Goal: Task Accomplishment & Management: Manage account settings

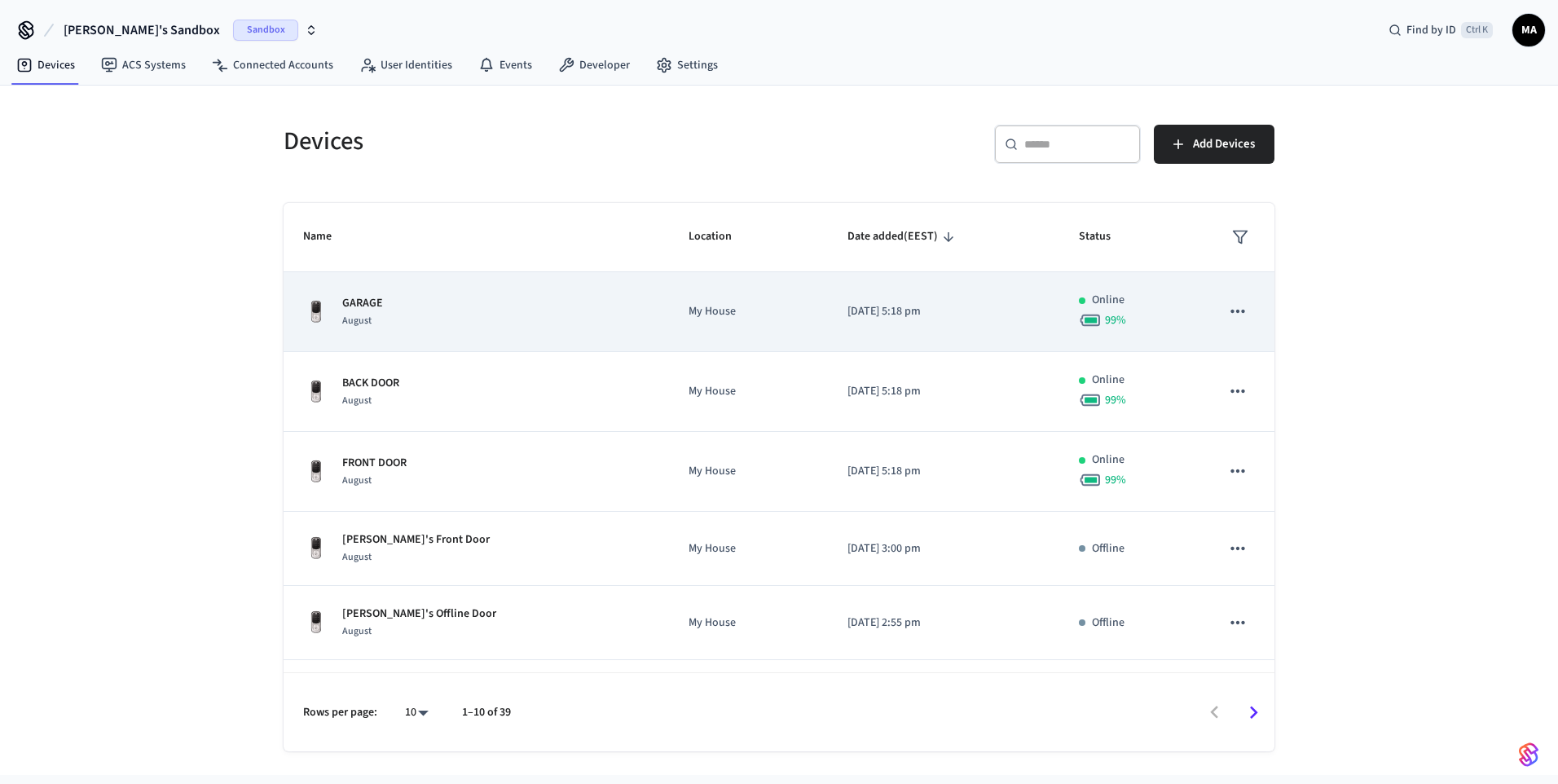
click at [504, 322] on div "GARAGE August" at bounding box center [476, 311] width 346 height 35
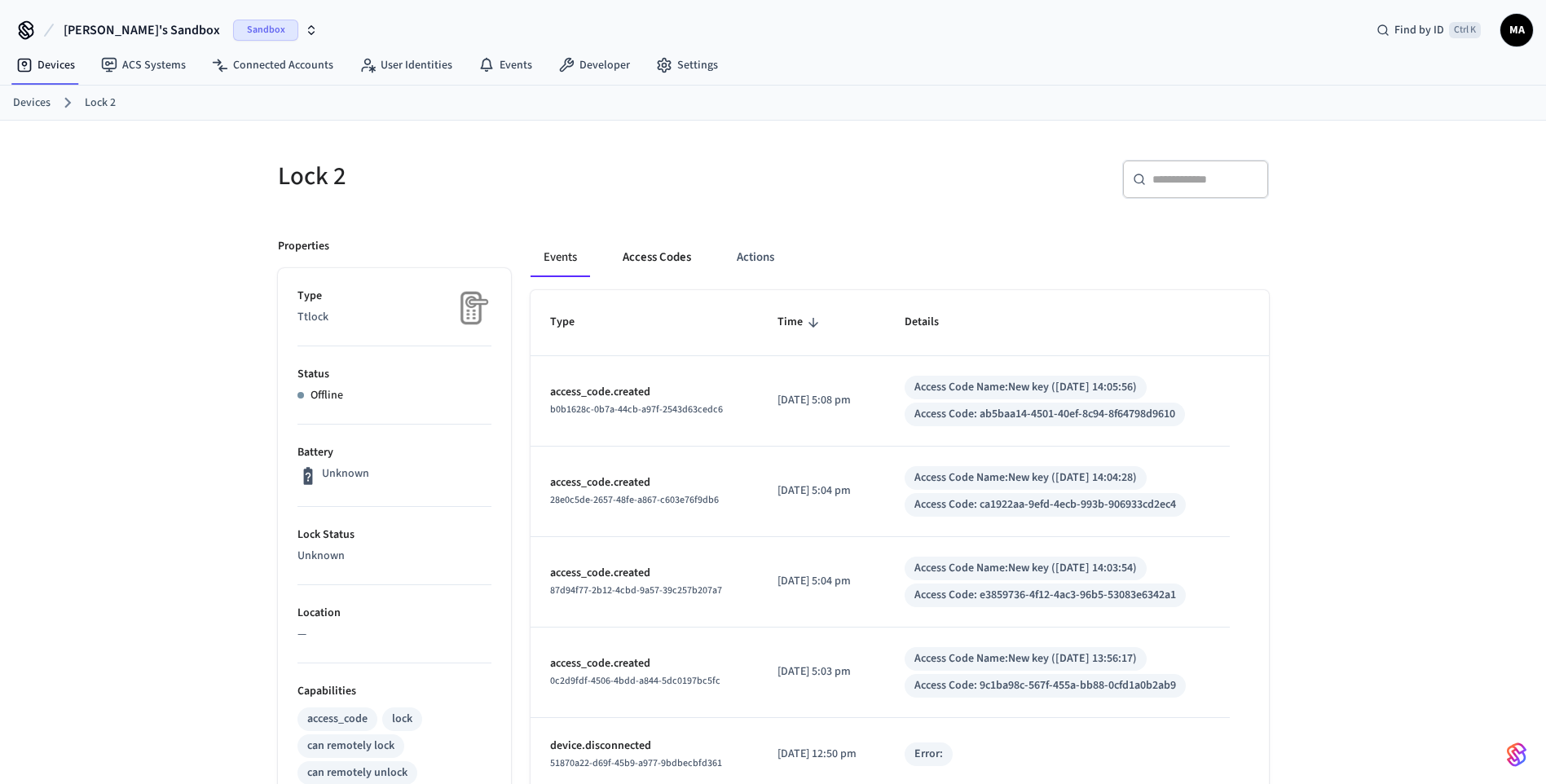
click at [681, 260] on button "Access Codes" at bounding box center [657, 257] width 95 height 39
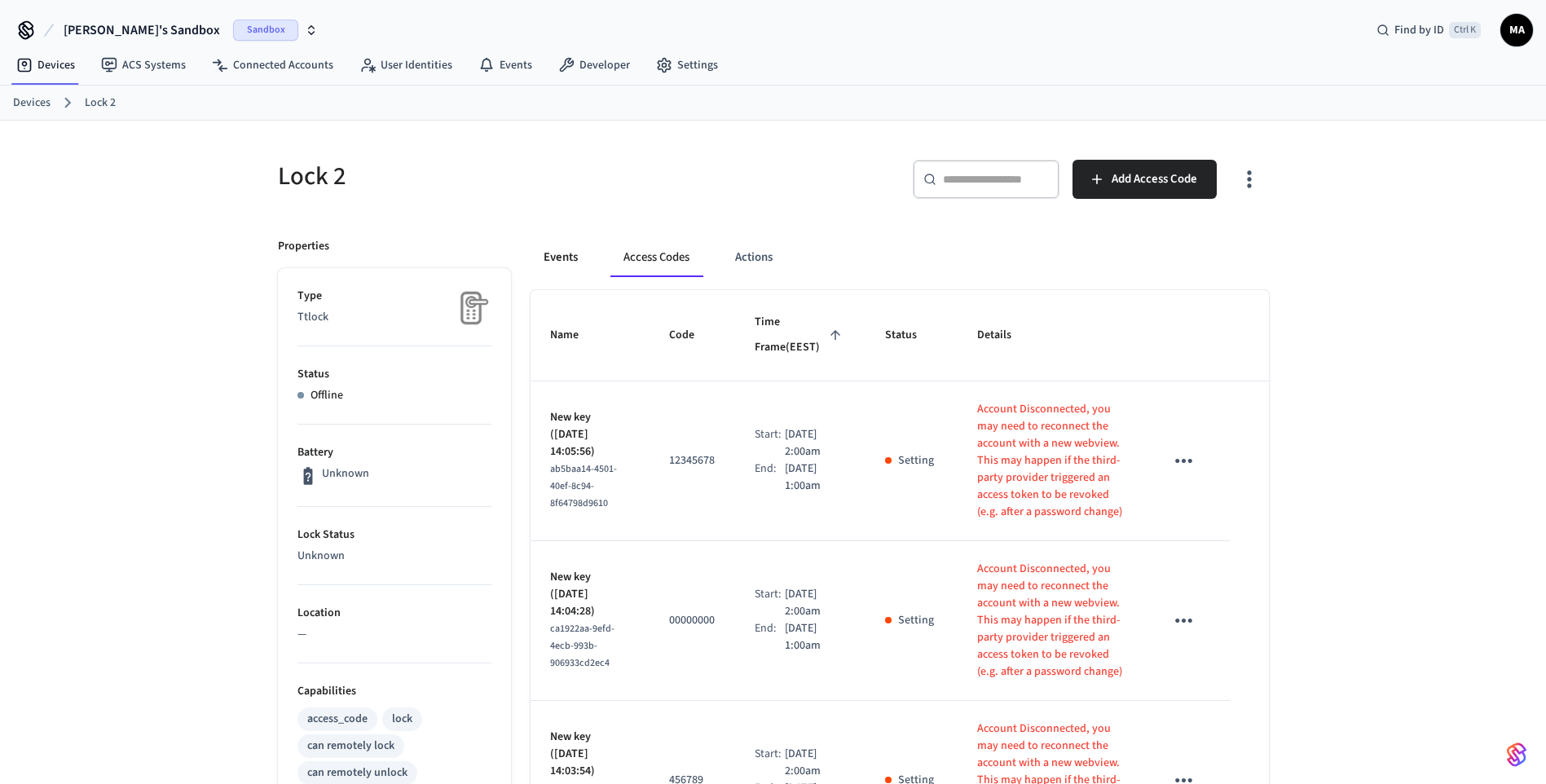
click at [559, 262] on button "Events" at bounding box center [560, 257] width 60 height 39
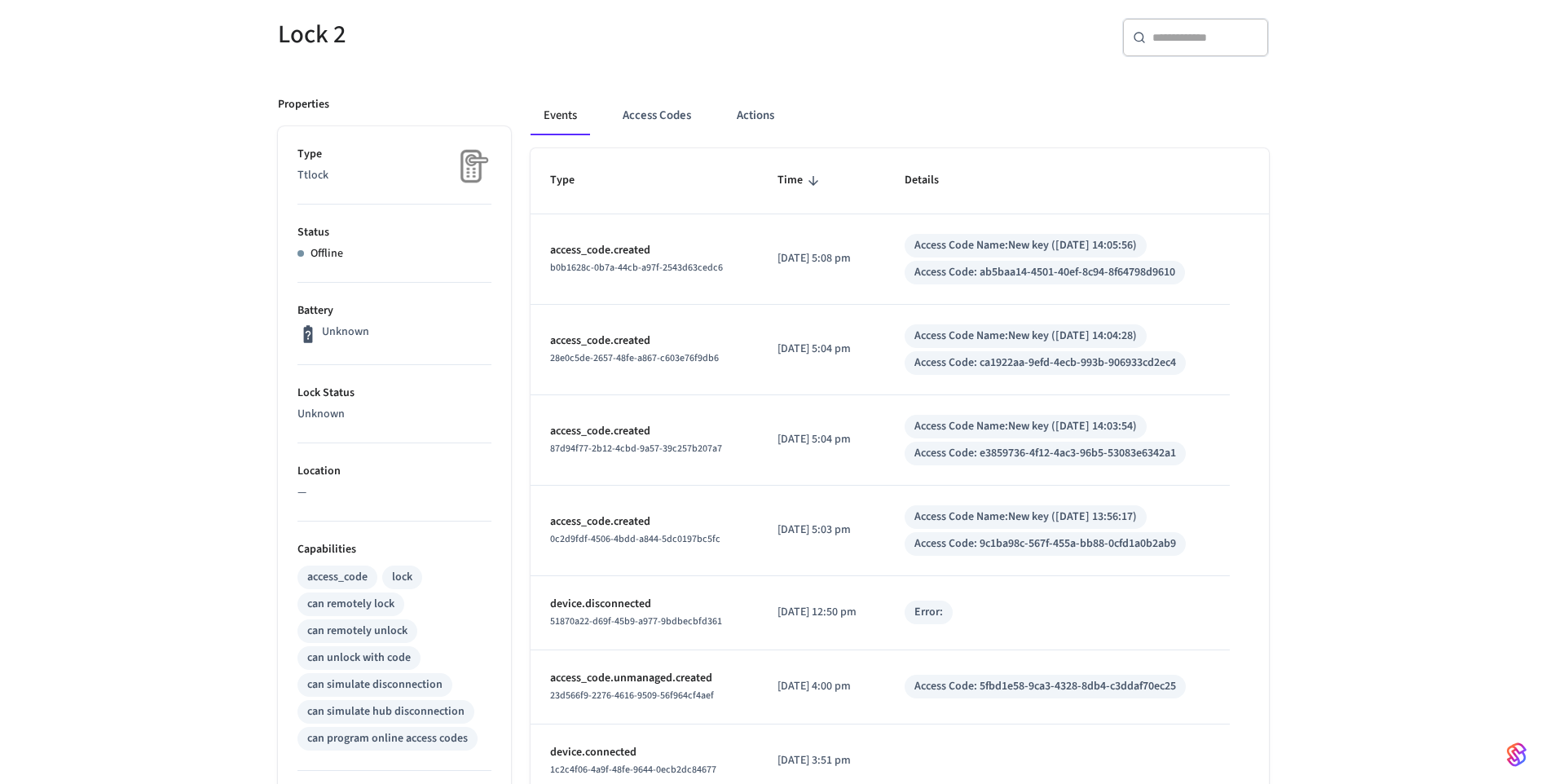
scroll to position [141, 0]
click at [657, 116] on button "Access Codes" at bounding box center [657, 116] width 95 height 39
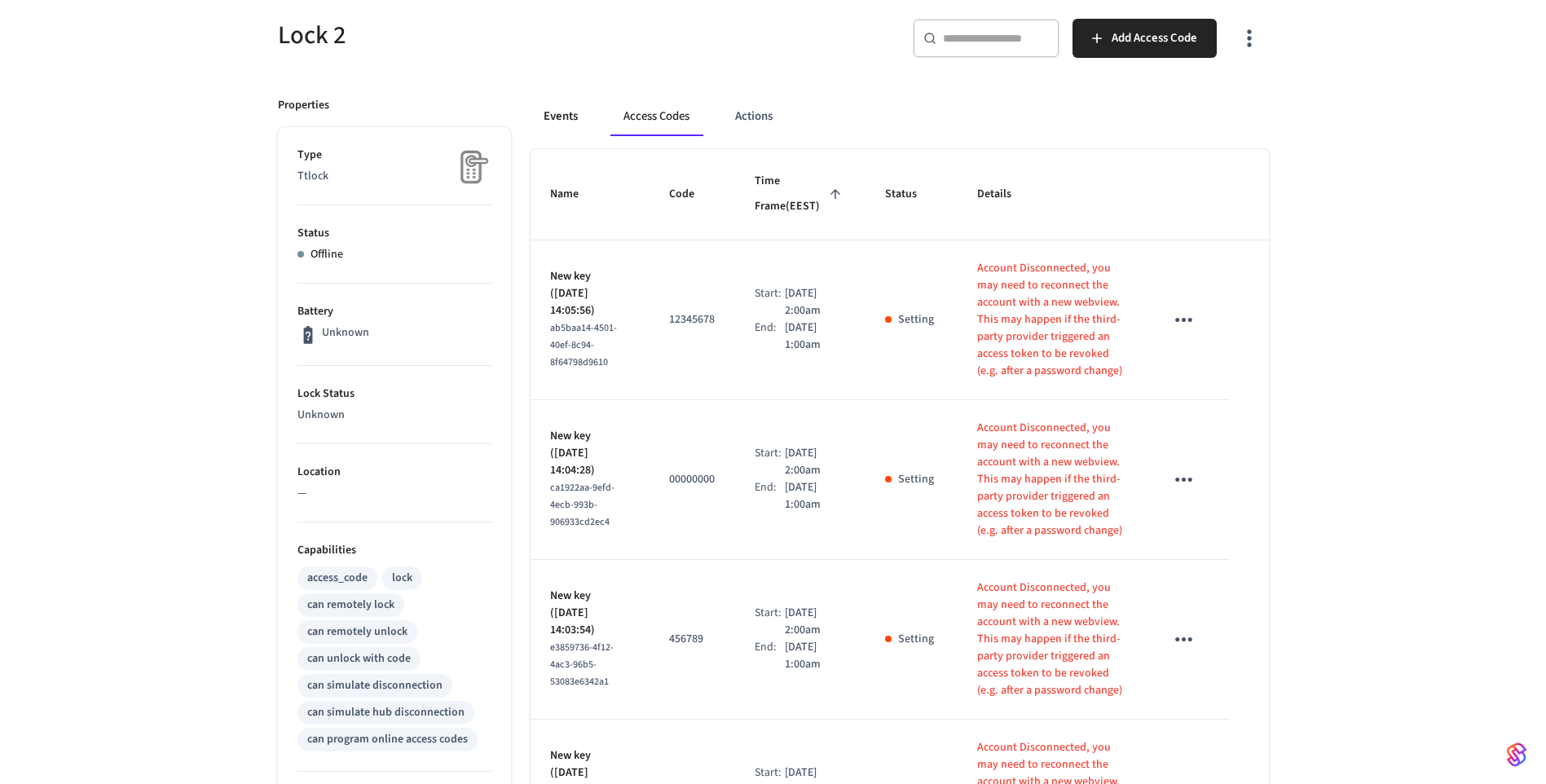
click at [571, 116] on button "Events" at bounding box center [560, 116] width 60 height 39
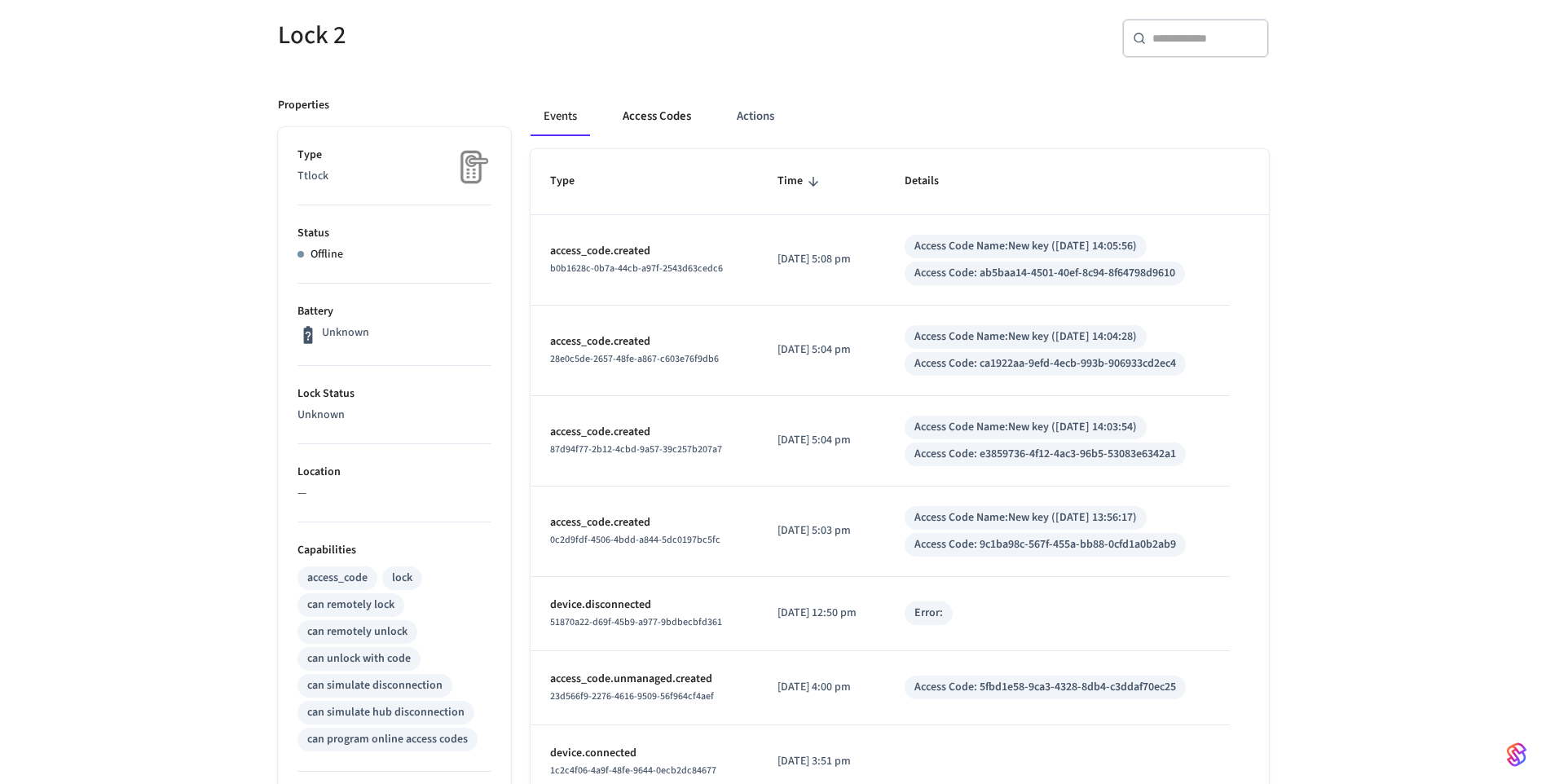
click at [671, 116] on button "Access Codes" at bounding box center [657, 116] width 95 height 39
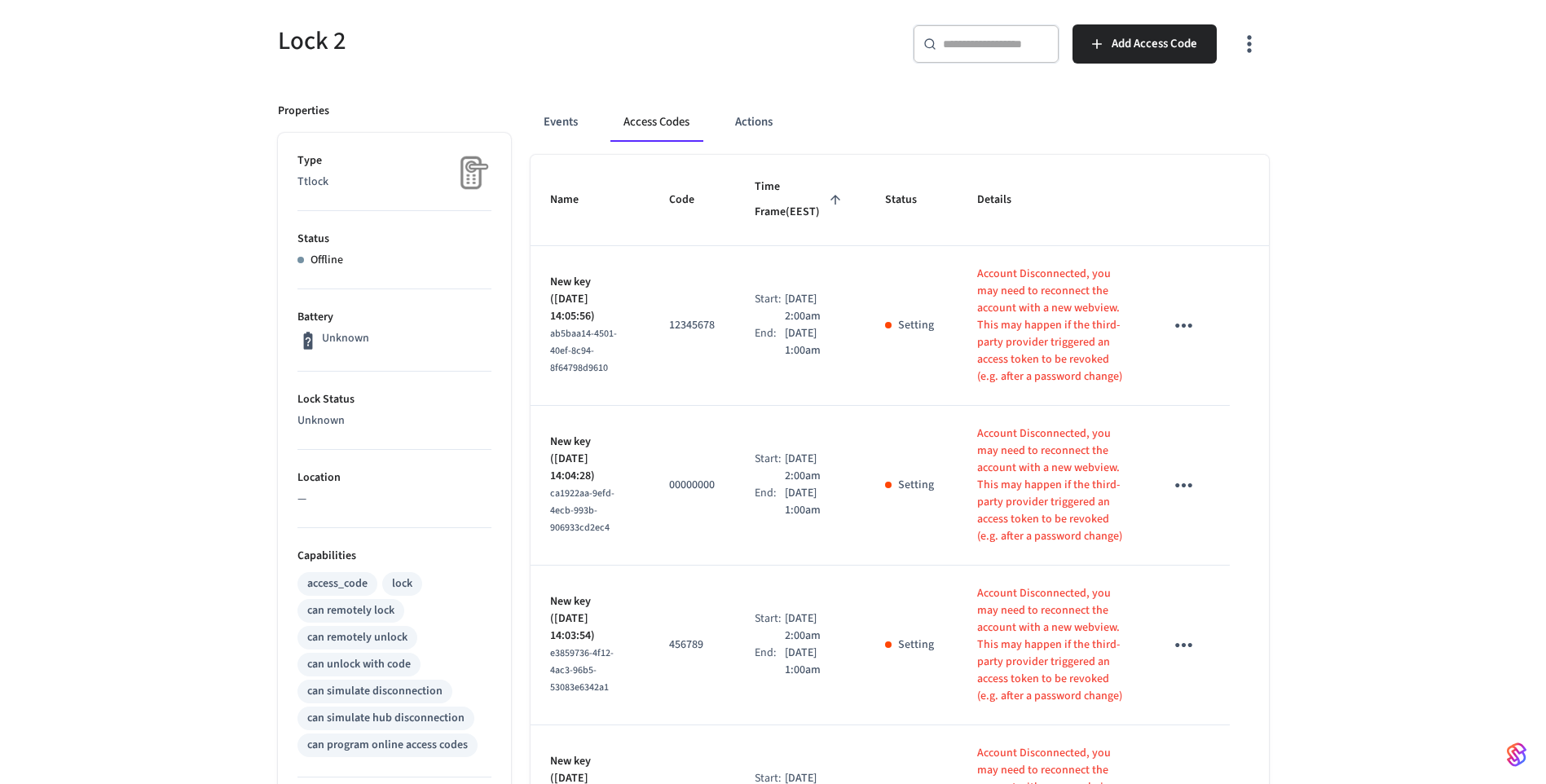
scroll to position [134, 0]
click at [558, 126] on button "Events" at bounding box center [560, 123] width 60 height 39
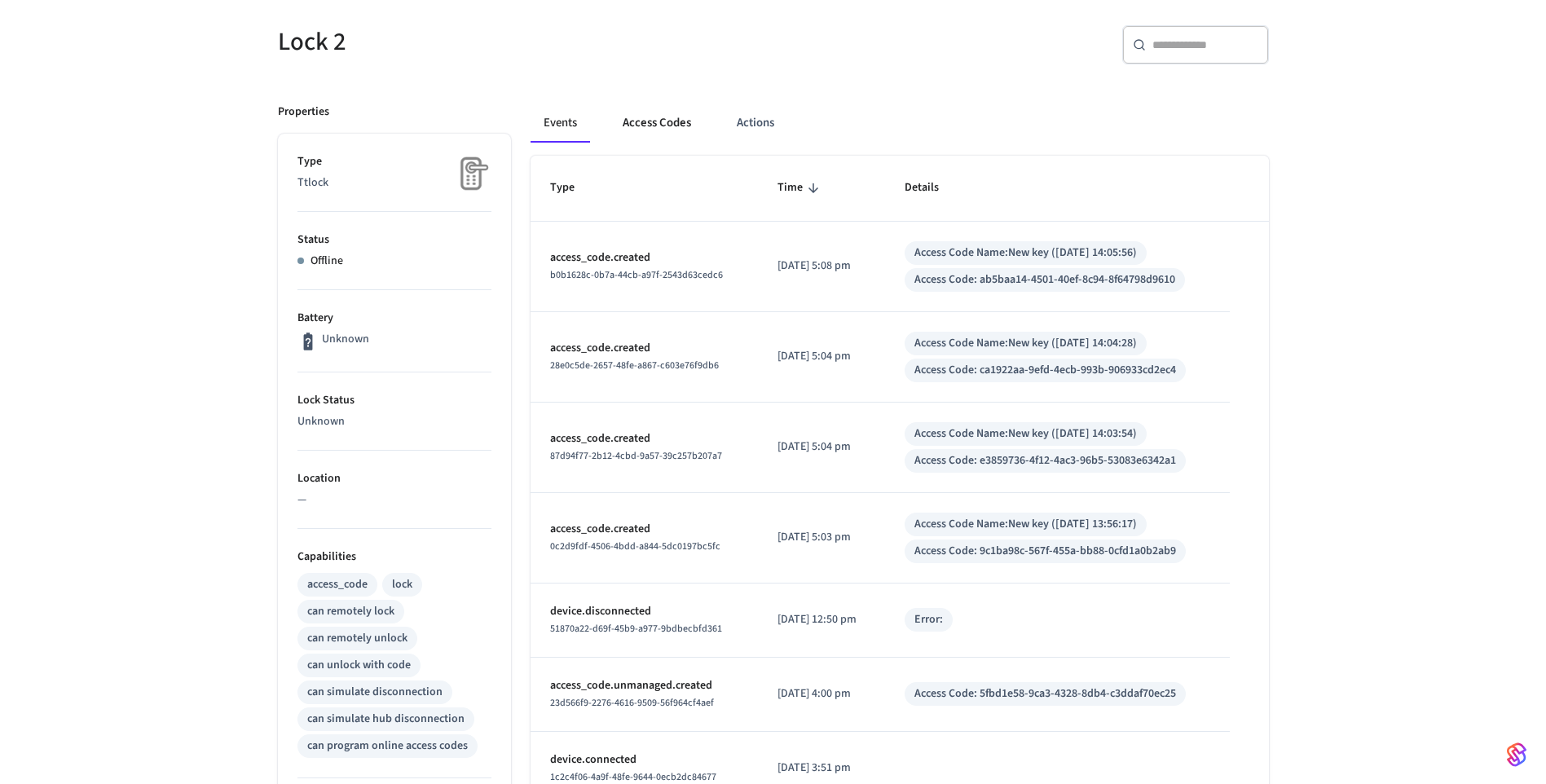
click at [636, 121] on button "Access Codes" at bounding box center [657, 123] width 95 height 39
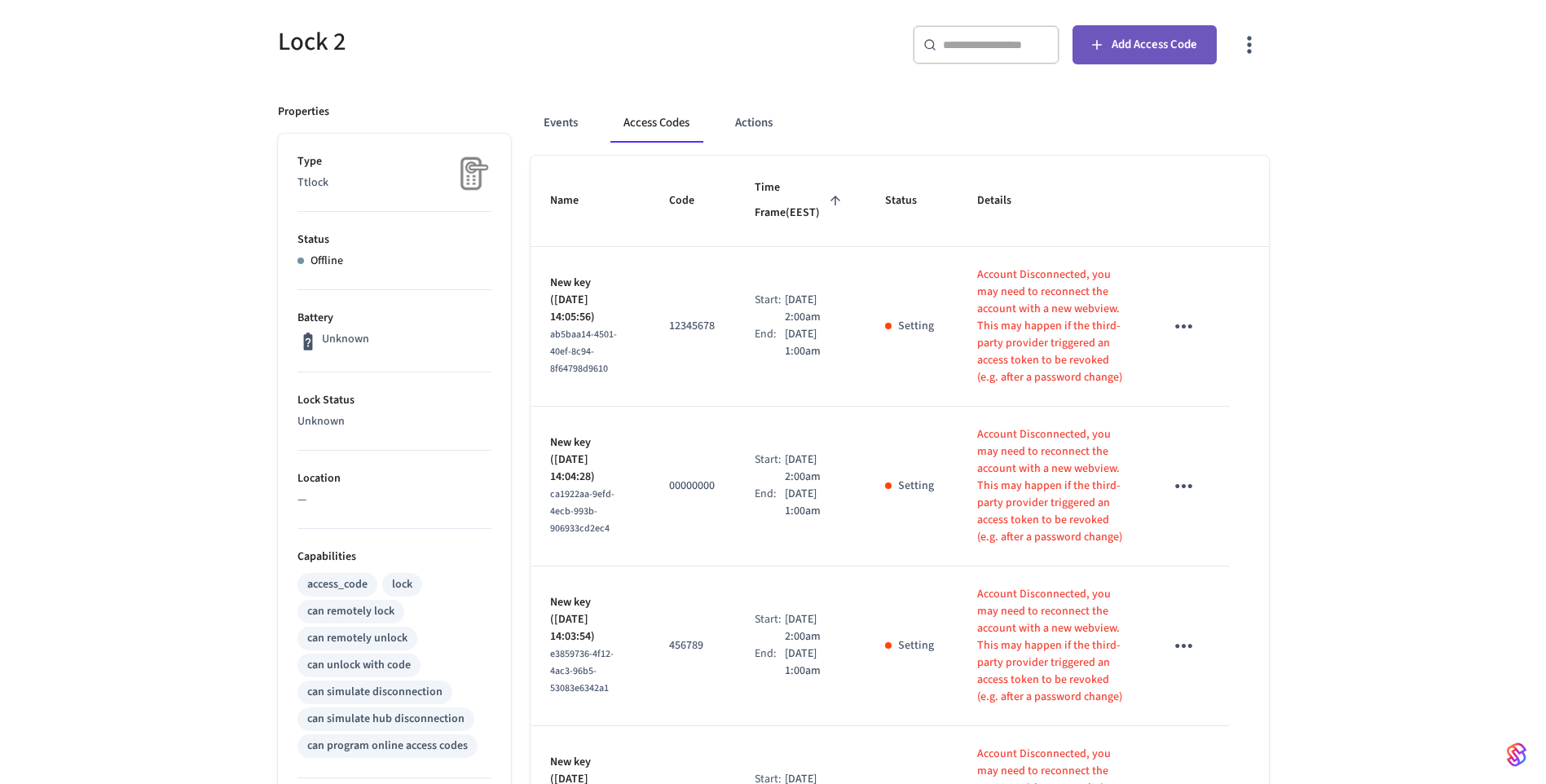
click at [1131, 46] on span "Add Access Code" at bounding box center [1154, 45] width 85 height 21
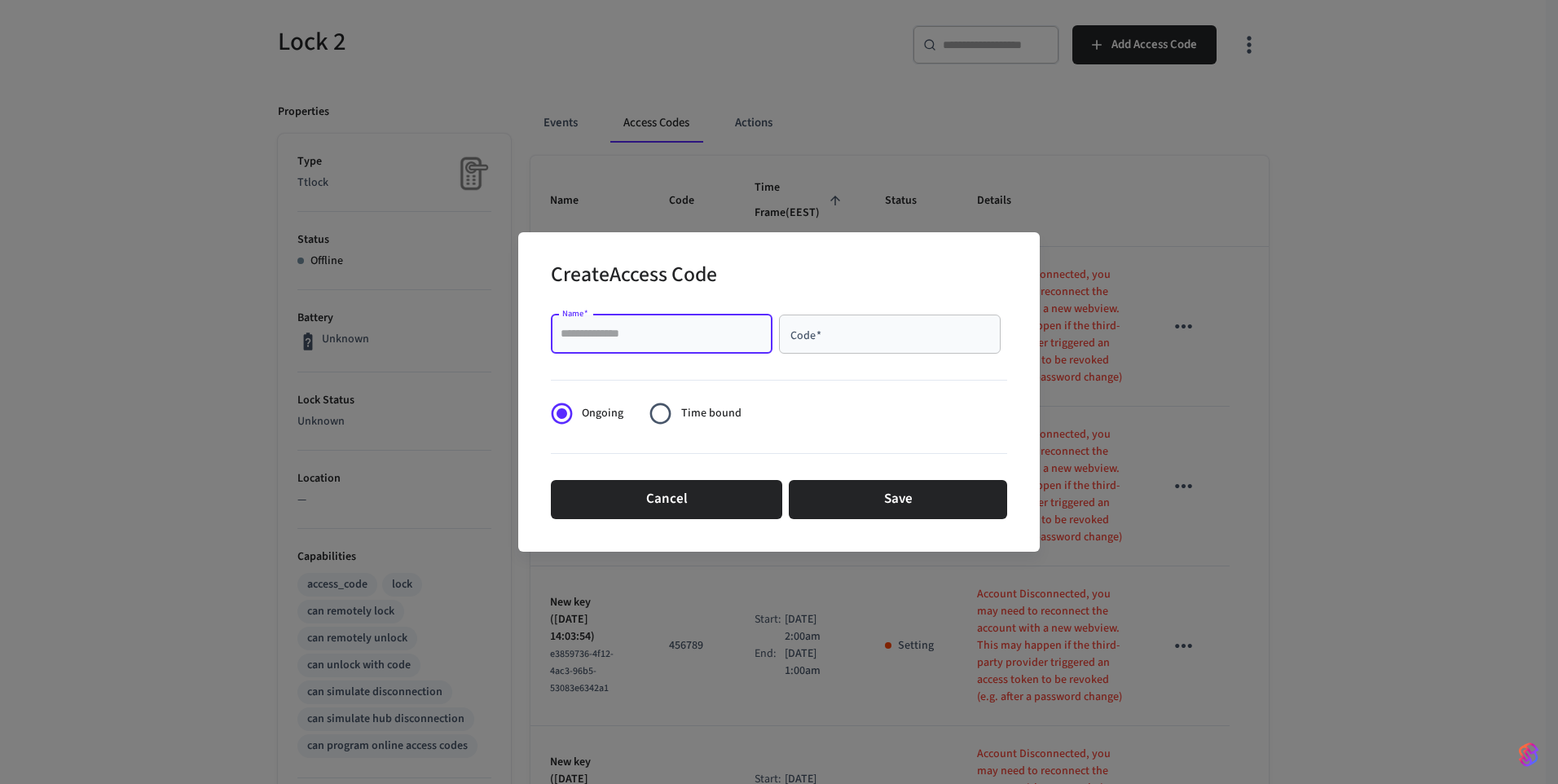
click at [722, 338] on input "Name   *" at bounding box center [661, 333] width 202 height 16
type input "****"
click at [863, 338] on input "Code   *" at bounding box center [889, 333] width 202 height 16
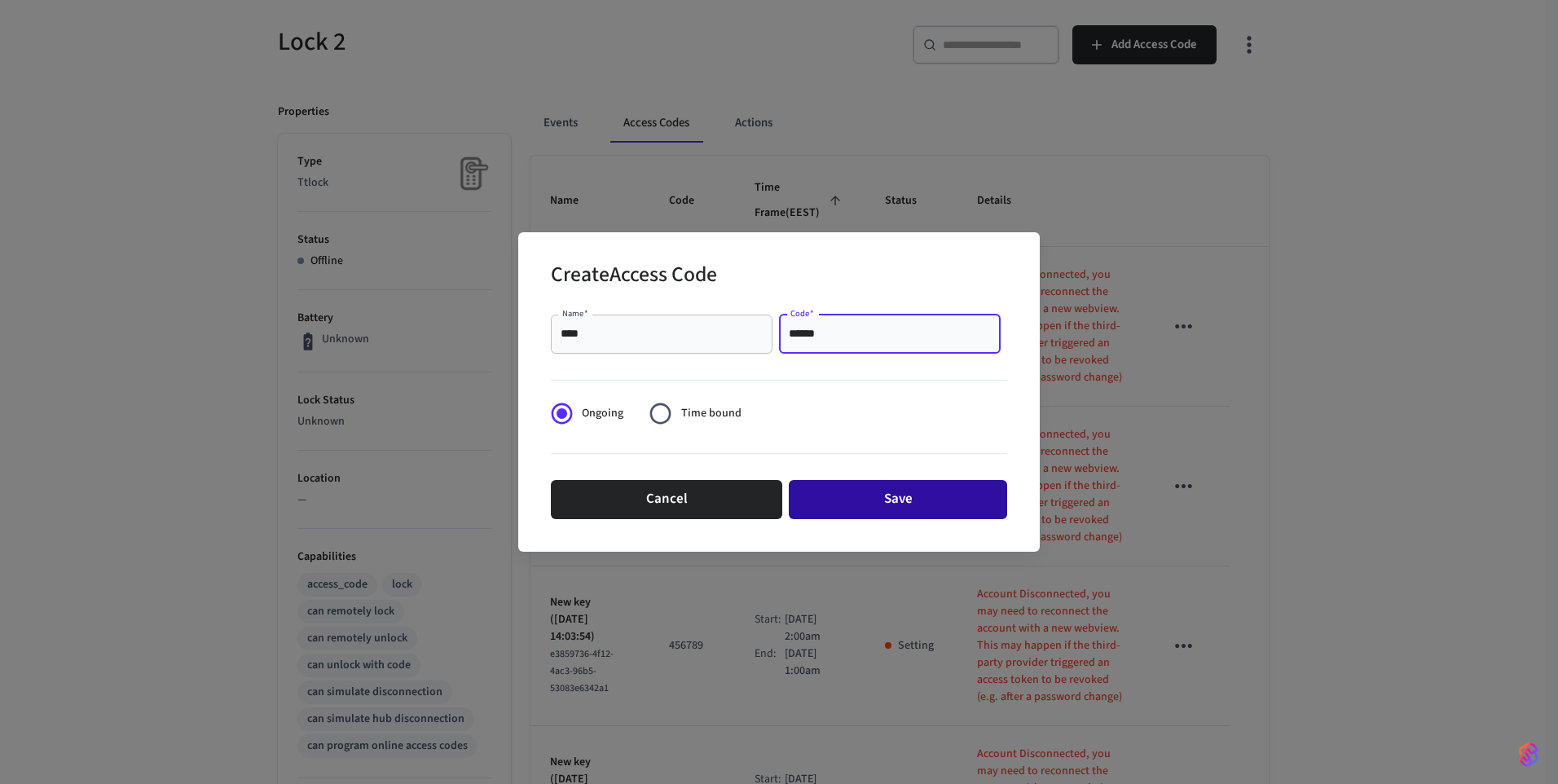
click at [919, 503] on button "Save" at bounding box center [897, 500] width 219 height 39
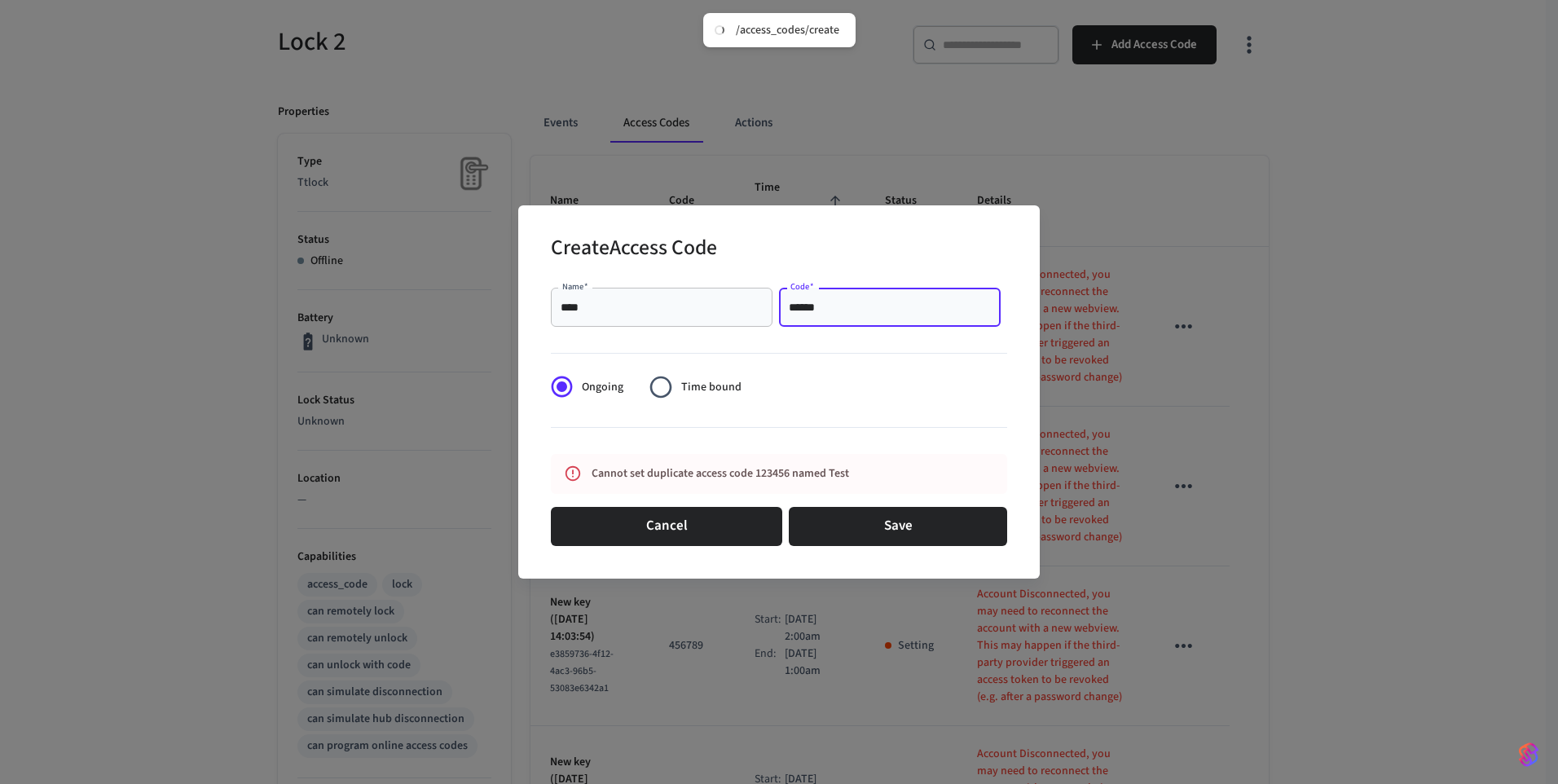
click at [851, 305] on input "******" at bounding box center [889, 306] width 202 height 16
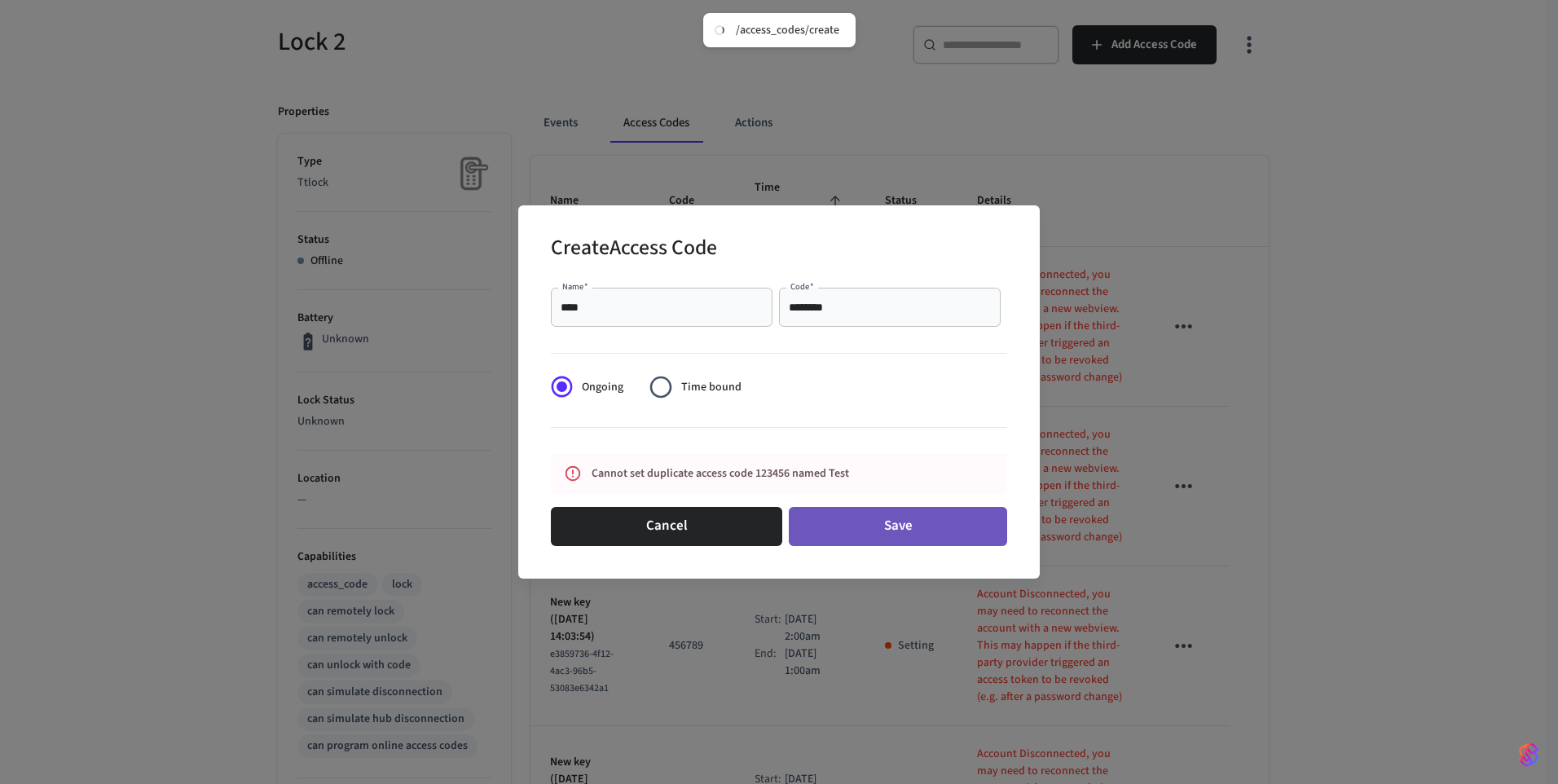
click at [908, 528] on button "Save" at bounding box center [897, 526] width 219 height 39
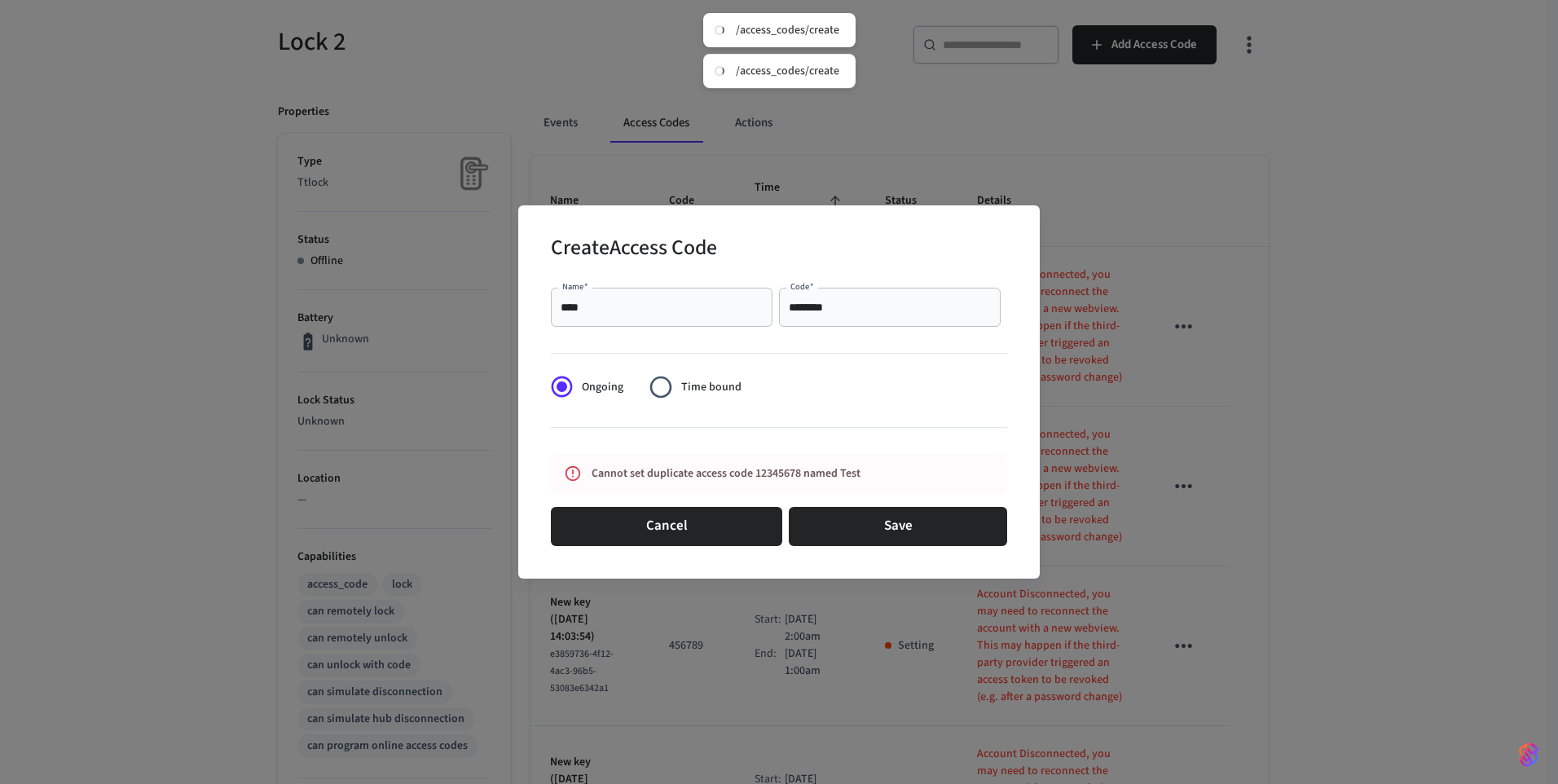
click at [825, 309] on input "********" at bounding box center [889, 306] width 202 height 16
click at [856, 309] on input "********" at bounding box center [889, 306] width 202 height 16
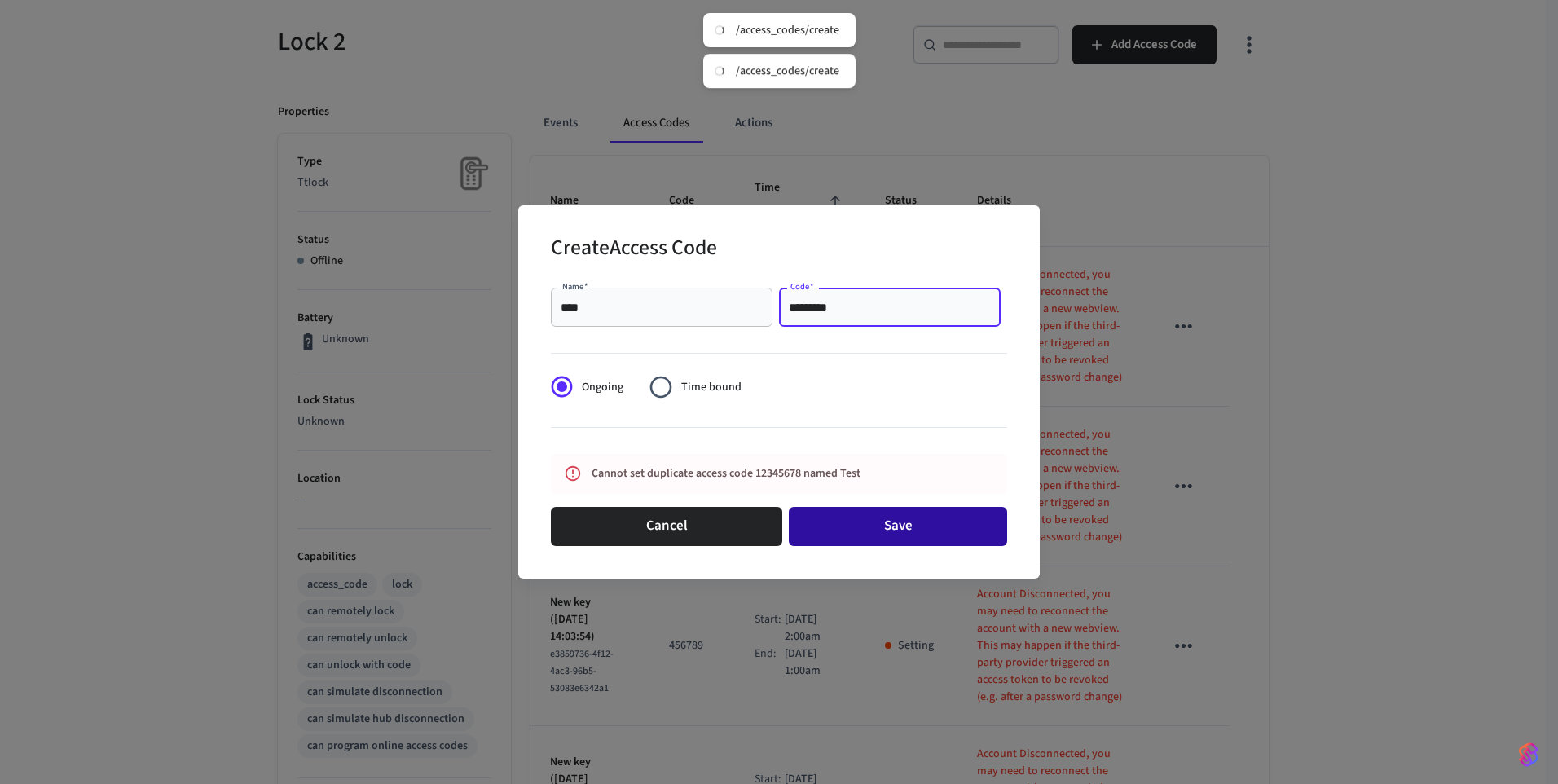
type input "*********"
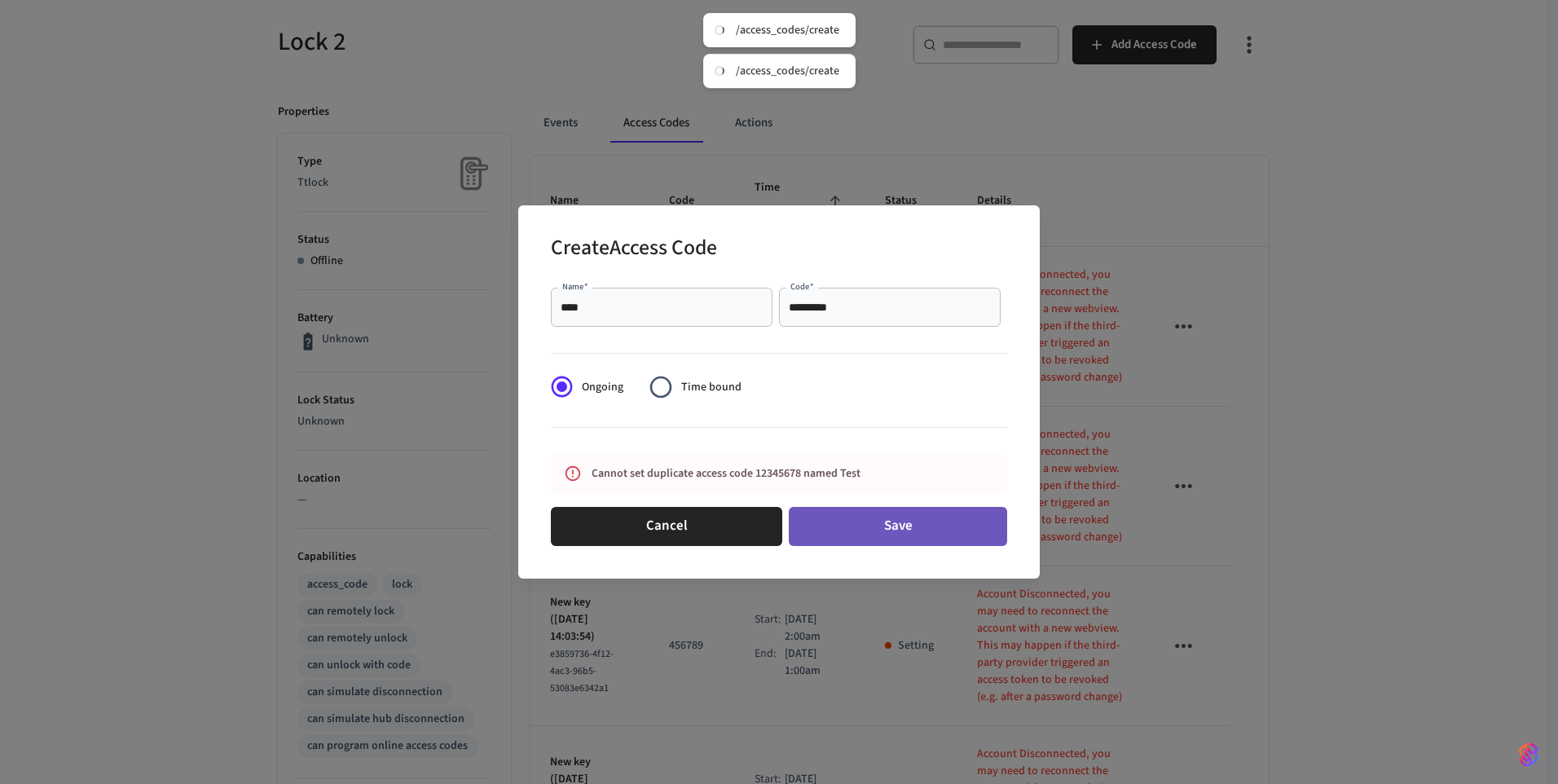
click at [921, 521] on button "Save" at bounding box center [897, 526] width 219 height 39
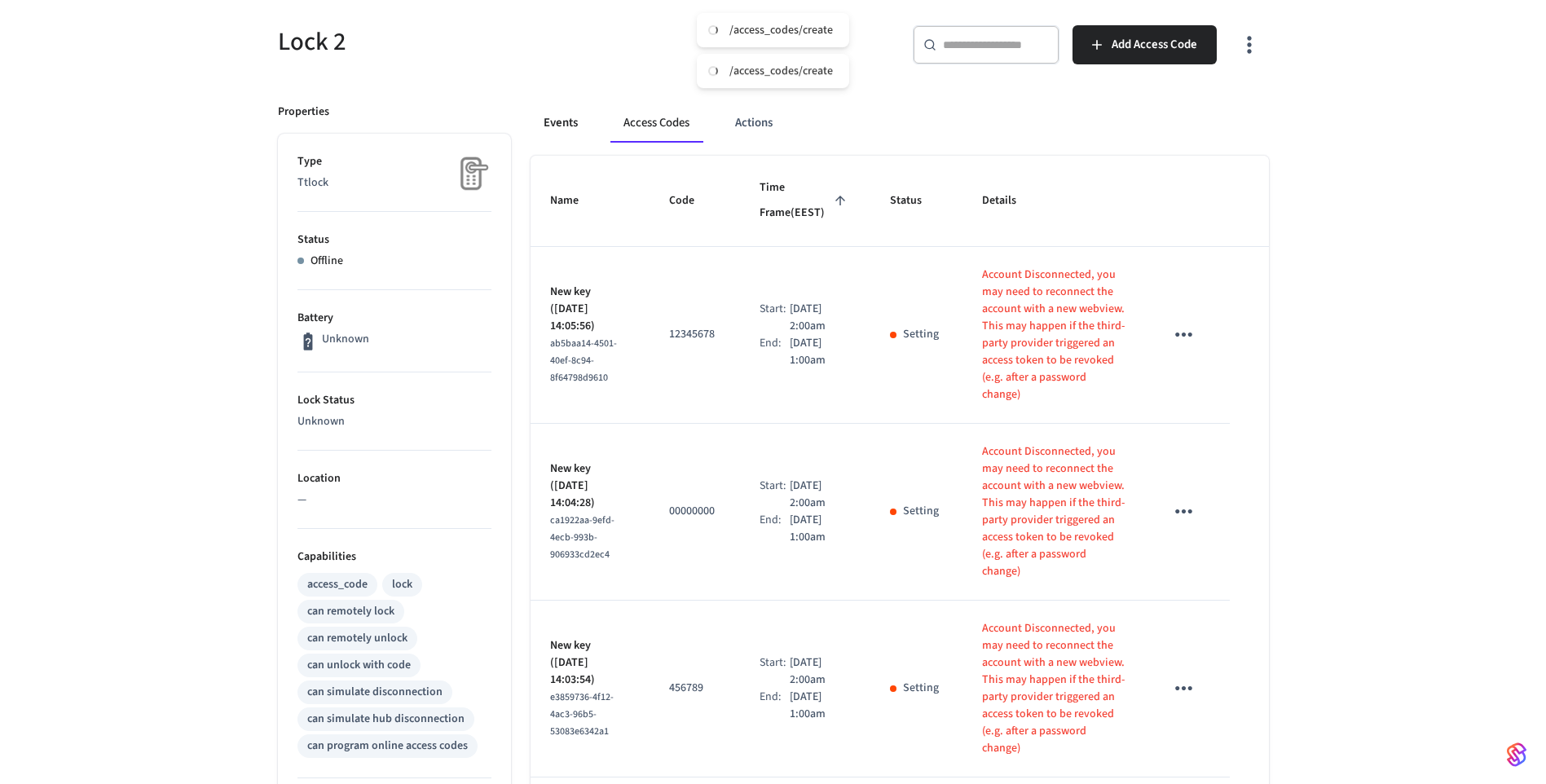
click at [566, 128] on button "Events" at bounding box center [560, 123] width 60 height 39
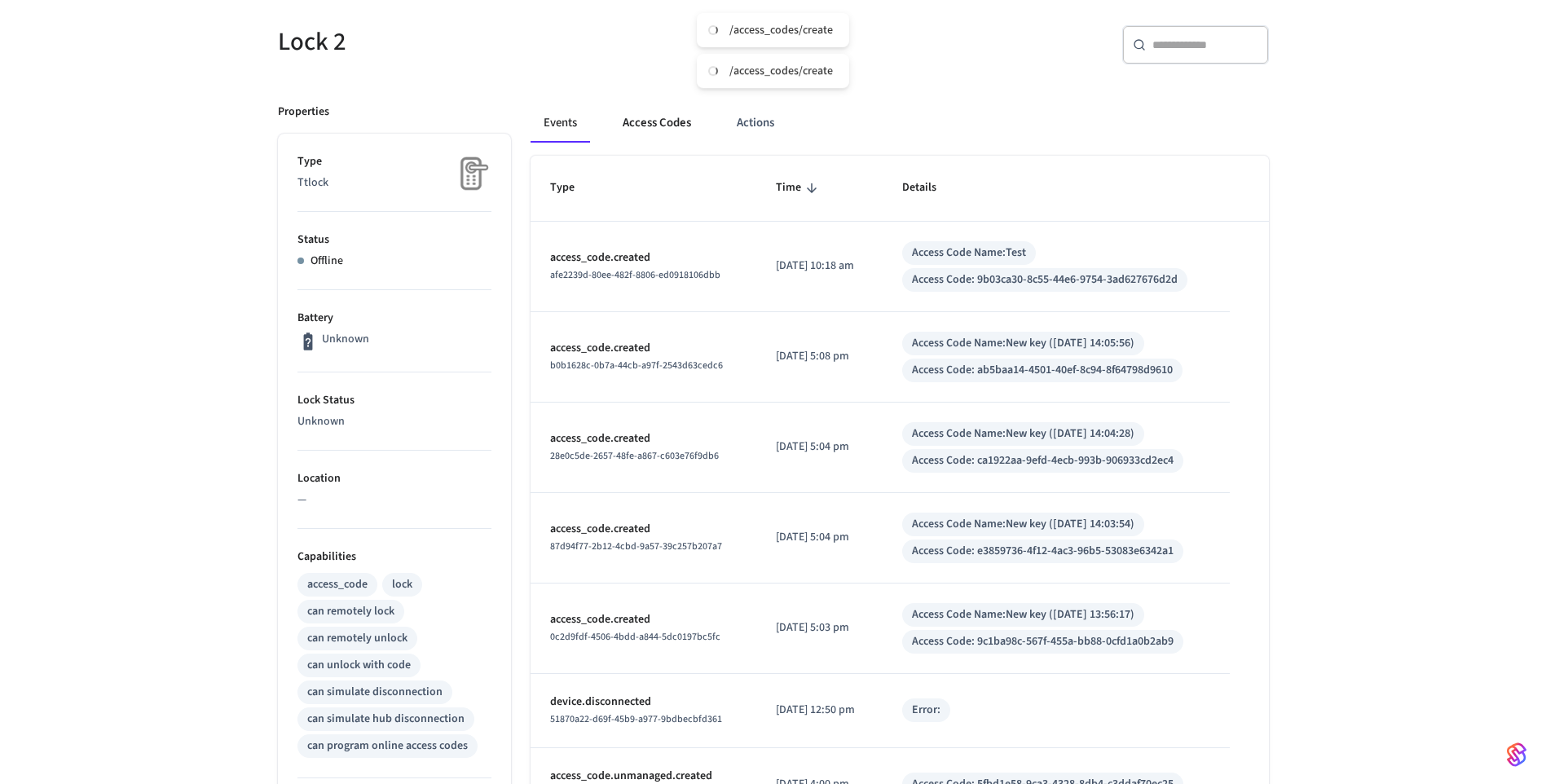
click at [643, 128] on button "Access Codes" at bounding box center [657, 123] width 95 height 39
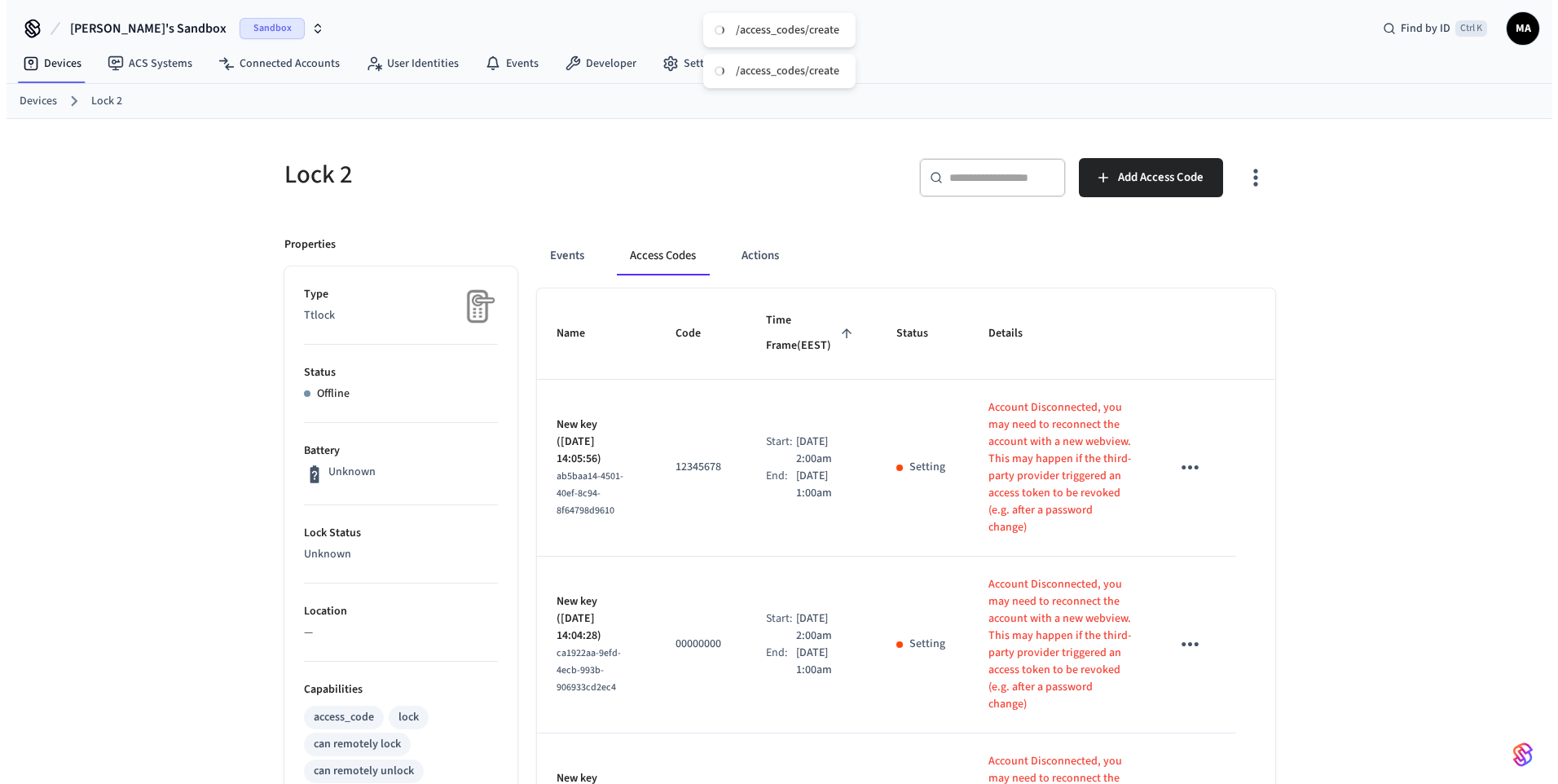
scroll to position [0, 0]
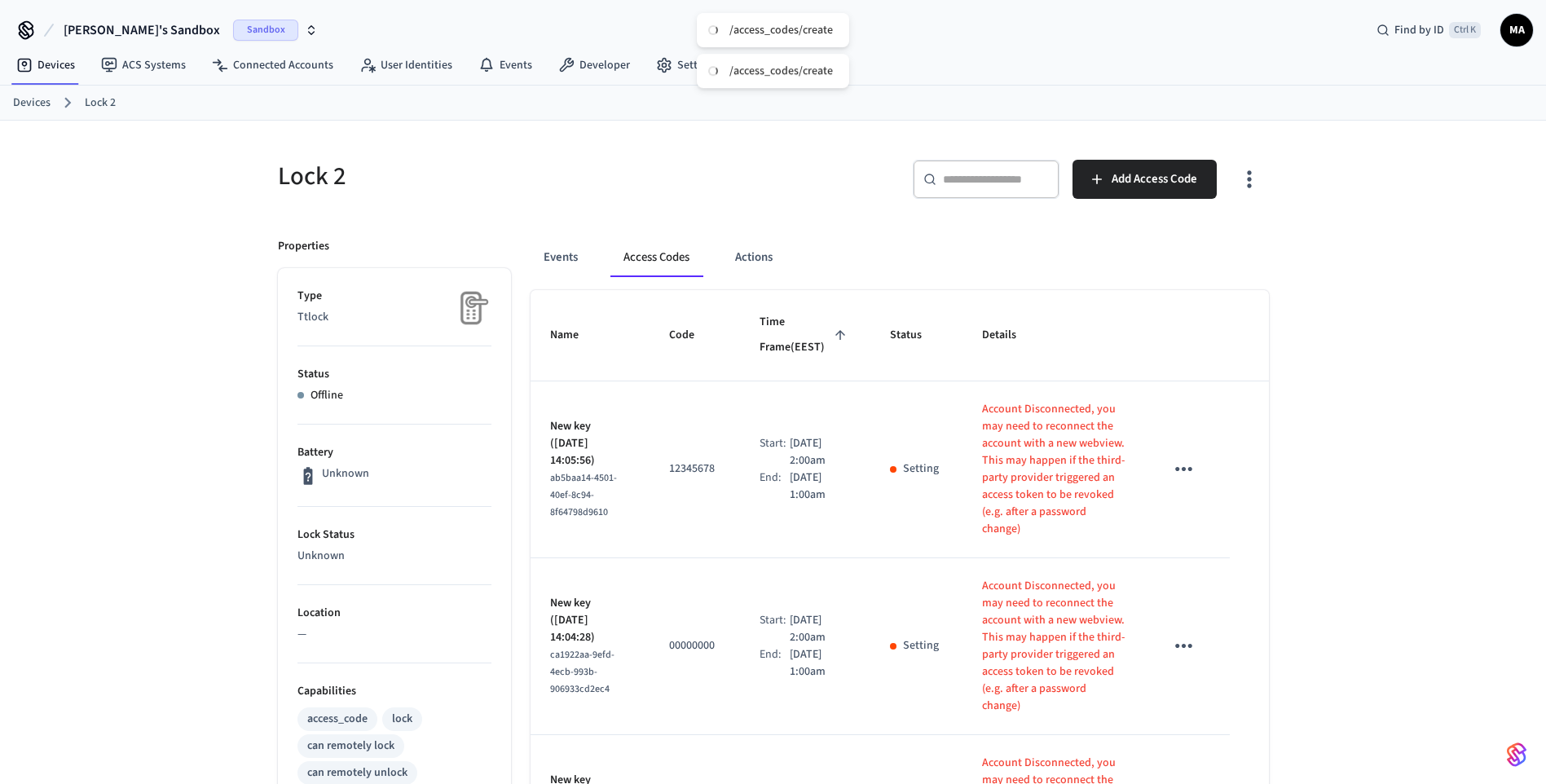
click at [792, 35] on div "/access_codes/create" at bounding box center [781, 30] width 104 height 14
click at [739, 130] on div "Lock 2 ​ ​ Add Access Code Properties Type Ttlock Status Offline Battery Unknow…" at bounding box center [773, 765] width 1044 height 1288
click at [36, 104] on link "Devices" at bounding box center [31, 103] width 37 height 17
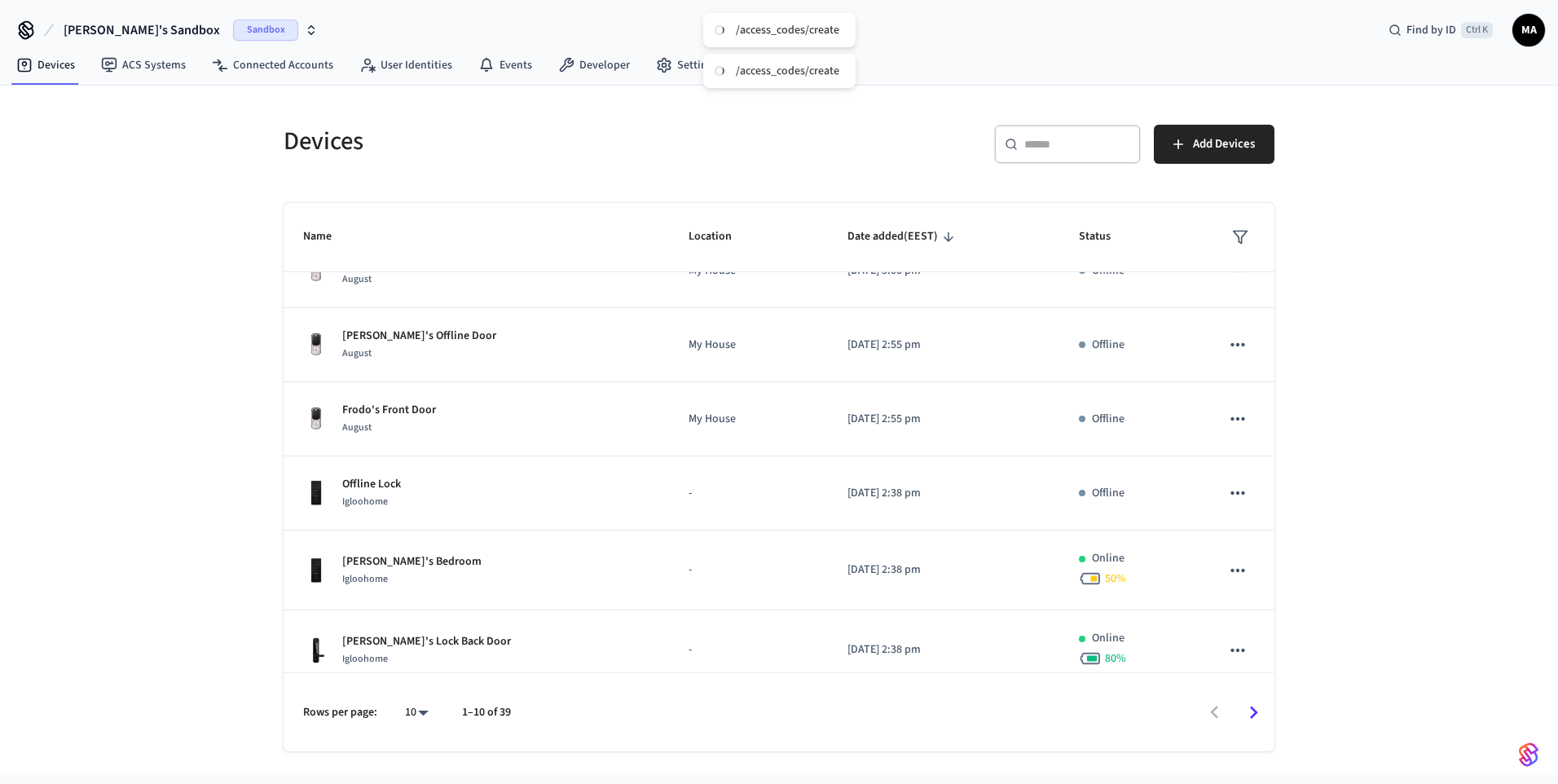
scroll to position [376, 0]
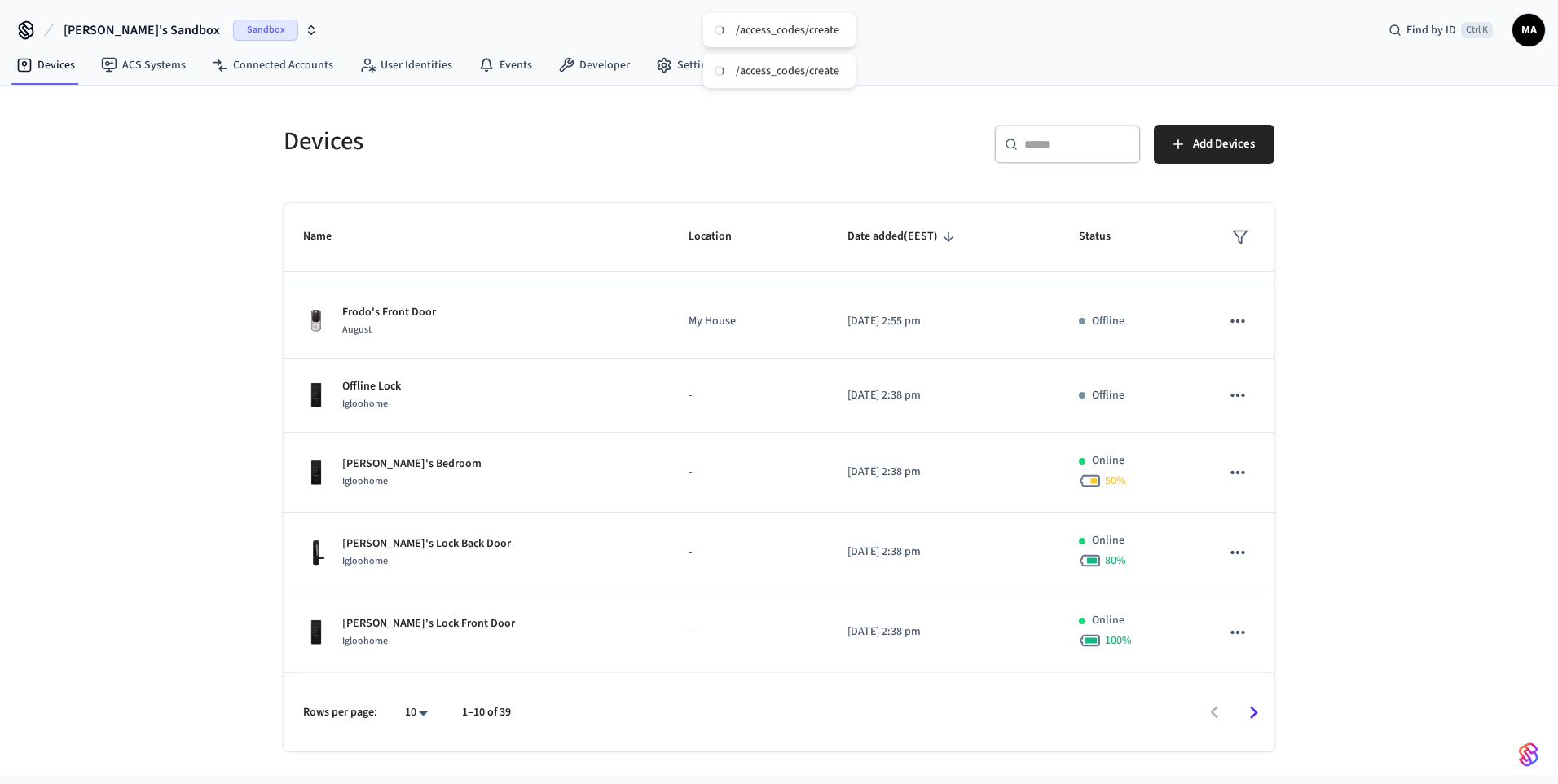
click at [1253, 707] on icon "Go to next page" at bounding box center [1253, 712] width 25 height 25
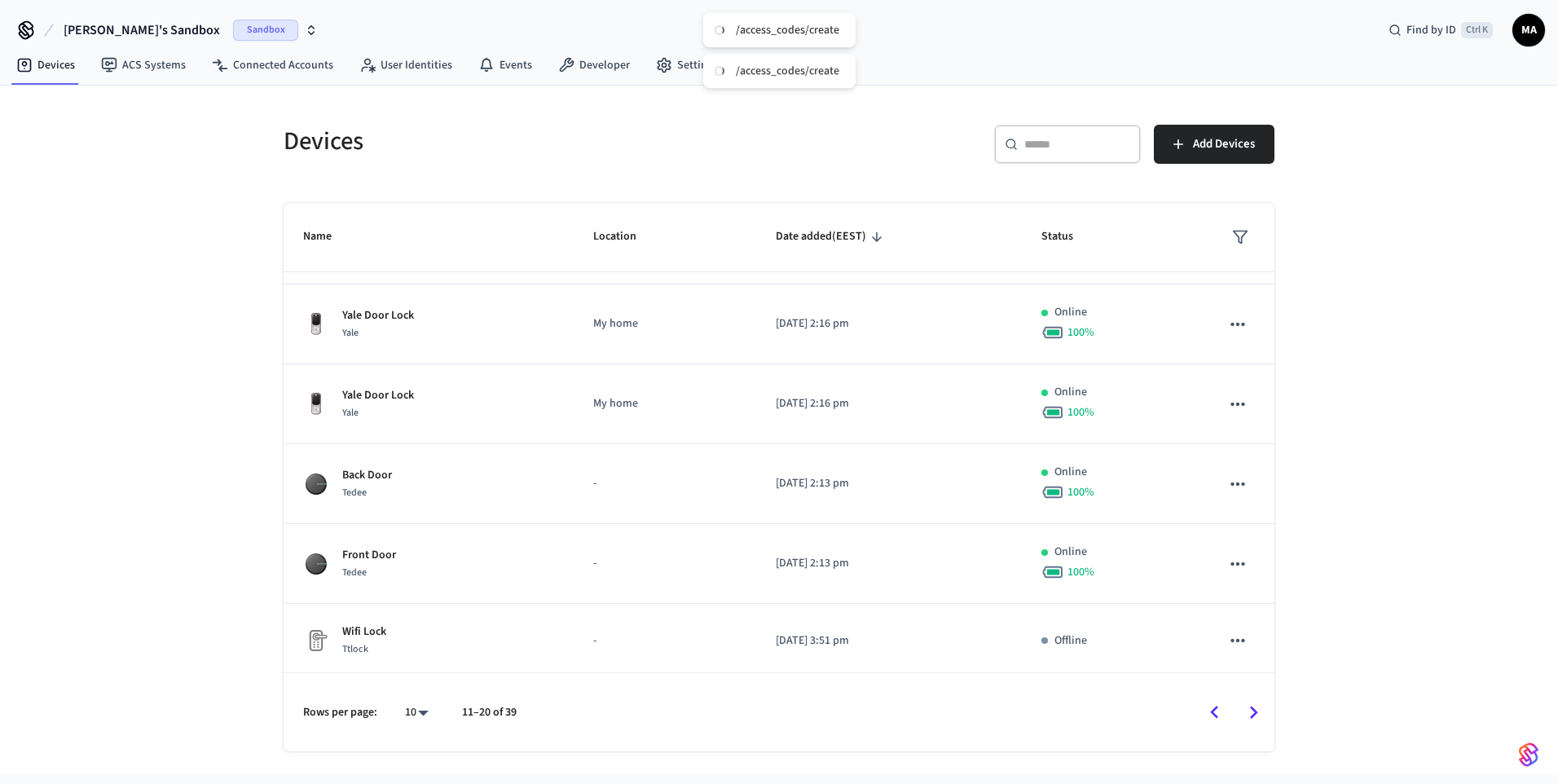
click at [1253, 707] on icon "Go to next page" at bounding box center [1253, 712] width 25 height 25
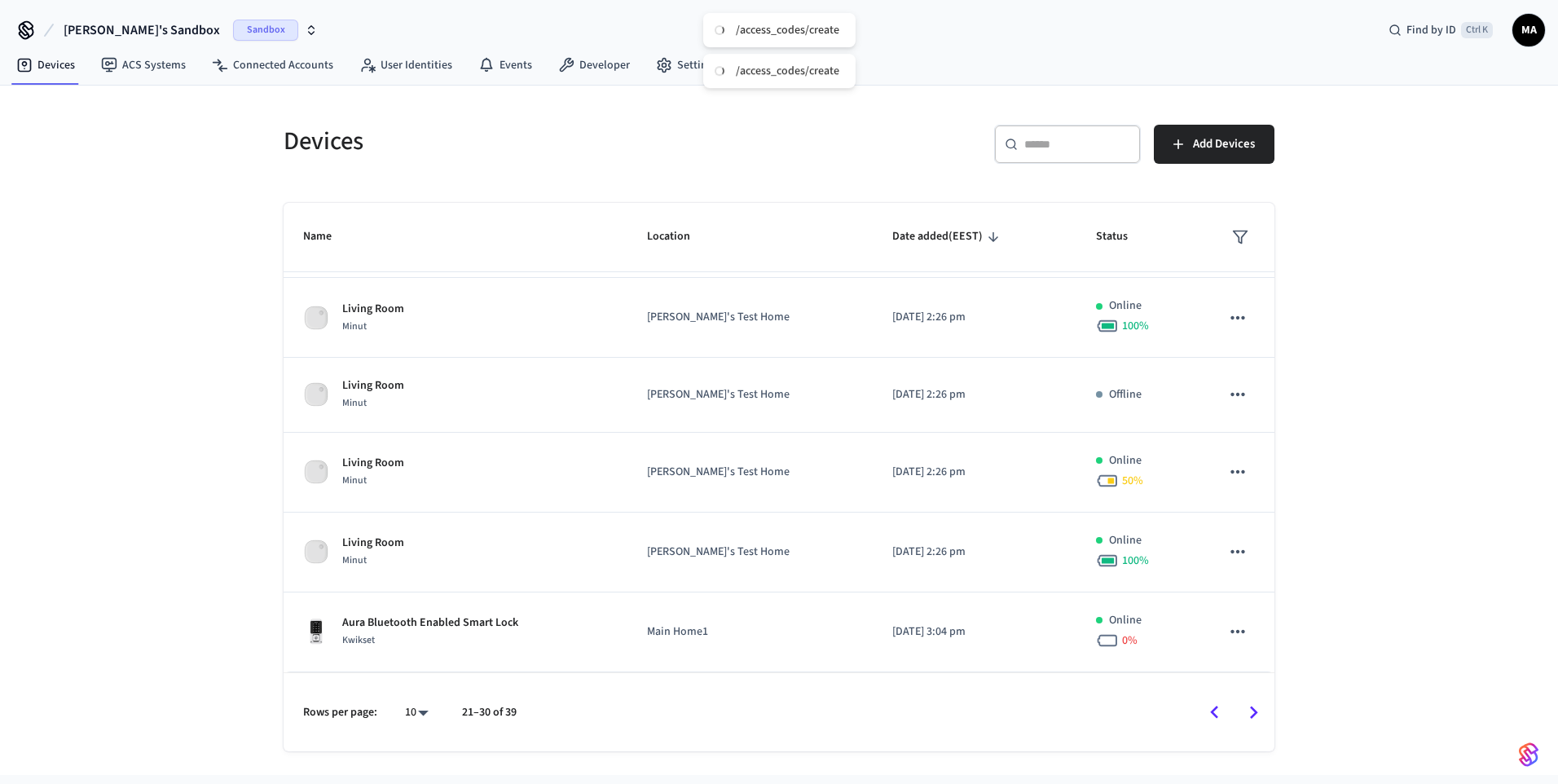
scroll to position [370, 0]
click at [1253, 707] on icon "Go to next page" at bounding box center [1253, 712] width 25 height 25
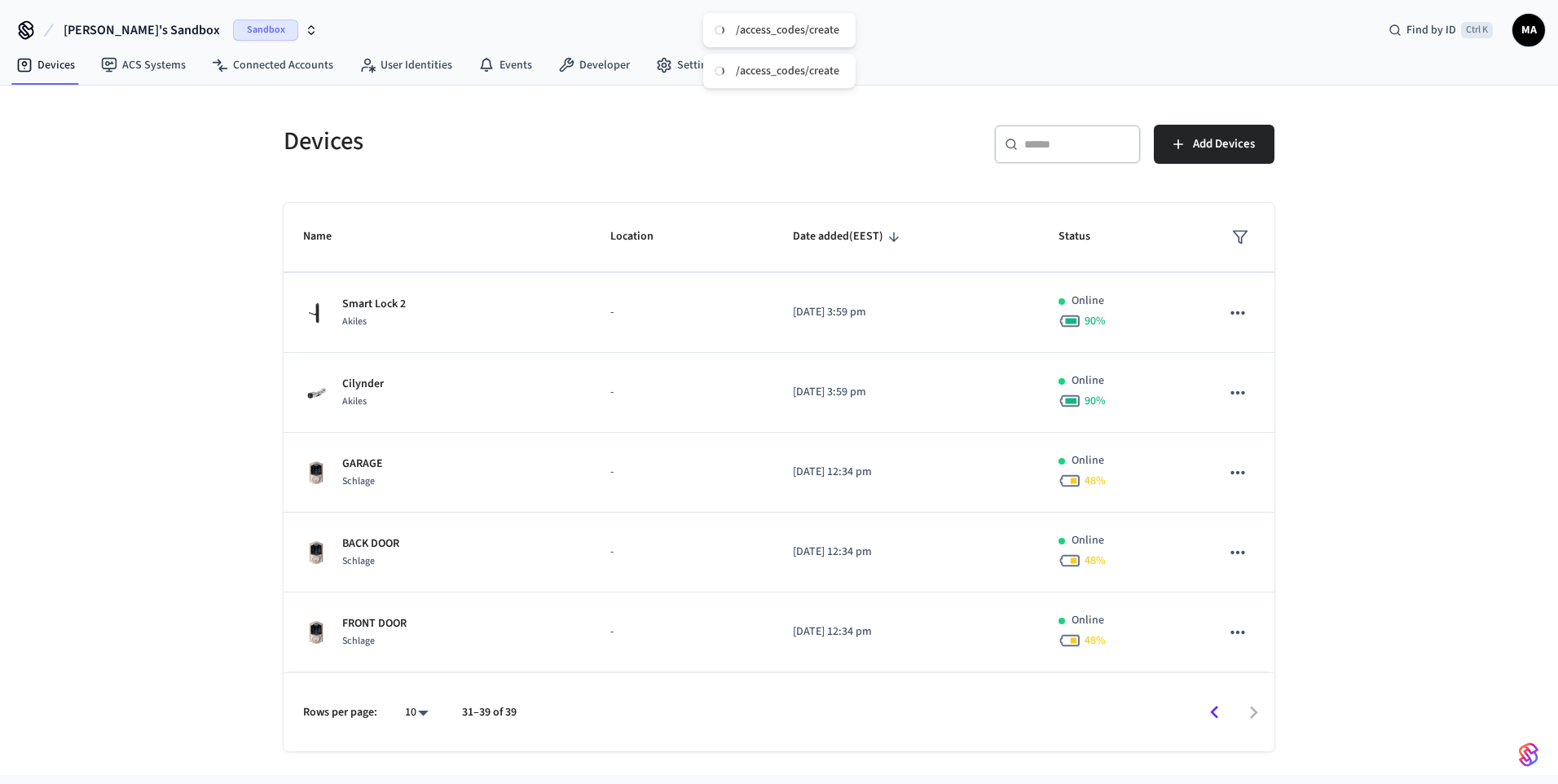
click at [1253, 707] on div at bounding box center [902, 711] width 740 height 38
click at [1209, 707] on icon "Go to previous page" at bounding box center [1214, 712] width 25 height 25
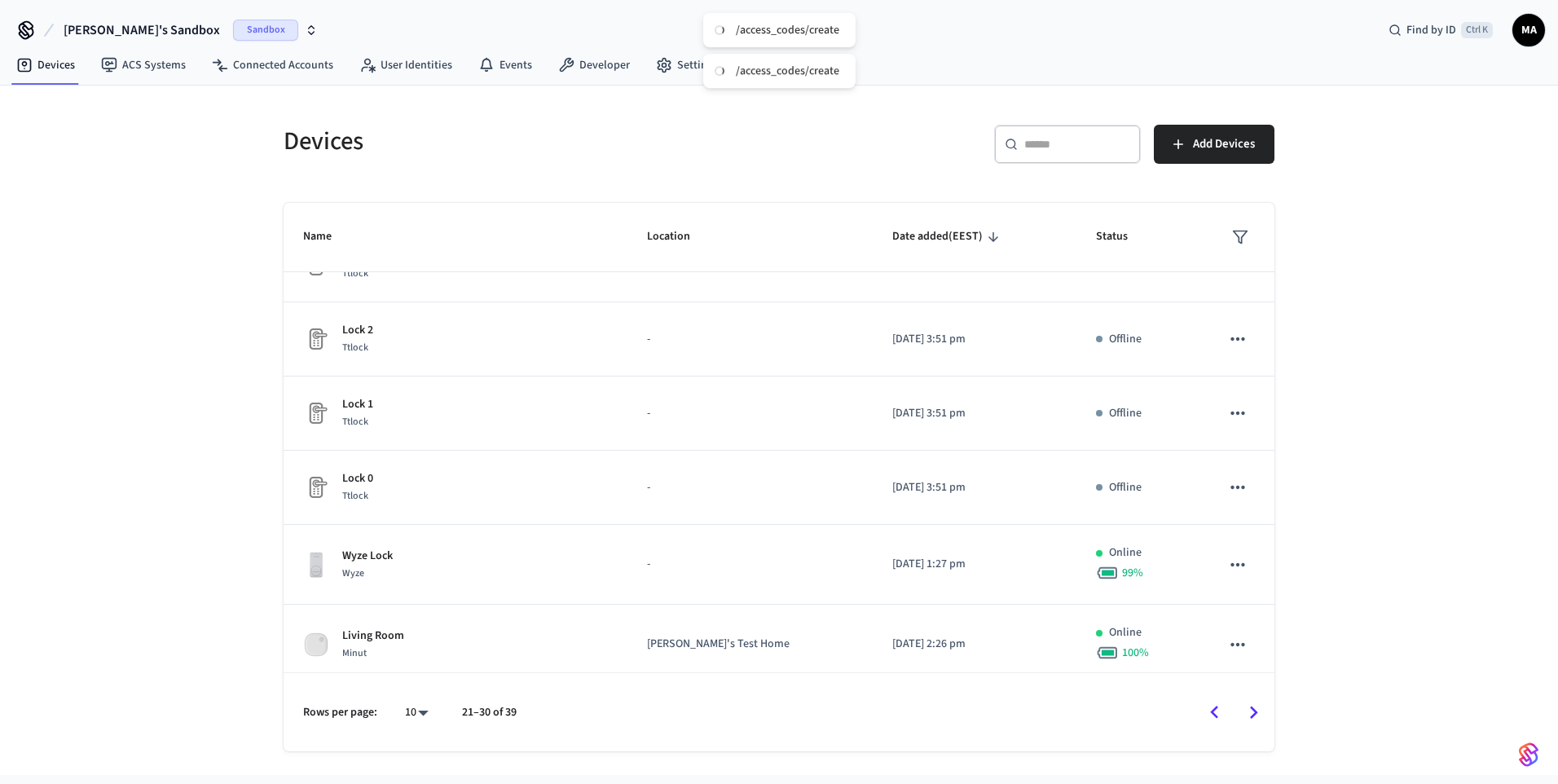
scroll to position [0, 0]
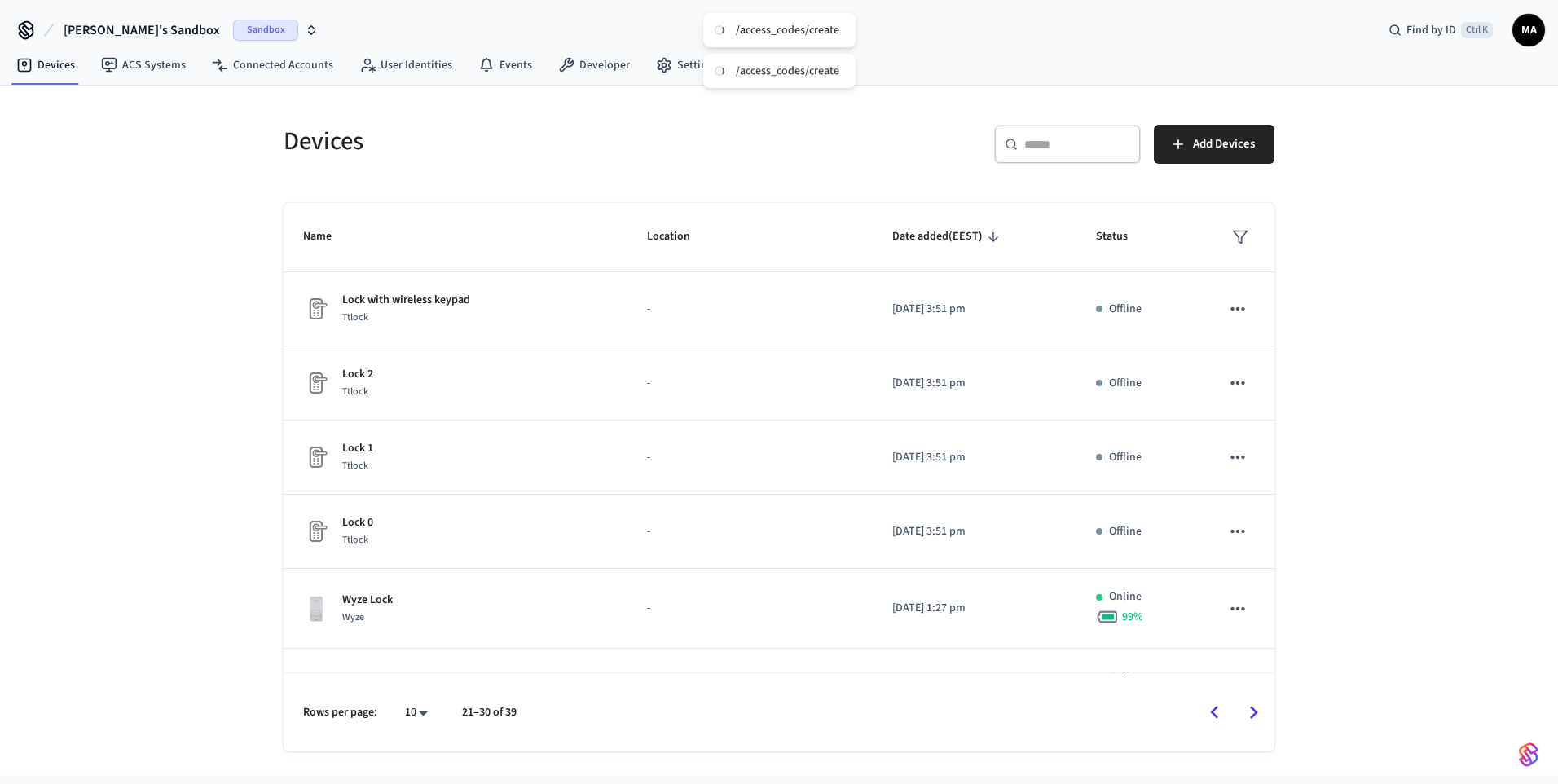
click at [1212, 711] on icon "Go to previous page" at bounding box center [1214, 711] width 8 height 13
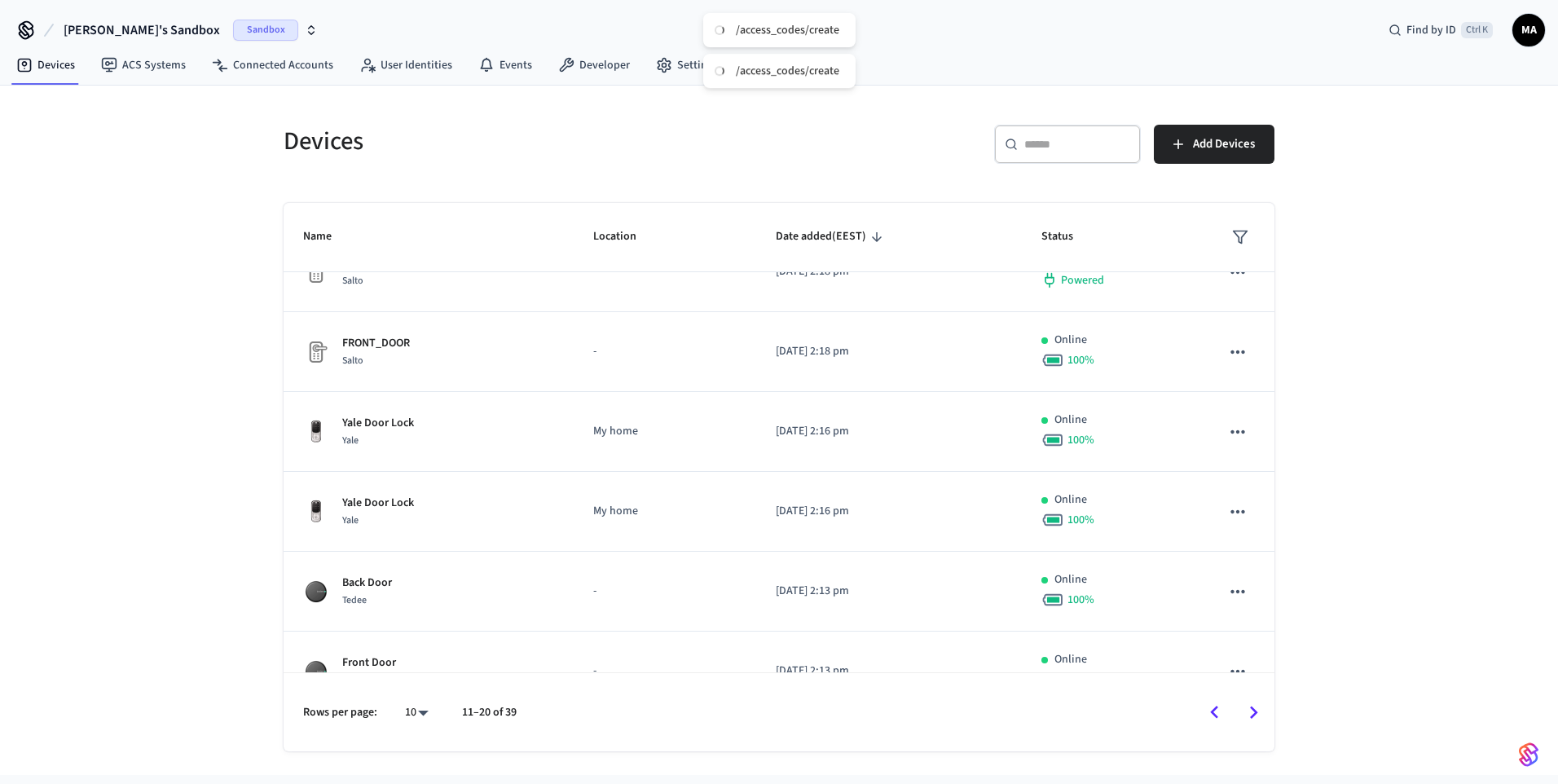
scroll to position [381, 0]
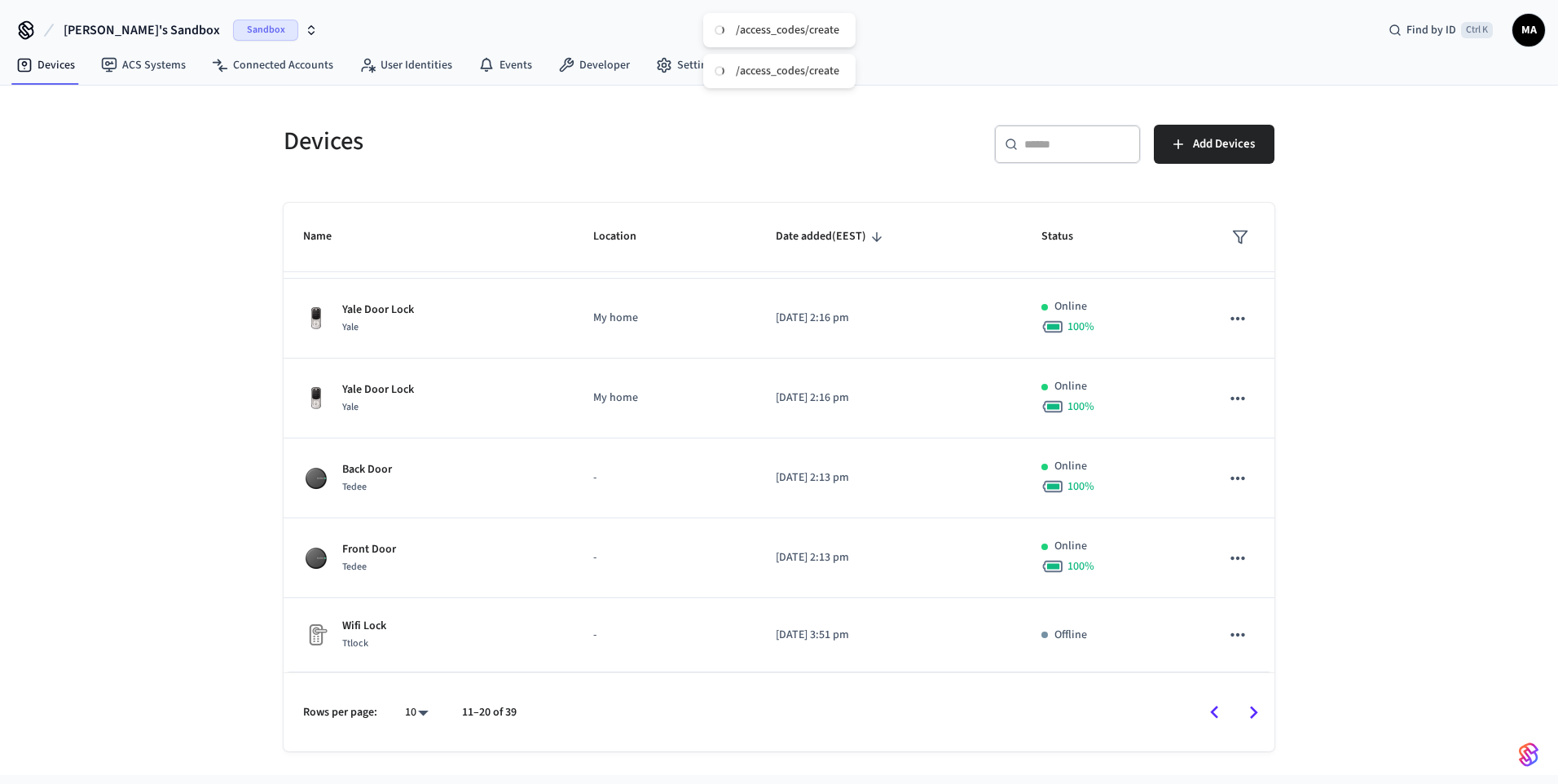
click at [1220, 712] on icon "Go to previous page" at bounding box center [1214, 712] width 25 height 25
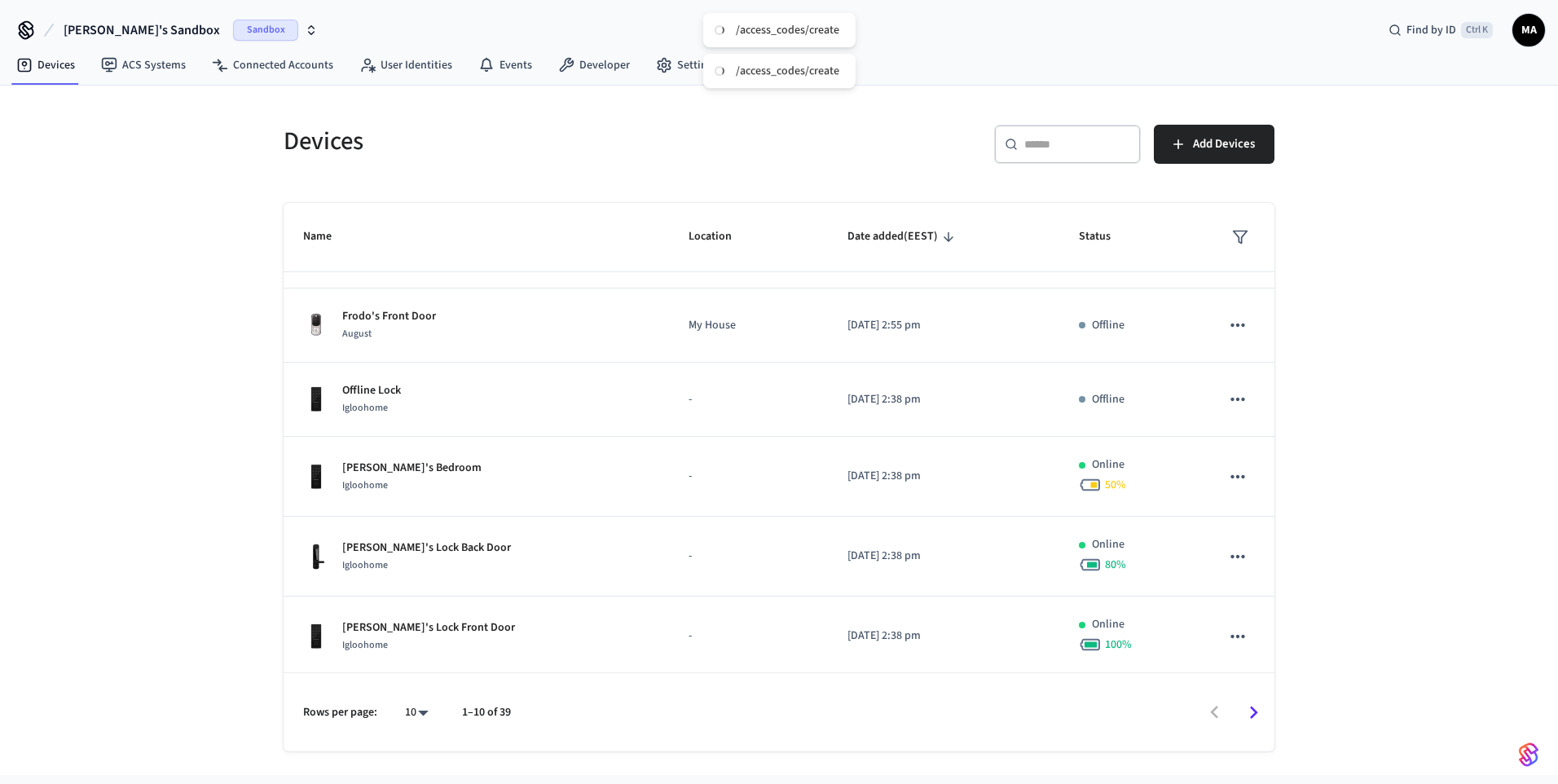
scroll to position [376, 0]
click at [1255, 714] on icon "Go to next page" at bounding box center [1254, 711] width 8 height 13
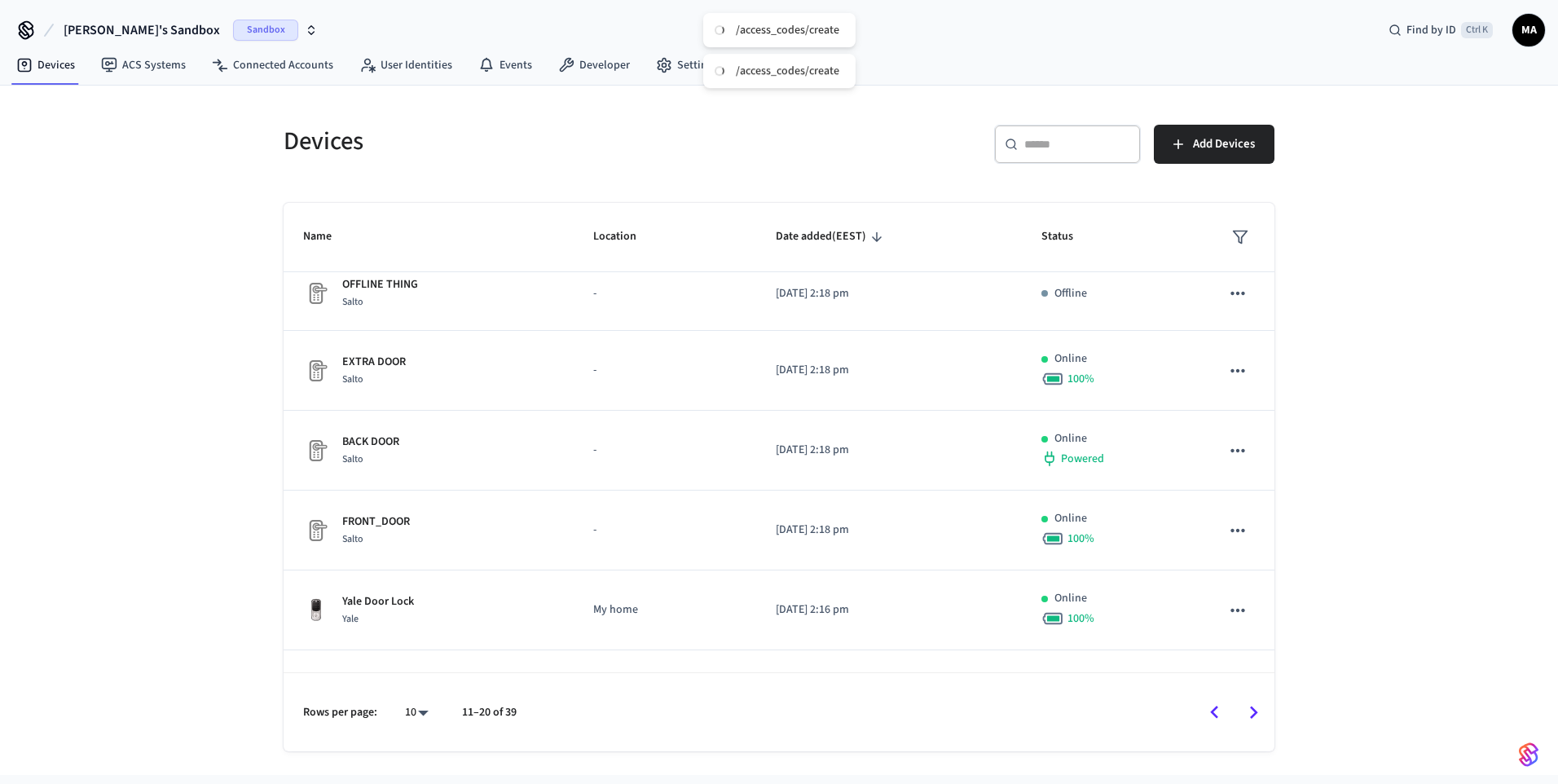
scroll to position [0, 0]
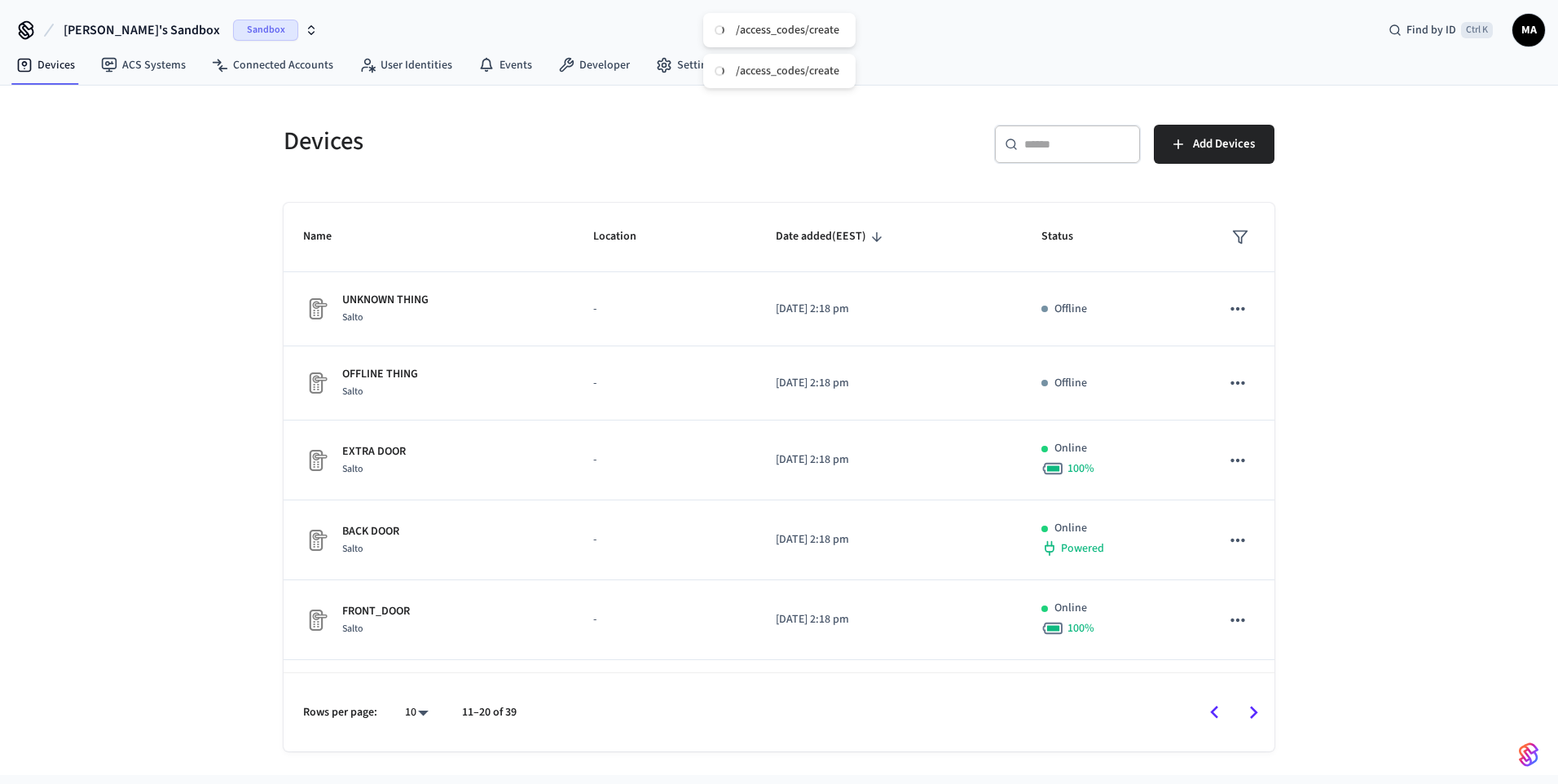
click at [1252, 718] on icon "Go to next page" at bounding box center [1253, 712] width 25 height 25
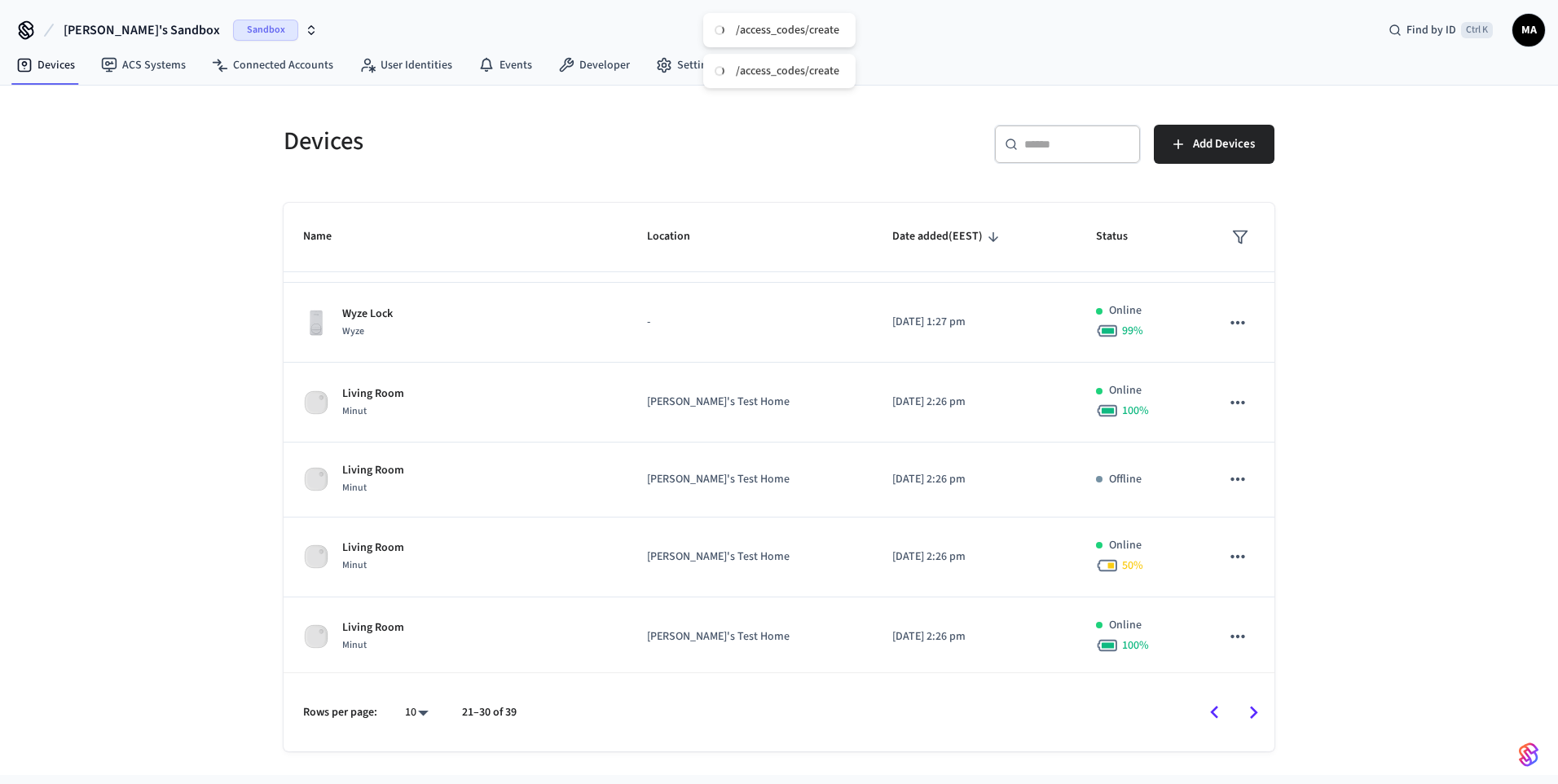
scroll to position [370, 0]
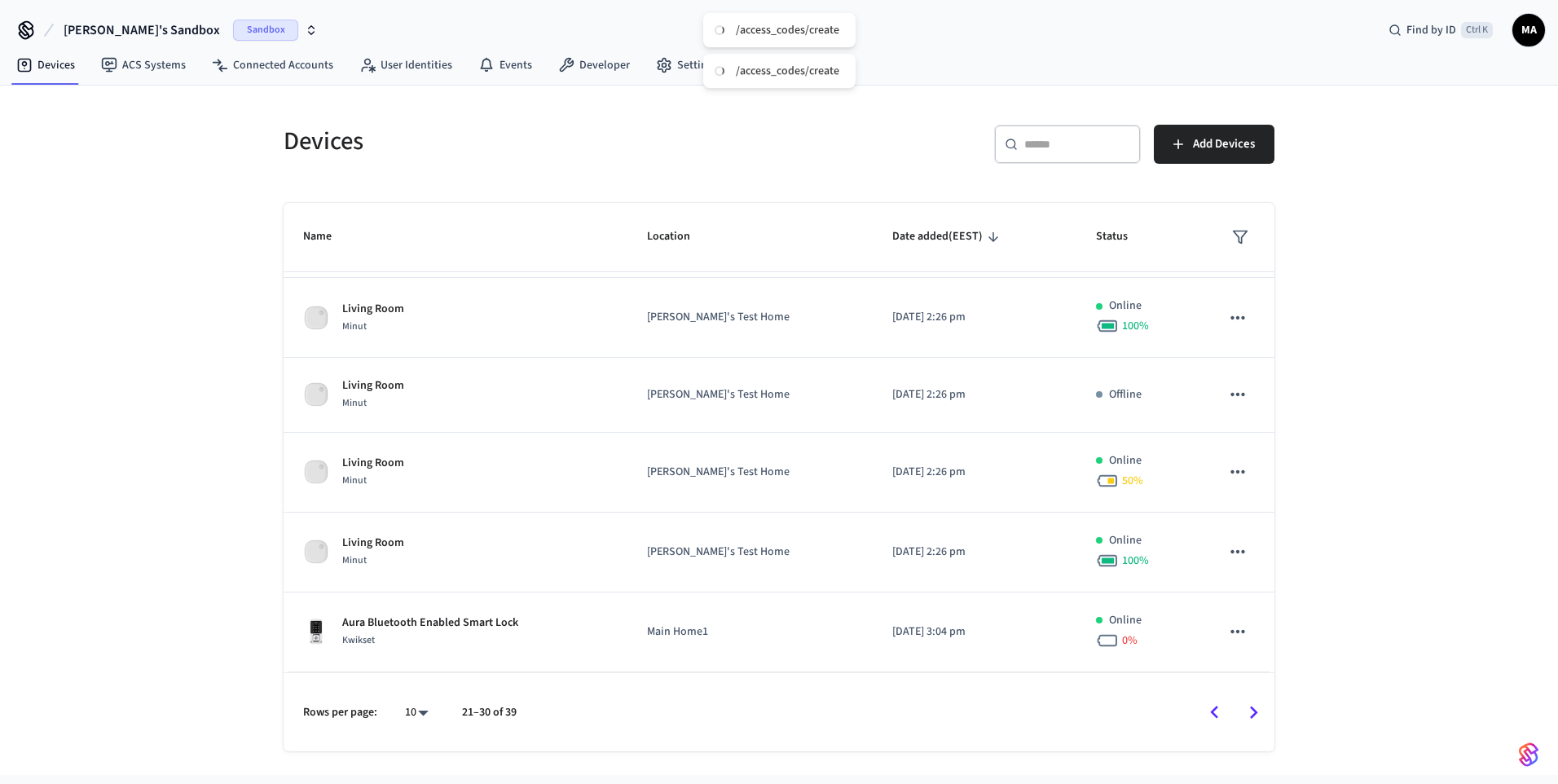
click at [1253, 713] on icon "Go to next page" at bounding box center [1253, 712] width 25 height 25
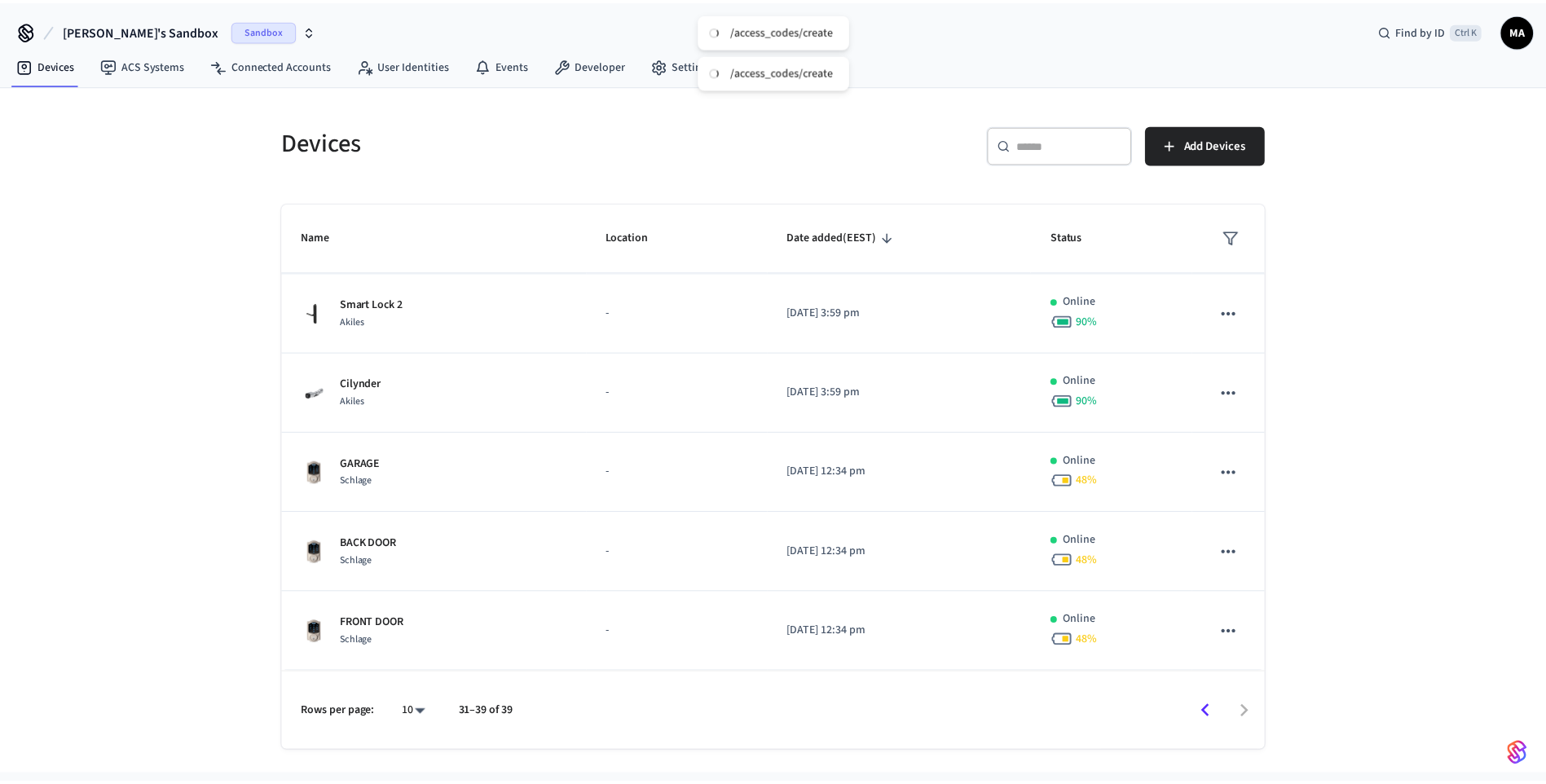
scroll to position [307, 0]
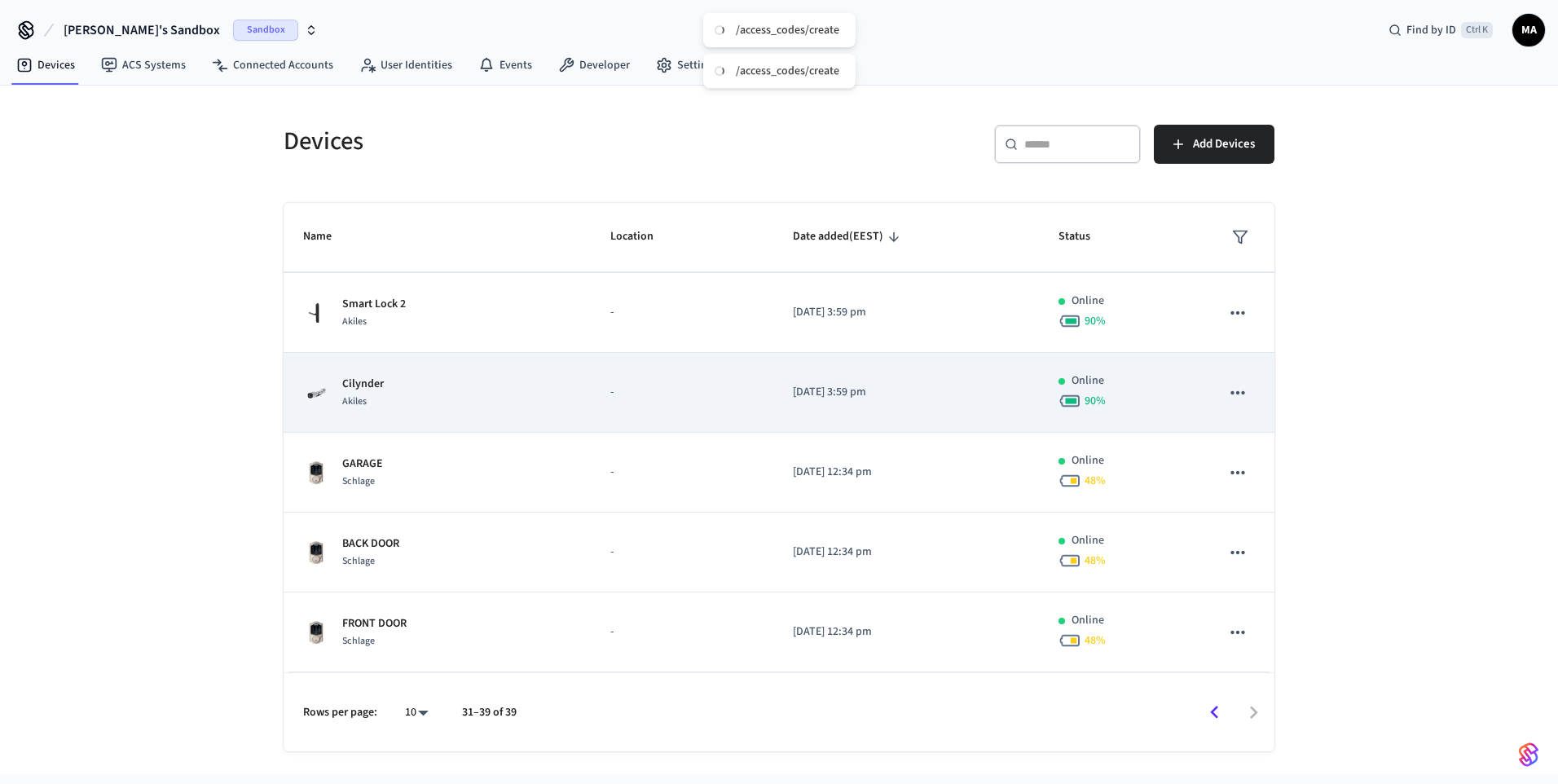
click at [584, 373] on td "Cilynder Akiles" at bounding box center [437, 392] width 307 height 80
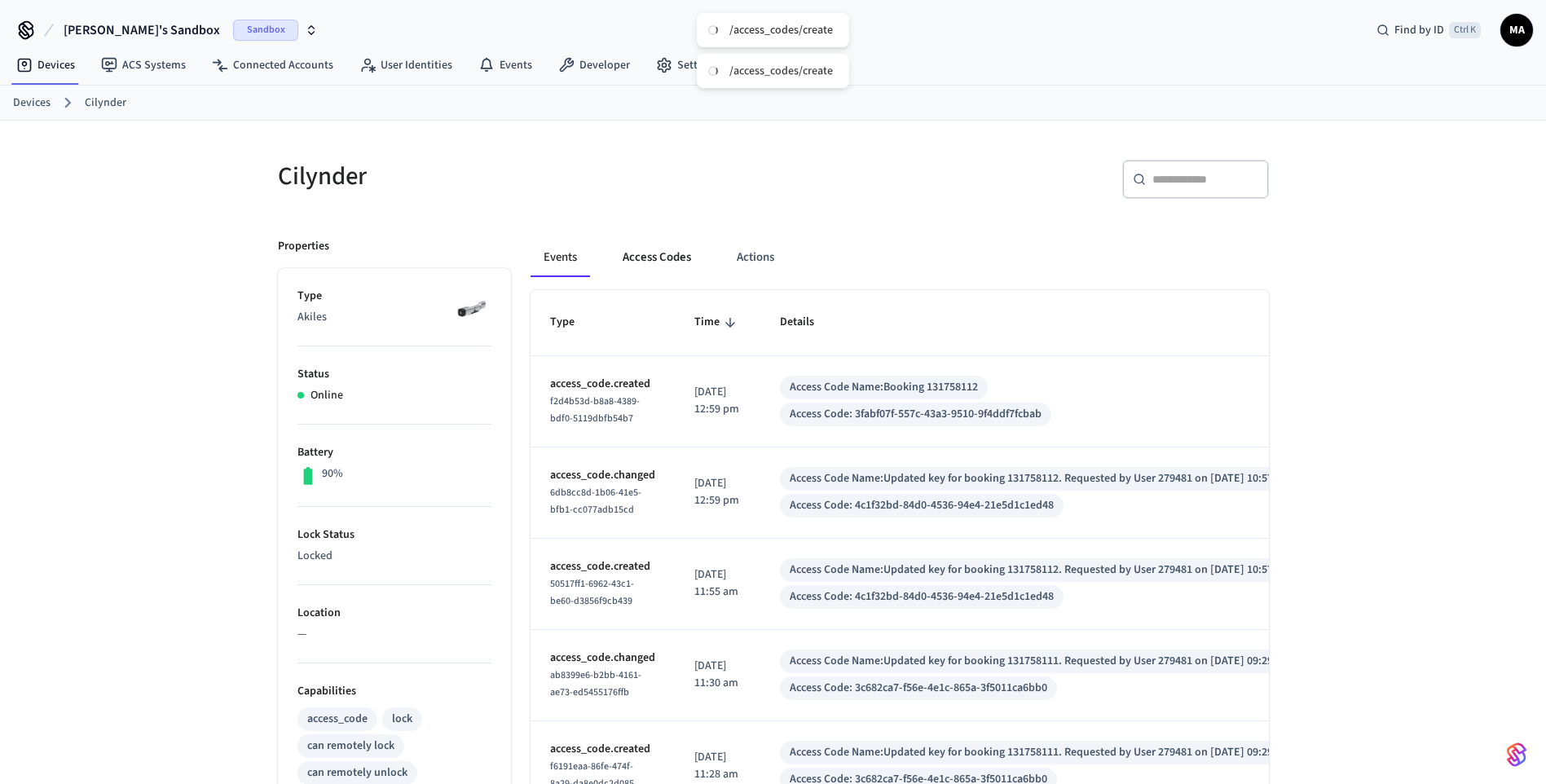
click at [653, 272] on button "Access Codes" at bounding box center [657, 257] width 95 height 39
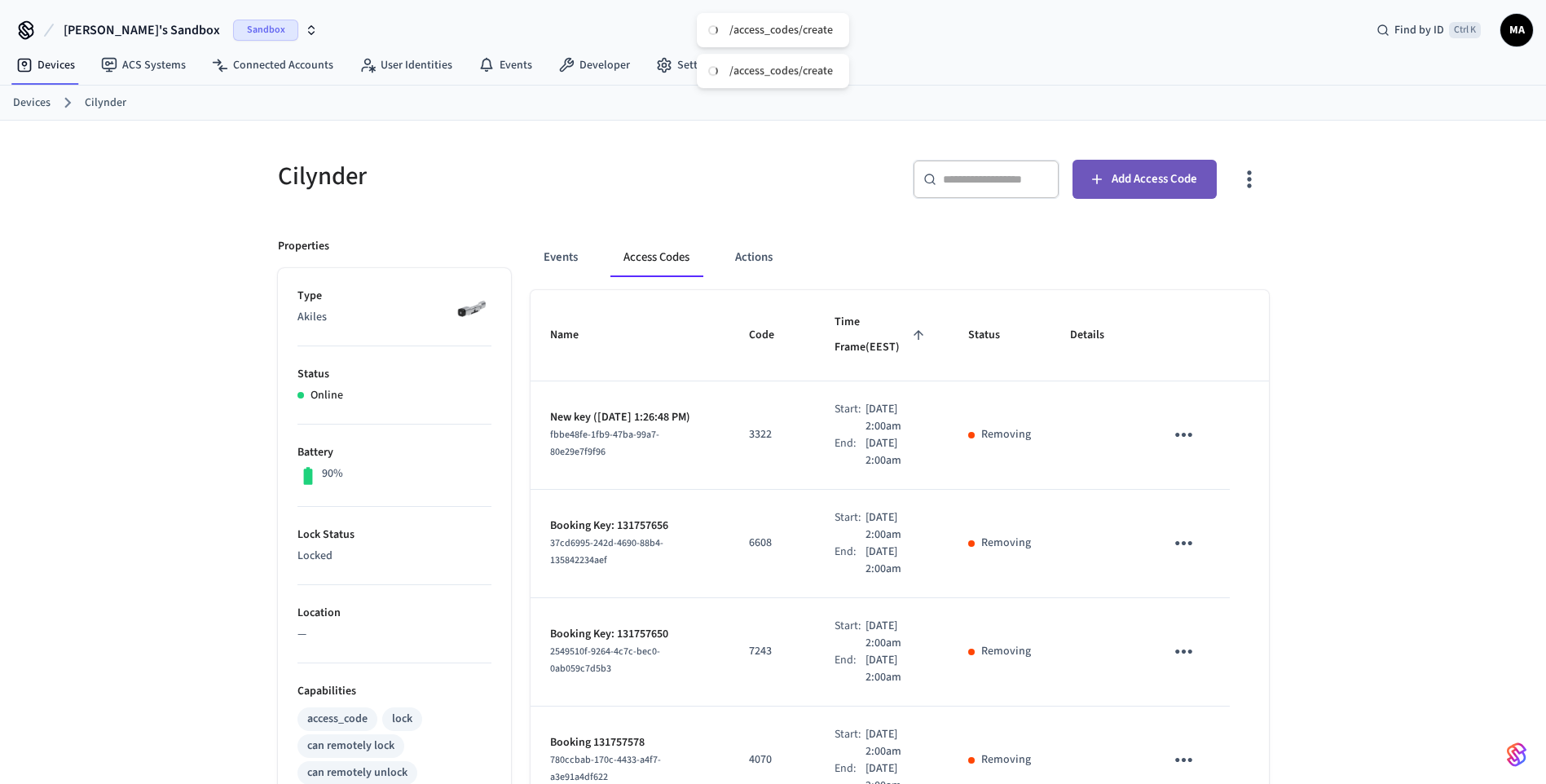
click at [1155, 186] on span "Add Access Code" at bounding box center [1154, 179] width 85 height 21
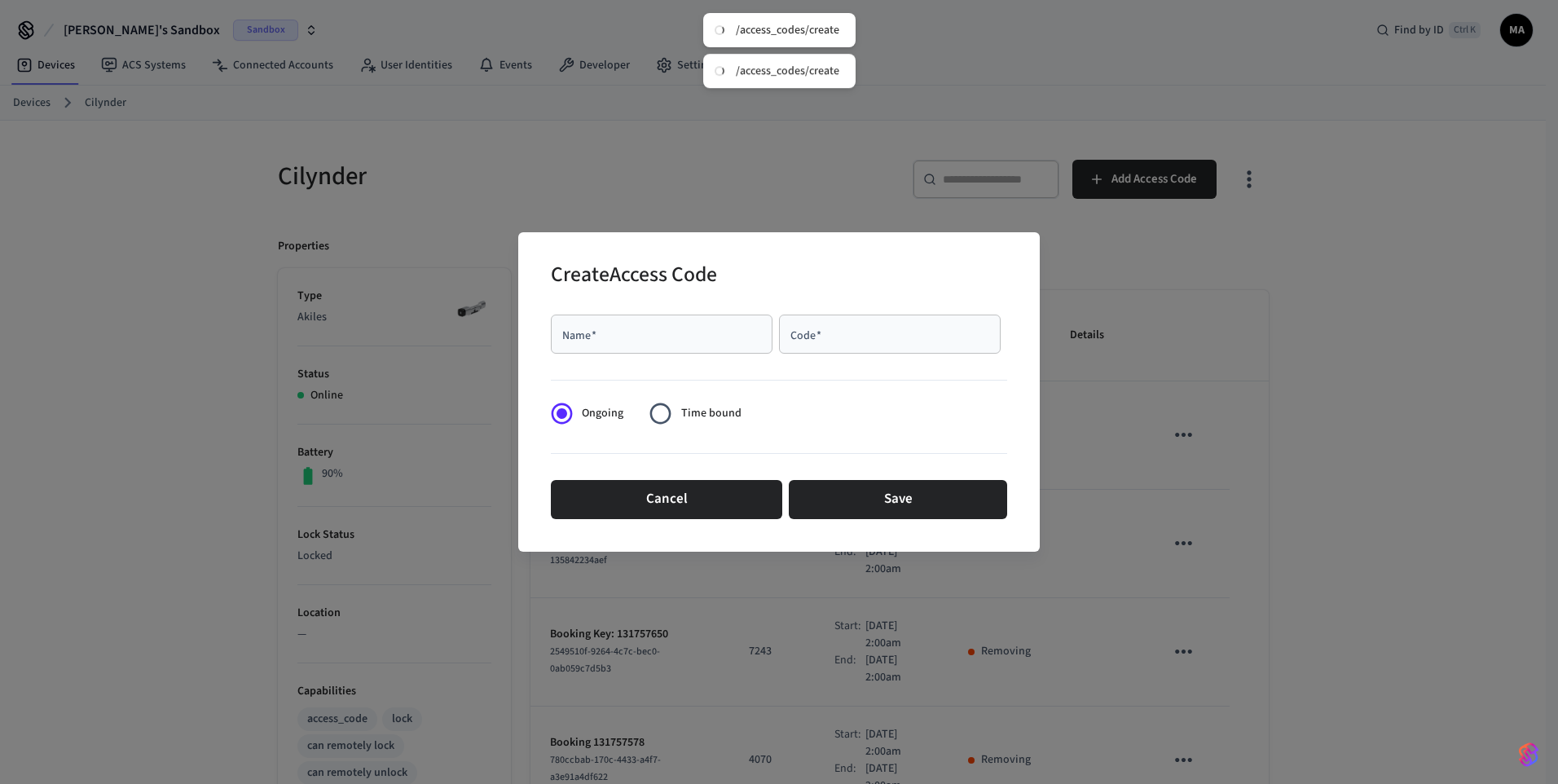
click at [759, 336] on input "Name   *" at bounding box center [661, 333] width 202 height 16
type input "****"
click at [886, 330] on input "Code   *" at bounding box center [889, 333] width 202 height 16
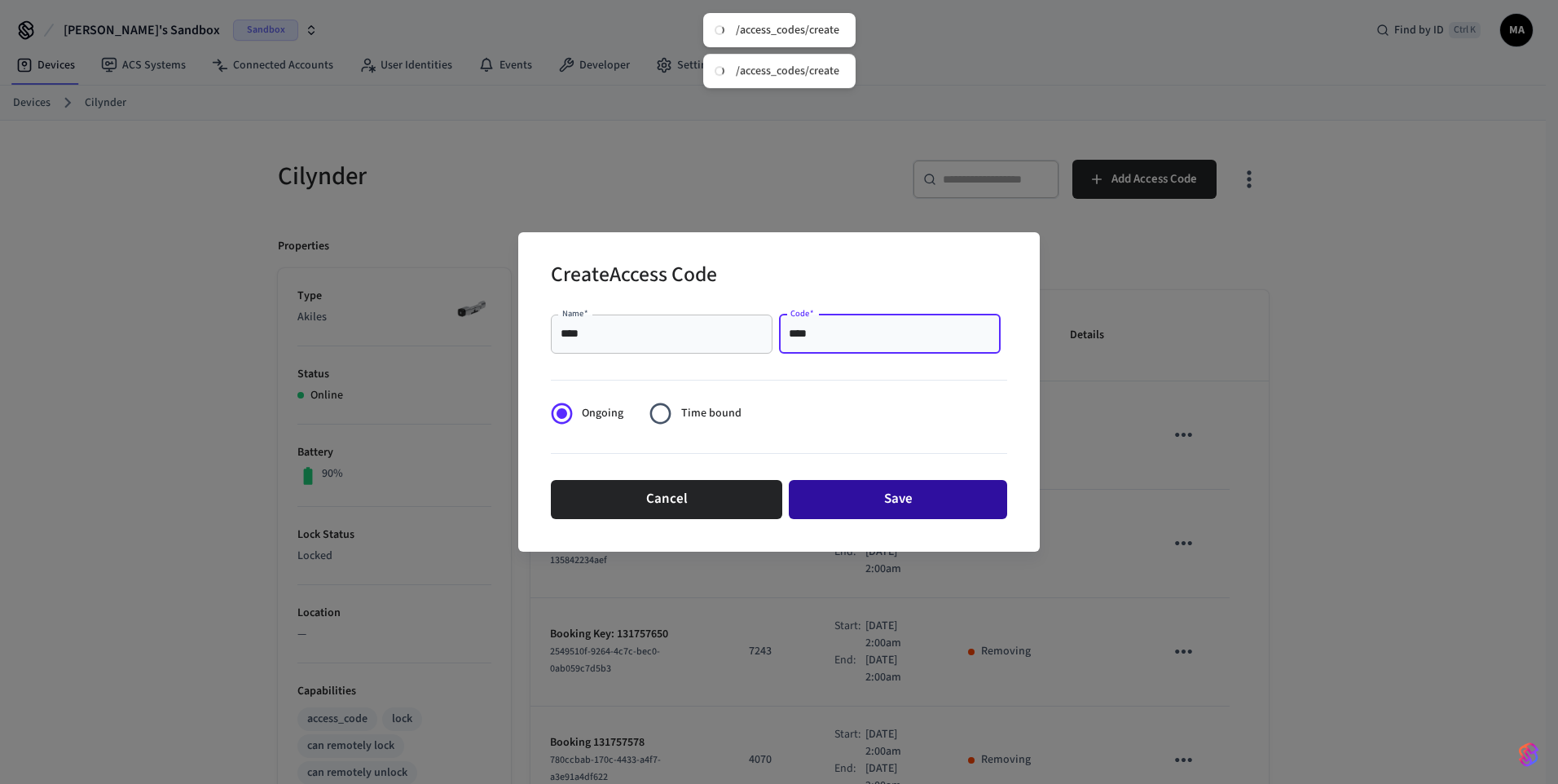
type input "****"
click at [903, 498] on button "Save" at bounding box center [897, 500] width 219 height 39
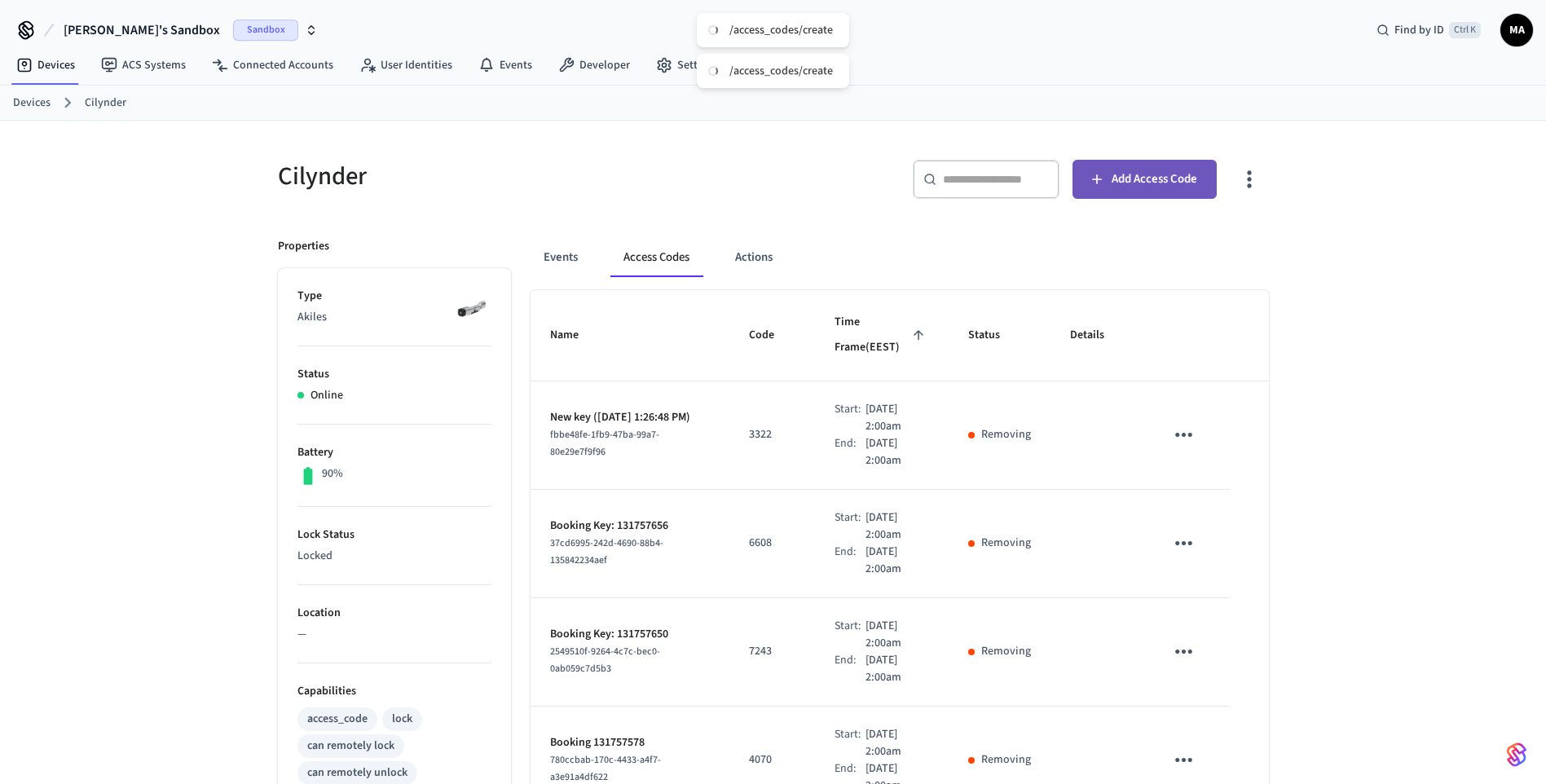
click at [1148, 174] on span "Add Access Code" at bounding box center [1154, 179] width 85 height 21
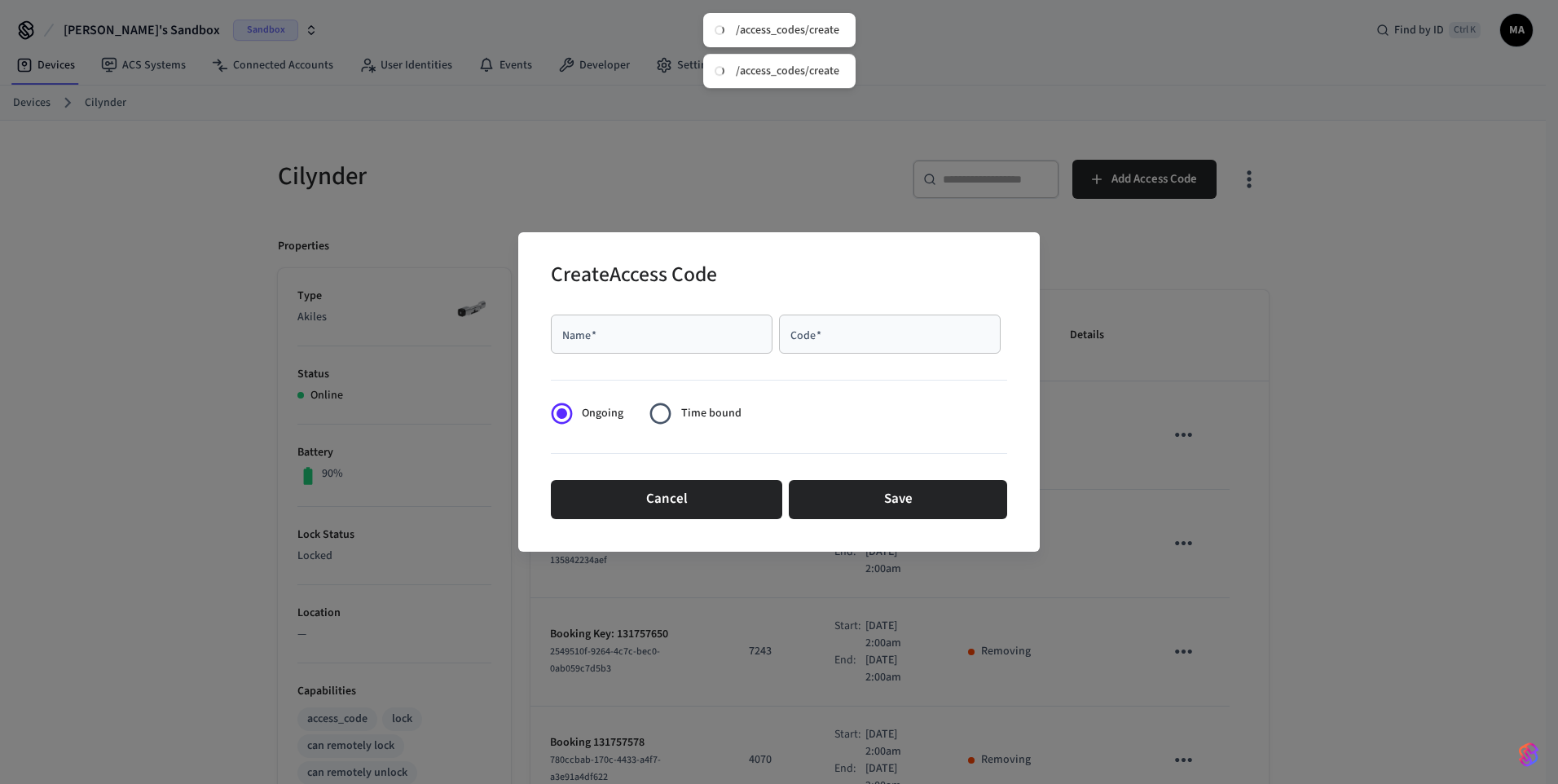
click at [713, 343] on div "Name   *" at bounding box center [662, 334] width 222 height 39
type input "*****"
click at [833, 336] on input "Code   *" at bounding box center [889, 333] width 202 height 16
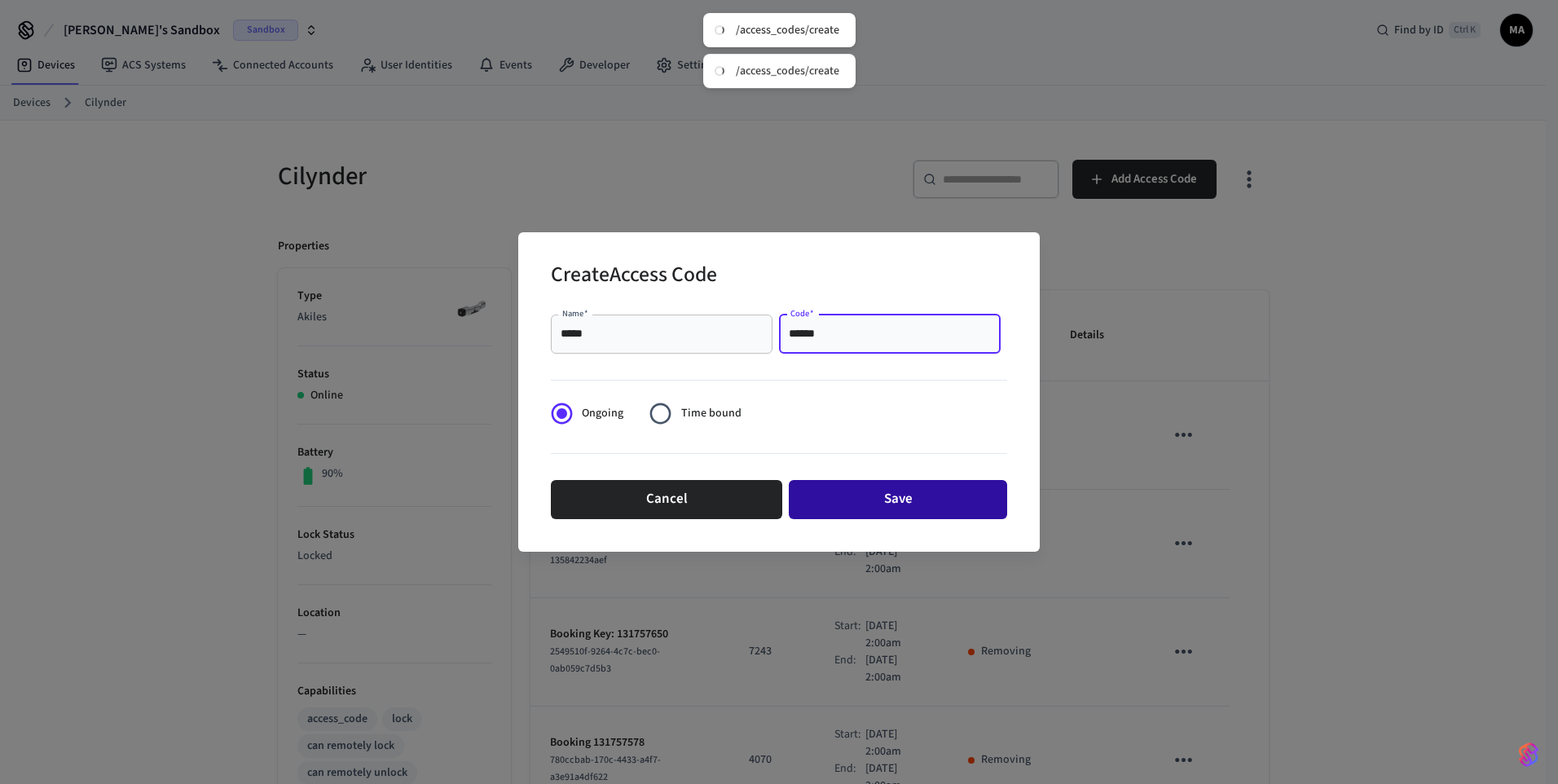
type input "******"
click at [870, 482] on button "Save" at bounding box center [897, 500] width 219 height 39
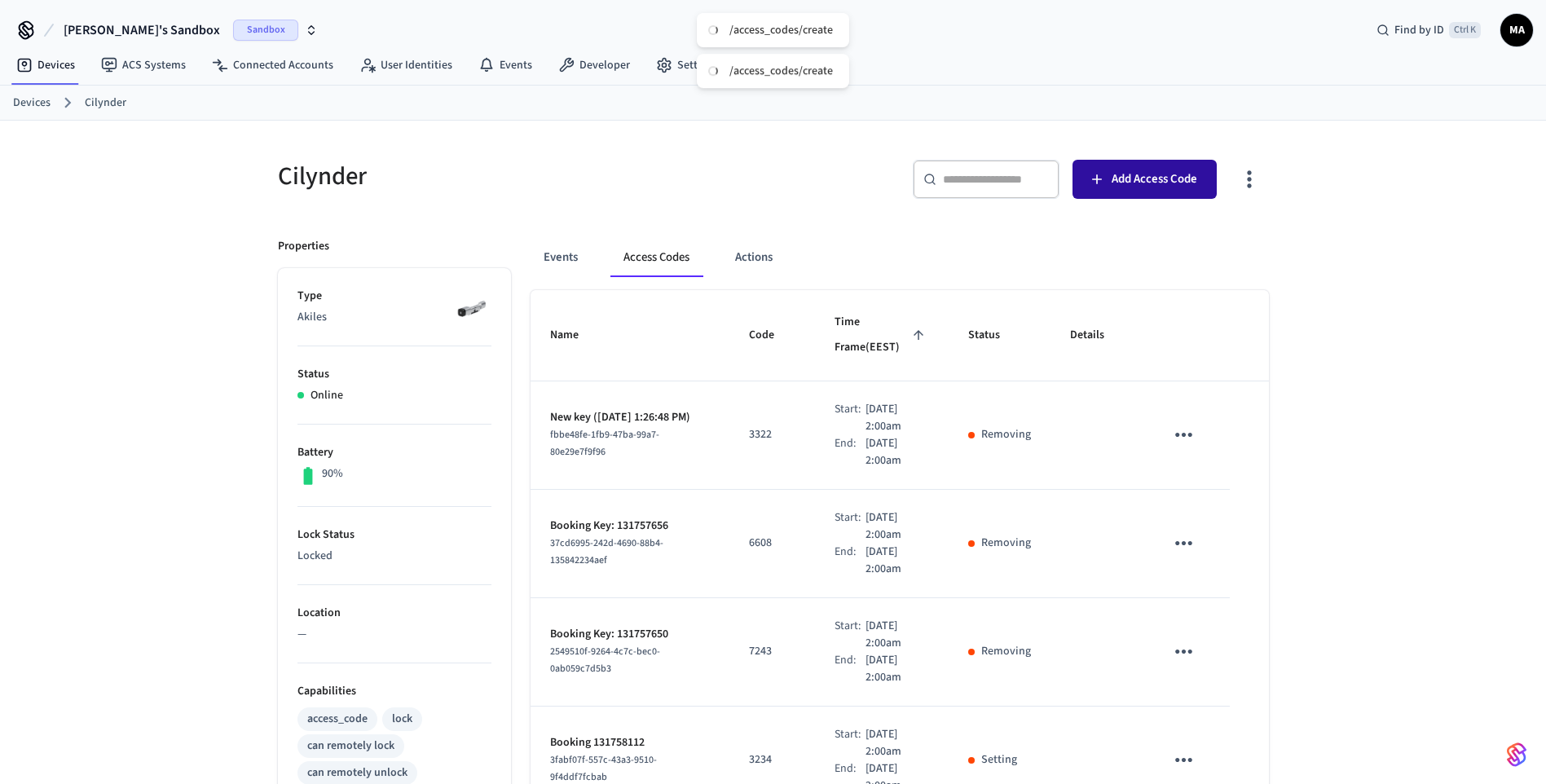
click at [1135, 176] on span "Add Access Code" at bounding box center [1154, 179] width 85 height 21
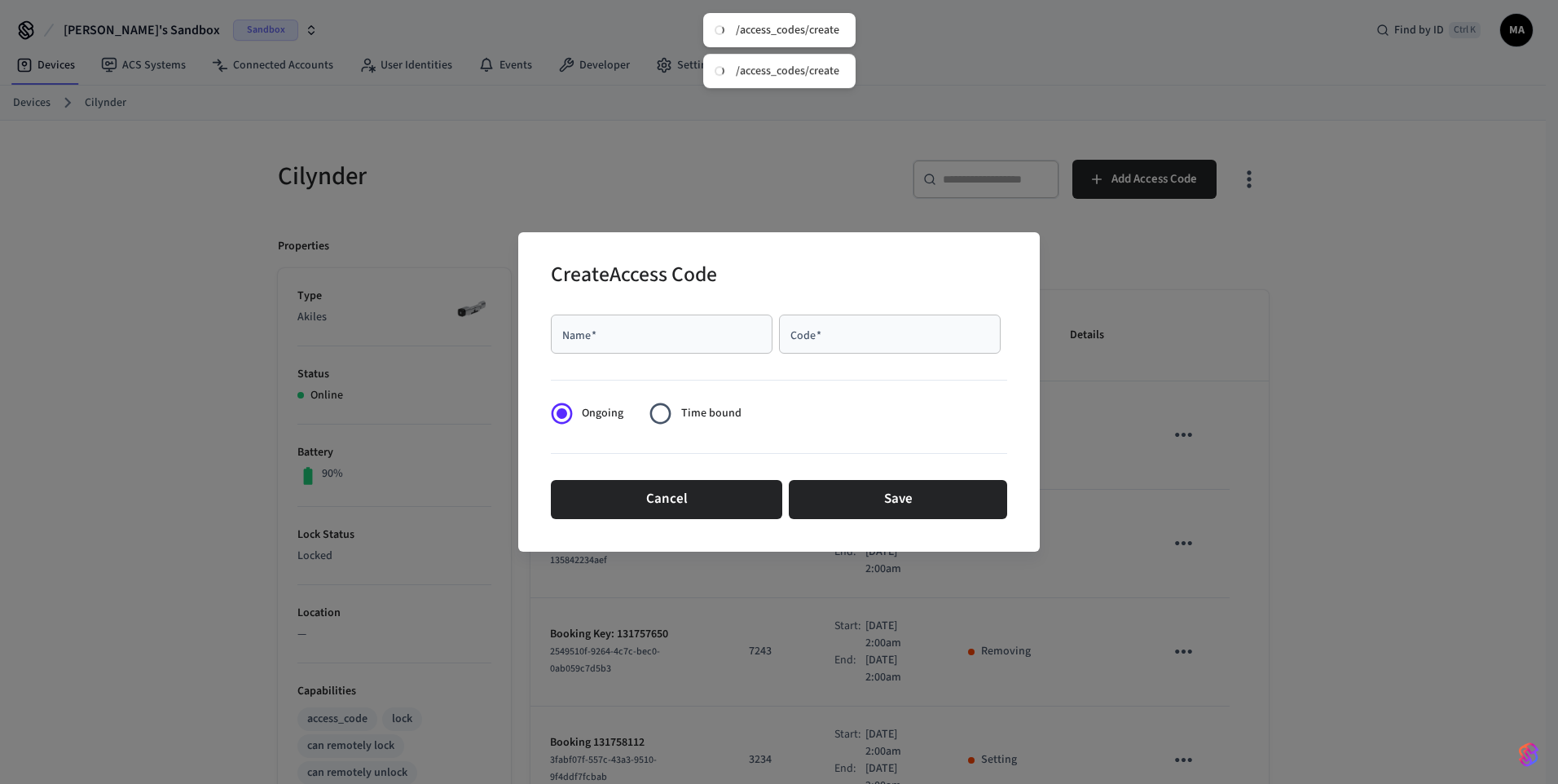
click at [663, 342] on div "Name   *" at bounding box center [662, 334] width 222 height 39
type input "****"
click at [835, 331] on input "Code   *" at bounding box center [889, 333] width 202 height 16
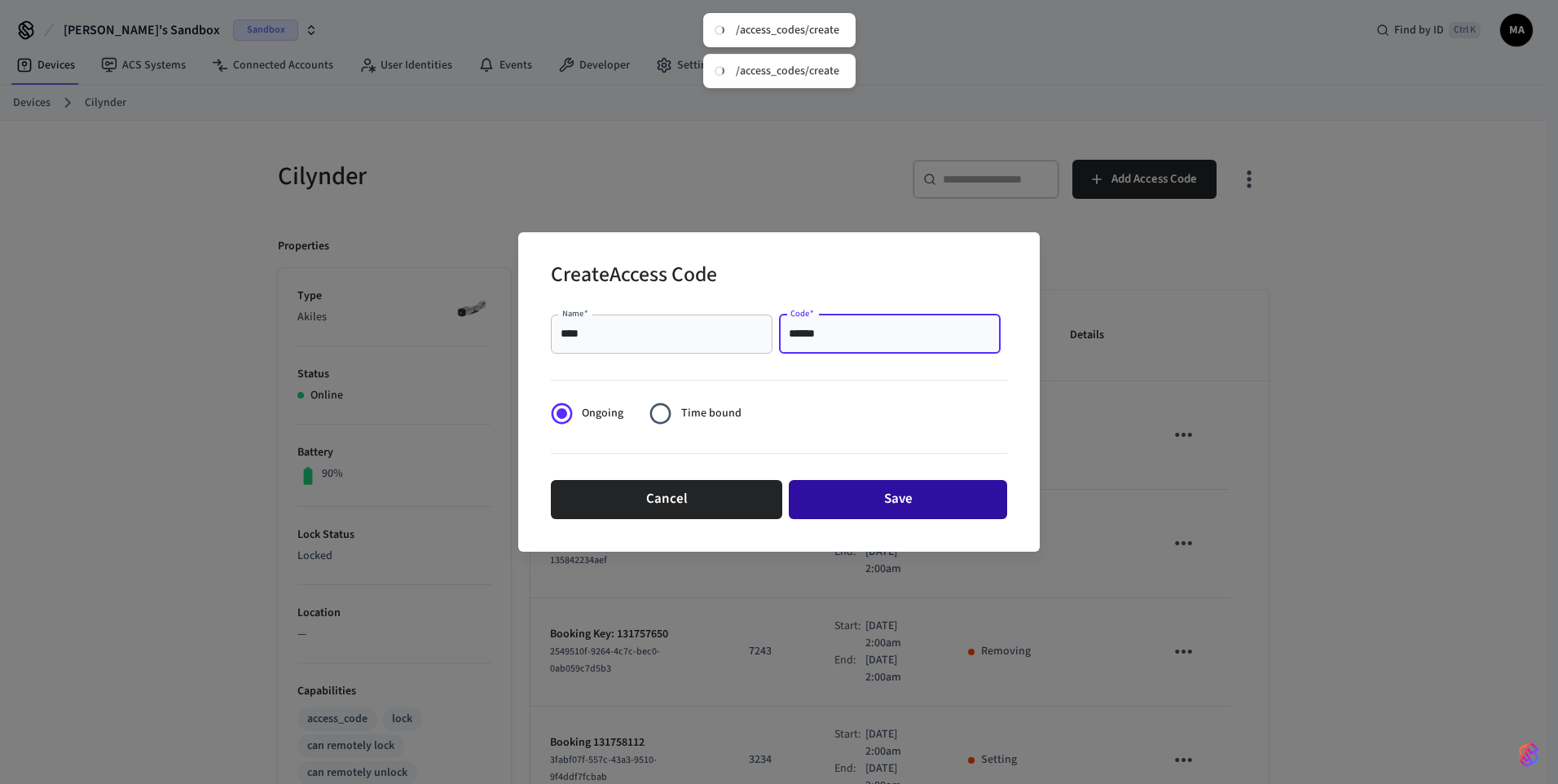
click at [892, 507] on button "Save" at bounding box center [897, 500] width 219 height 39
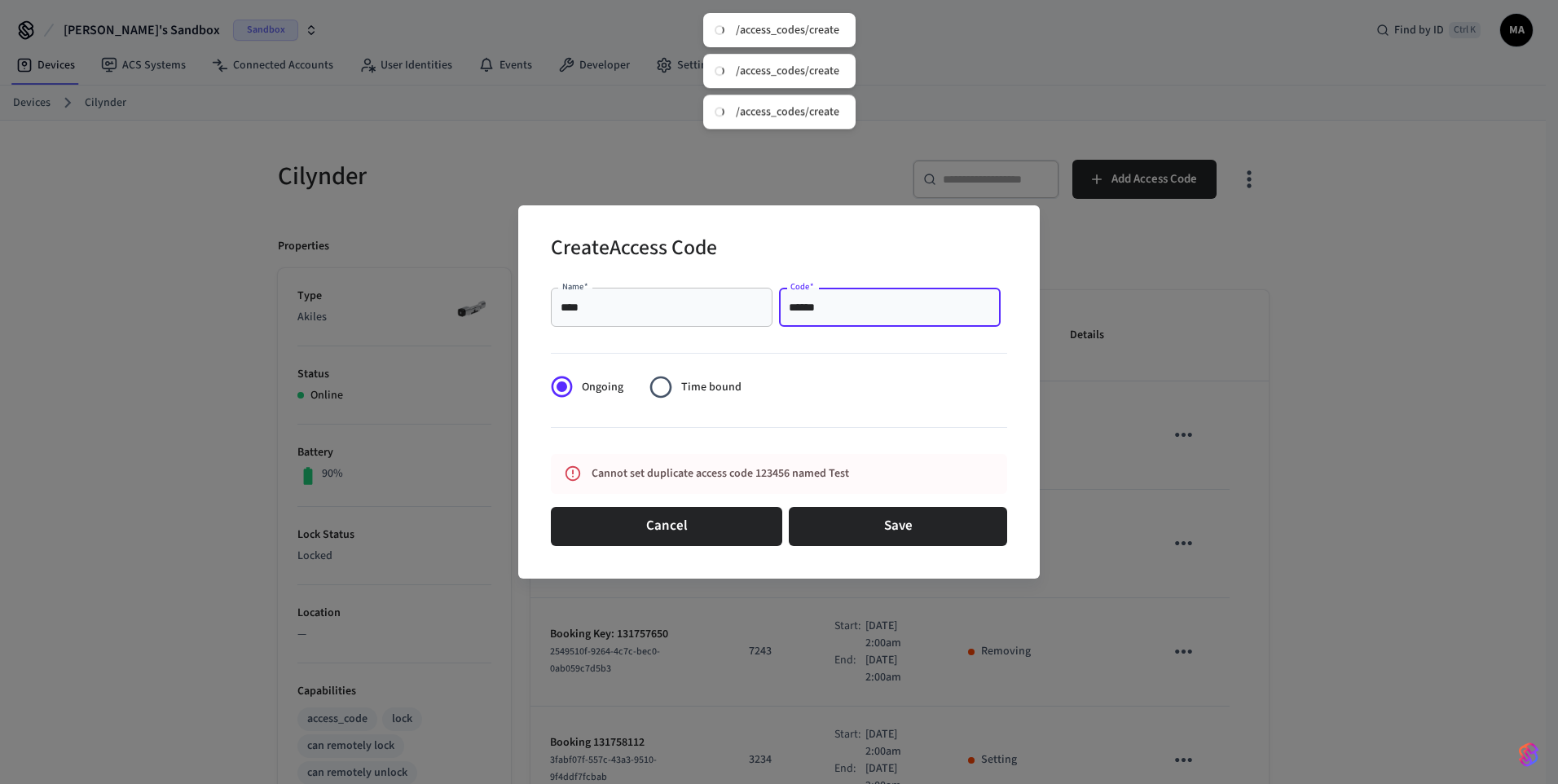
click at [845, 306] on input "******" at bounding box center [889, 306] width 202 height 16
type input "*****"
click at [958, 531] on button "Save" at bounding box center [897, 526] width 219 height 39
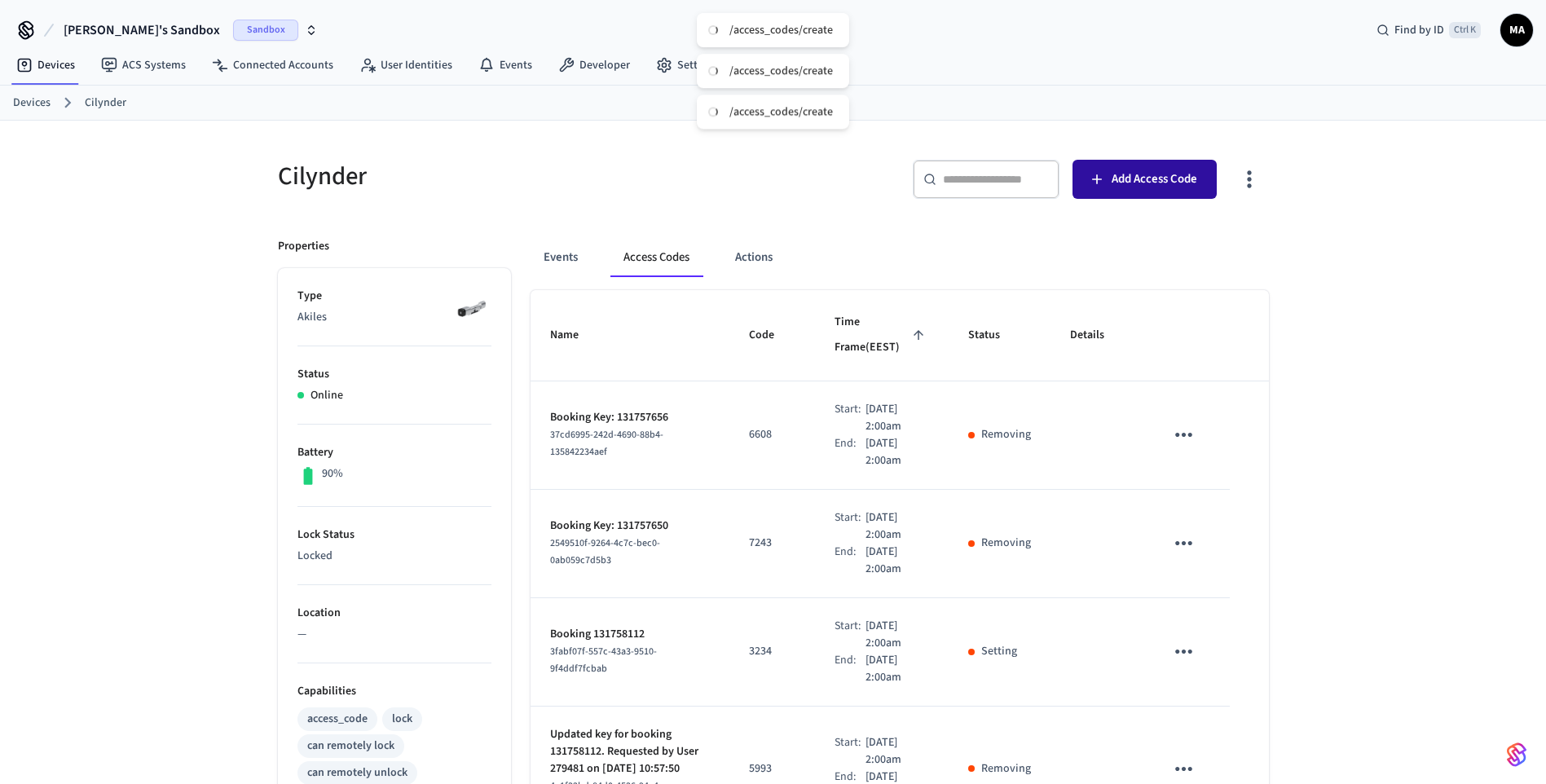
click at [1137, 166] on button "Add Access Code" at bounding box center [1144, 179] width 144 height 39
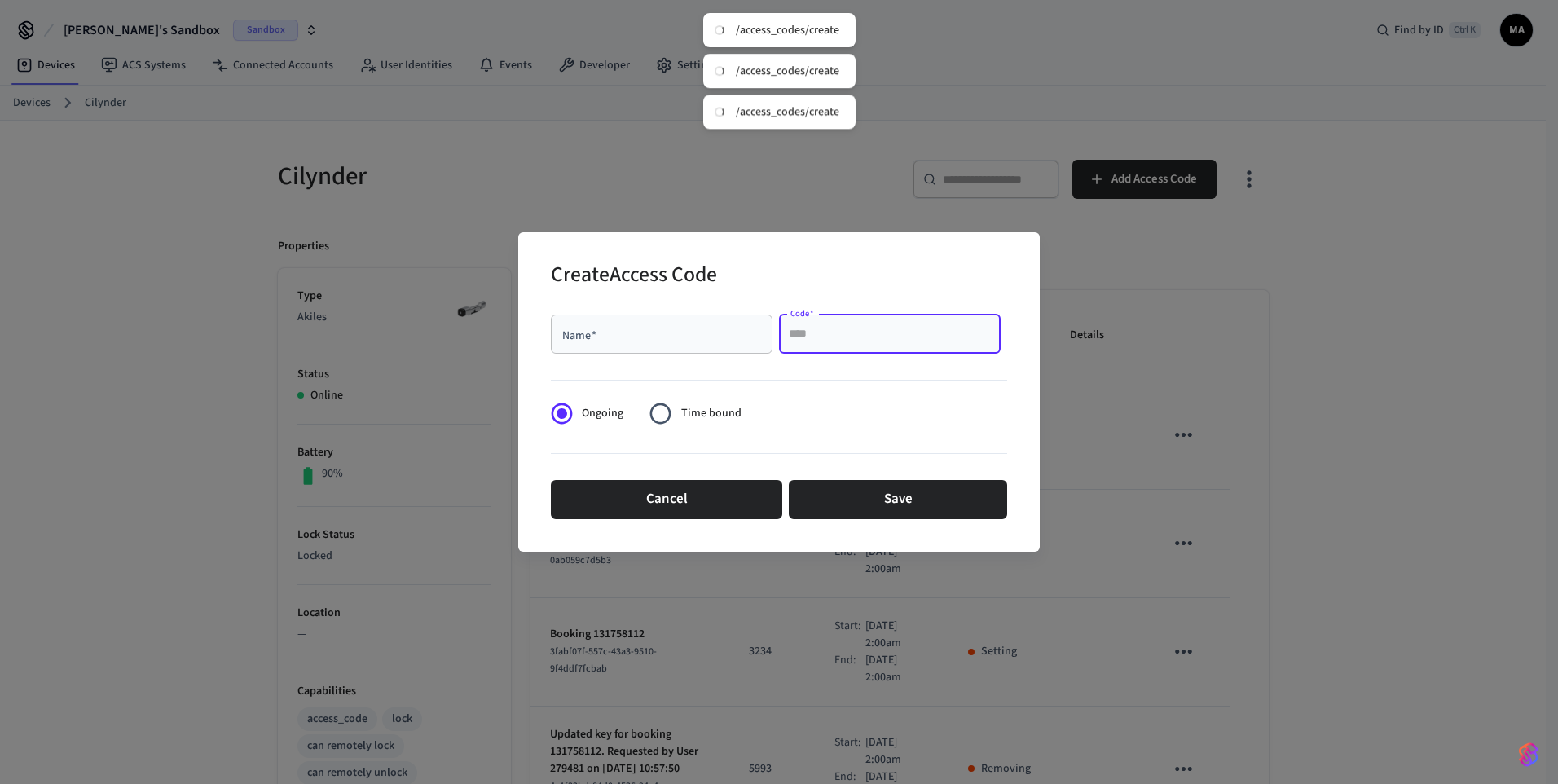
click at [819, 337] on input "Code   *" at bounding box center [889, 333] width 202 height 16
click at [641, 341] on input "Name   *" at bounding box center [661, 333] width 202 height 16
type input "****"
click at [890, 338] on input "Code   *" at bounding box center [889, 333] width 202 height 16
type input "********"
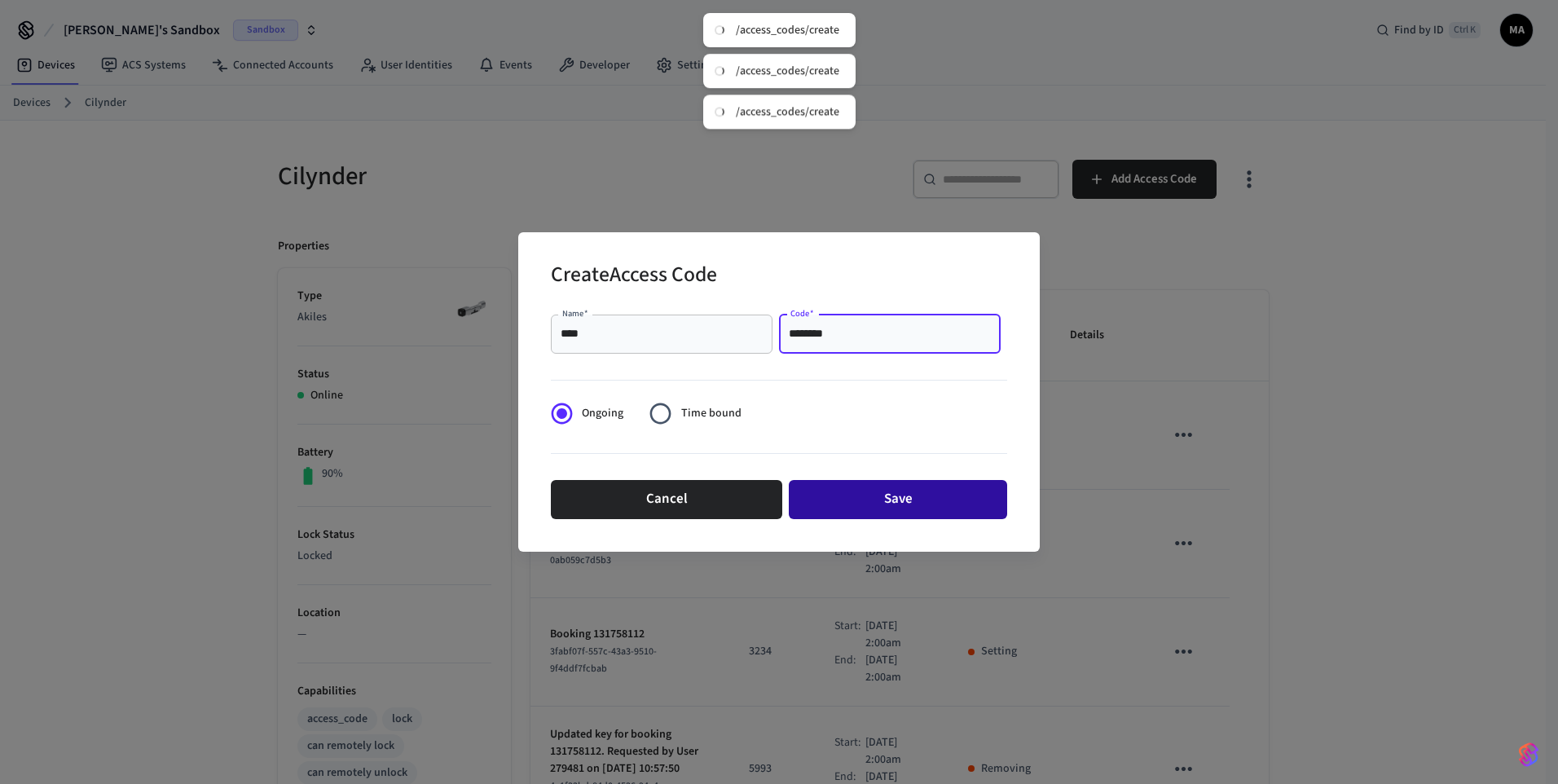
click at [881, 504] on button "Save" at bounding box center [897, 500] width 219 height 39
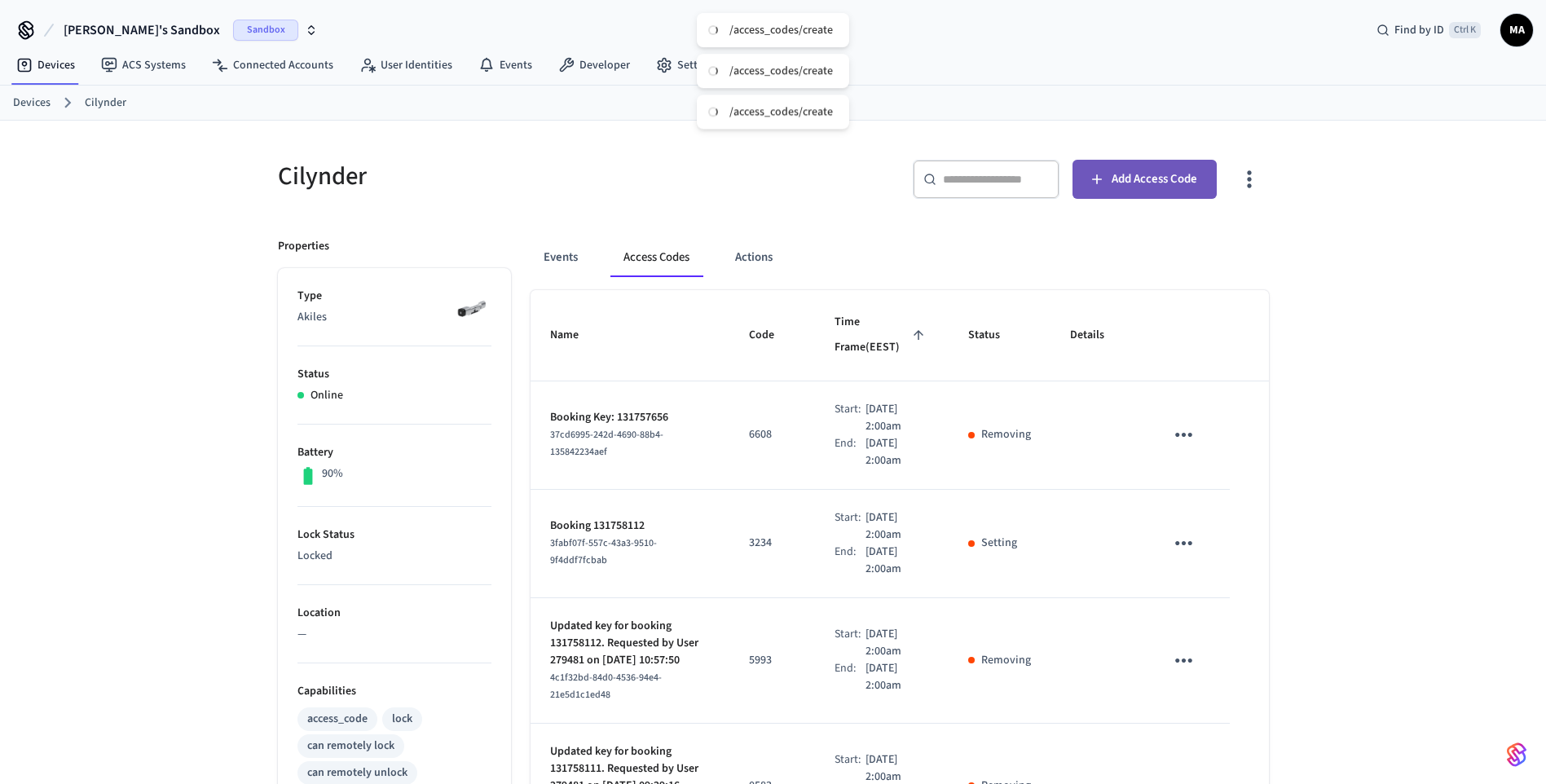
click at [1140, 182] on span "Add Access Code" at bounding box center [1154, 179] width 85 height 21
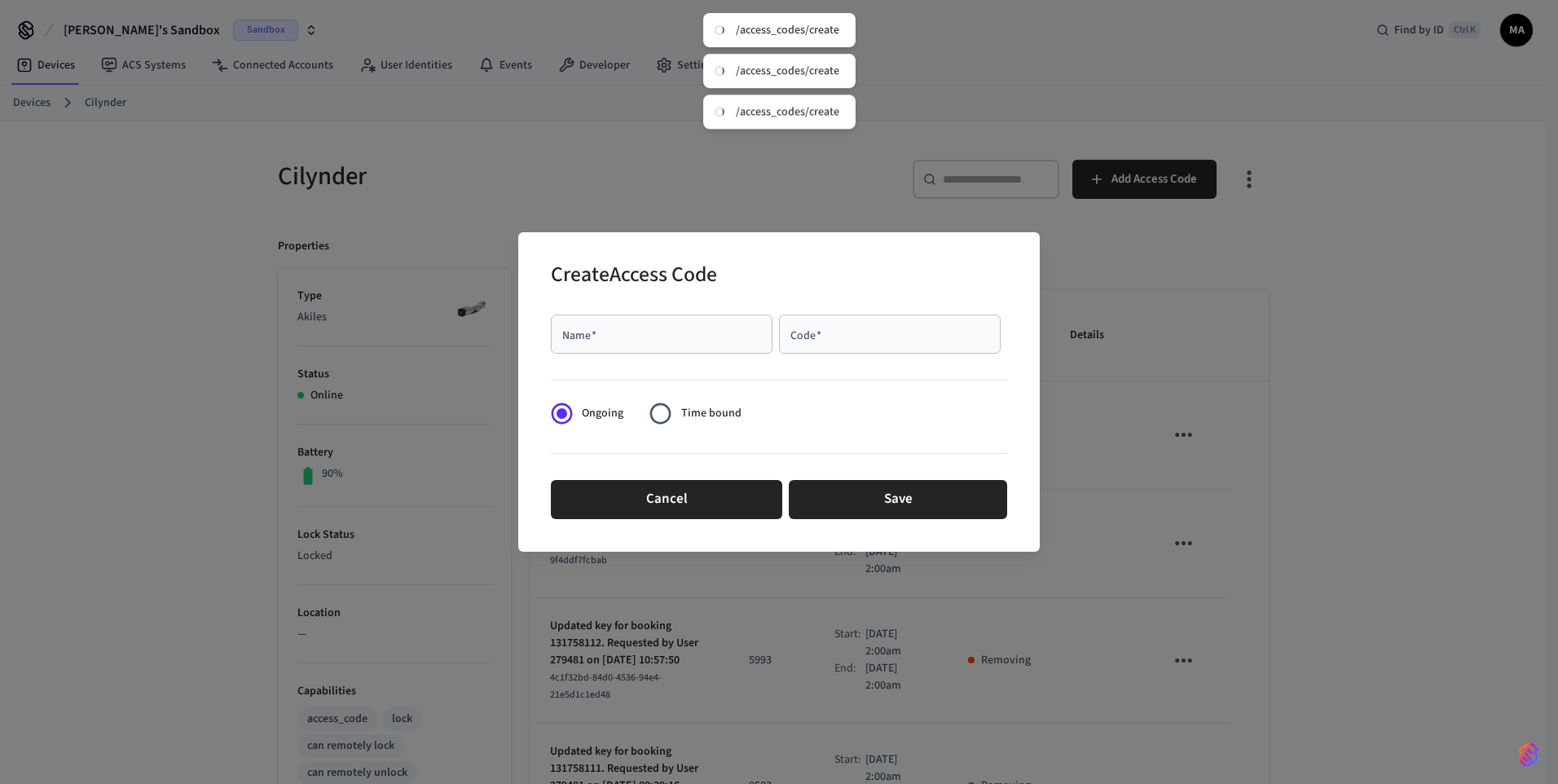
click at [1444, 279] on div "Create Access Code Name   * Name   * Code   * Code   * Ongoing Time bound Cance…" at bounding box center [779, 392] width 1558 height 784
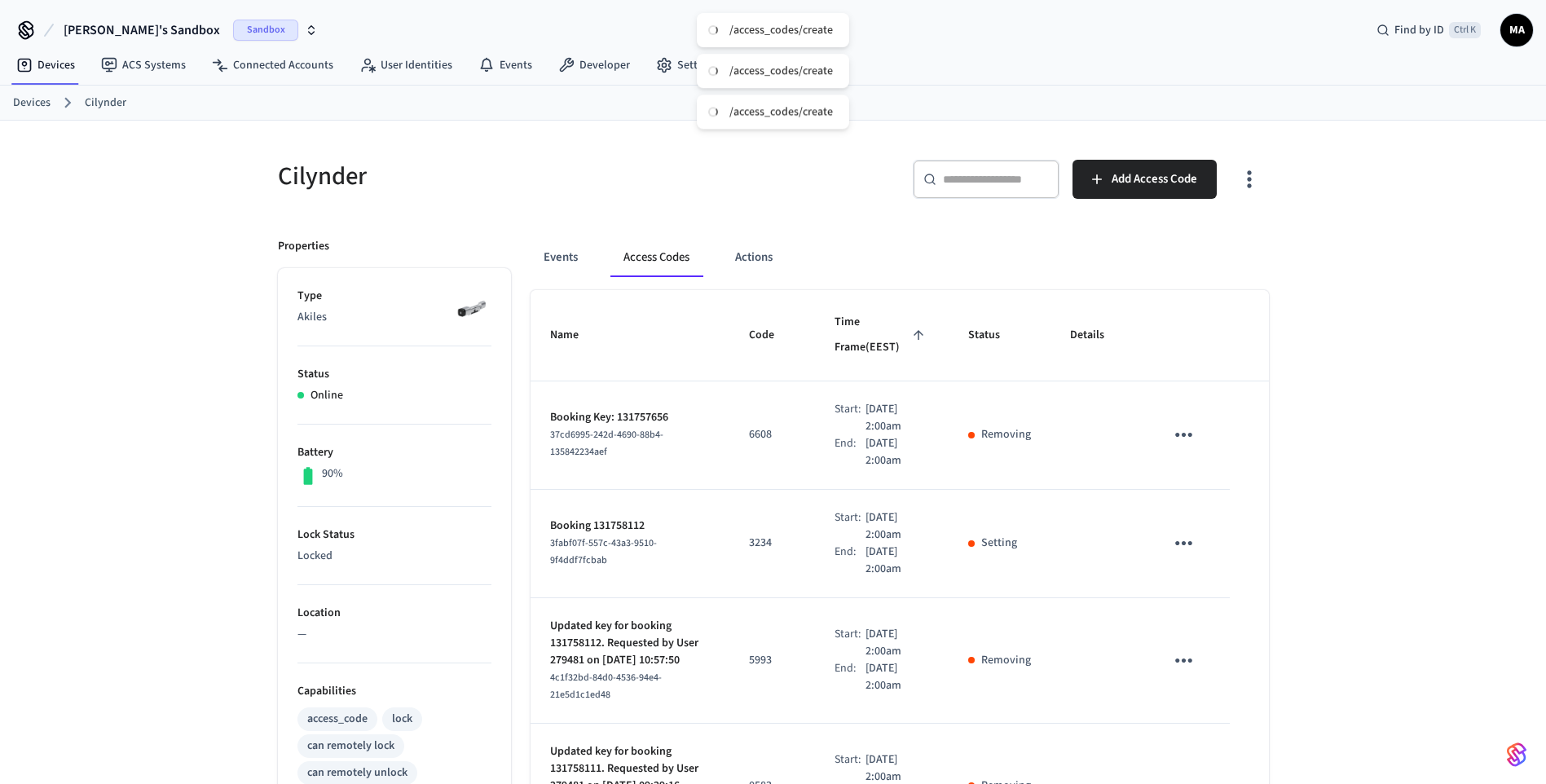
click at [748, 508] on td "3234" at bounding box center [772, 543] width 85 height 108
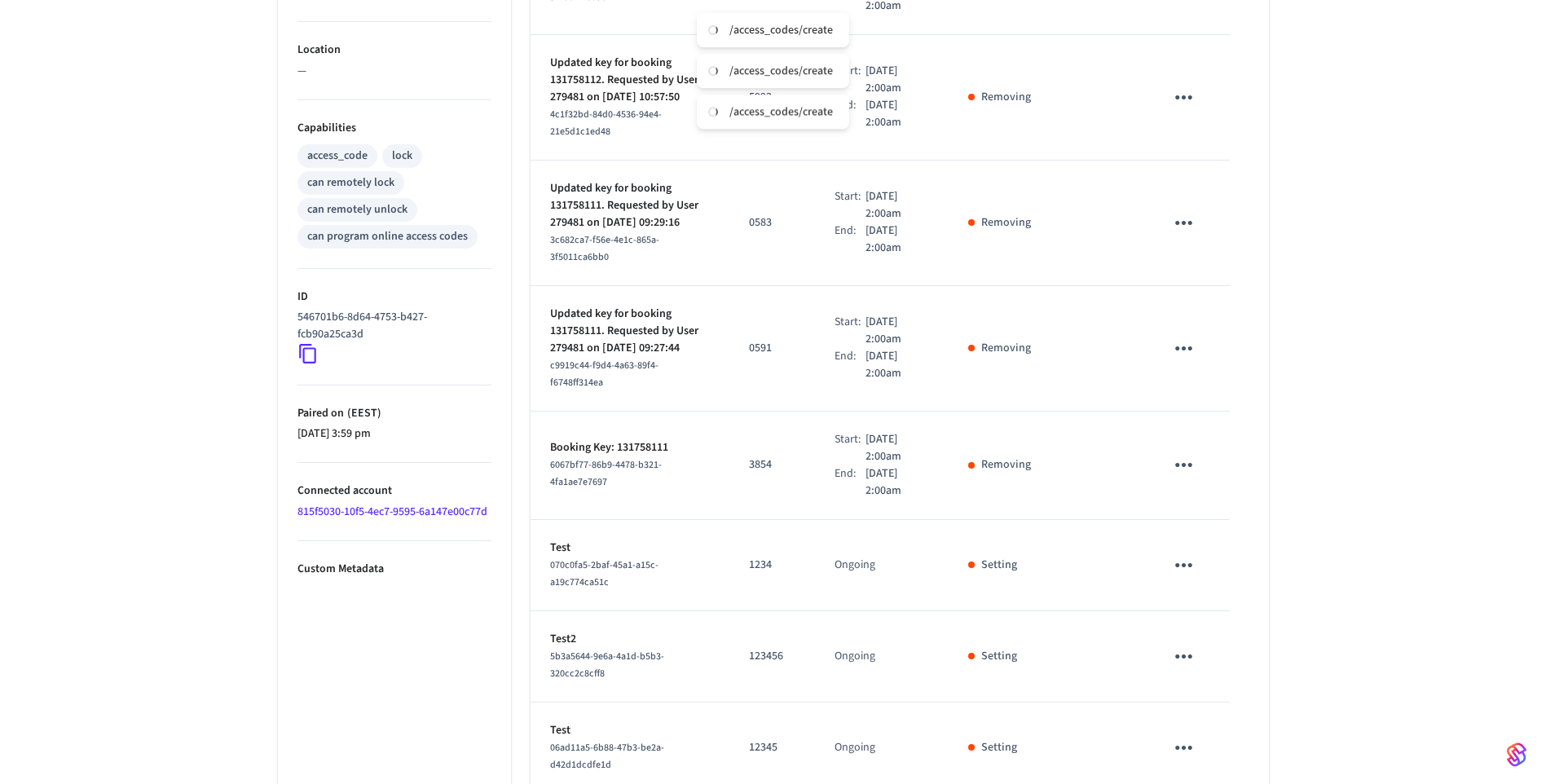
scroll to position [695, 0]
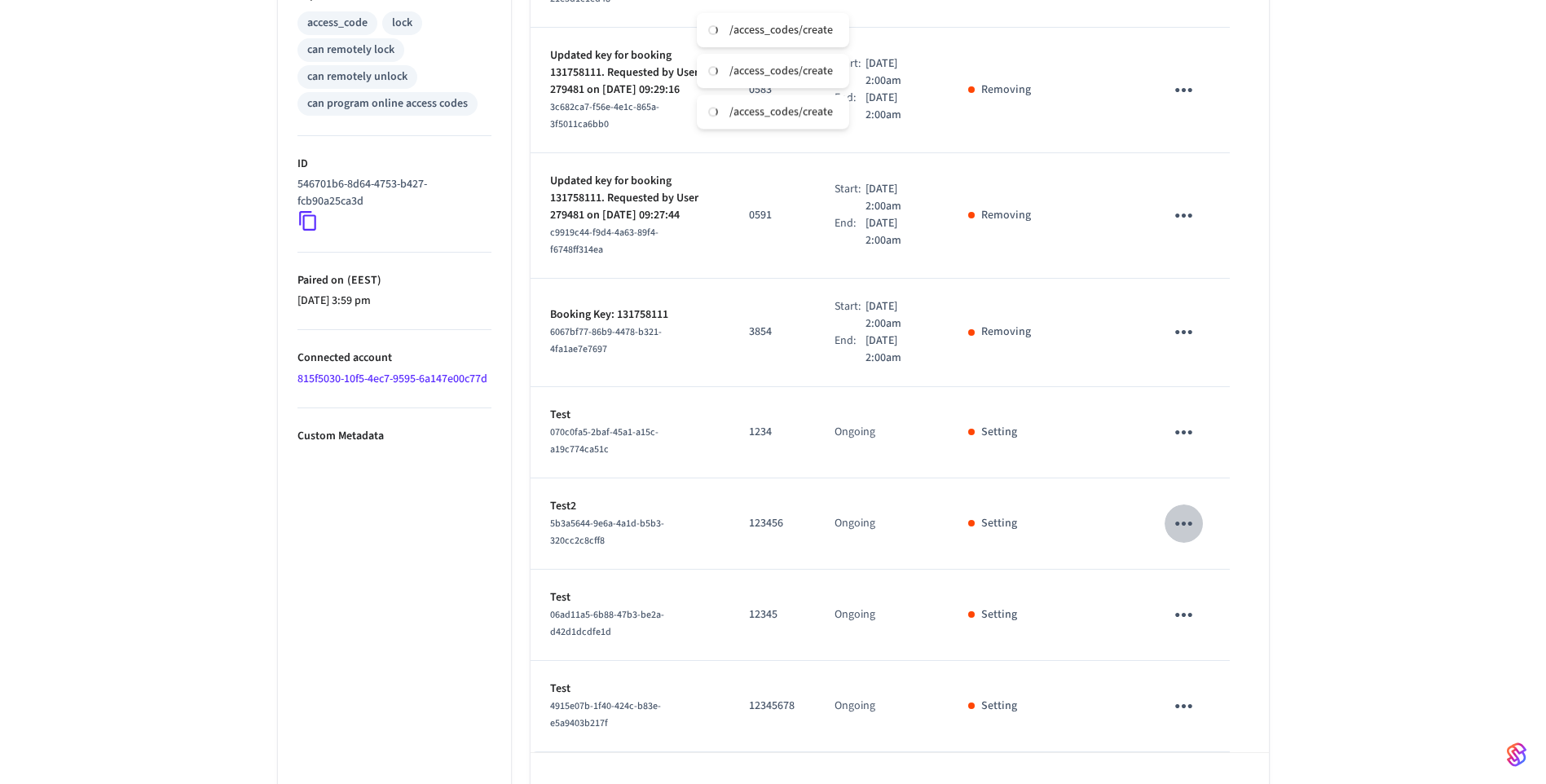
click at [1191, 522] on icon "sticky table" at bounding box center [1184, 523] width 17 height 4
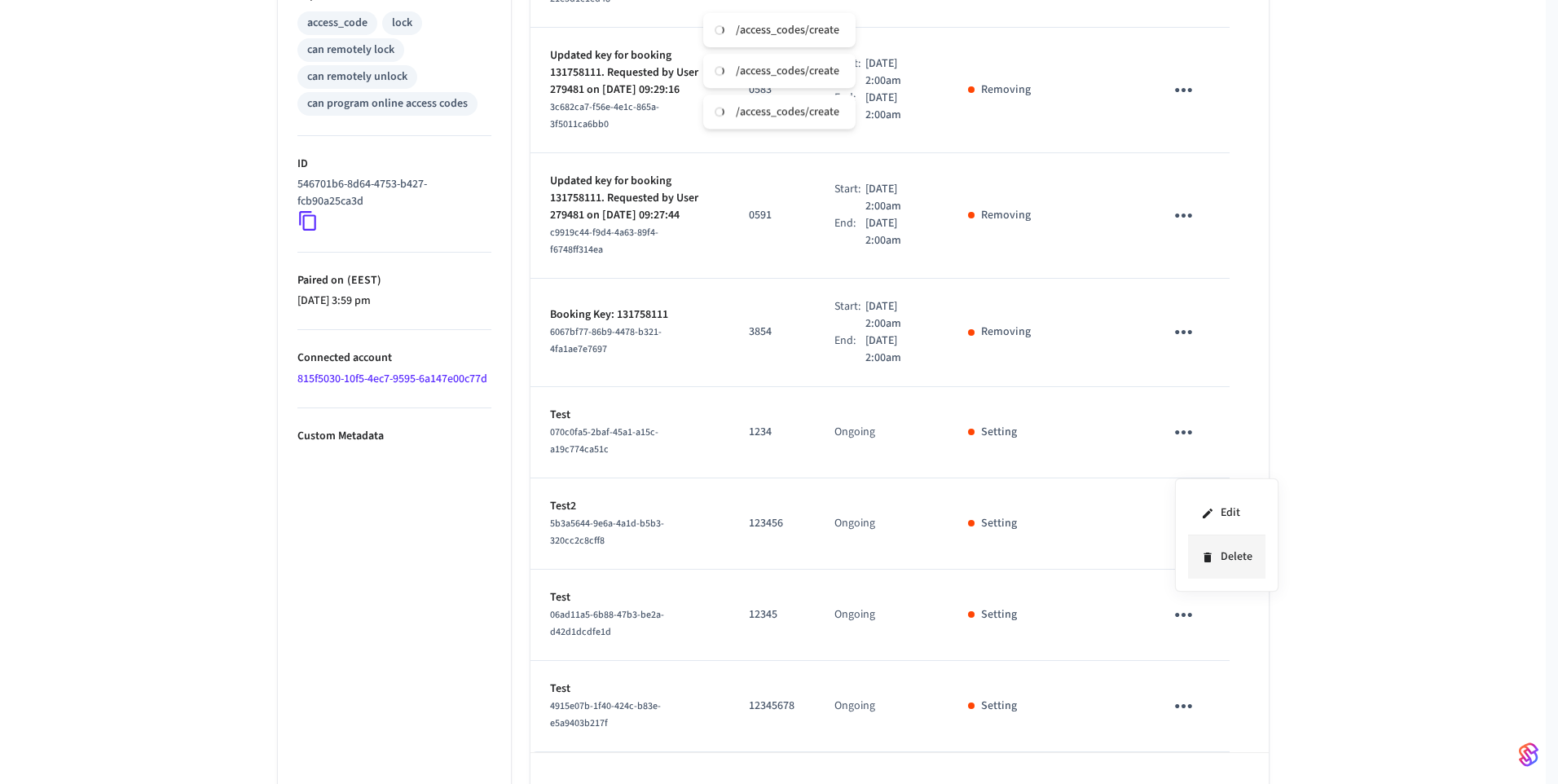
click at [1236, 557] on li "Delete" at bounding box center [1226, 556] width 78 height 43
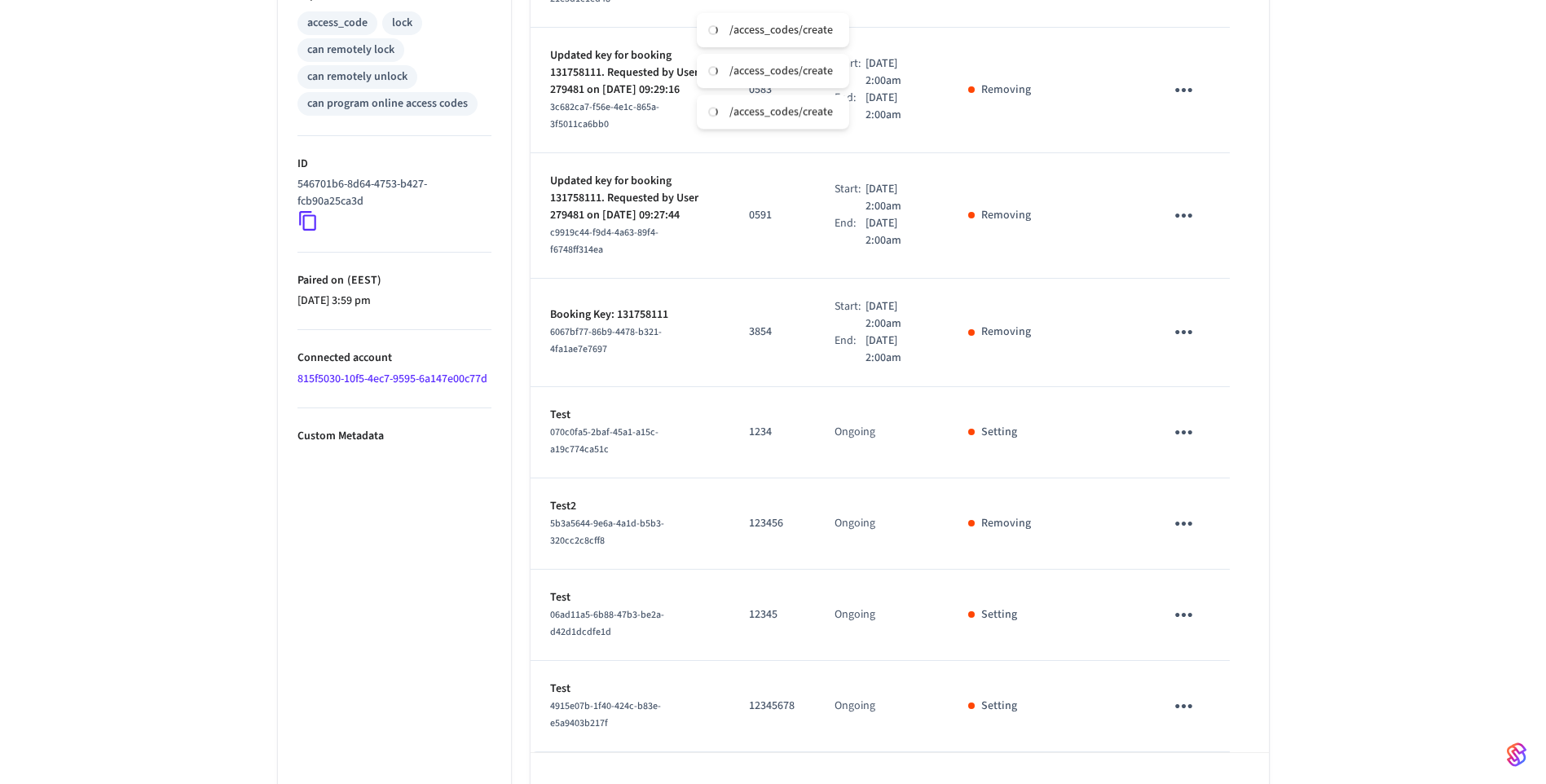
click at [1187, 511] on icon "sticky table" at bounding box center [1184, 523] width 25 height 25
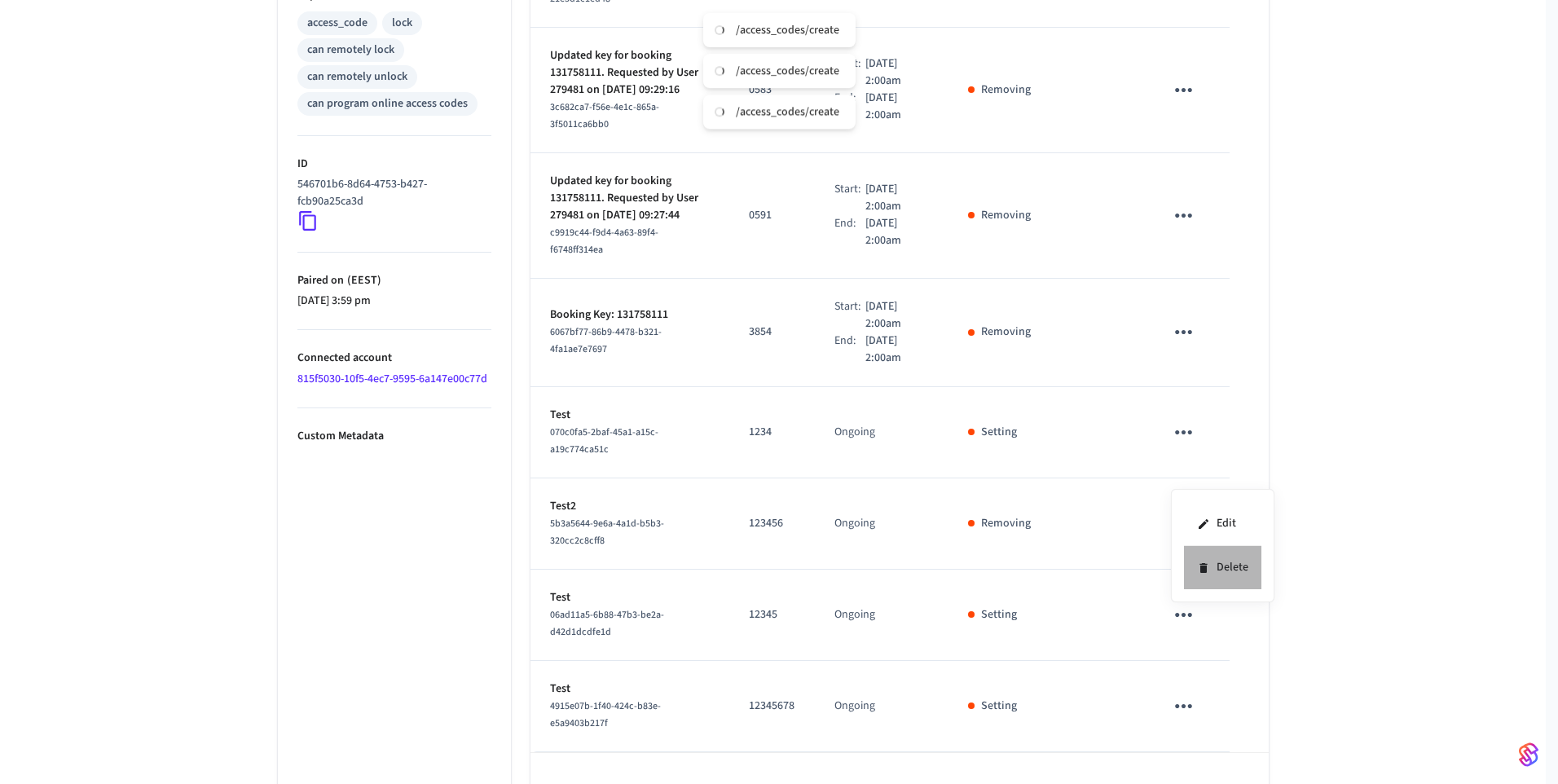
click at [1219, 566] on li "Delete" at bounding box center [1223, 567] width 78 height 43
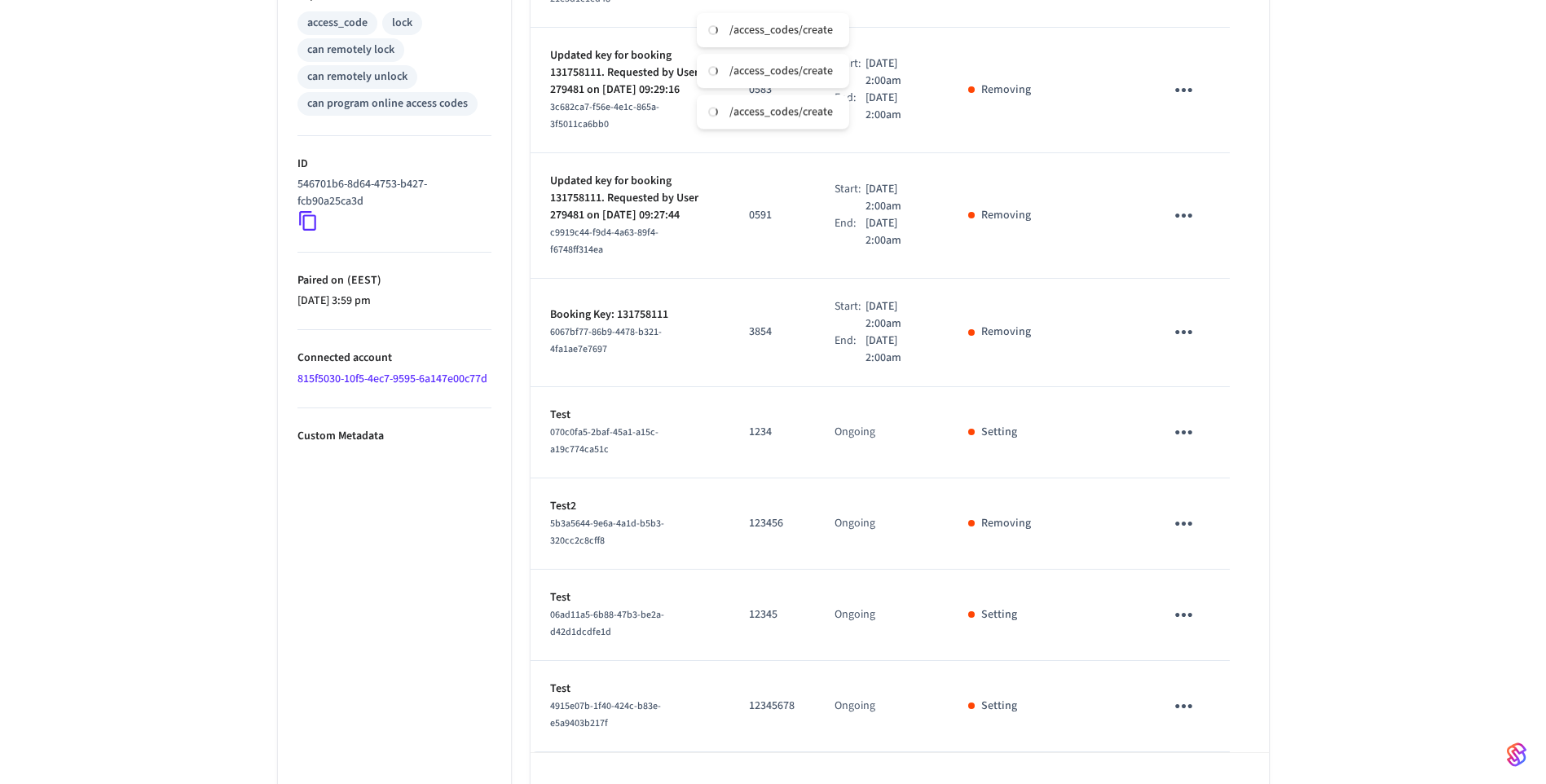
click at [1375, 278] on div "Cilynder ​ ​ Add Access Code Properties Type Akiles Status Online Battery 90% L…" at bounding box center [773, 127] width 1546 height 1406
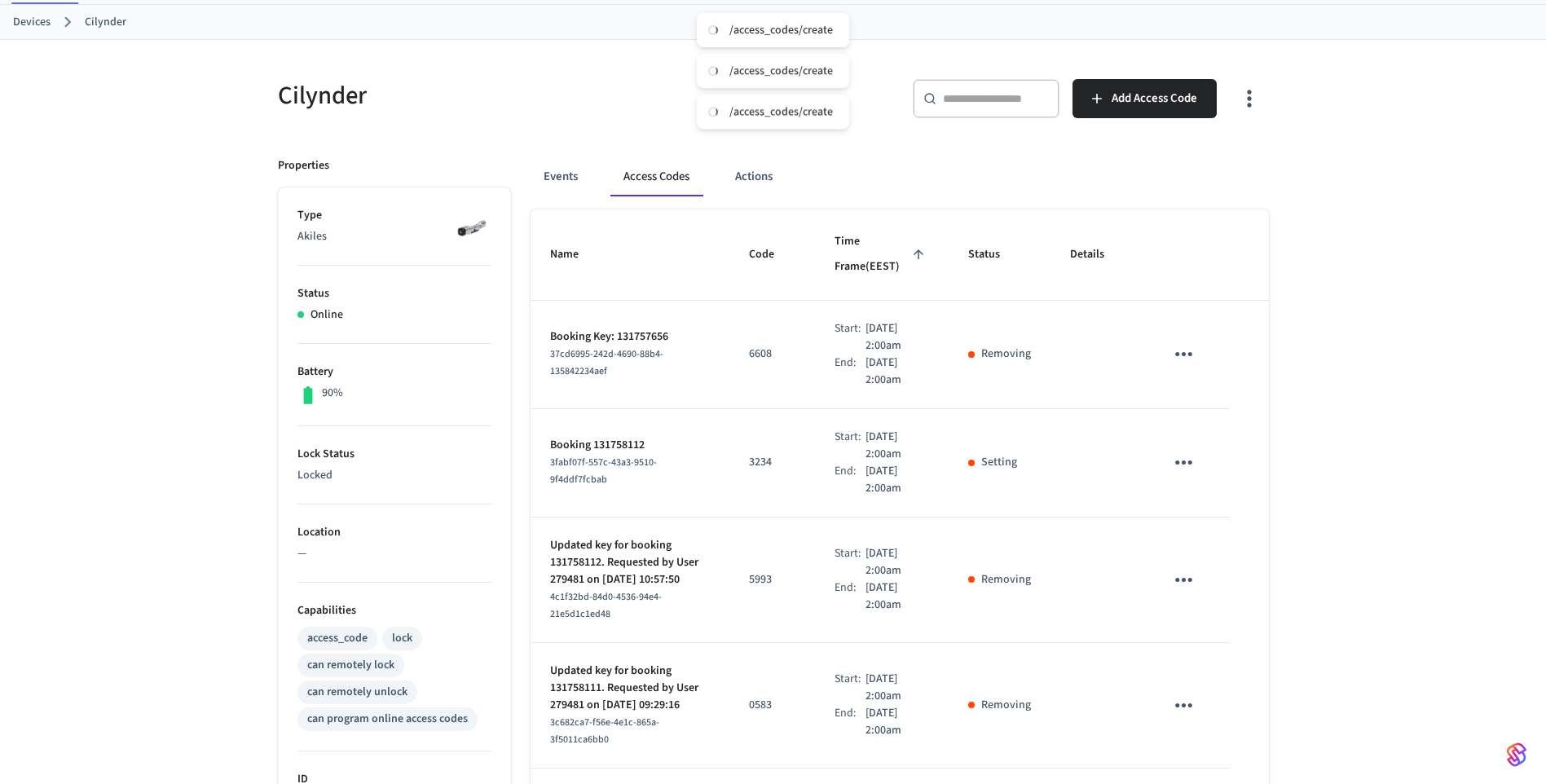
scroll to position [0, 0]
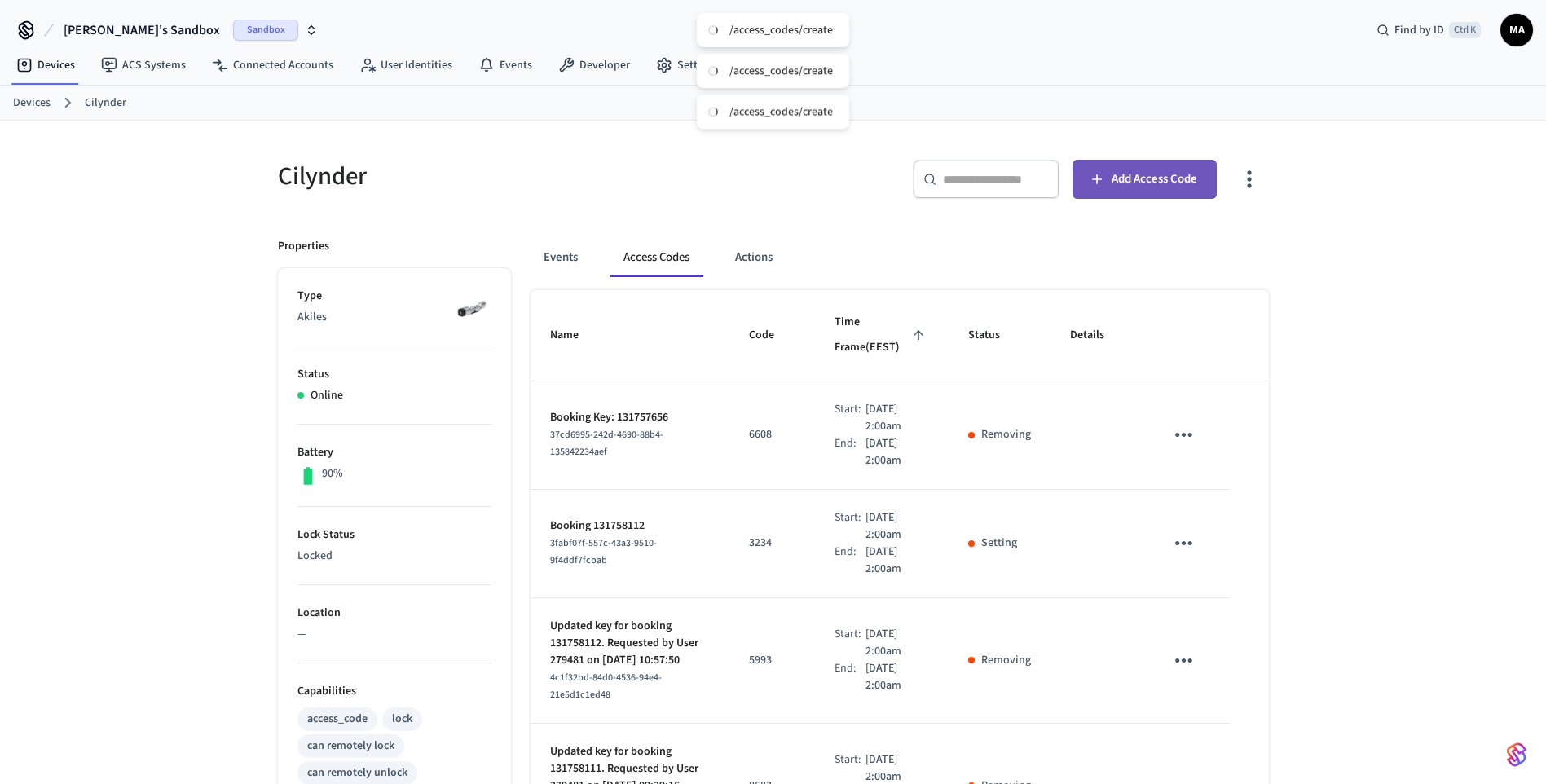
click at [1147, 173] on span "Add Access Code" at bounding box center [1154, 179] width 85 height 21
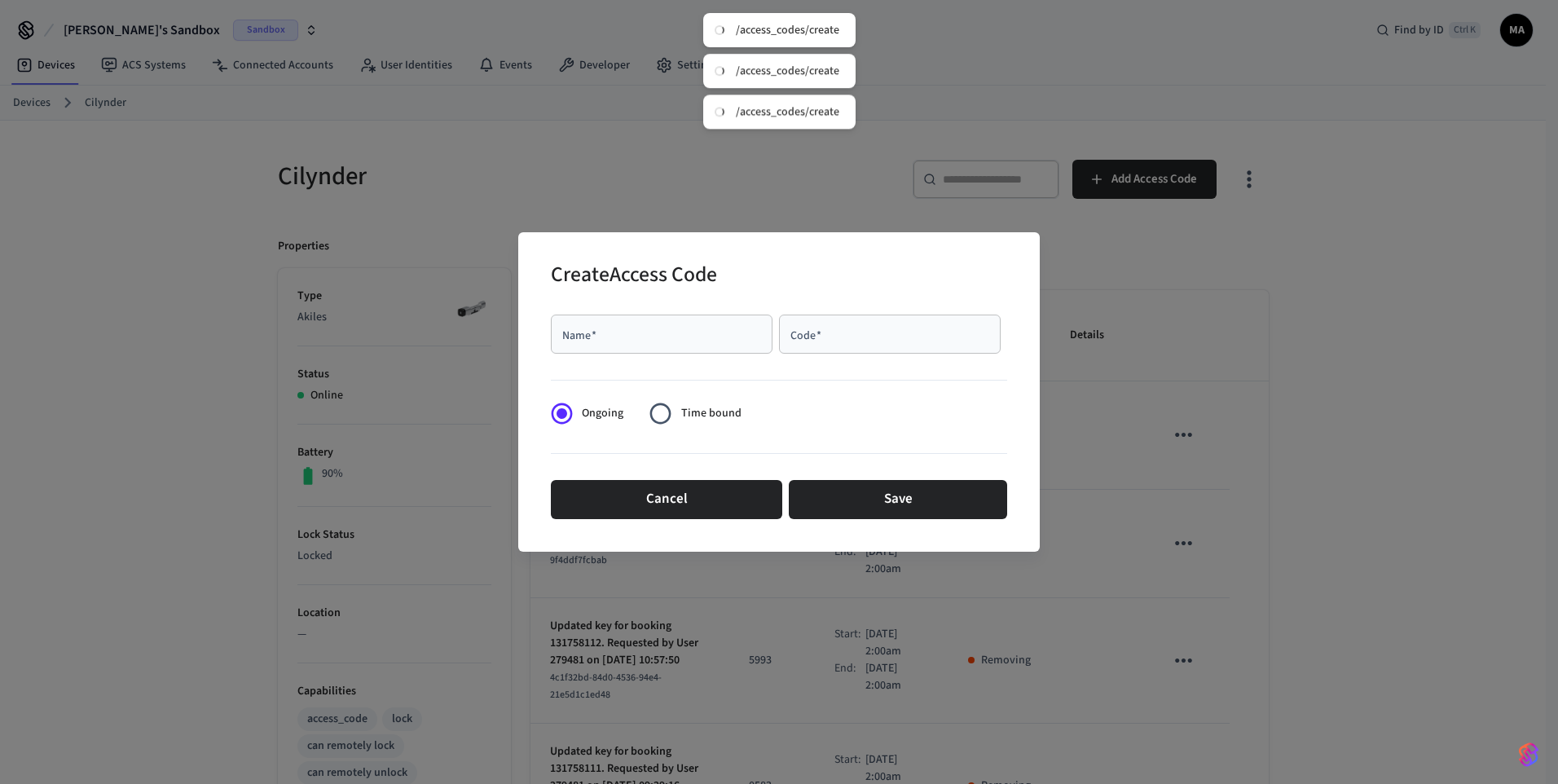
click at [718, 347] on div "Name   *" at bounding box center [662, 334] width 222 height 39
type input "****"
click at [862, 322] on div "Code   *" at bounding box center [890, 334] width 222 height 39
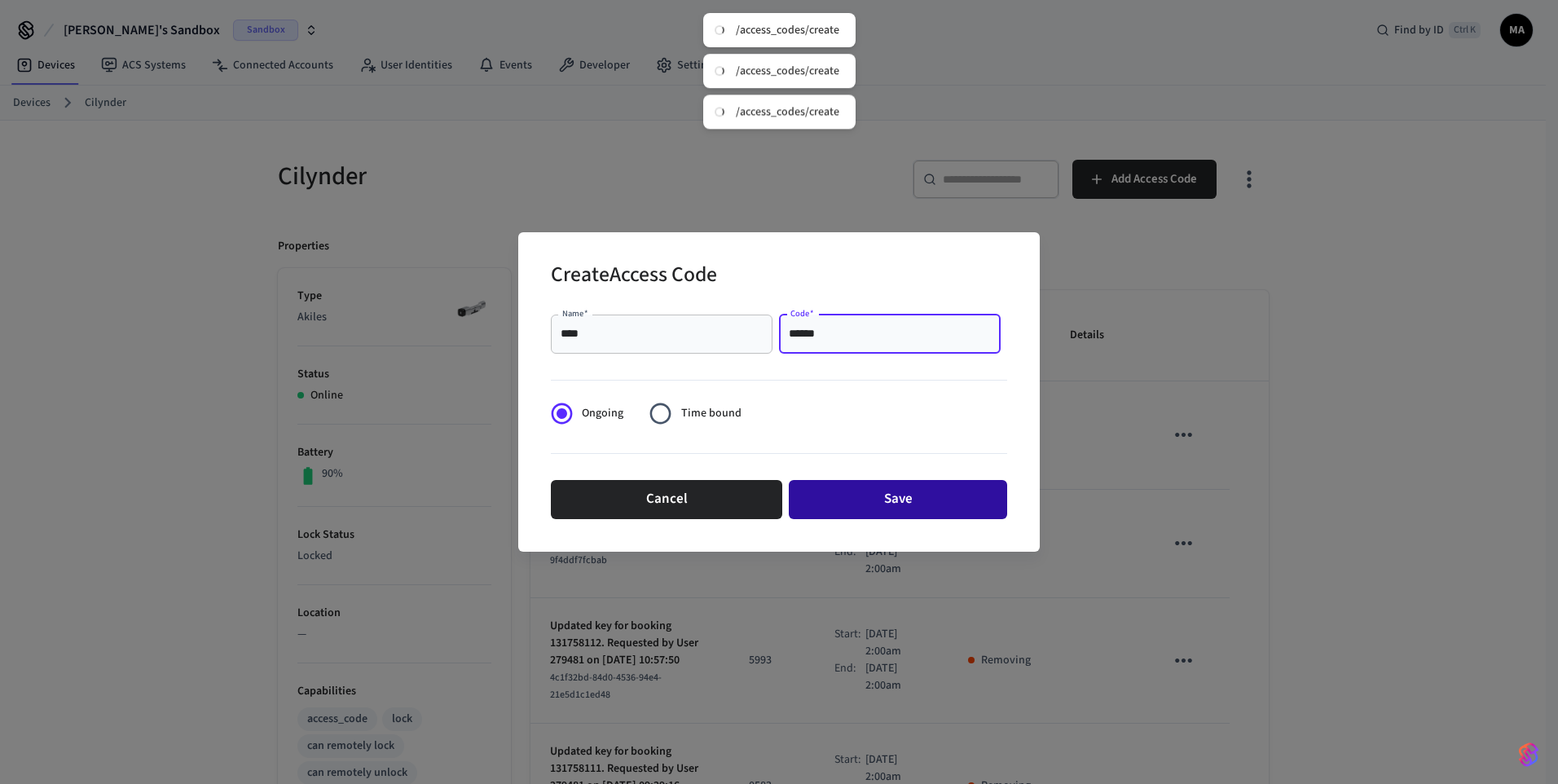
type input "******"
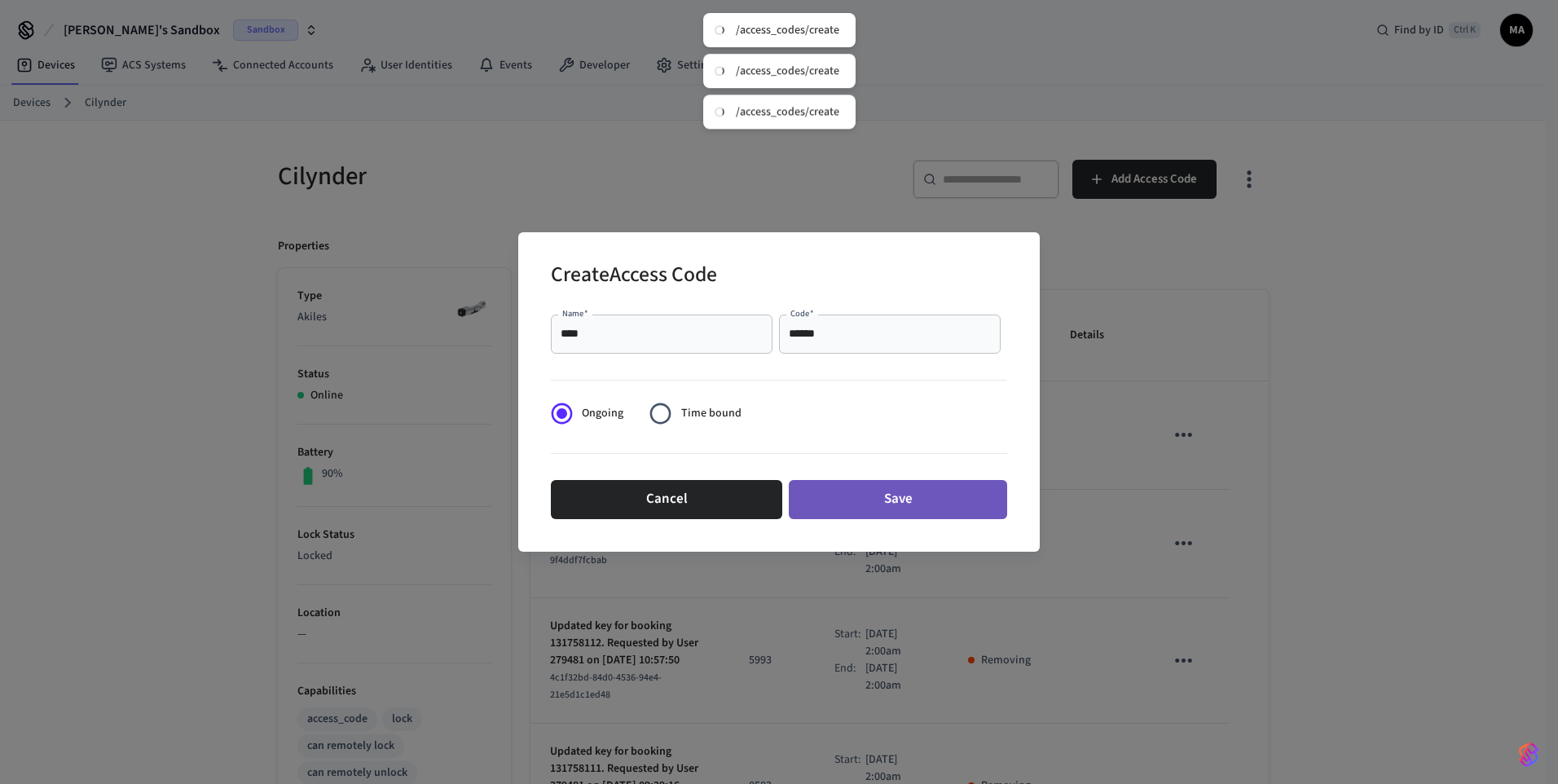
click at [916, 491] on button "Save" at bounding box center [897, 500] width 219 height 39
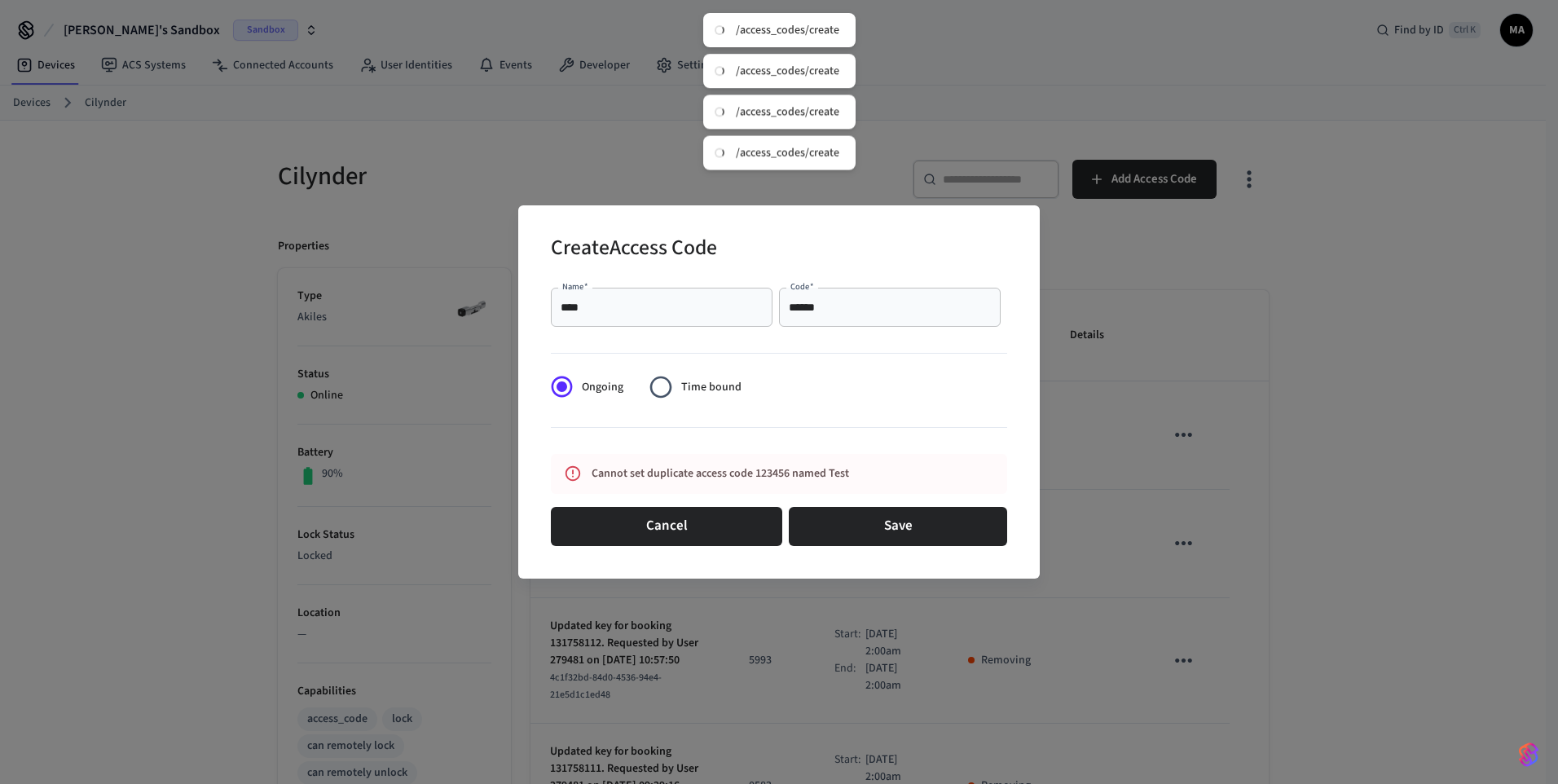
click at [812, 305] on input "******" at bounding box center [889, 306] width 202 height 16
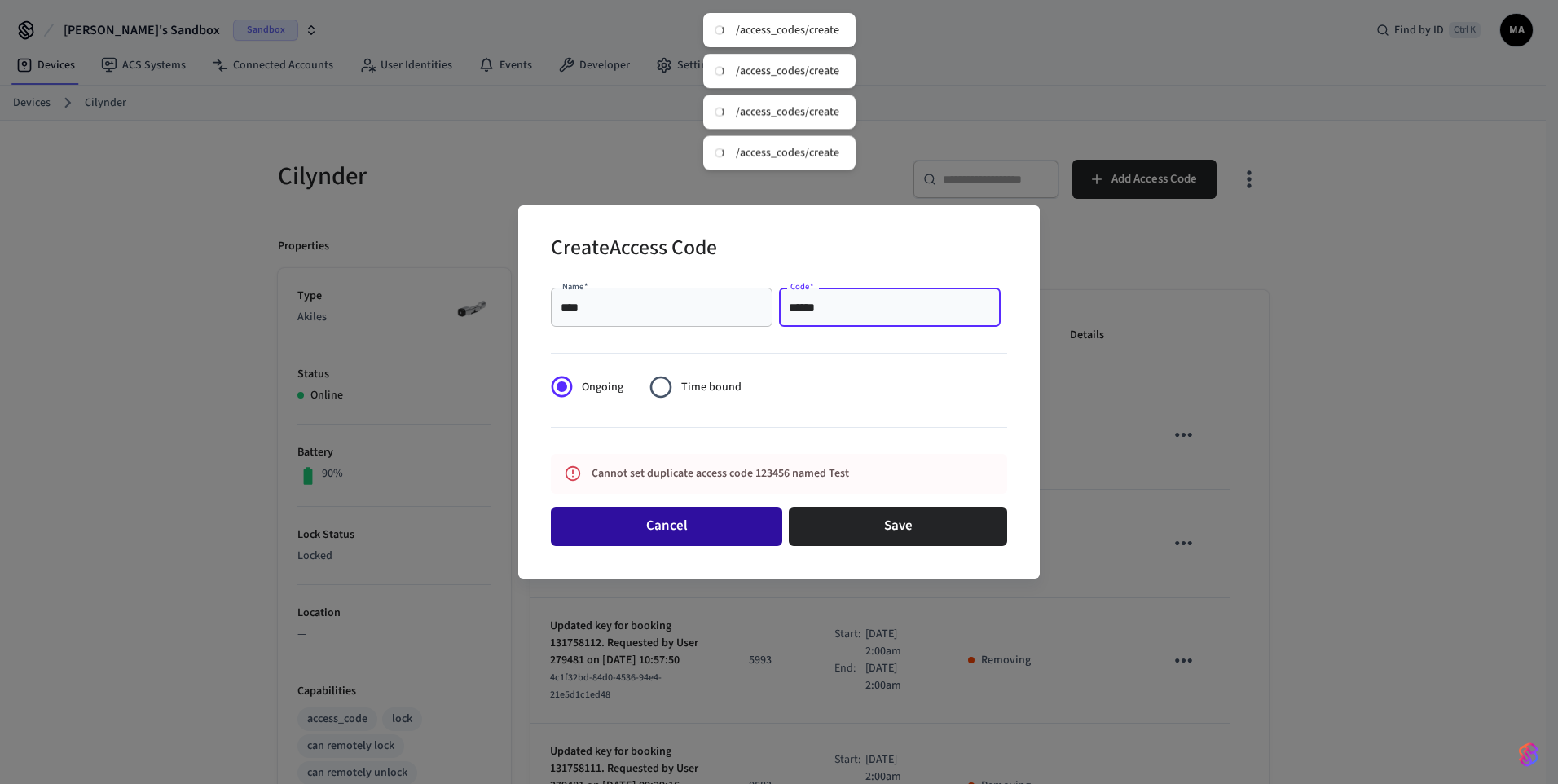
click at [667, 527] on button "Cancel" at bounding box center [667, 526] width 231 height 39
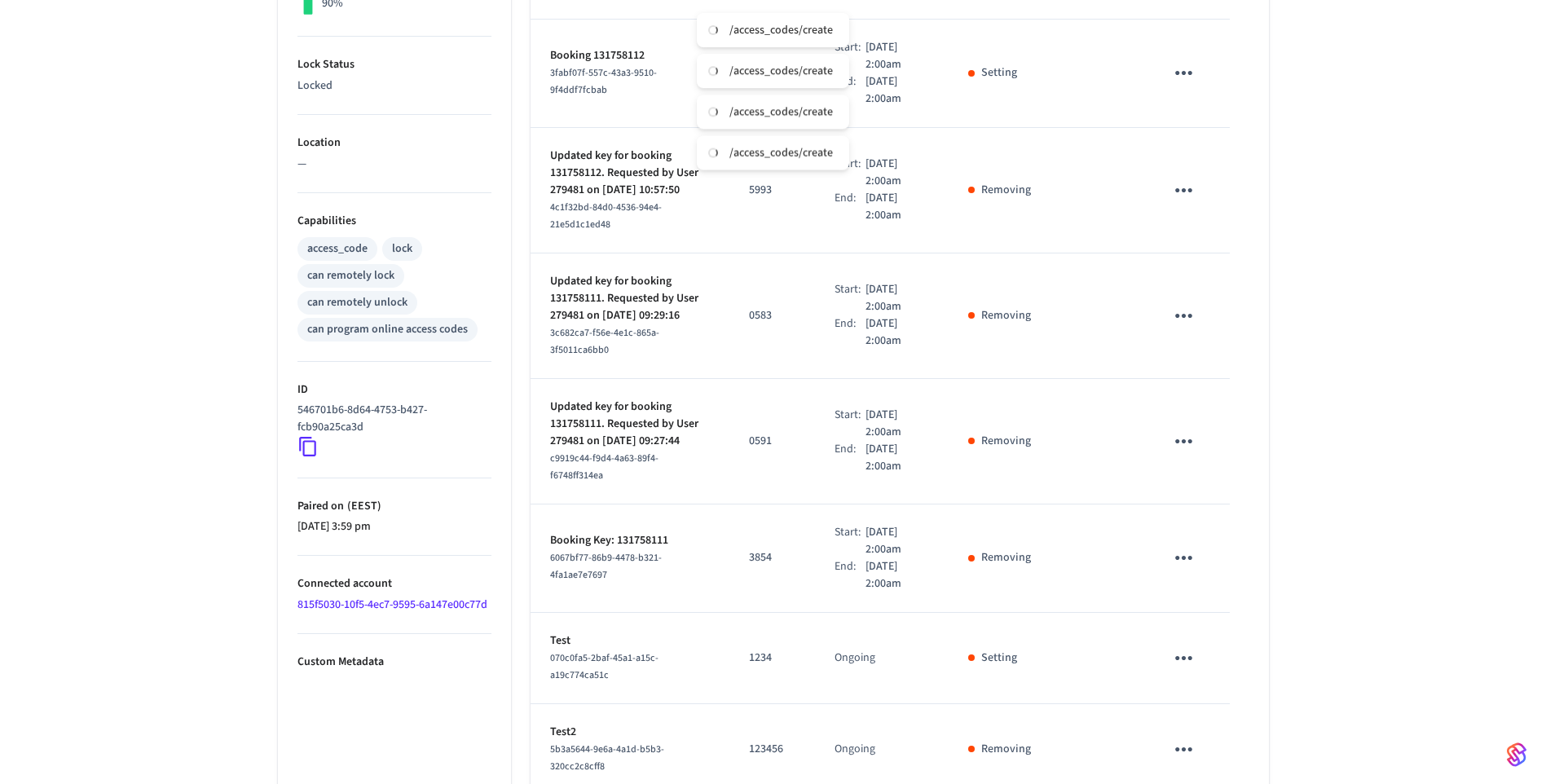
scroll to position [695, 0]
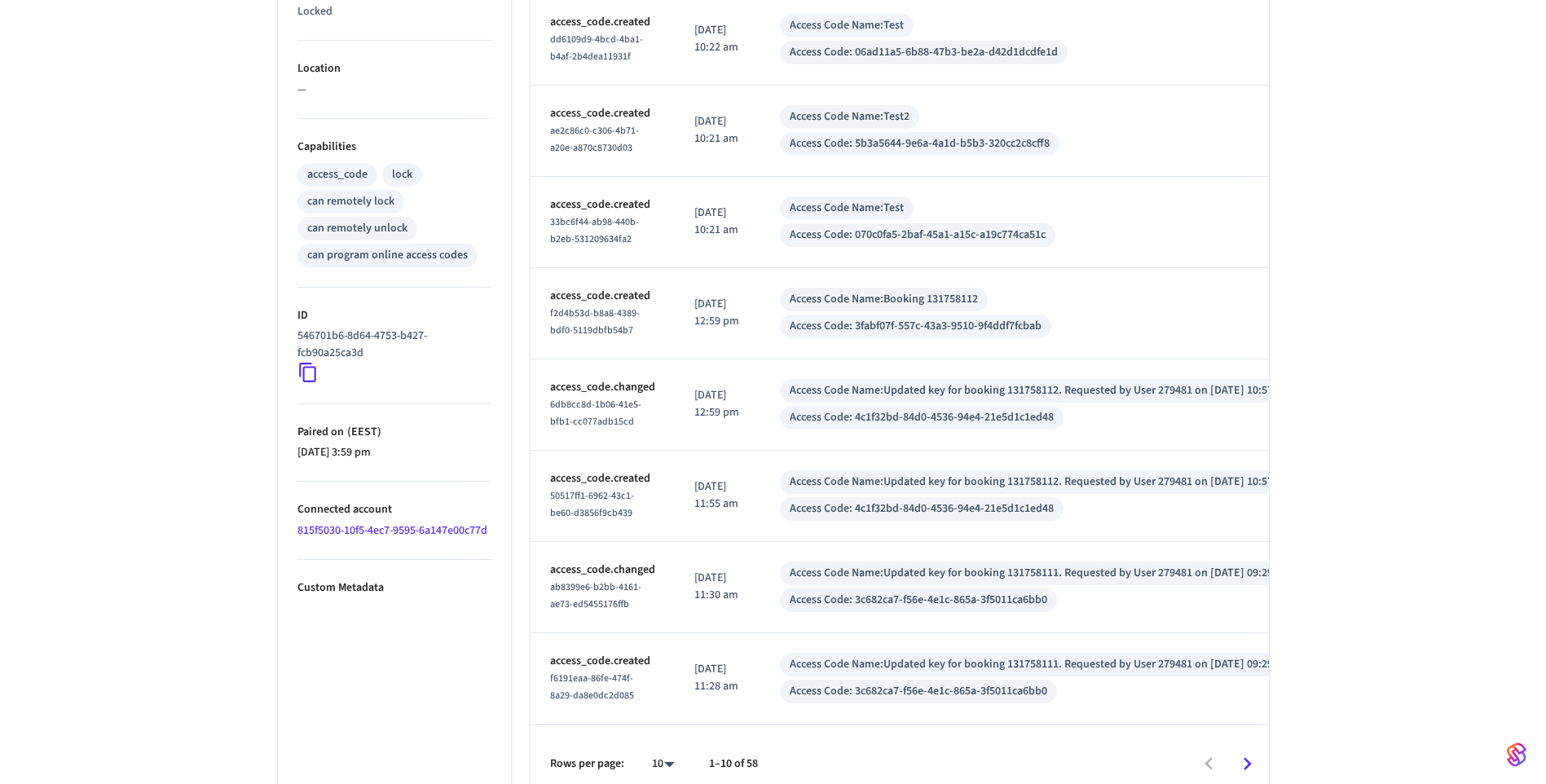
scroll to position [576, 0]
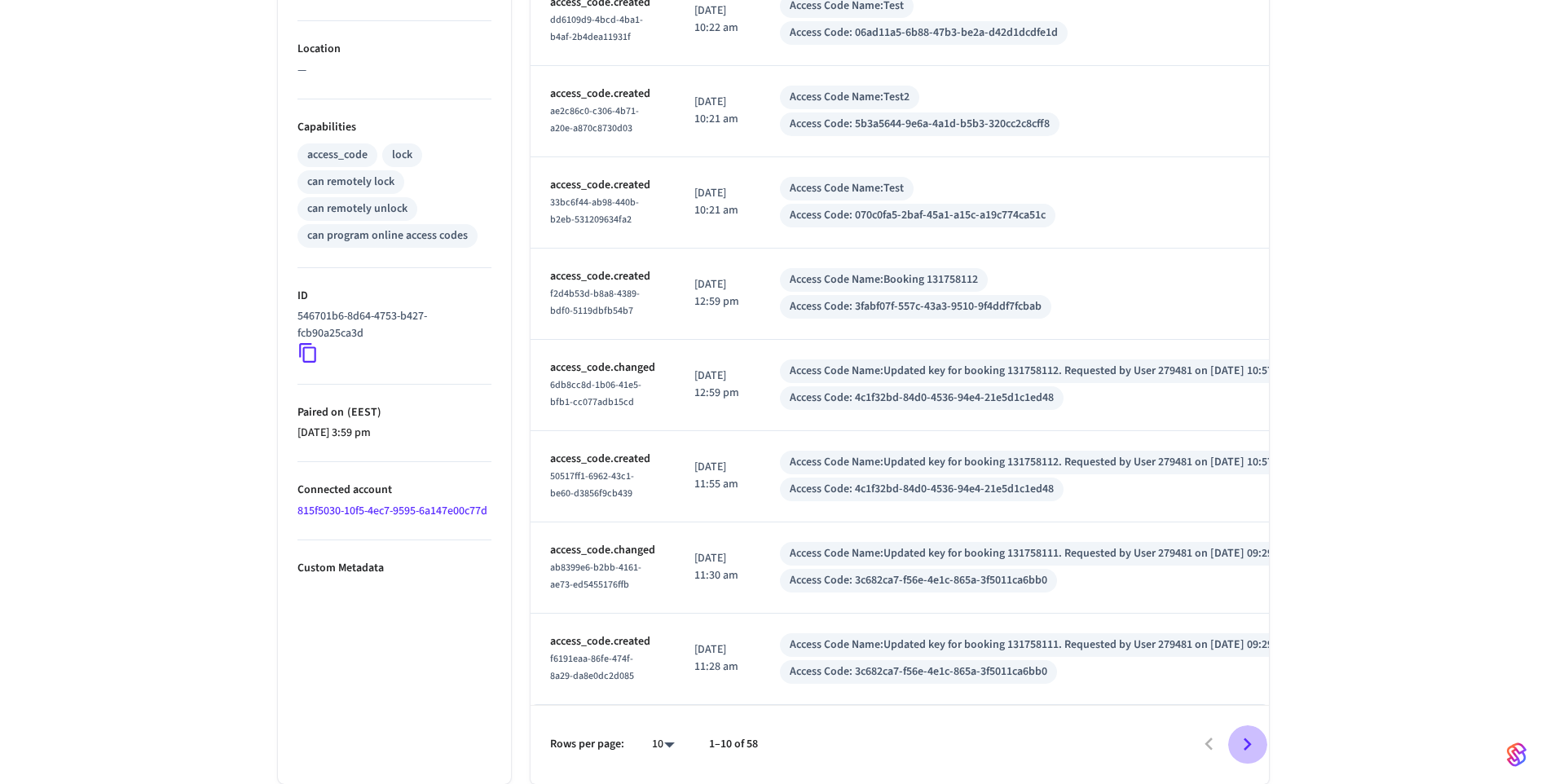
click at [1249, 740] on icon "Go to next page" at bounding box center [1247, 744] width 25 height 25
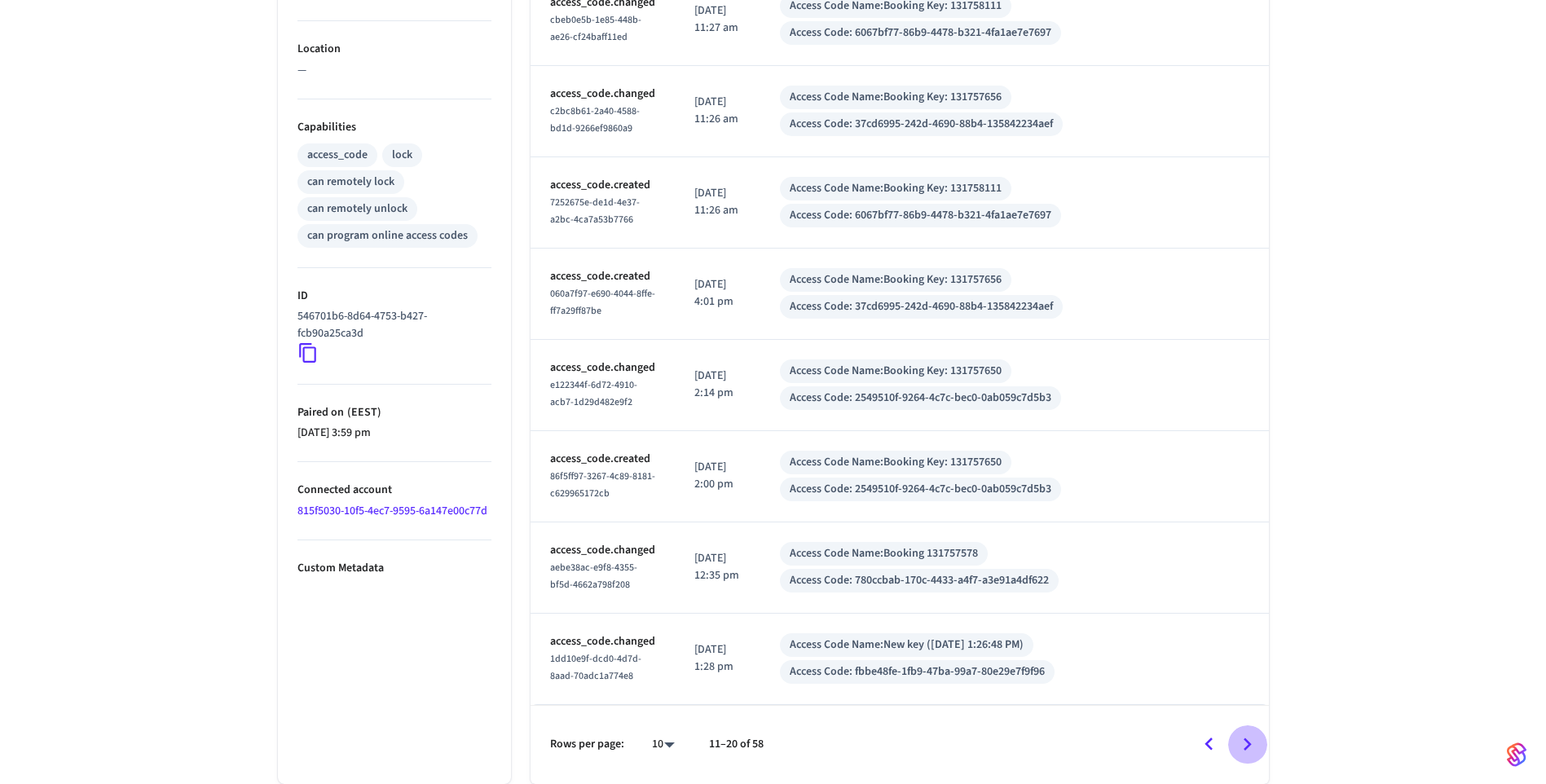
click at [1249, 740] on icon "Go to next page" at bounding box center [1247, 744] width 25 height 25
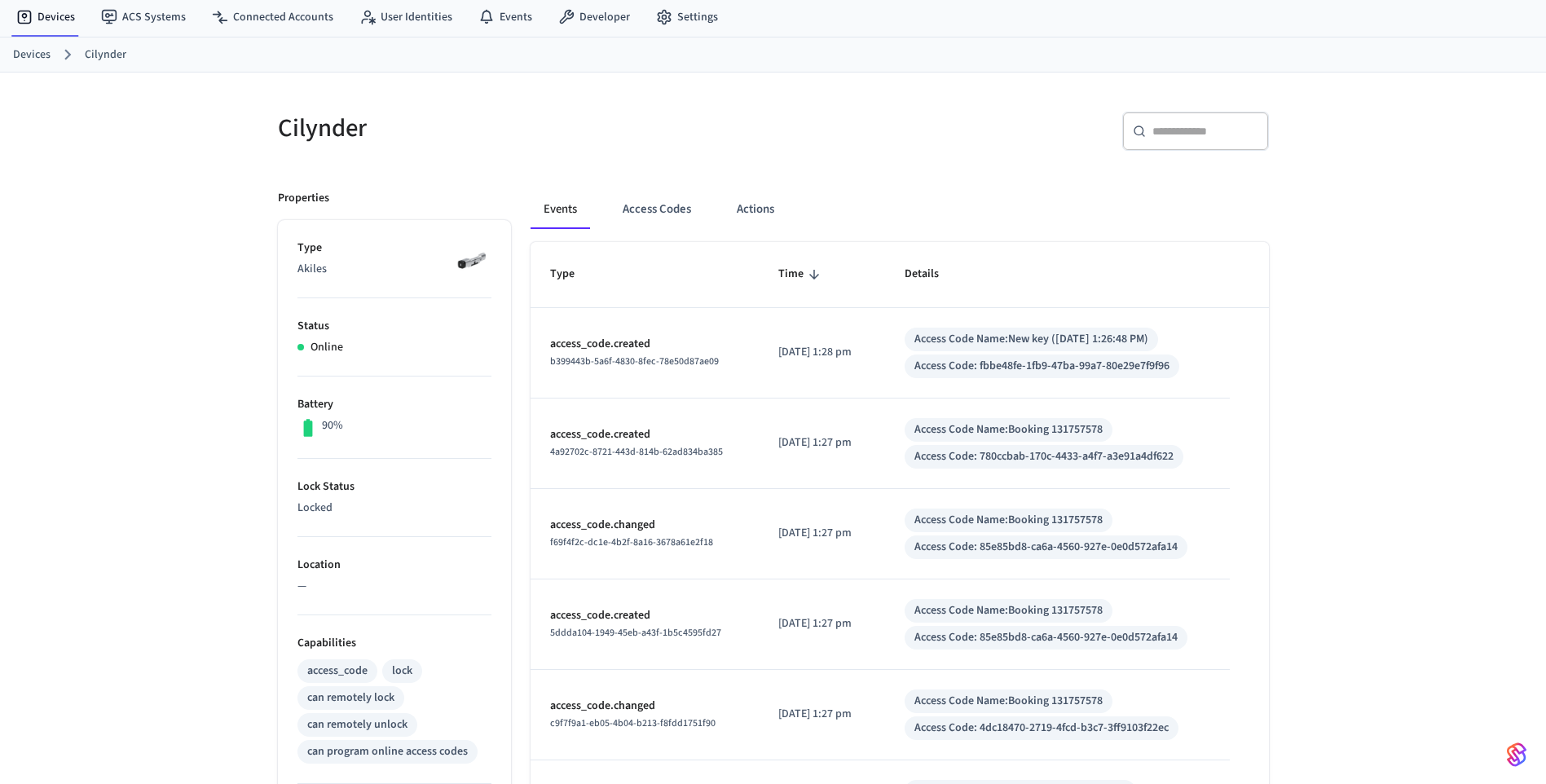
scroll to position [0, 0]
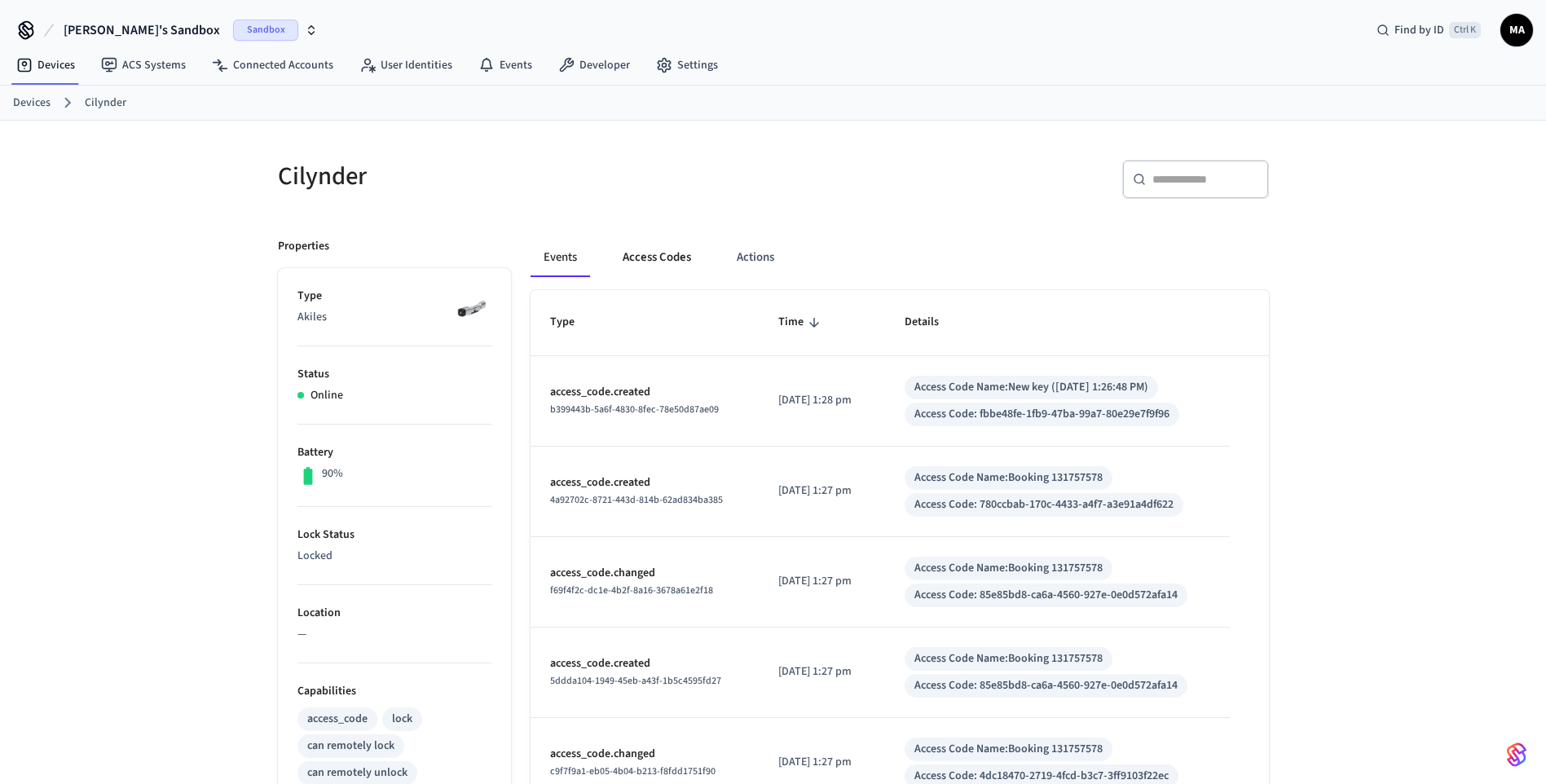
click at [662, 255] on button "Access Codes" at bounding box center [657, 257] width 95 height 39
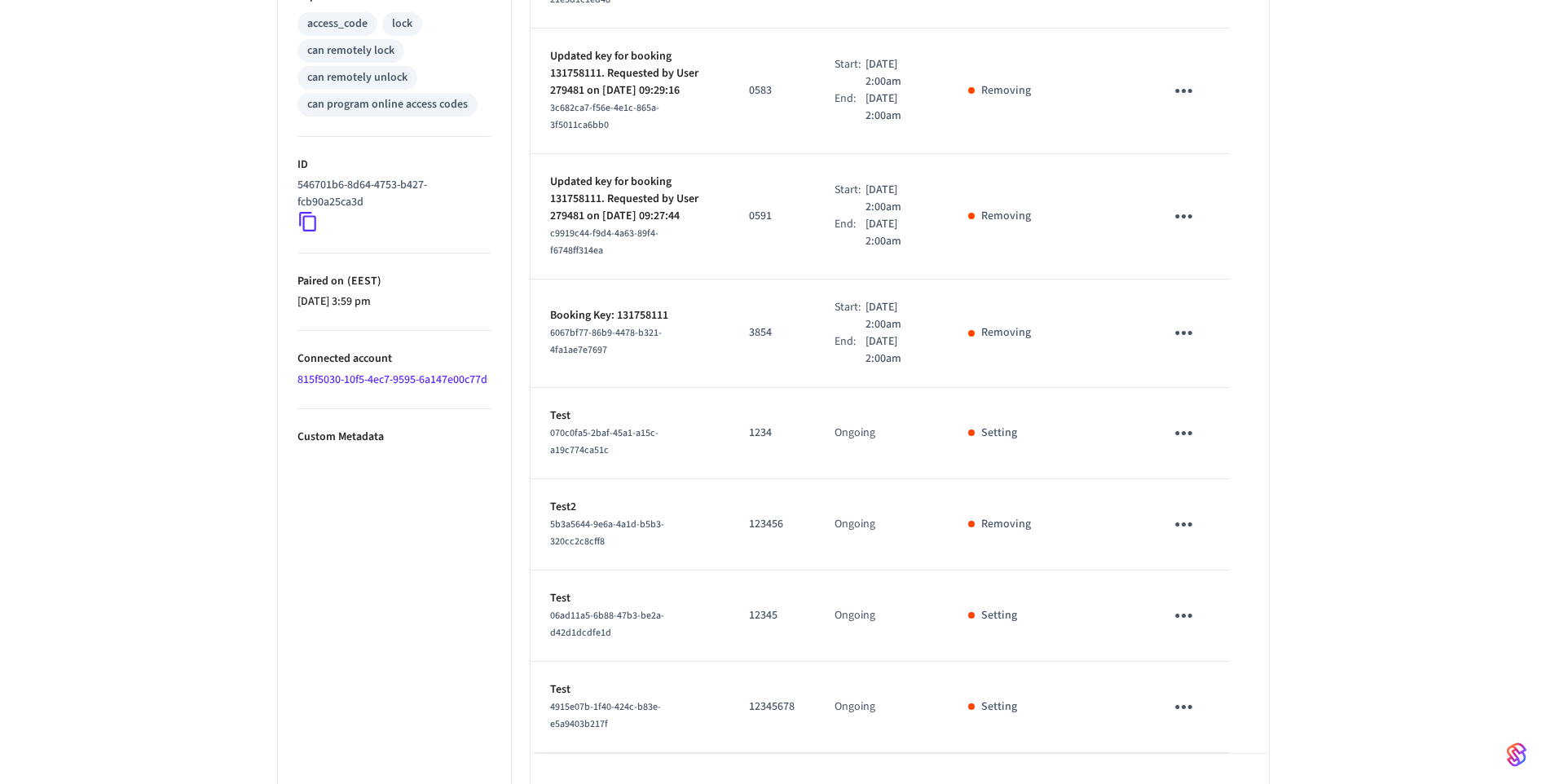
scroll to position [695, 0]
click at [1191, 511] on icon "sticky table" at bounding box center [1184, 523] width 25 height 25
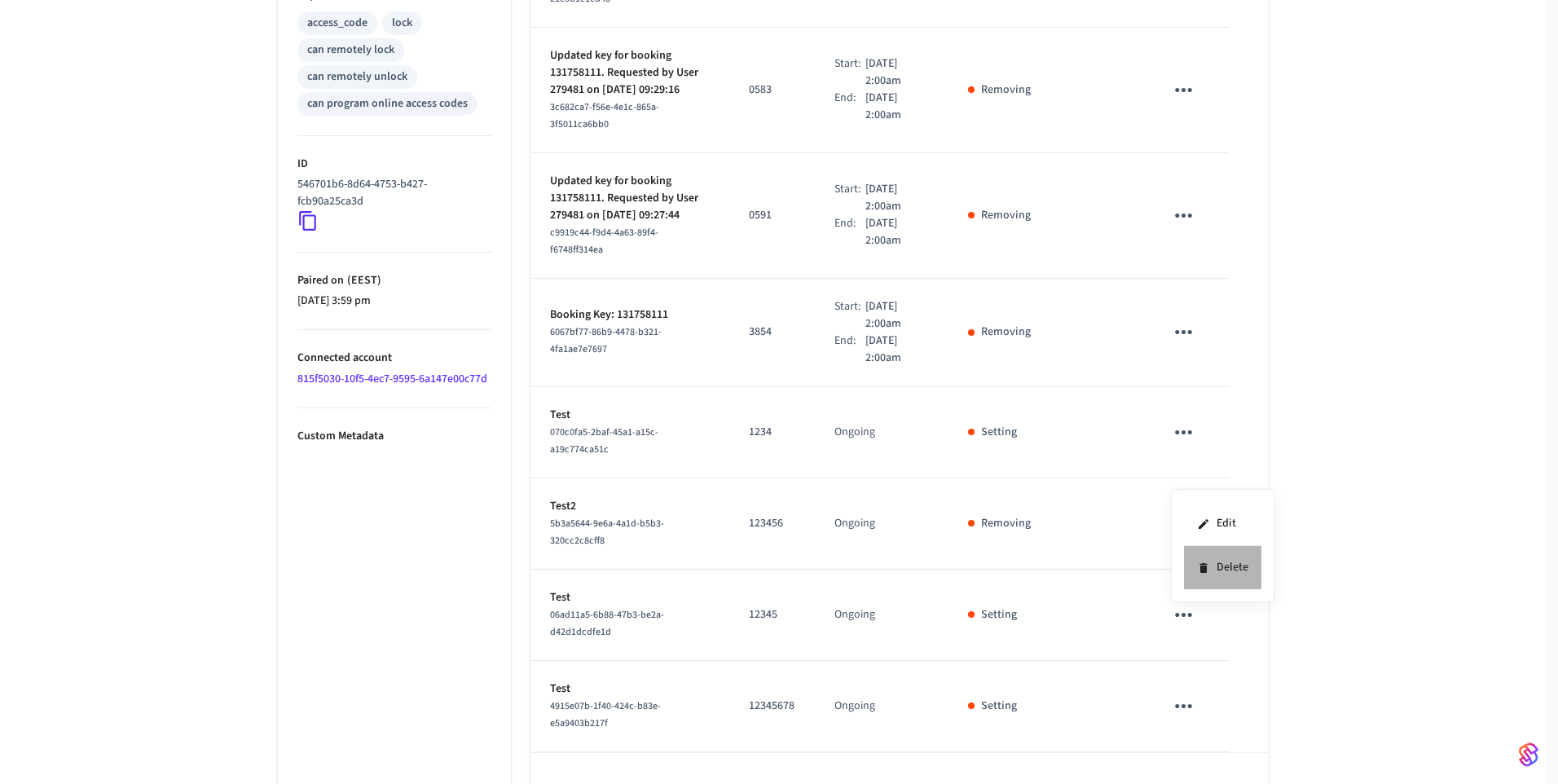
click at [1221, 565] on li "Delete" at bounding box center [1223, 567] width 78 height 43
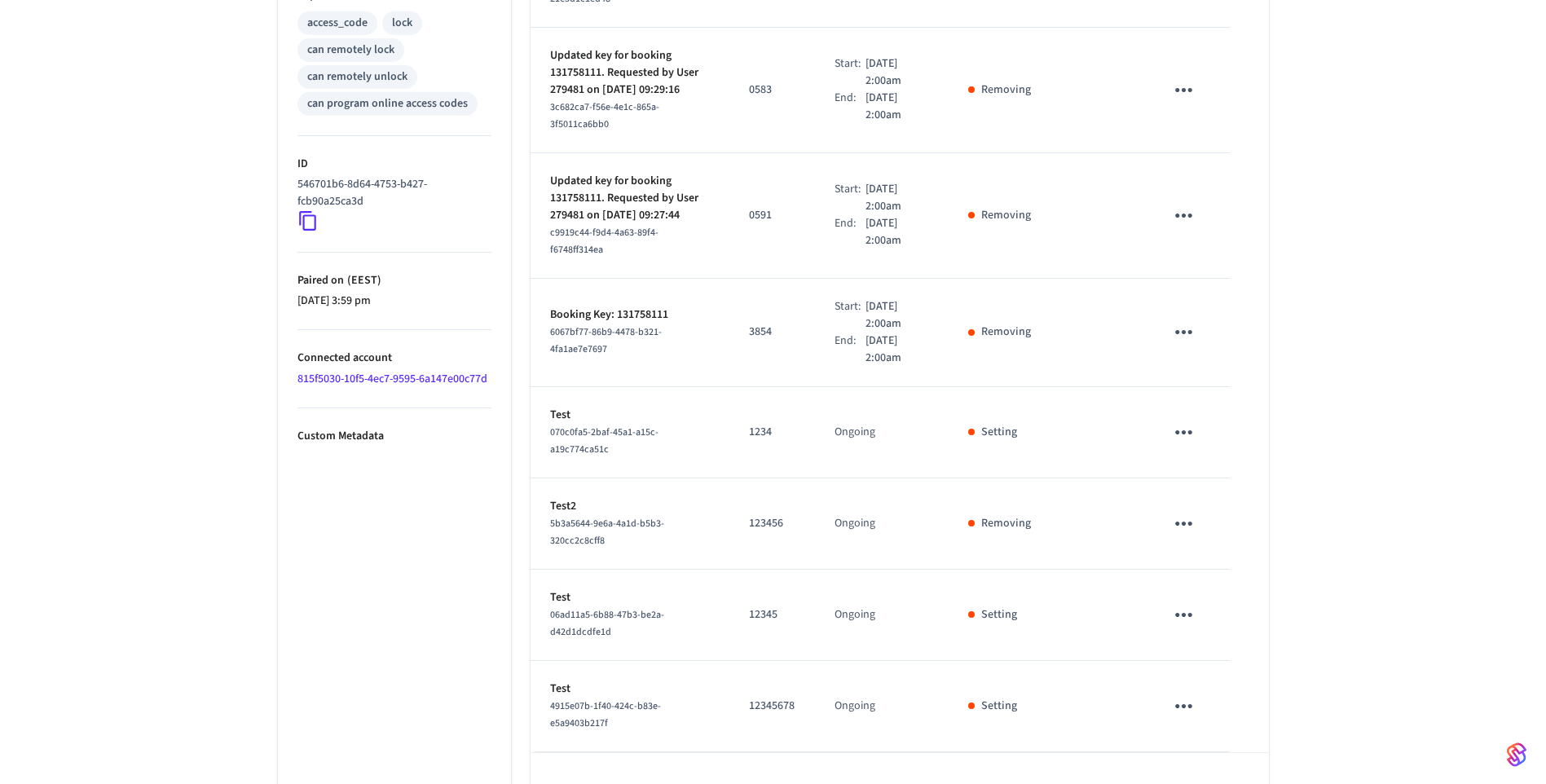
click at [1342, 509] on div "Cilynder ​ ​ Add Access Code Properties Type Akiles Status Online Battery 90% L…" at bounding box center [773, 127] width 1546 height 1406
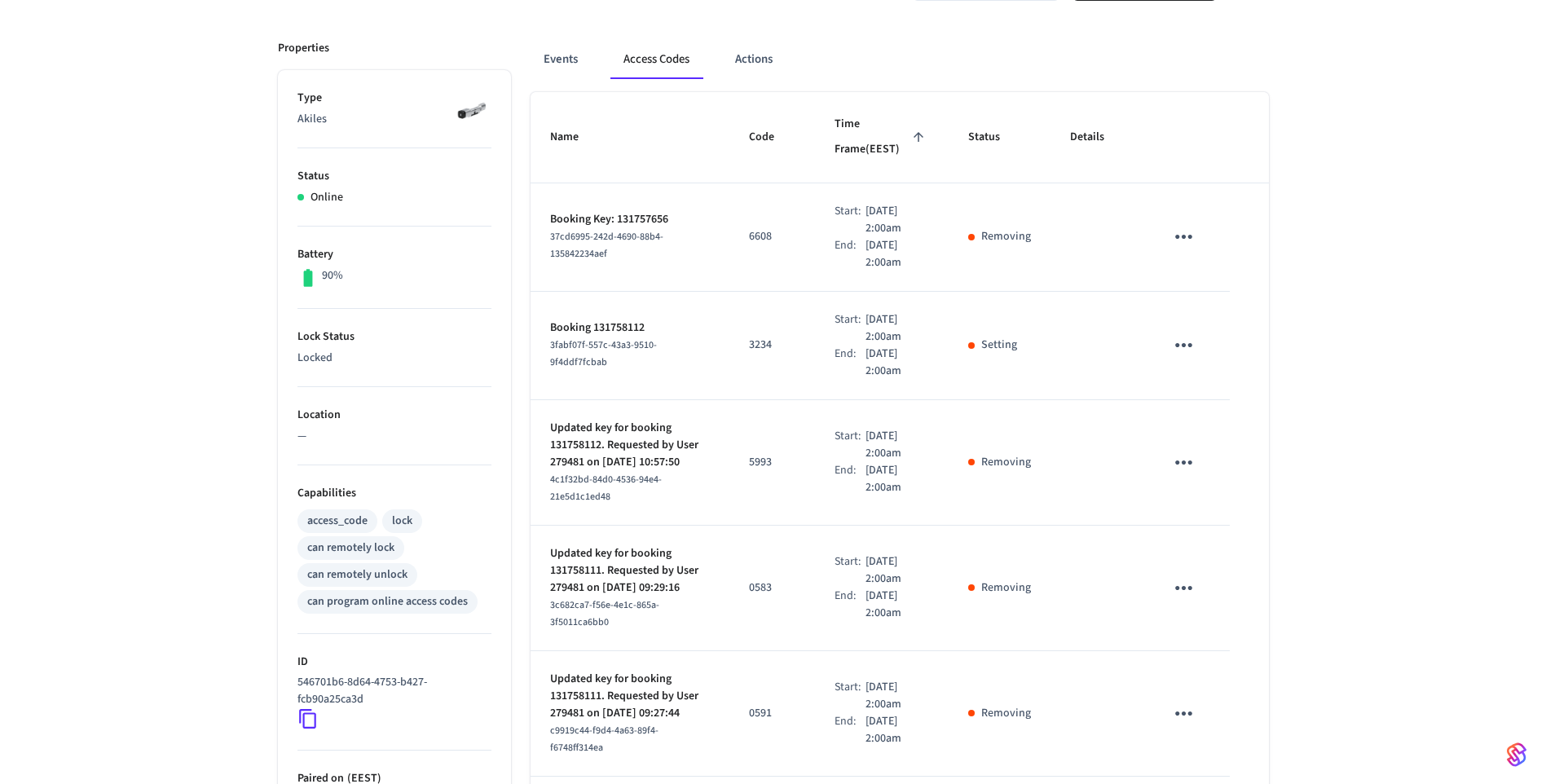
scroll to position [0, 0]
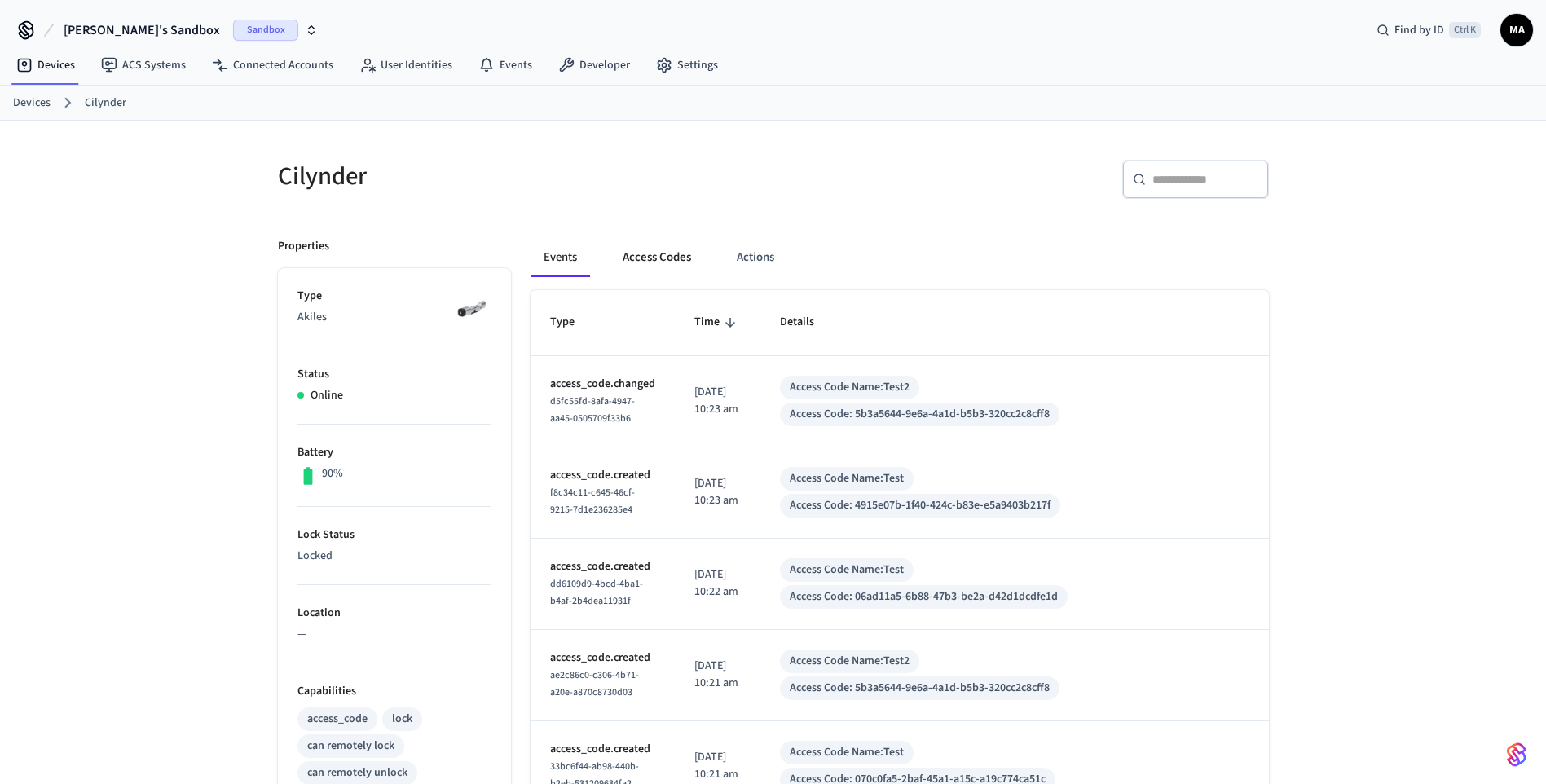
click at [661, 267] on button "Access Codes" at bounding box center [657, 257] width 95 height 39
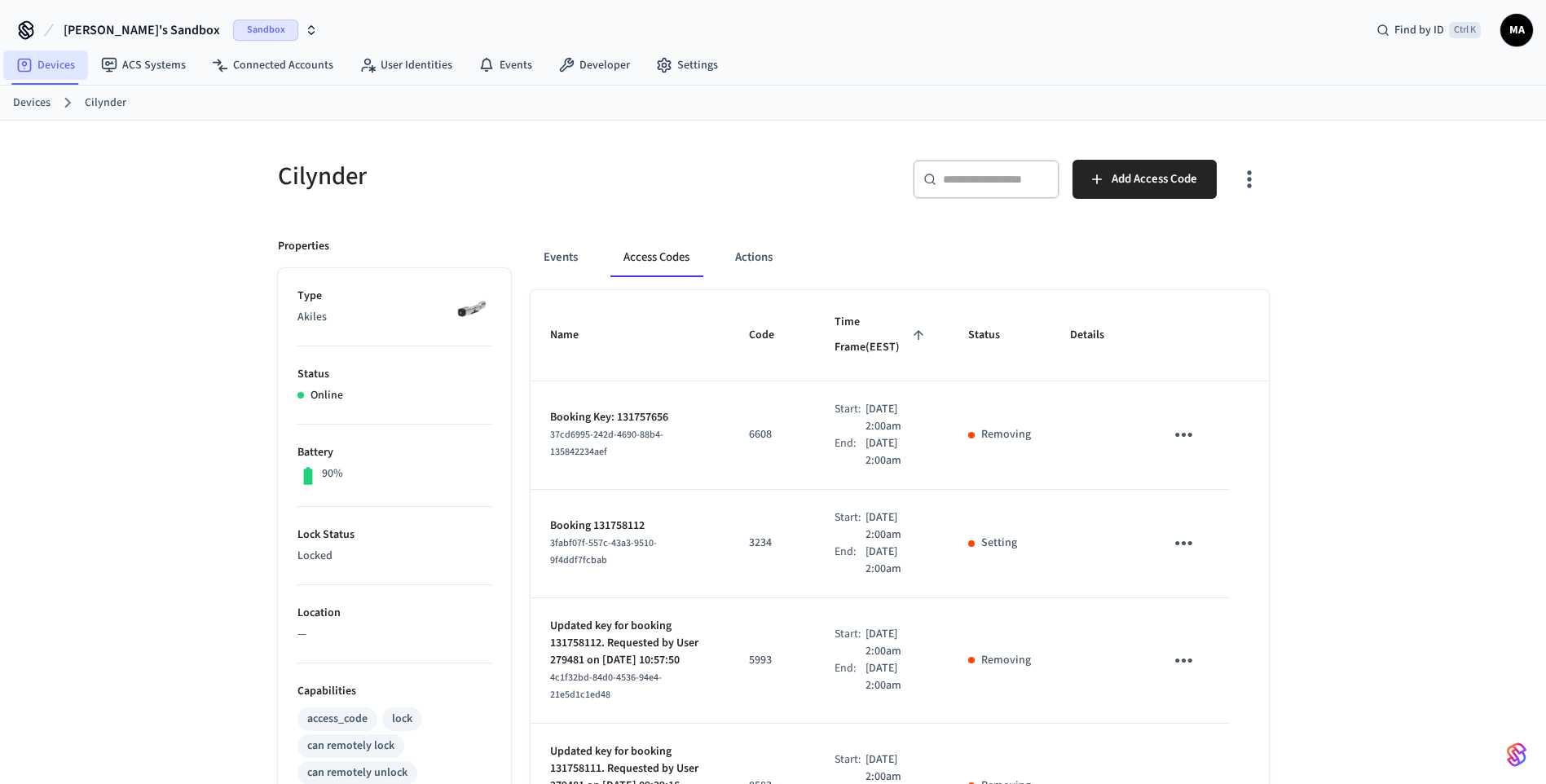
click at [63, 65] on link "Devices" at bounding box center [46, 65] width 84 height 30
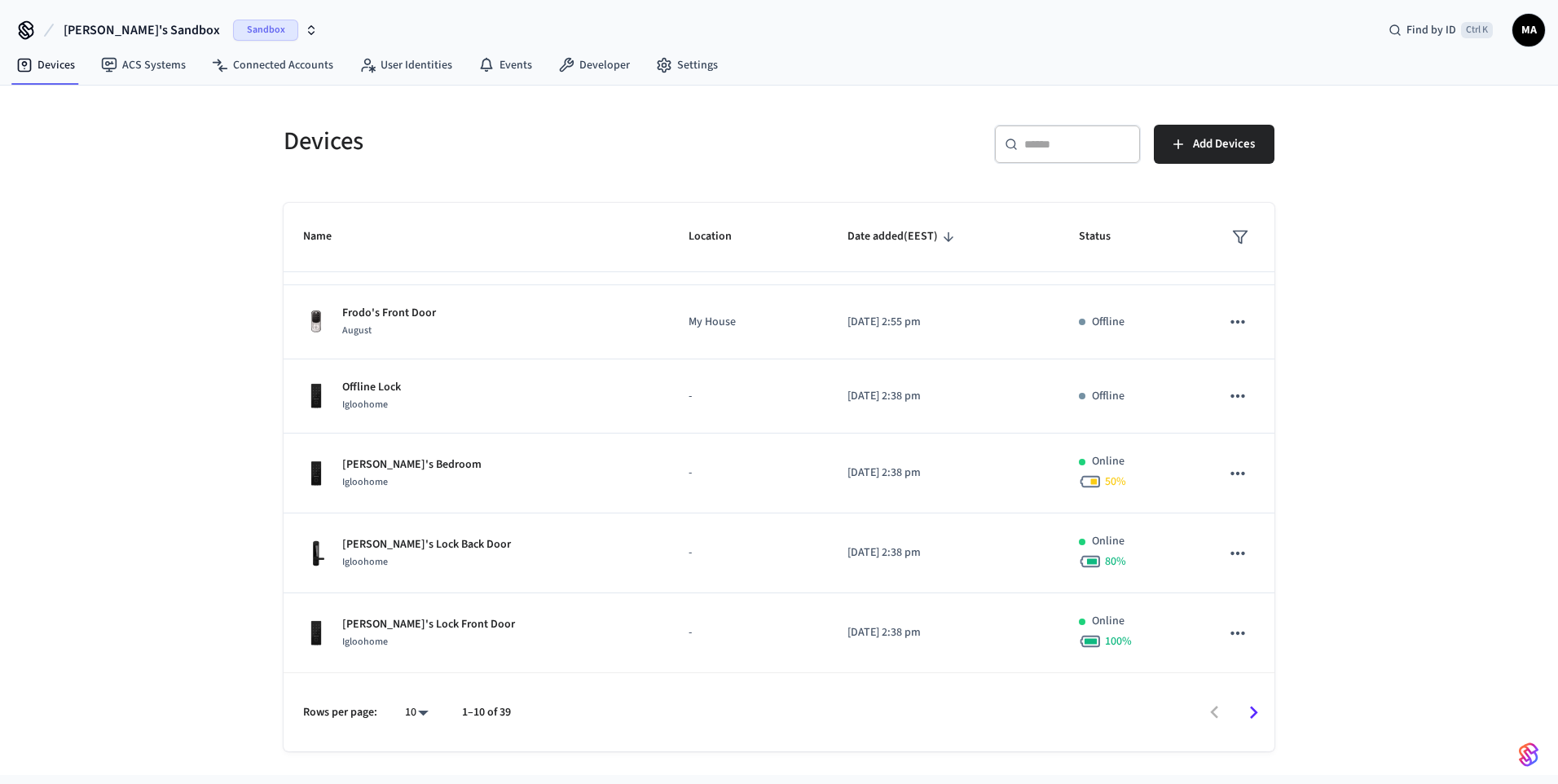
scroll to position [376, 0]
click at [1258, 722] on icon "Go to next page" at bounding box center [1253, 712] width 25 height 25
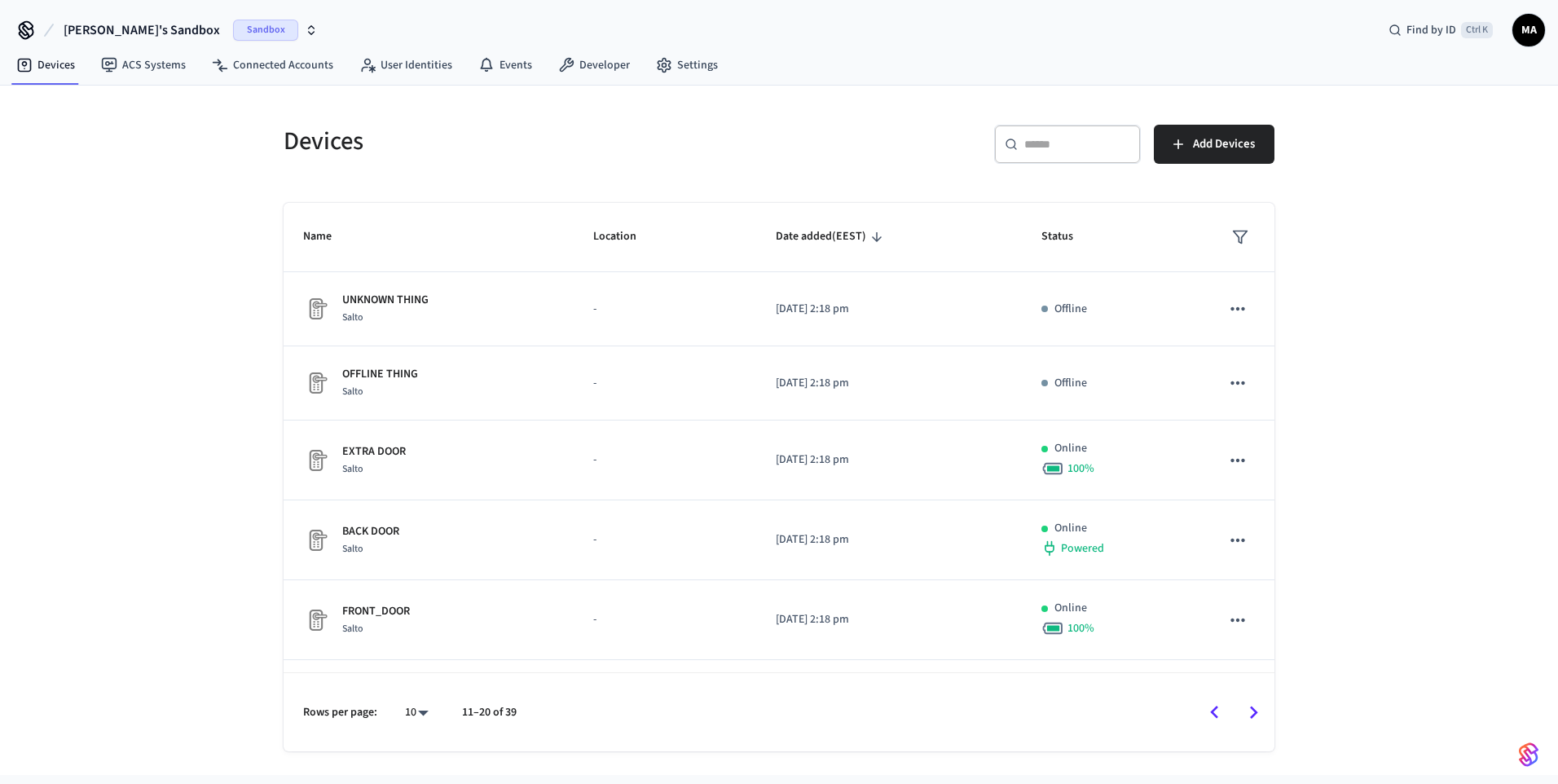
scroll to position [381, 0]
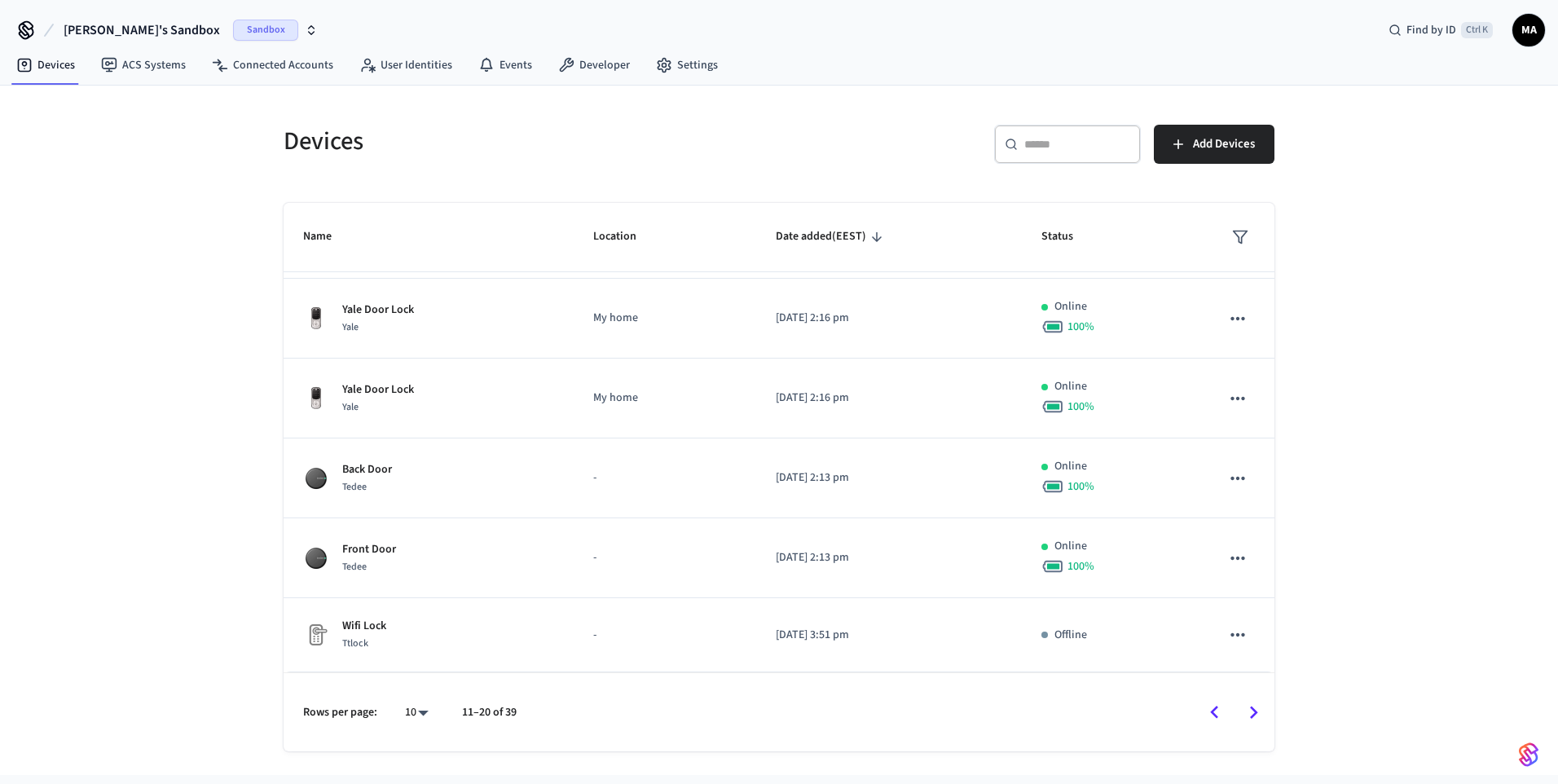
click at [1259, 711] on icon "Go to next page" at bounding box center [1253, 712] width 25 height 25
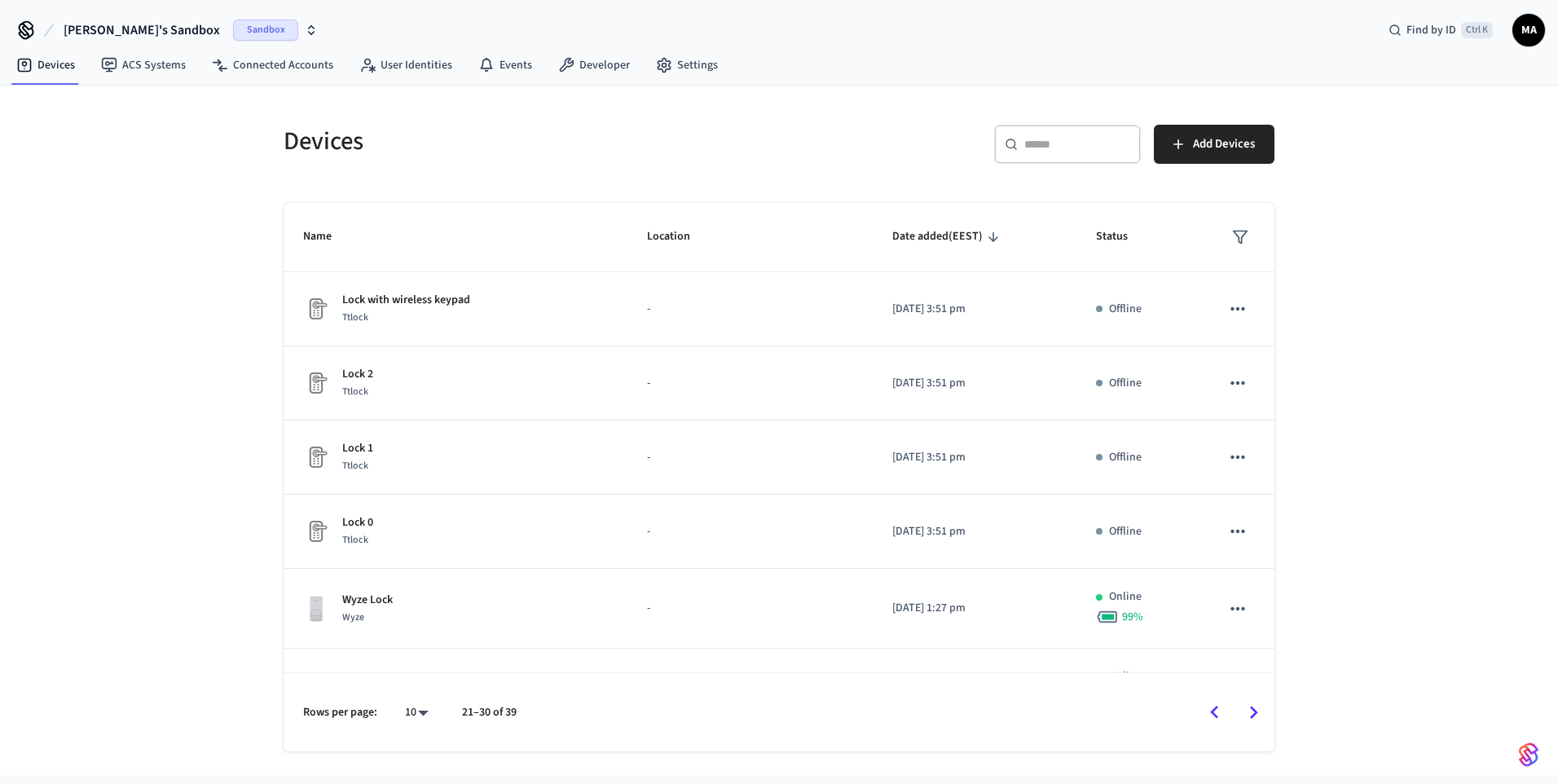
scroll to position [370, 0]
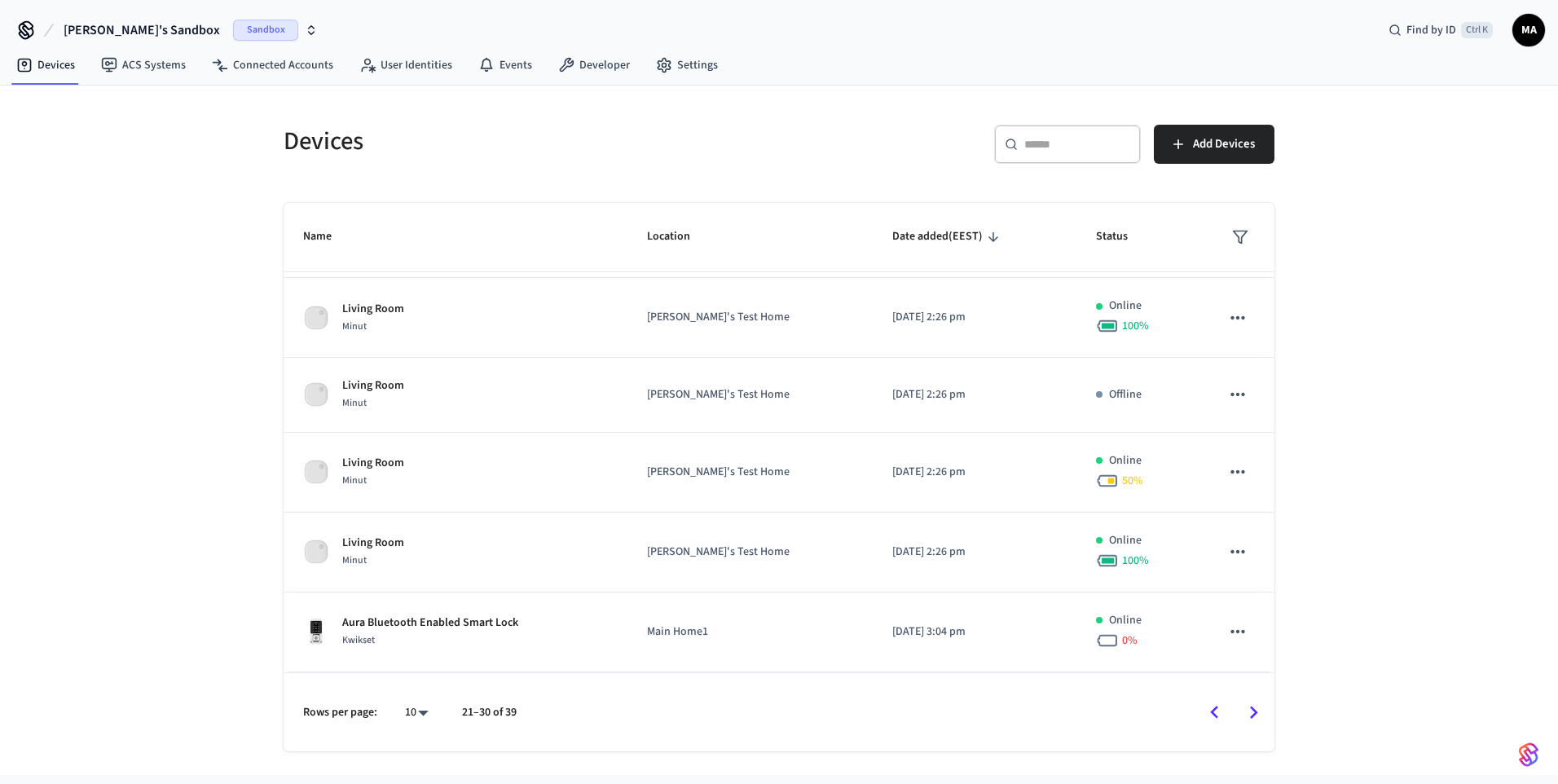
click at [1268, 716] on button "Go to next page" at bounding box center [1252, 711] width 38 height 38
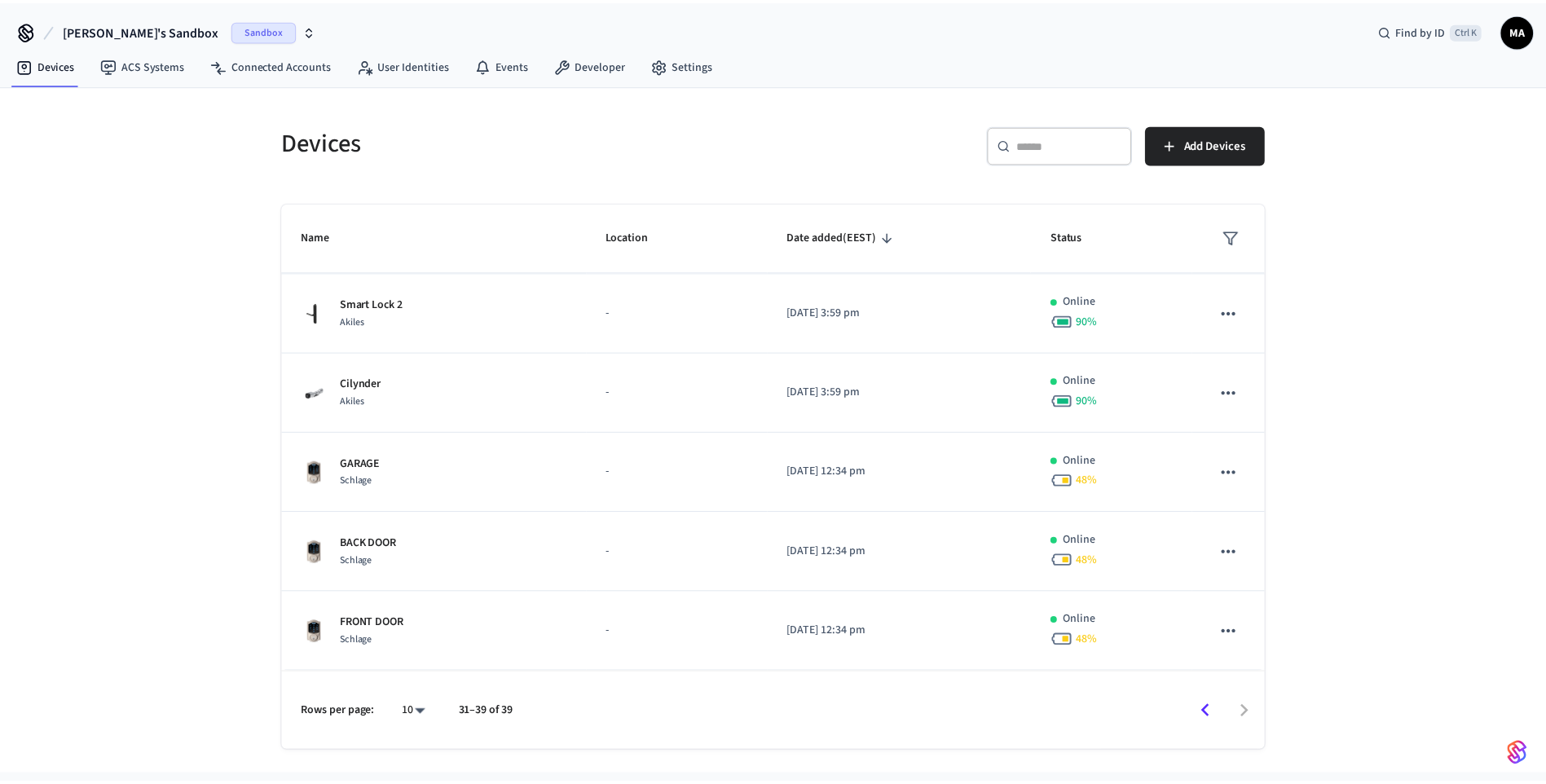
scroll to position [307, 0]
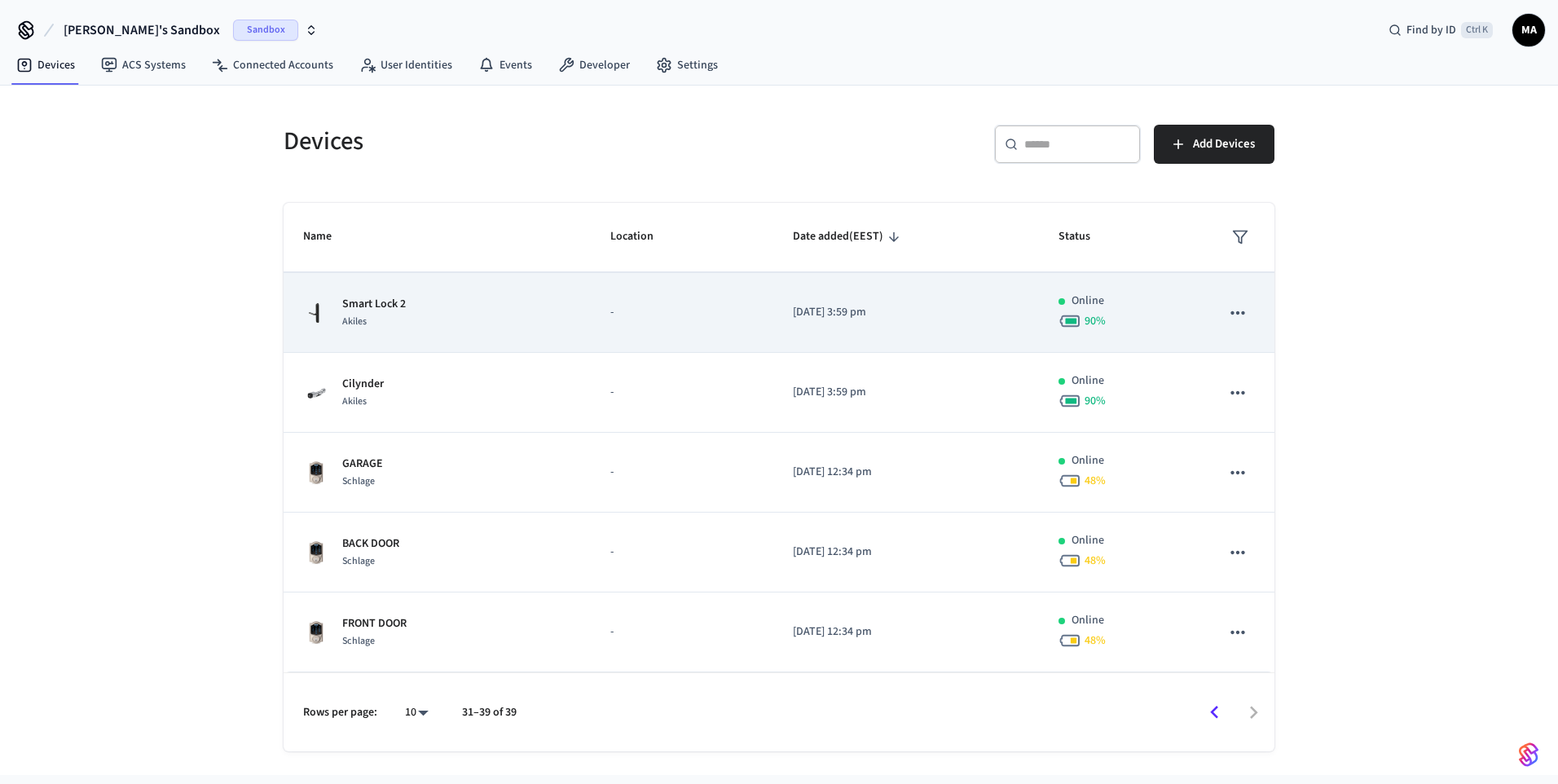
click at [465, 318] on div "Smart Lock 2 Akiles" at bounding box center [437, 312] width 268 height 35
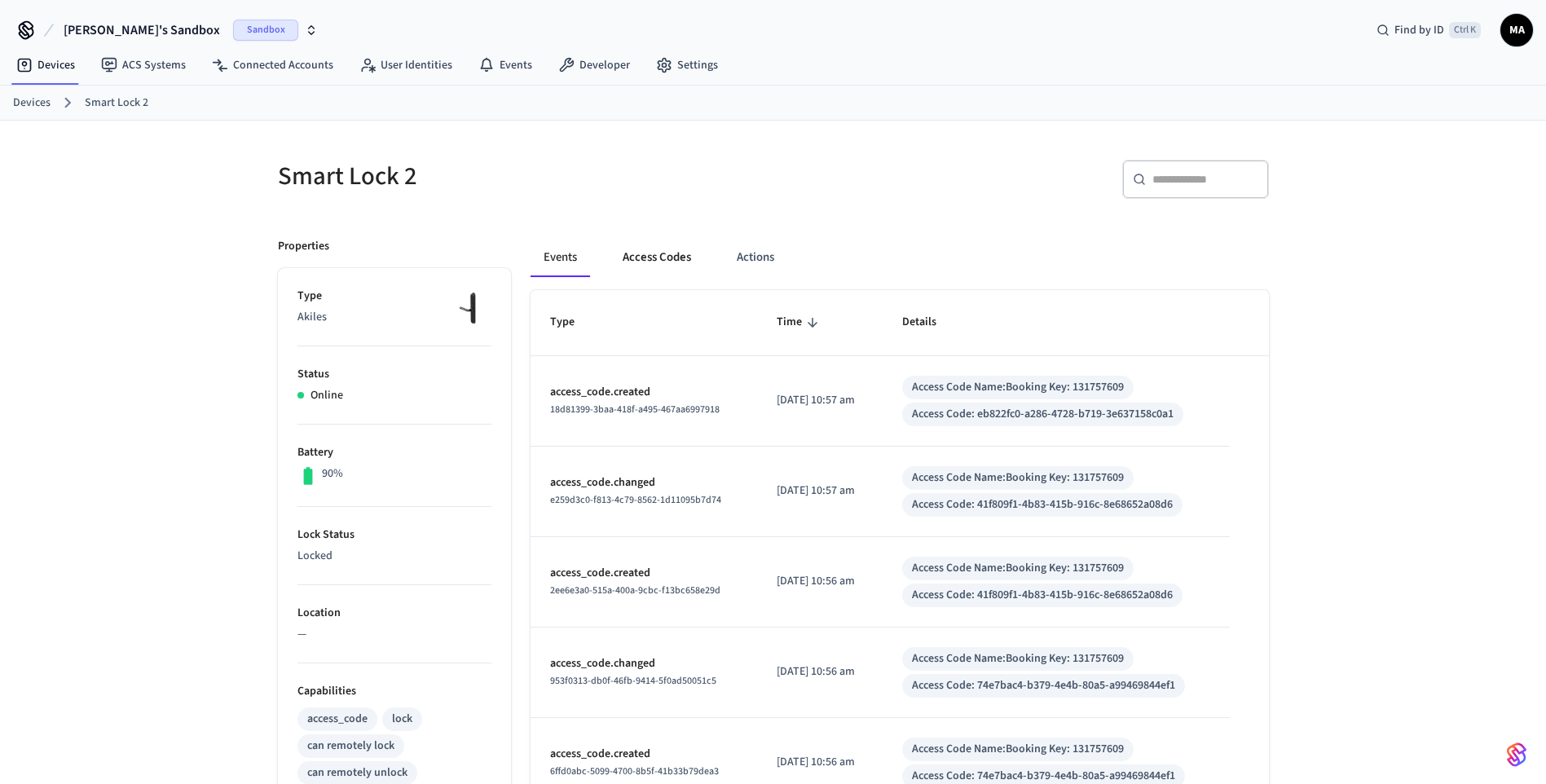
click at [646, 259] on button "Access Codes" at bounding box center [657, 257] width 95 height 39
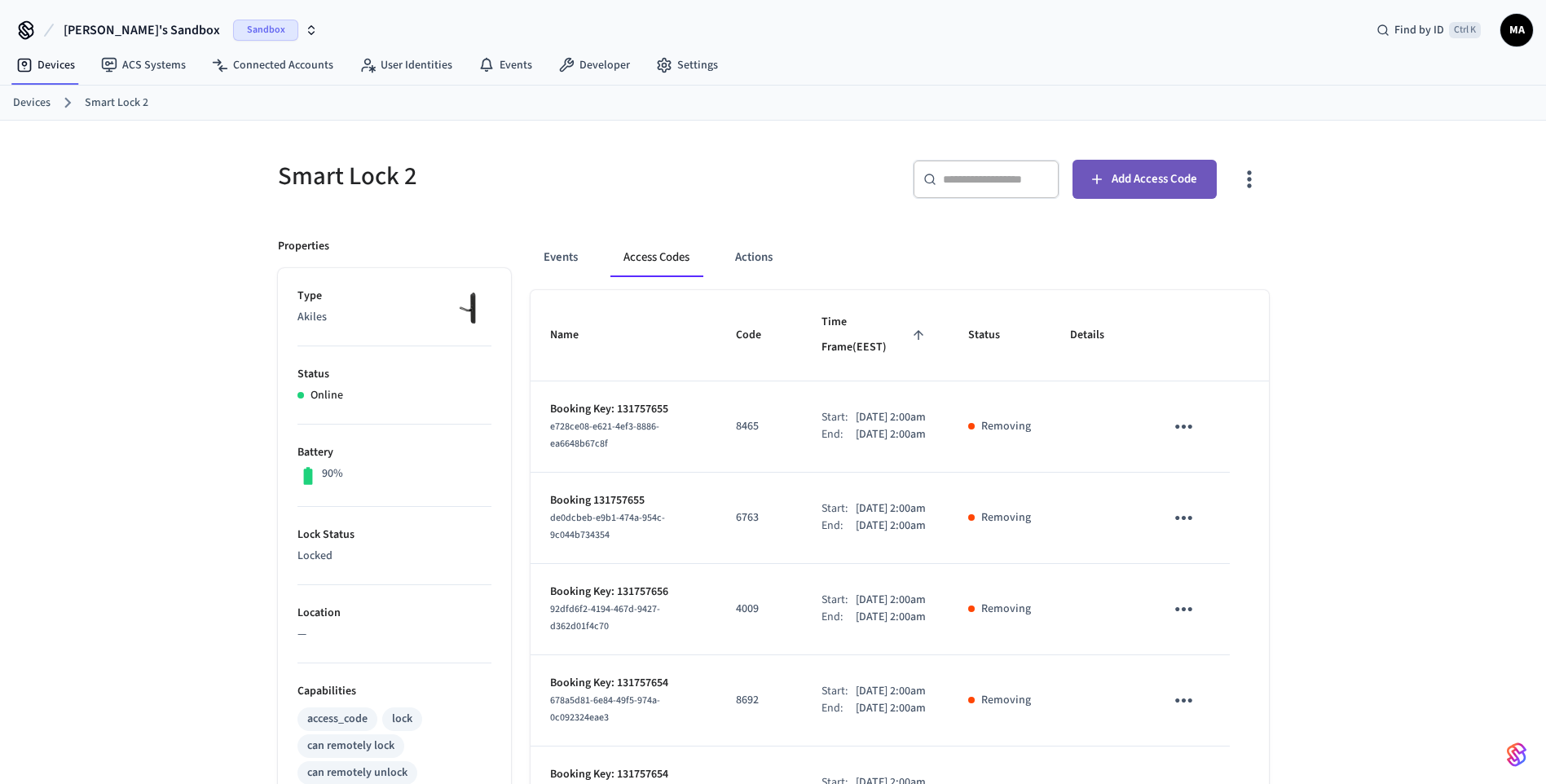
click at [1121, 188] on span "Add Access Code" at bounding box center [1154, 179] width 85 height 21
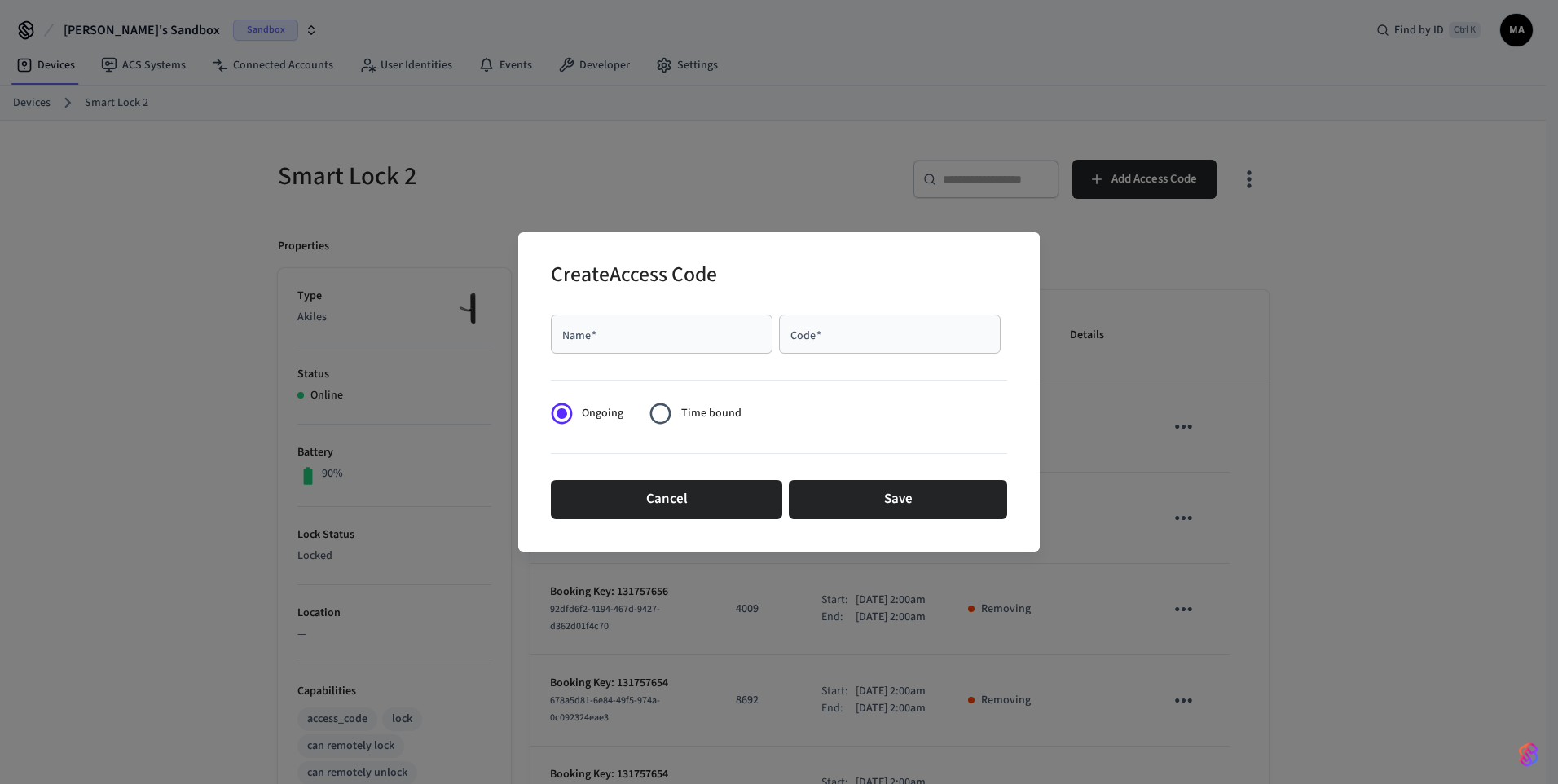
click at [709, 343] on div "Name   *" at bounding box center [662, 334] width 222 height 39
type input "****"
click at [800, 327] on input "Code   *" at bounding box center [889, 333] width 202 height 16
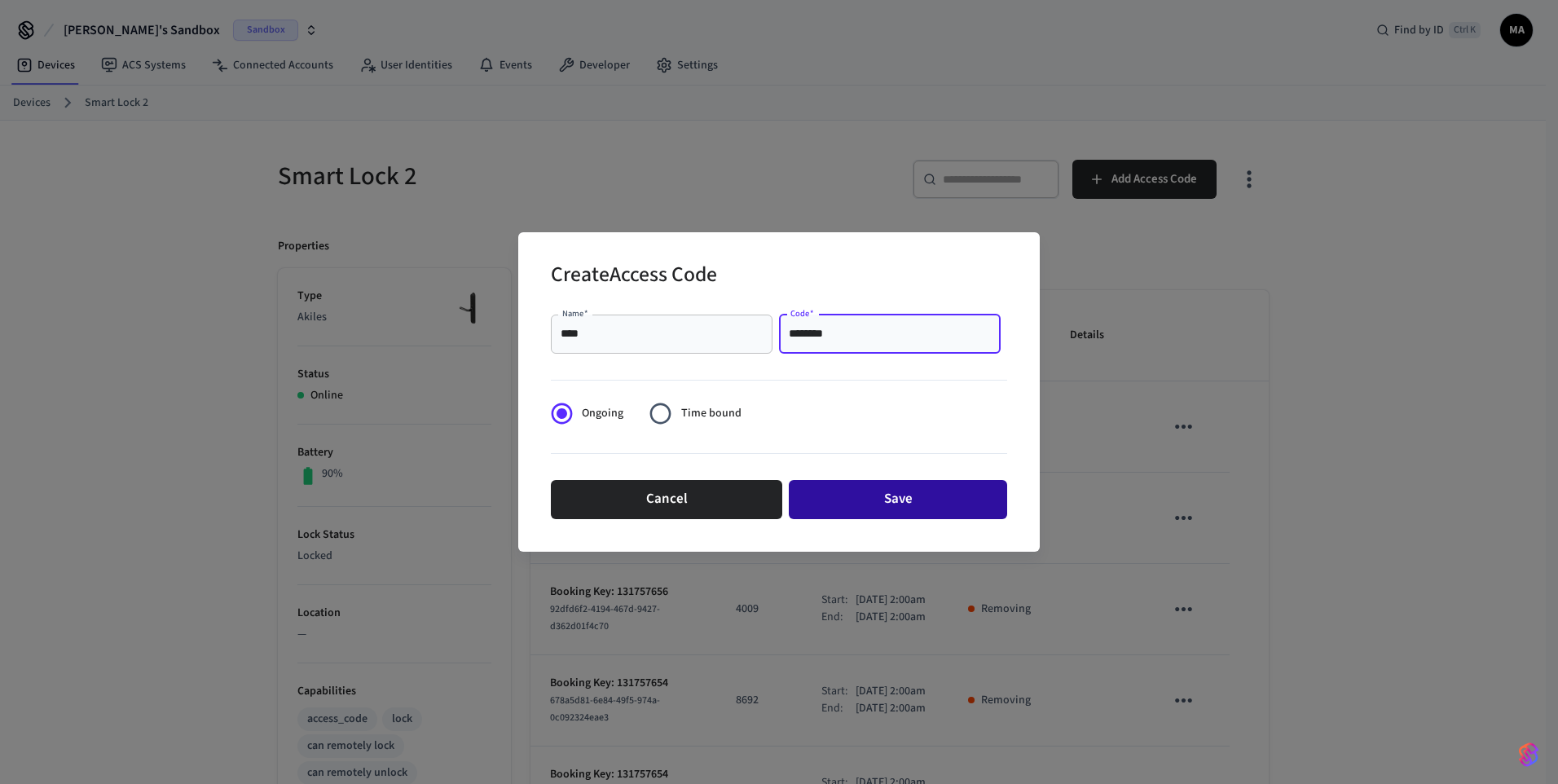
type input "********"
click at [948, 511] on button "Save" at bounding box center [897, 500] width 219 height 39
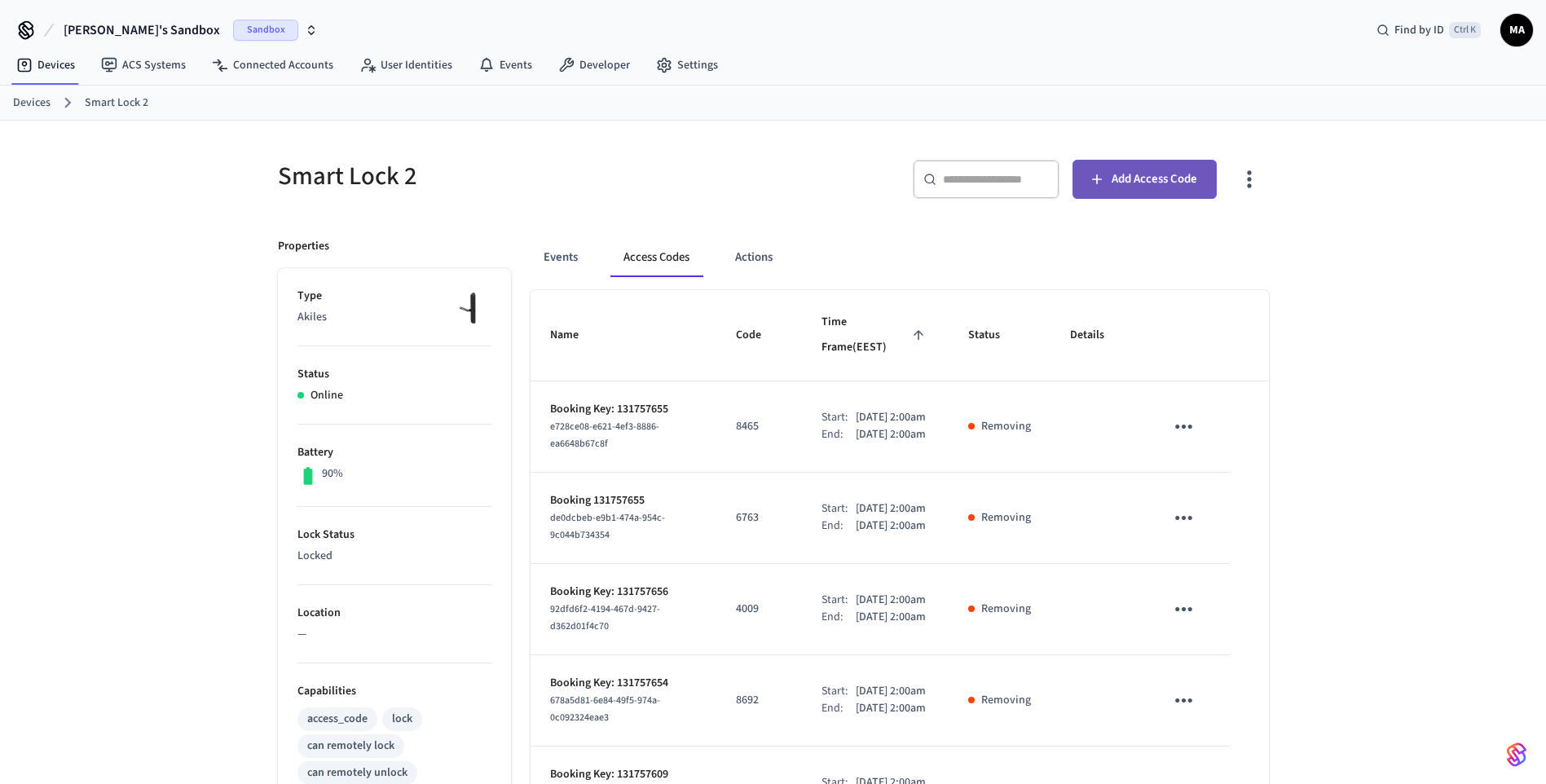
click at [1158, 174] on span "Add Access Code" at bounding box center [1154, 179] width 85 height 21
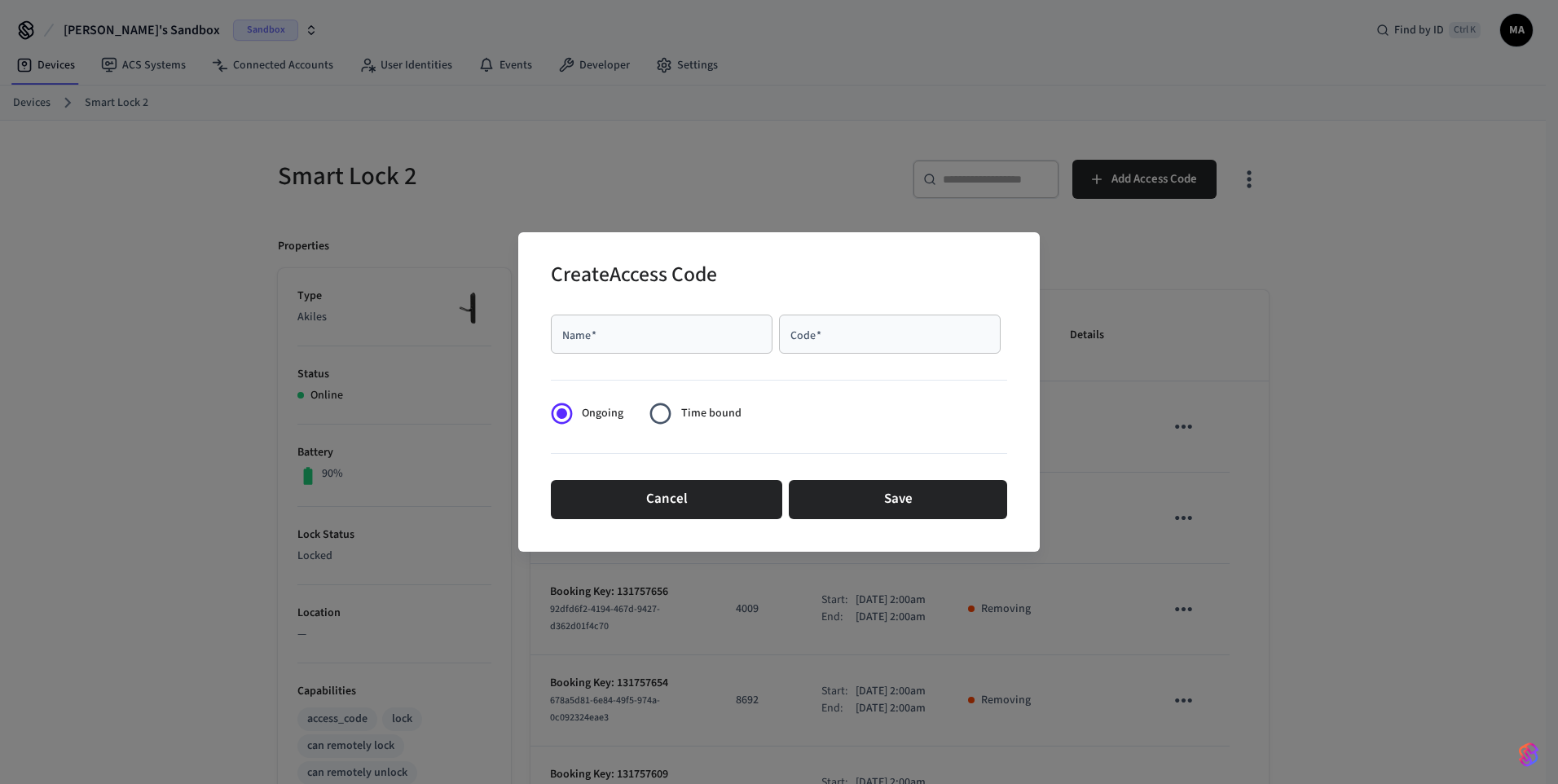
click at [692, 342] on div "Name   *" at bounding box center [662, 334] width 222 height 39
type input "****"
click at [830, 333] on input "Code   *" at bounding box center [889, 333] width 202 height 16
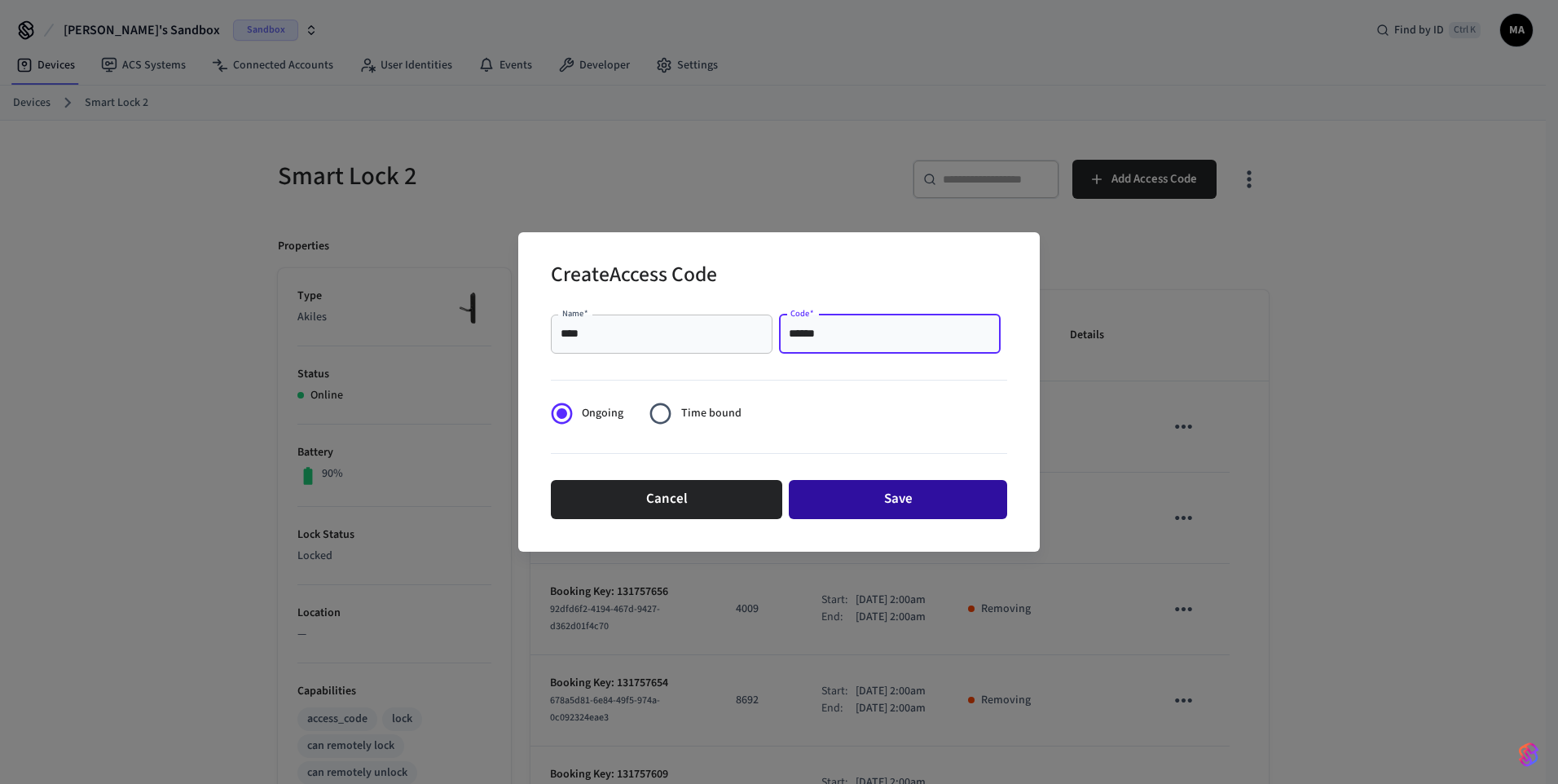
type input "******"
click at [932, 503] on button "Save" at bounding box center [897, 500] width 219 height 39
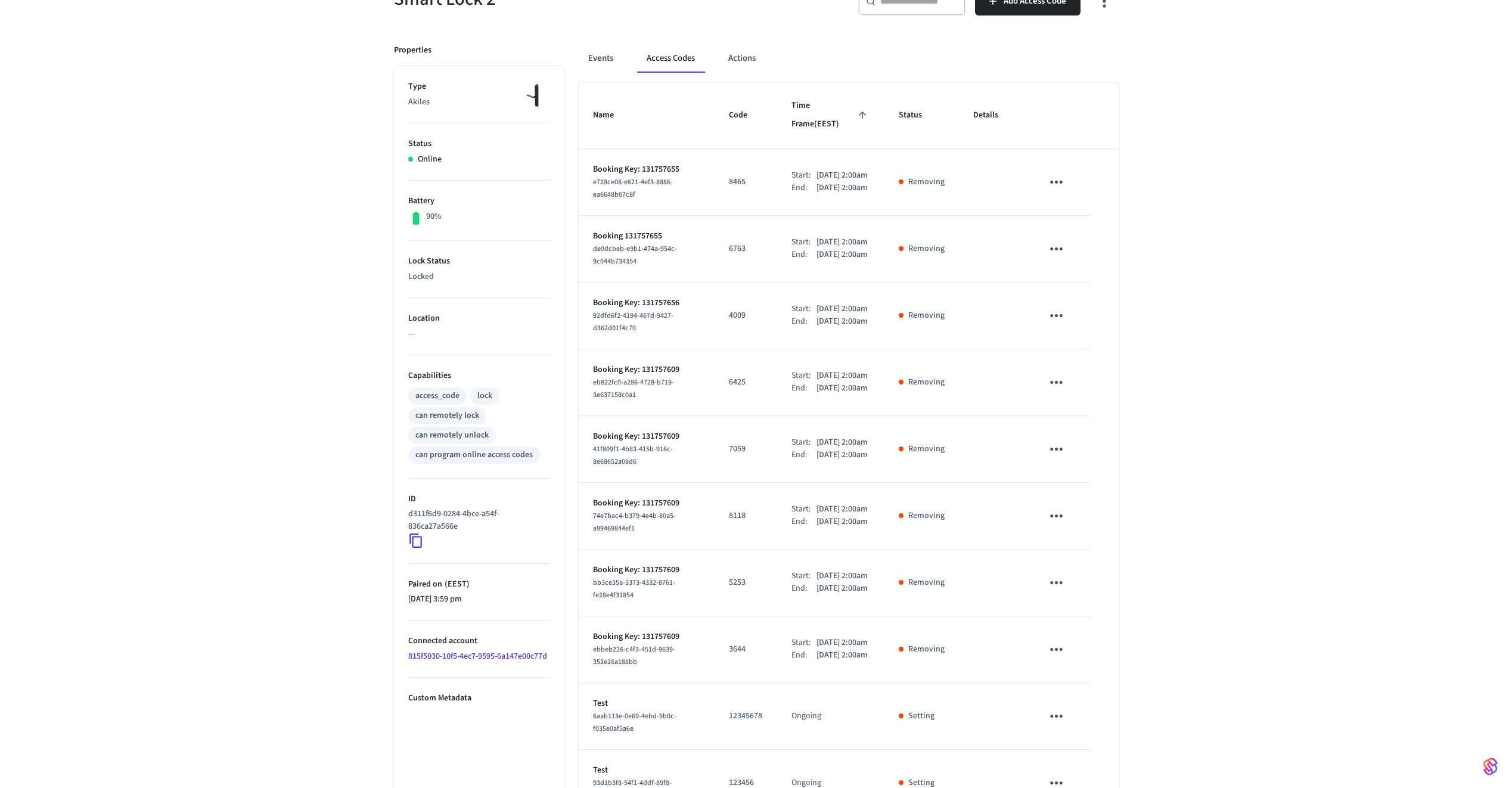
scroll to position [298, 0]
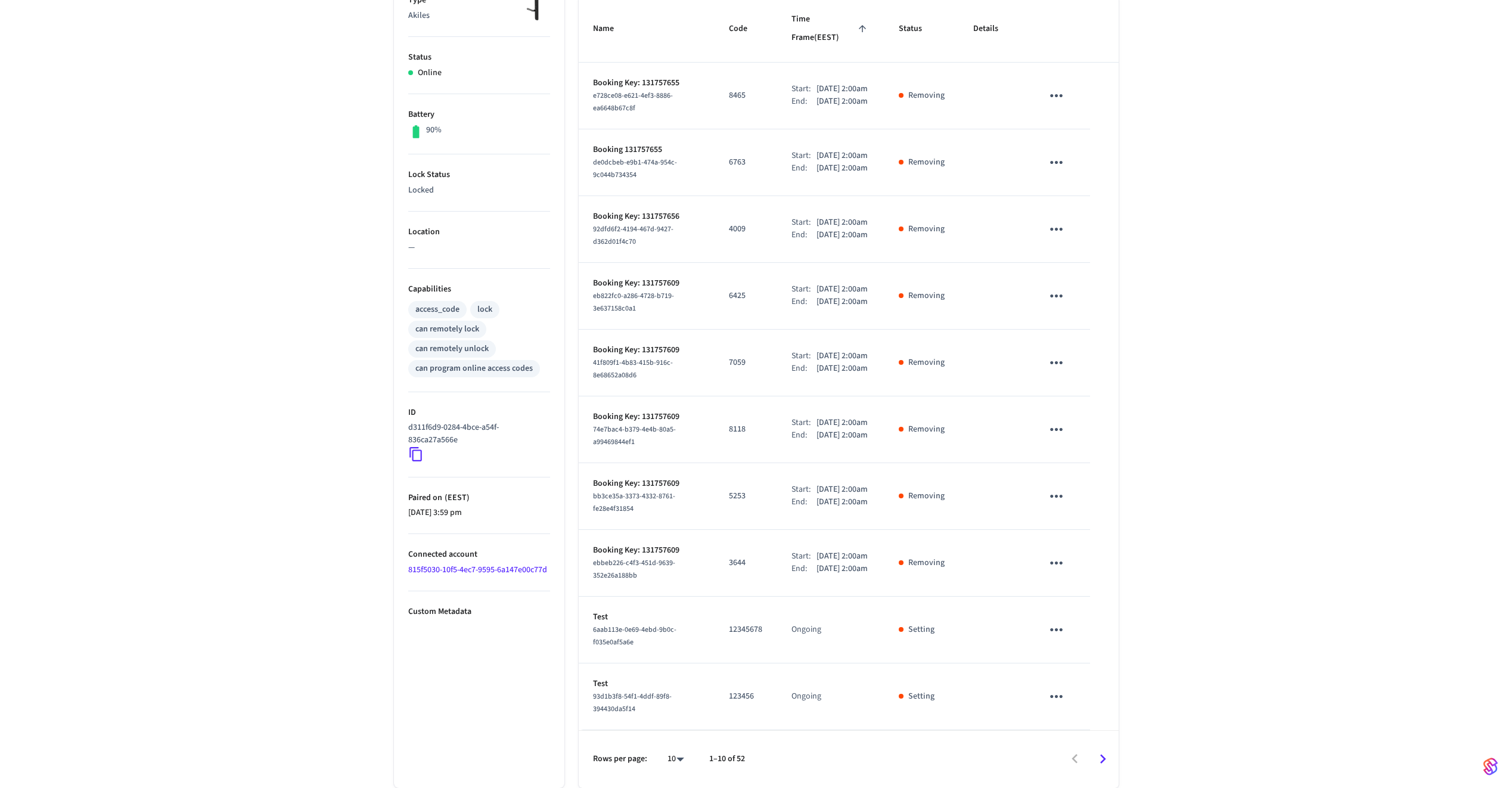
click at [1101, 573] on icon "Go to next page" at bounding box center [1103, 759] width 19 height 19
click at [1103, 573] on icon "Go to next page" at bounding box center [1103, 759] width 19 height 19
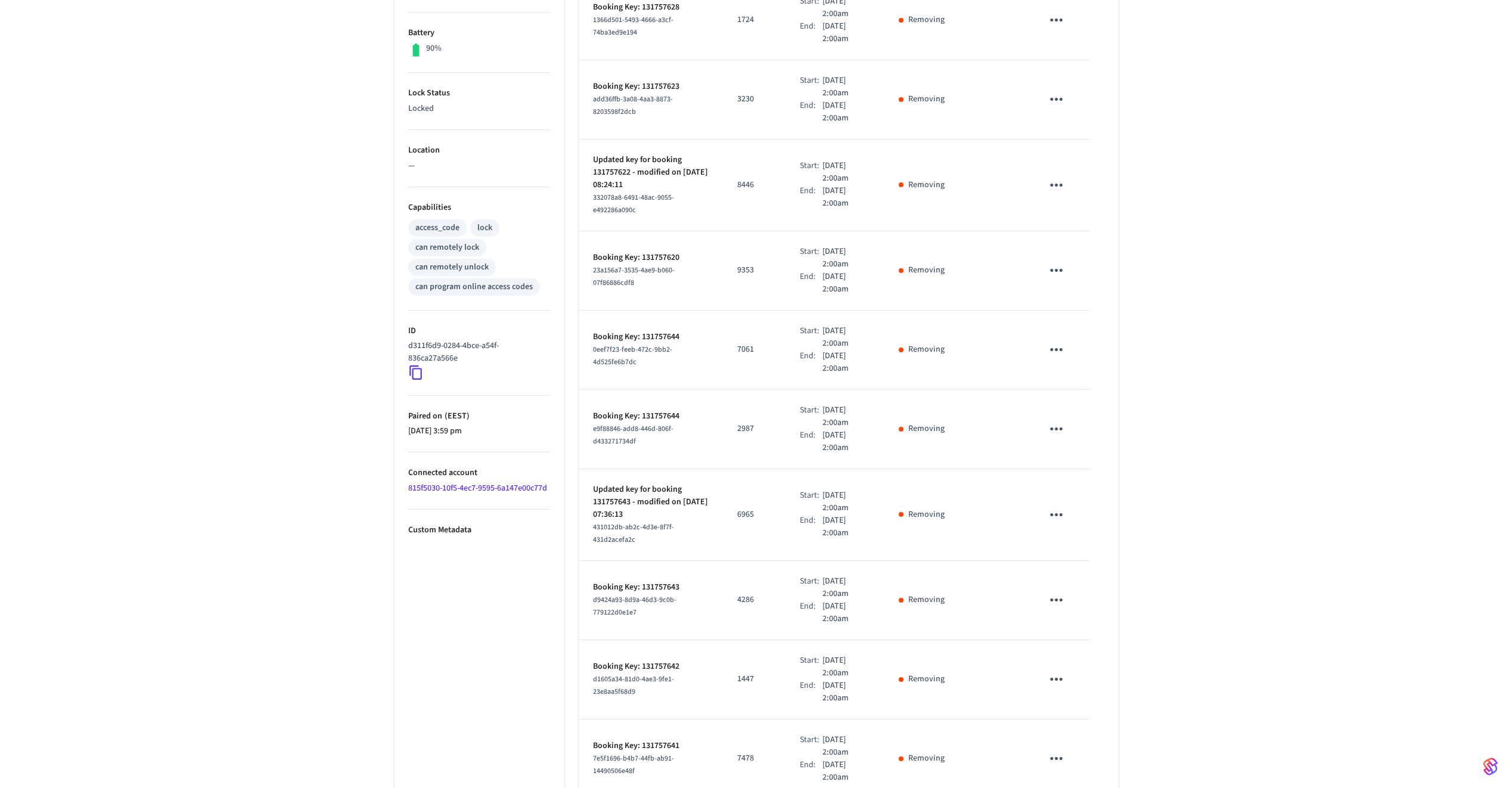
scroll to position [367, 0]
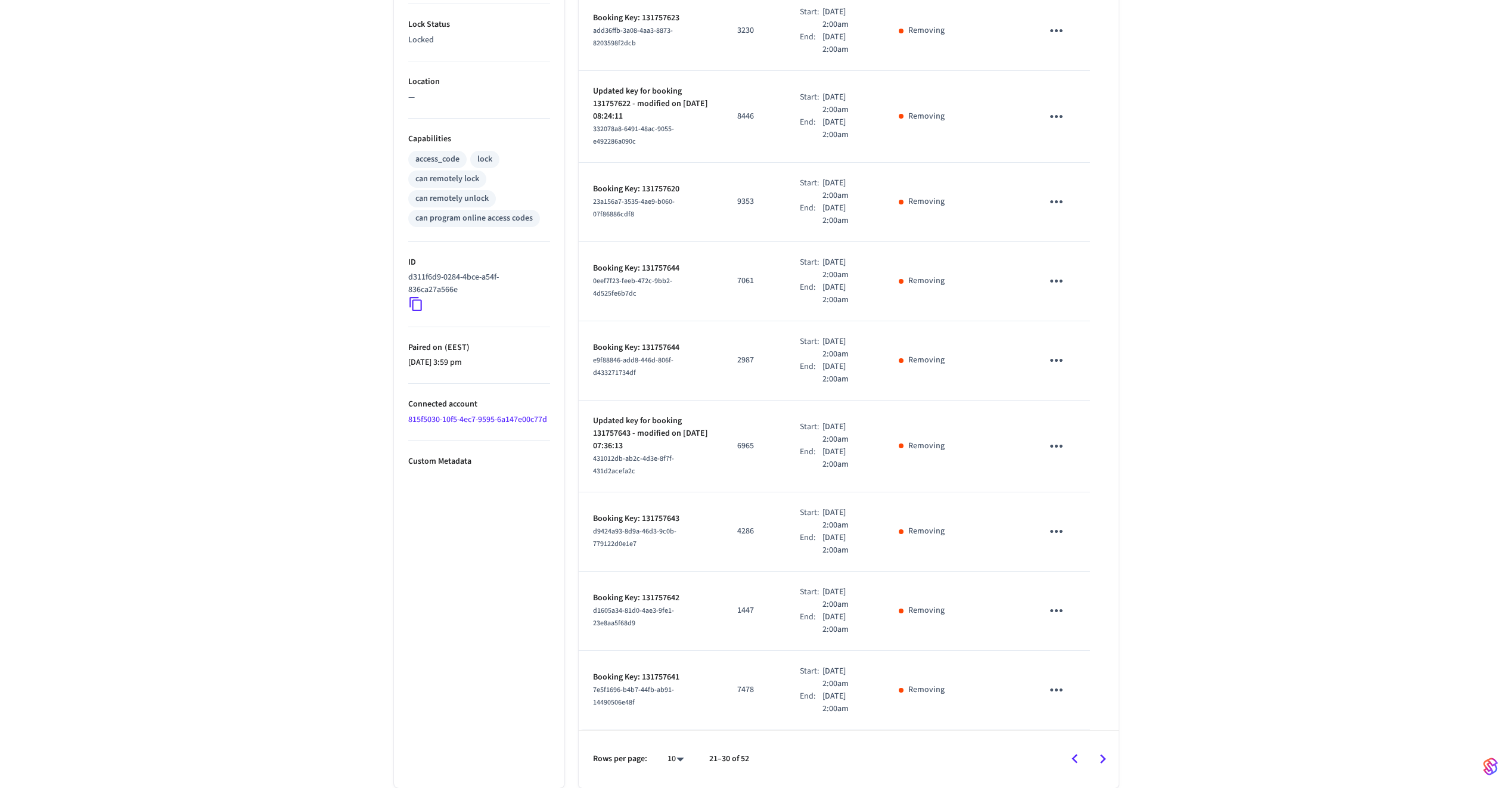
click at [1103, 573] on icon "Go to next page" at bounding box center [1103, 759] width 6 height 9
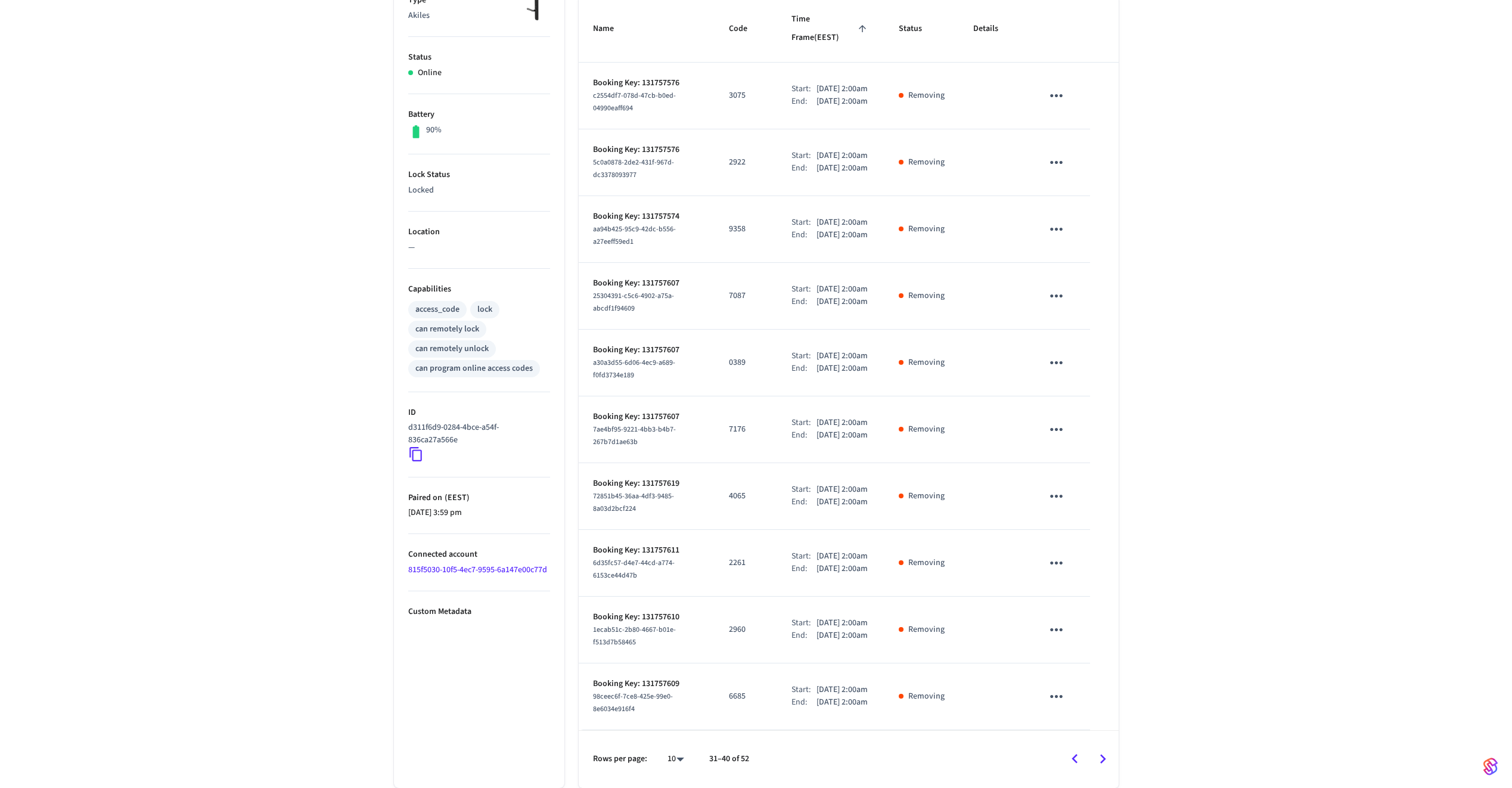
click at [1103, 573] on icon "Go to next page" at bounding box center [1103, 759] width 6 height 9
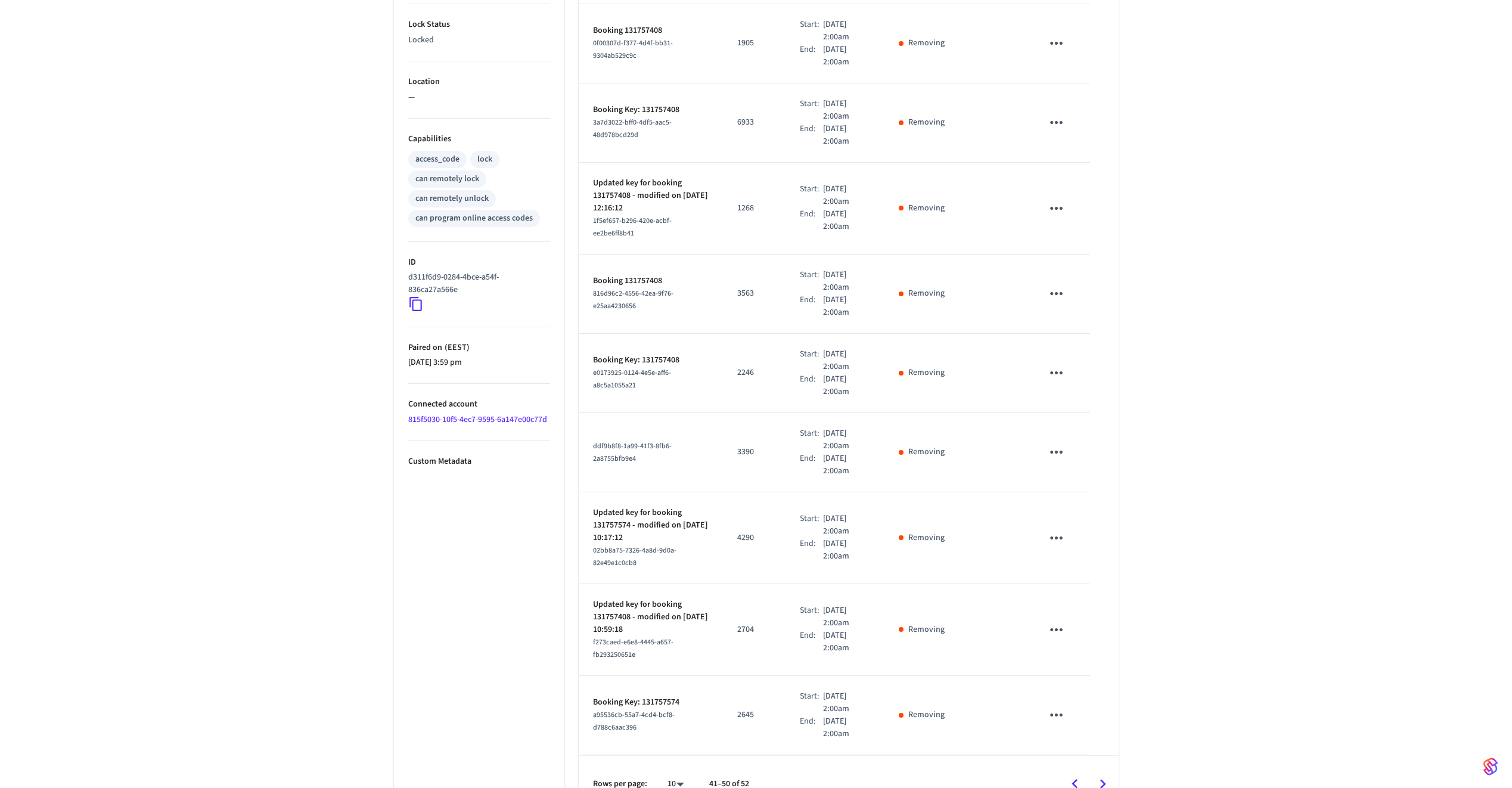
click at [1106, 573] on icon "Go to next page" at bounding box center [1103, 784] width 19 height 19
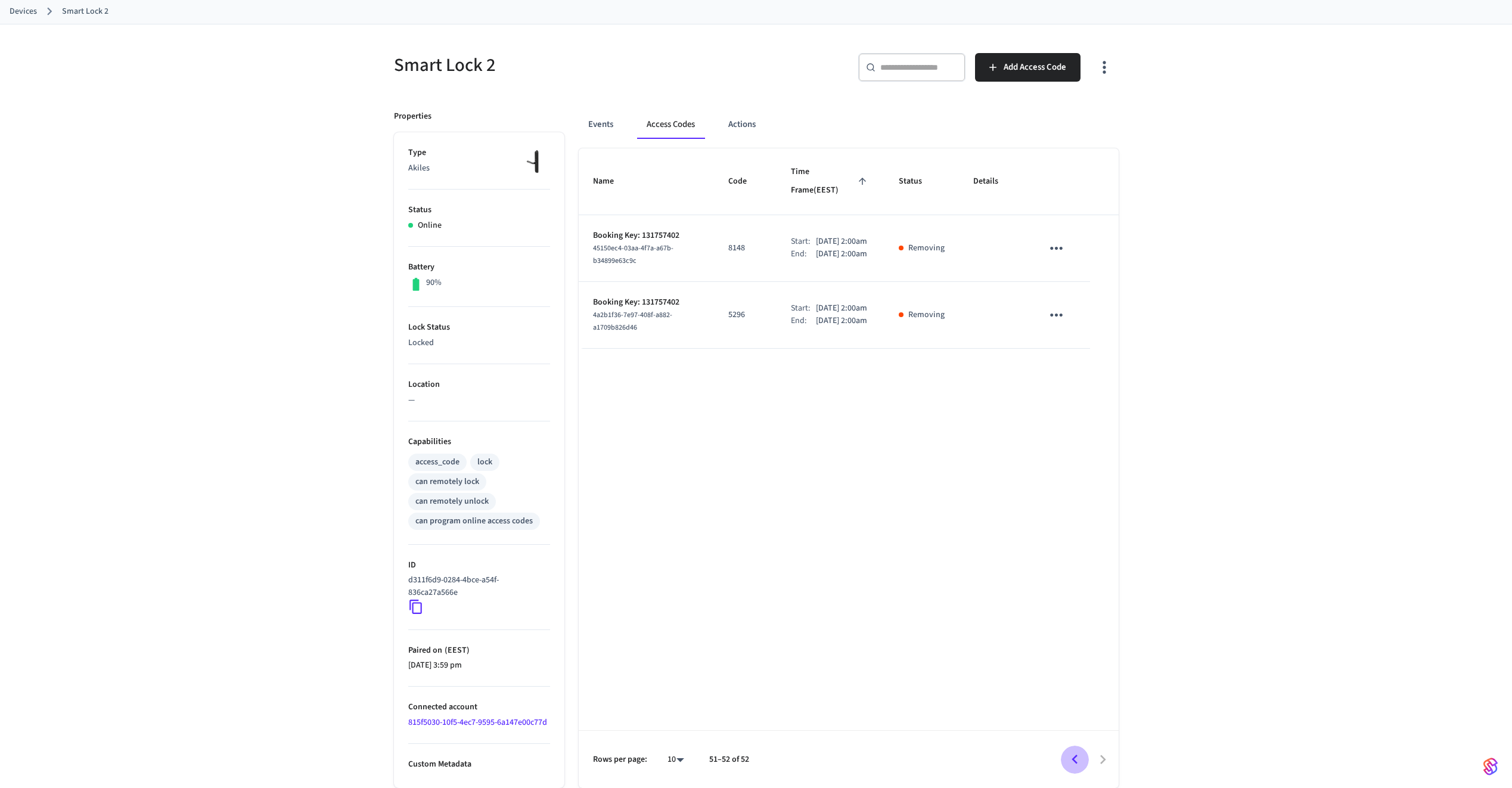
click at [1077, 573] on icon "Go to previous page" at bounding box center [1075, 760] width 19 height 19
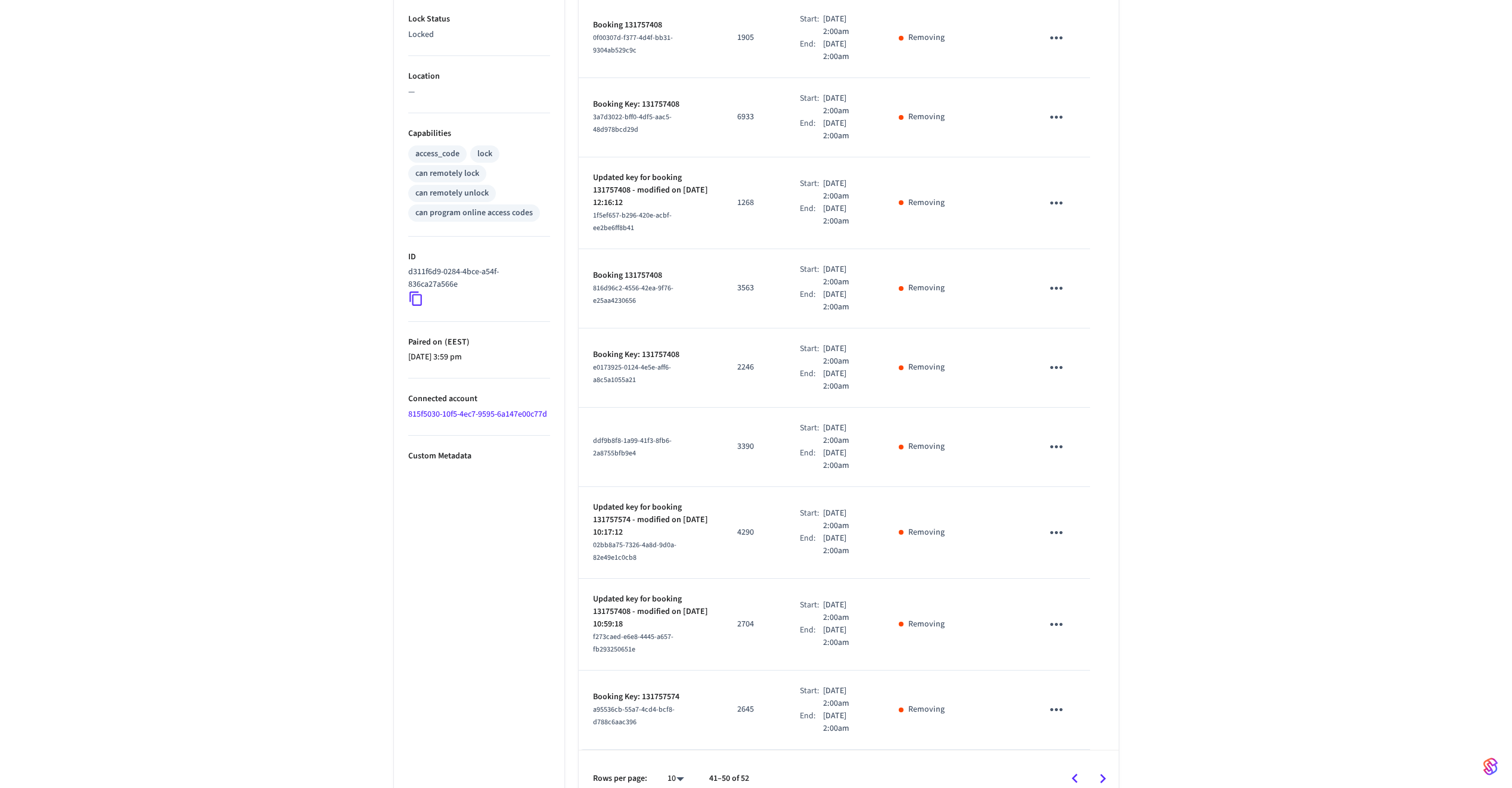
click at [1077, 573] on icon "Go to previous page" at bounding box center [1075, 779] width 19 height 19
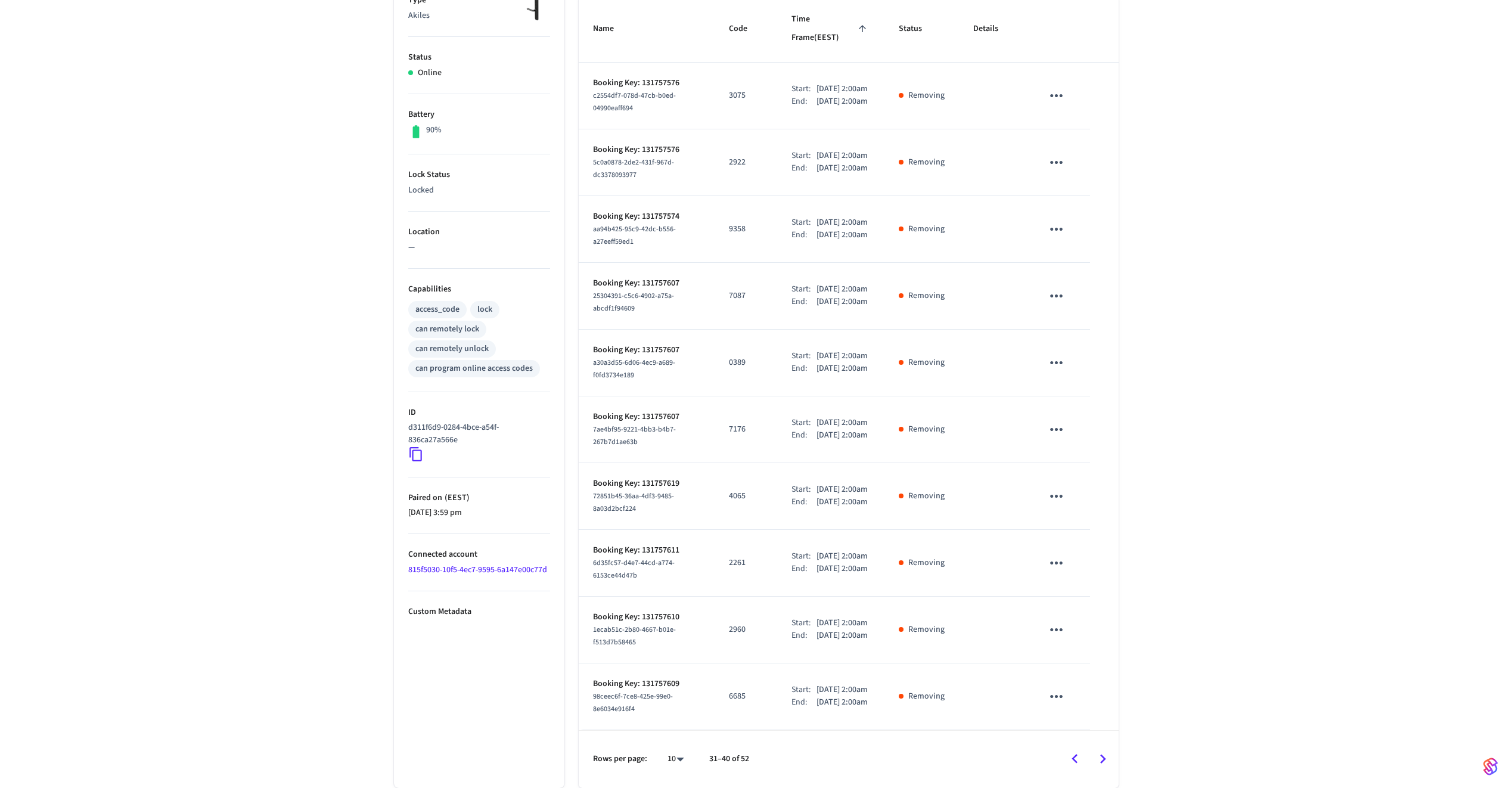
click at [1072, 573] on icon "Go to previous page" at bounding box center [1075, 759] width 19 height 19
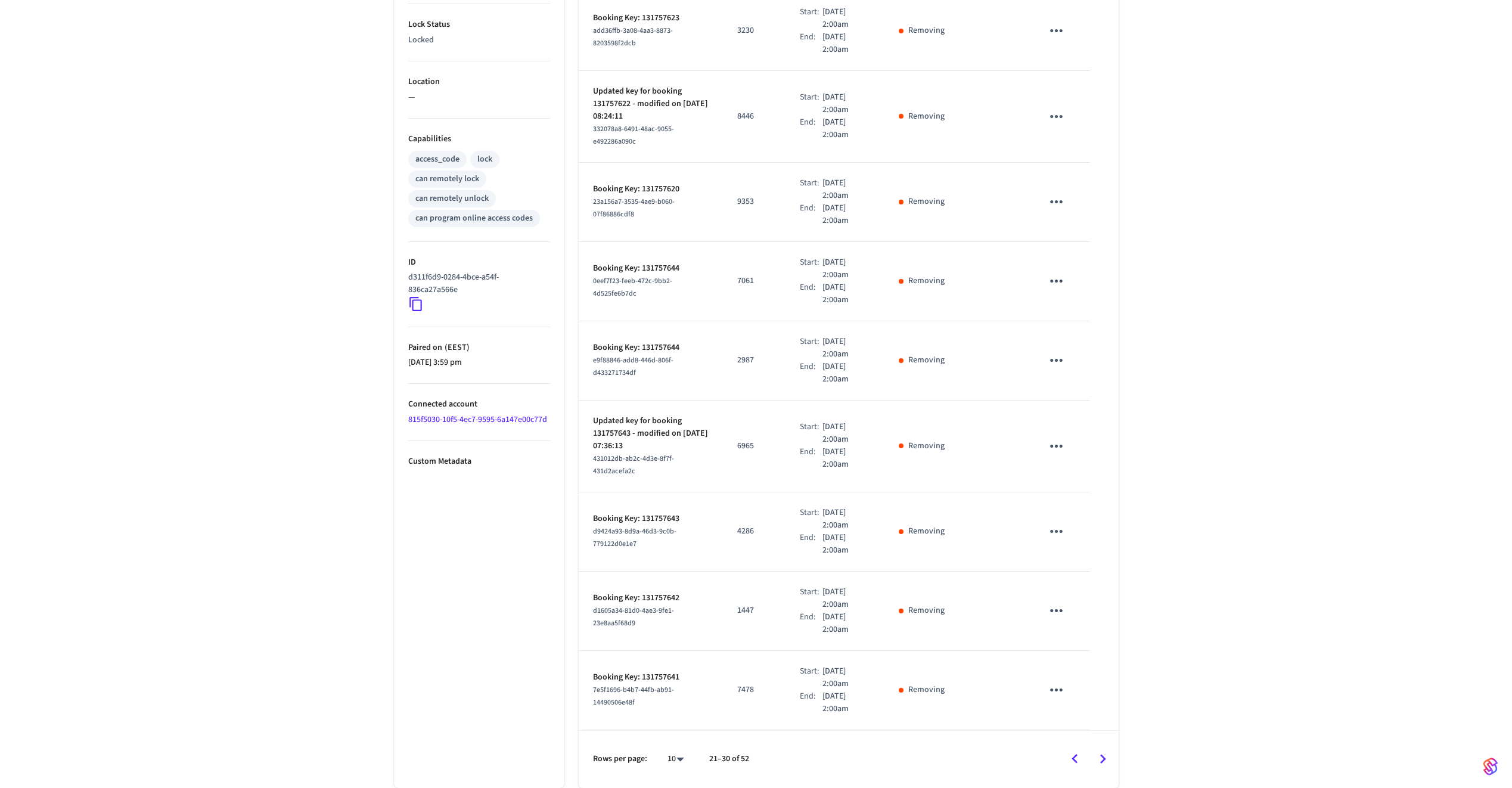
click at [1072, 573] on icon "Go to previous page" at bounding box center [1075, 759] width 19 height 19
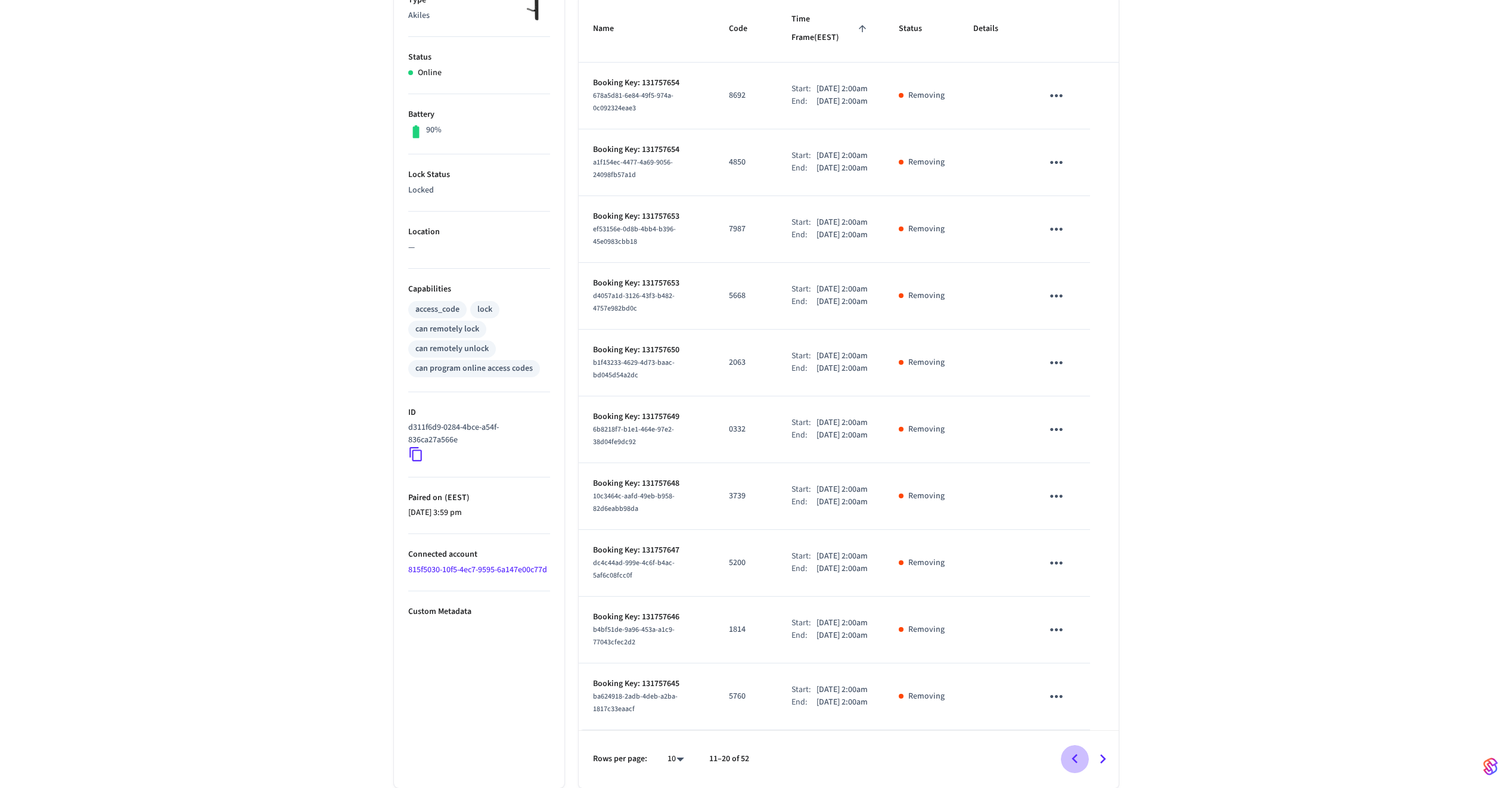
click at [1072, 573] on icon "Go to previous page" at bounding box center [1075, 759] width 19 height 19
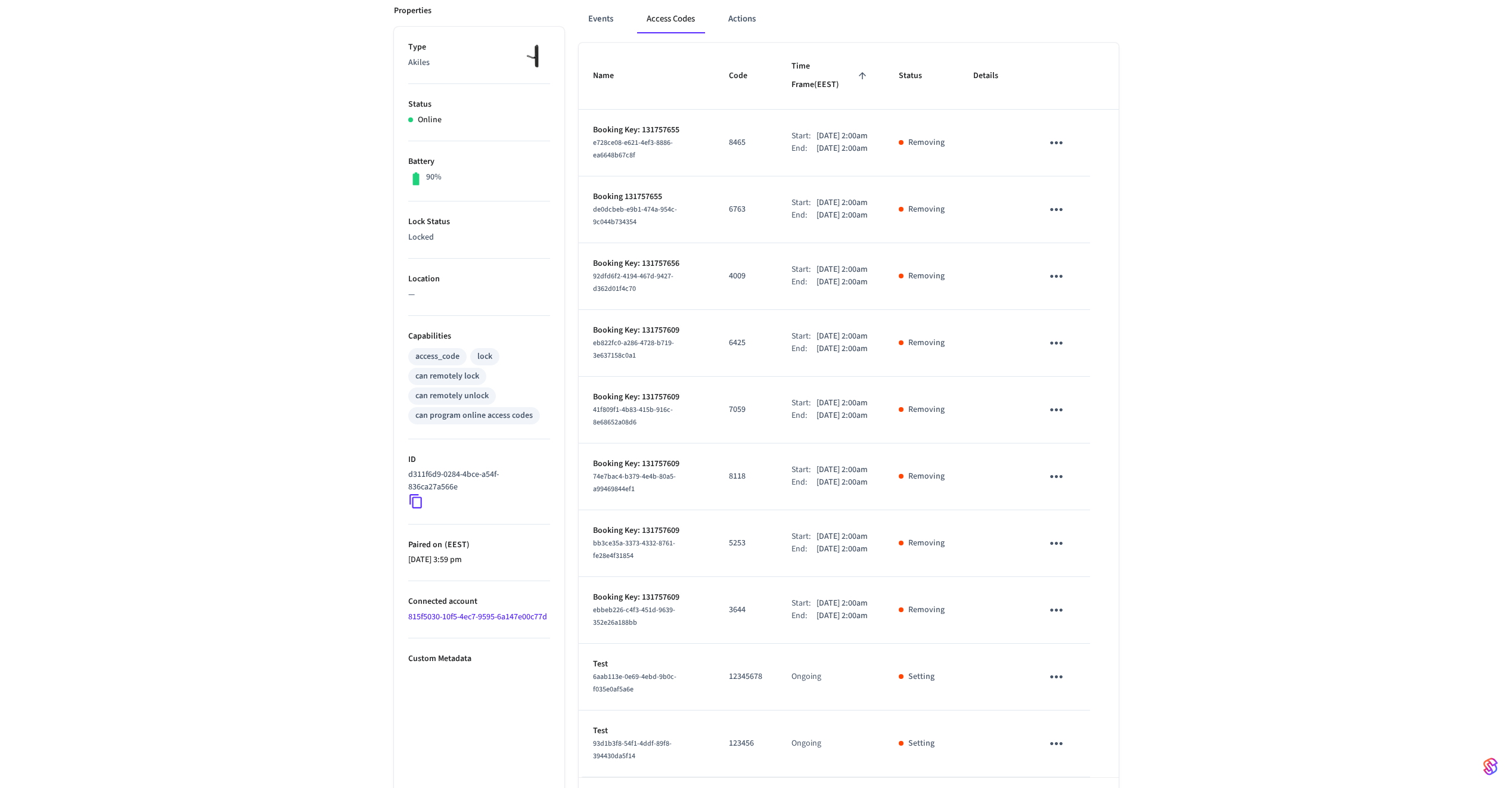
scroll to position [0, 0]
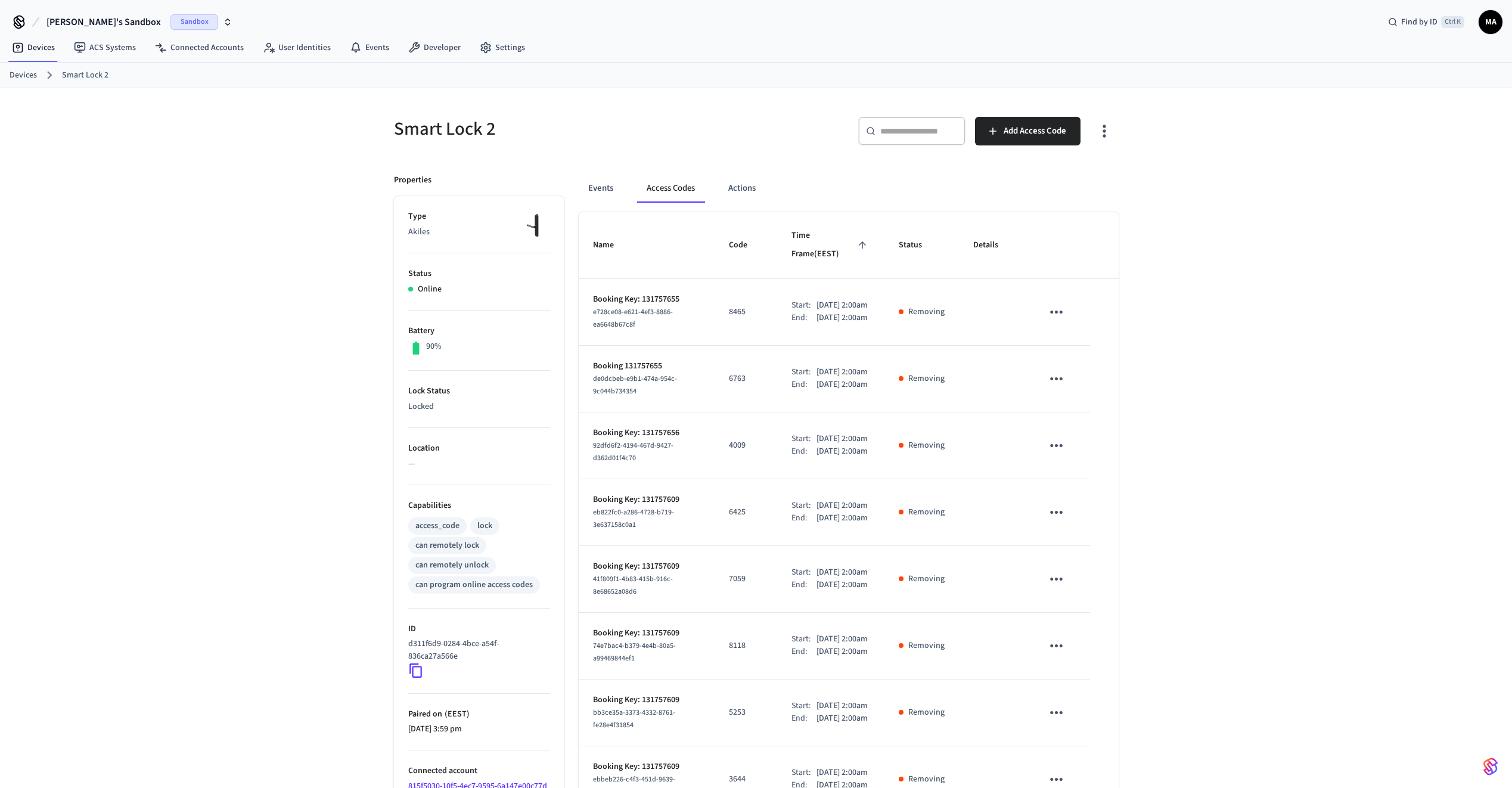
click at [1005, 146] on div "​ ​ Add Access Code" at bounding box center [941, 136] width 355 height 38
click at [1001, 134] on button "Add Access Code" at bounding box center [1027, 131] width 106 height 28
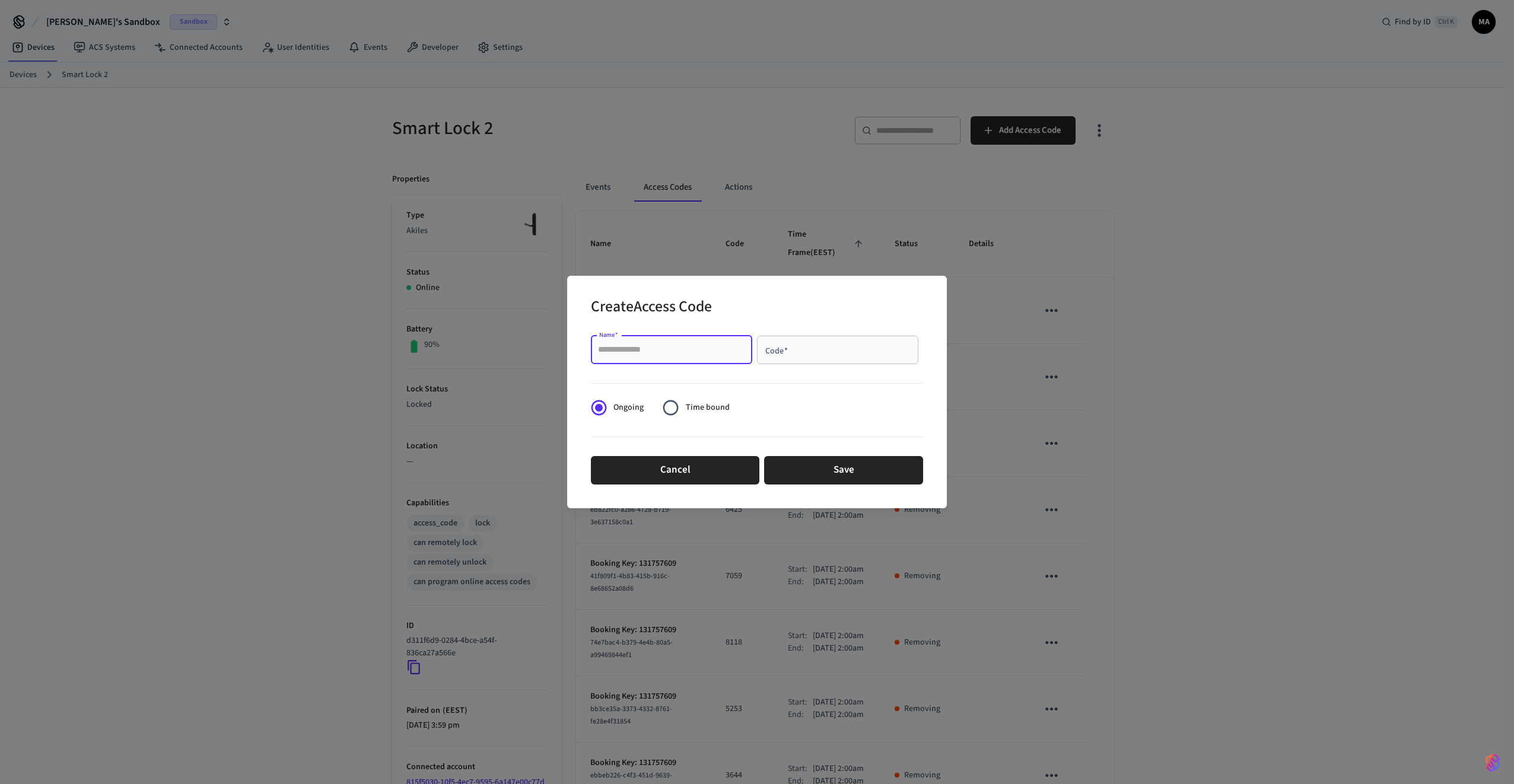
click at [696, 344] on input "Name   *" at bounding box center [671, 350] width 147 height 12
type input "****"
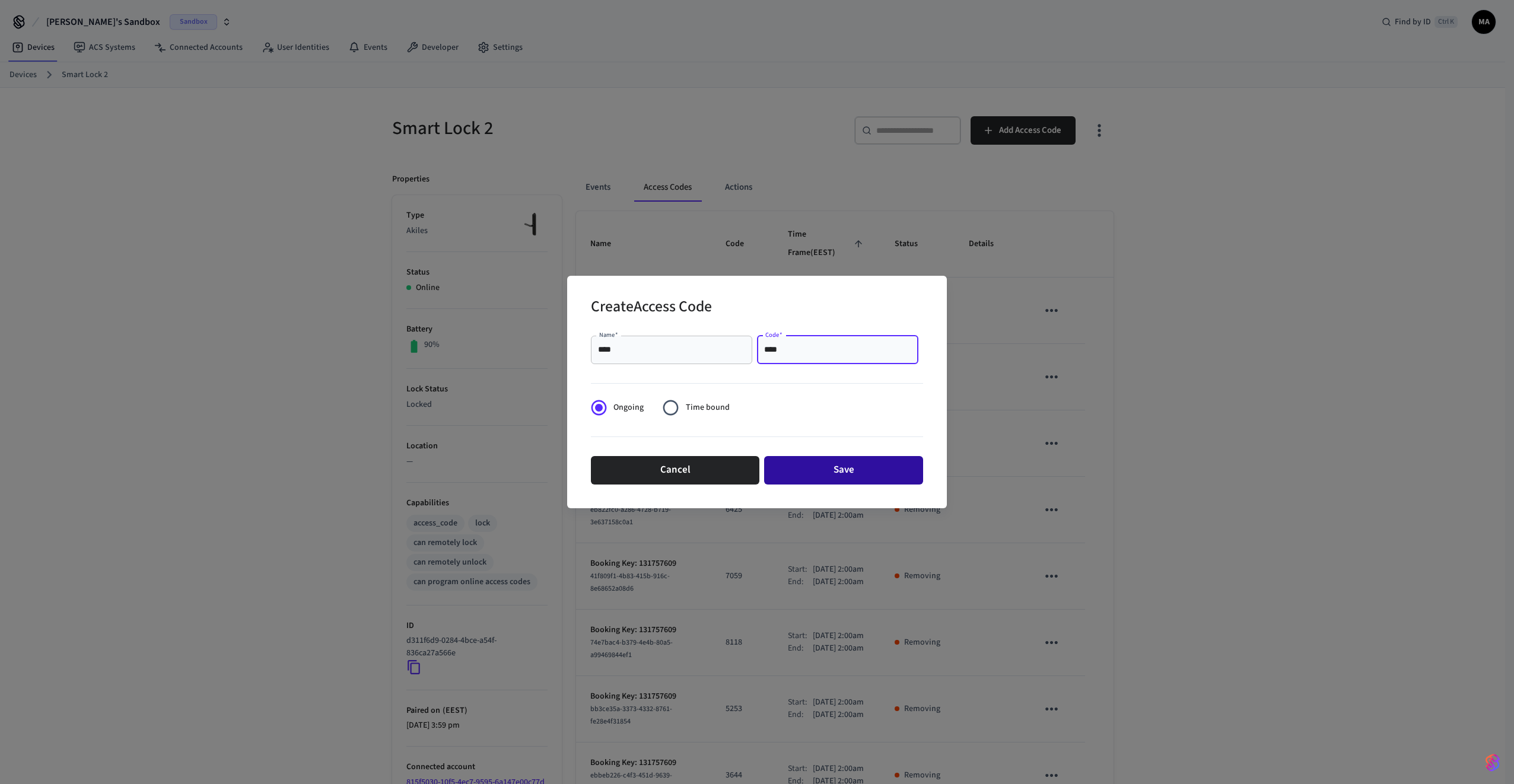
type input "****"
click at [838, 470] on button "Save" at bounding box center [843, 470] width 159 height 28
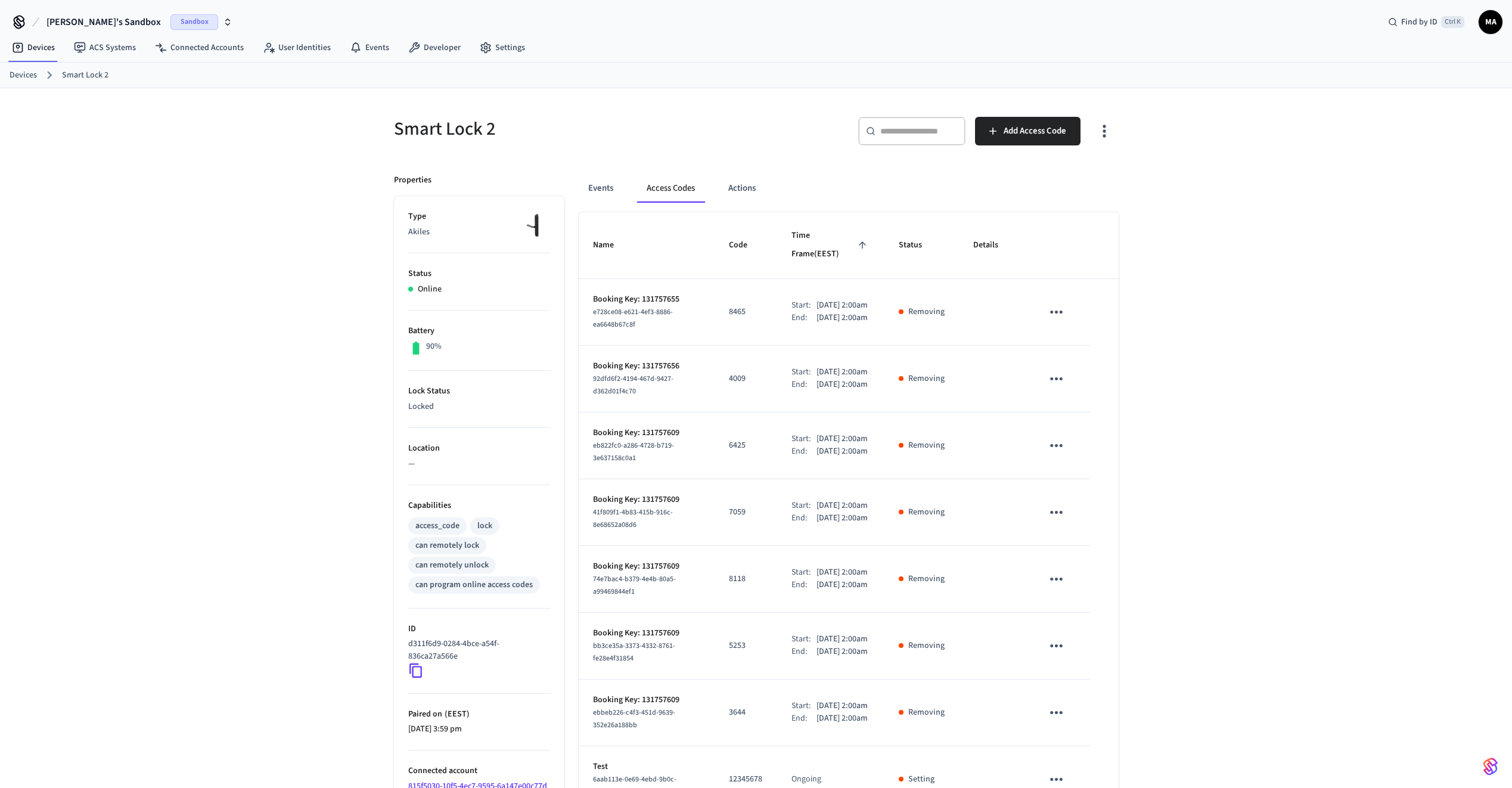
click at [30, 78] on link "Devices" at bounding box center [23, 75] width 27 height 12
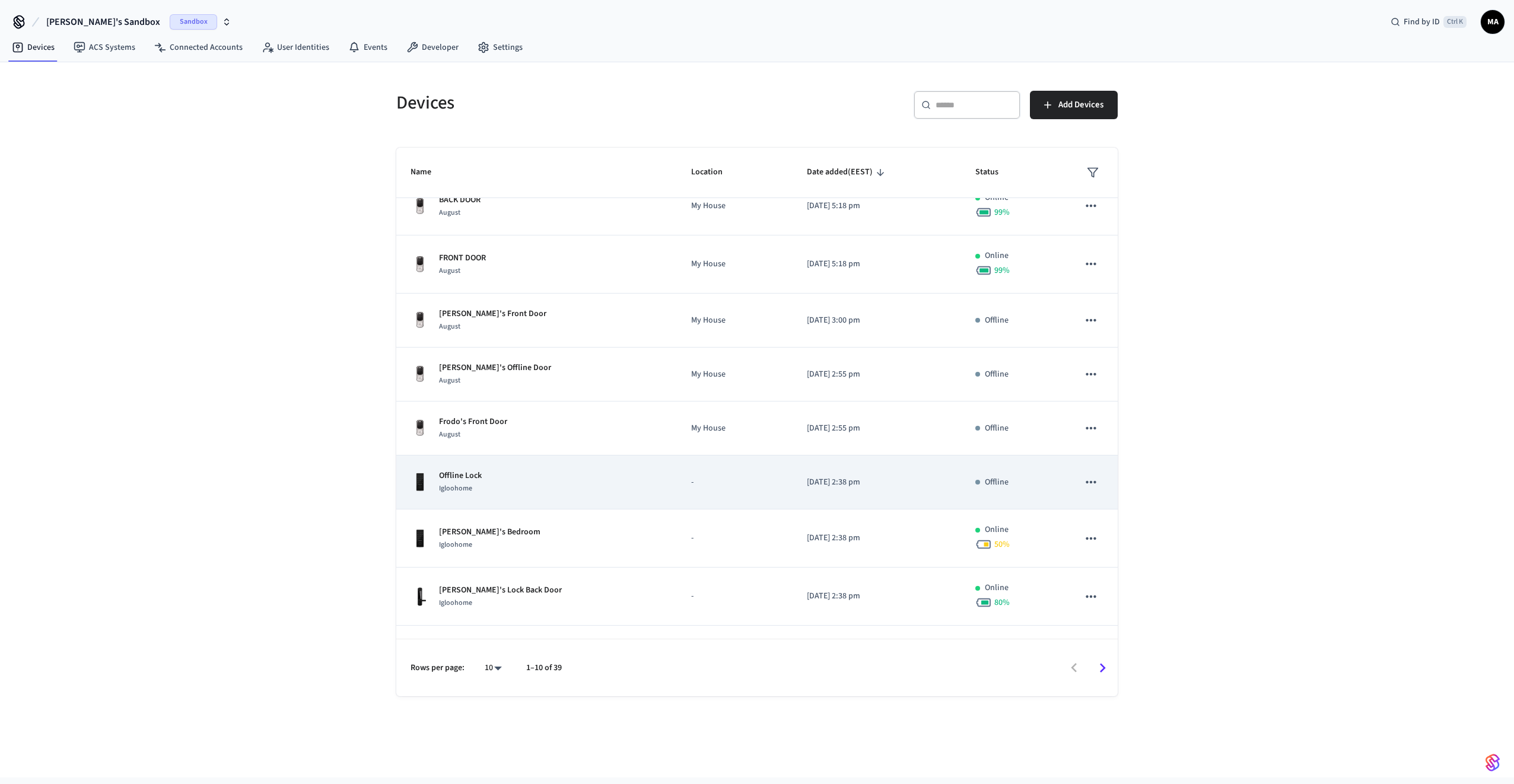
scroll to position [124, 0]
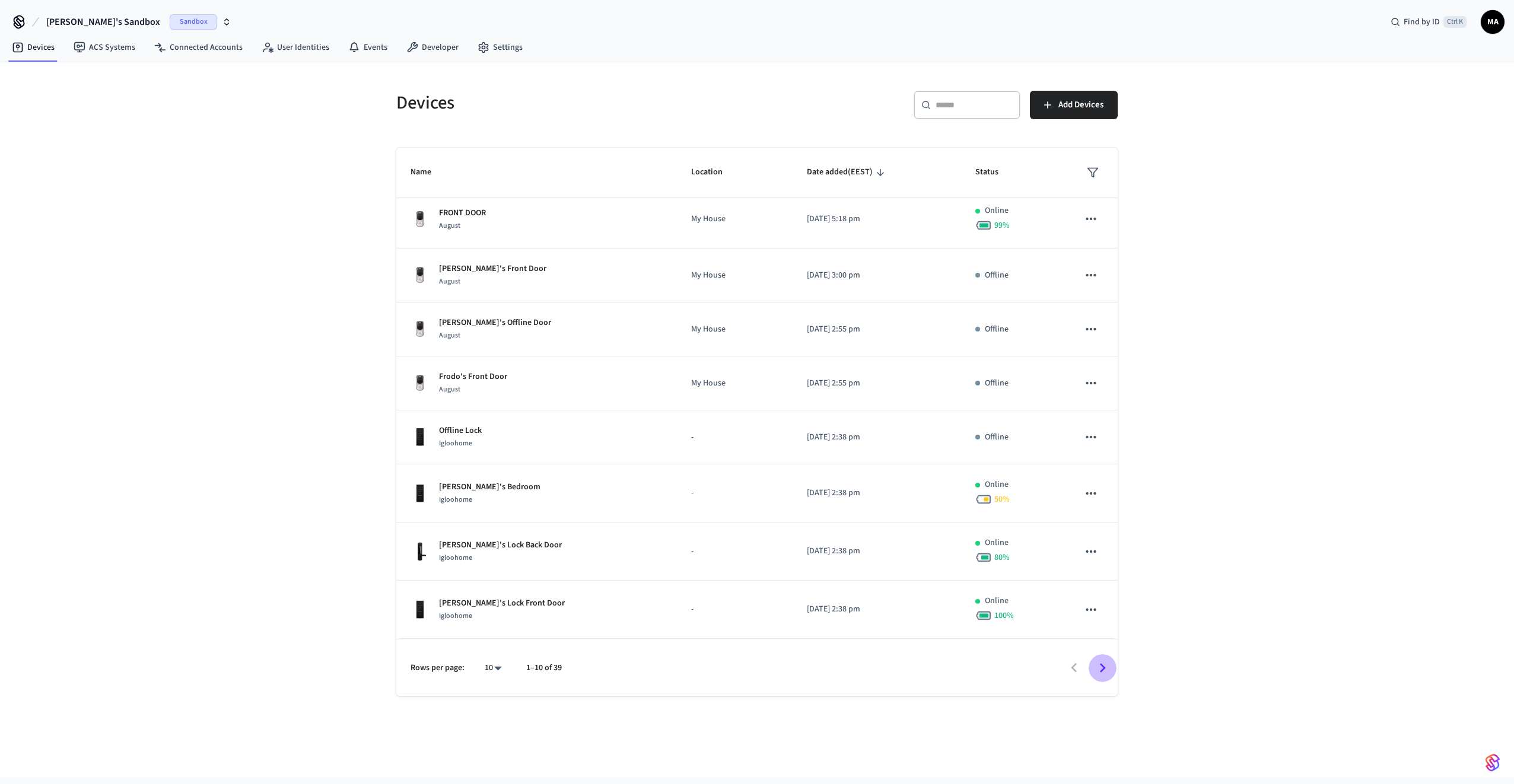
click at [1102, 570] on icon "Go to next page" at bounding box center [1103, 667] width 6 height 9
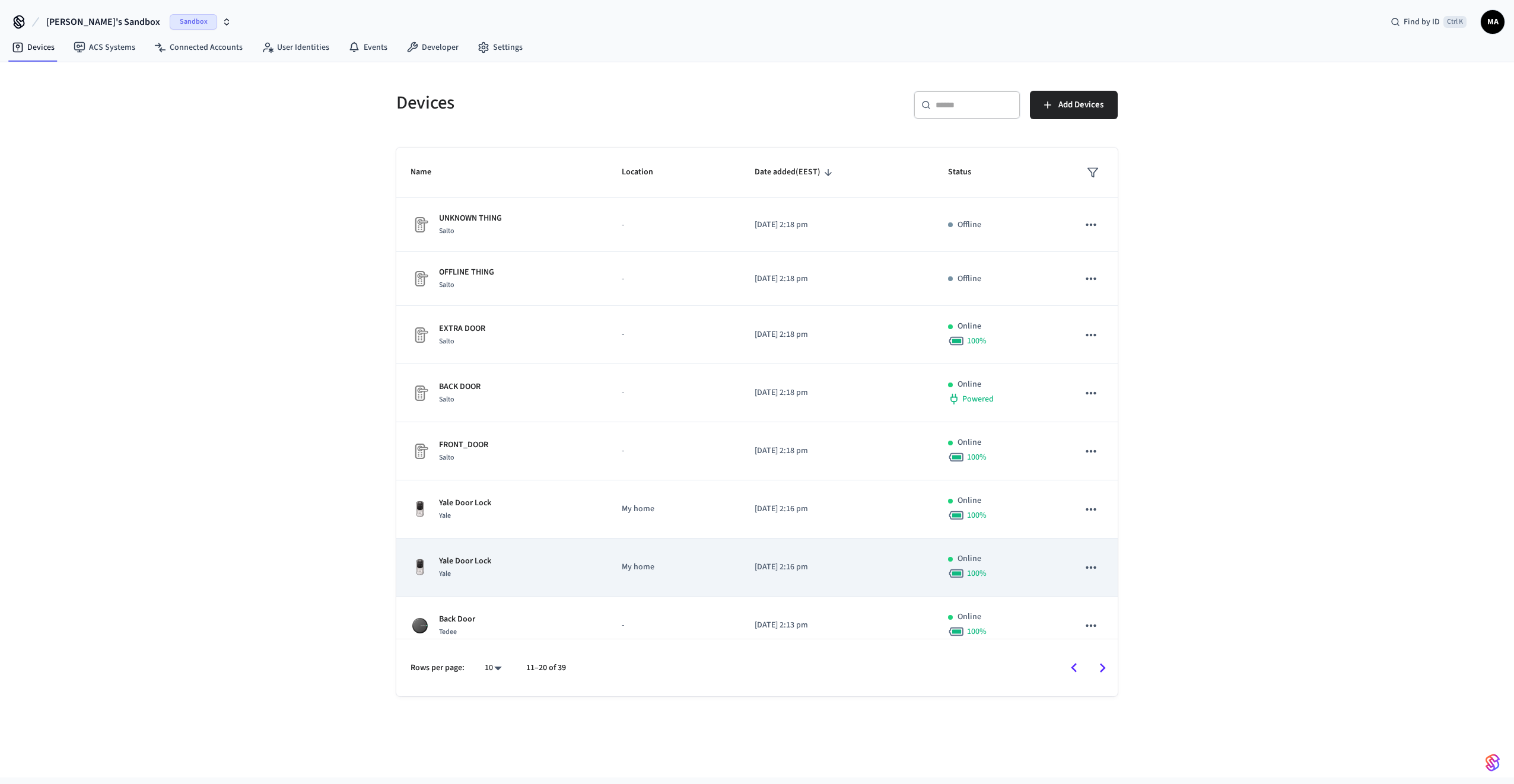
scroll to position [128, 0]
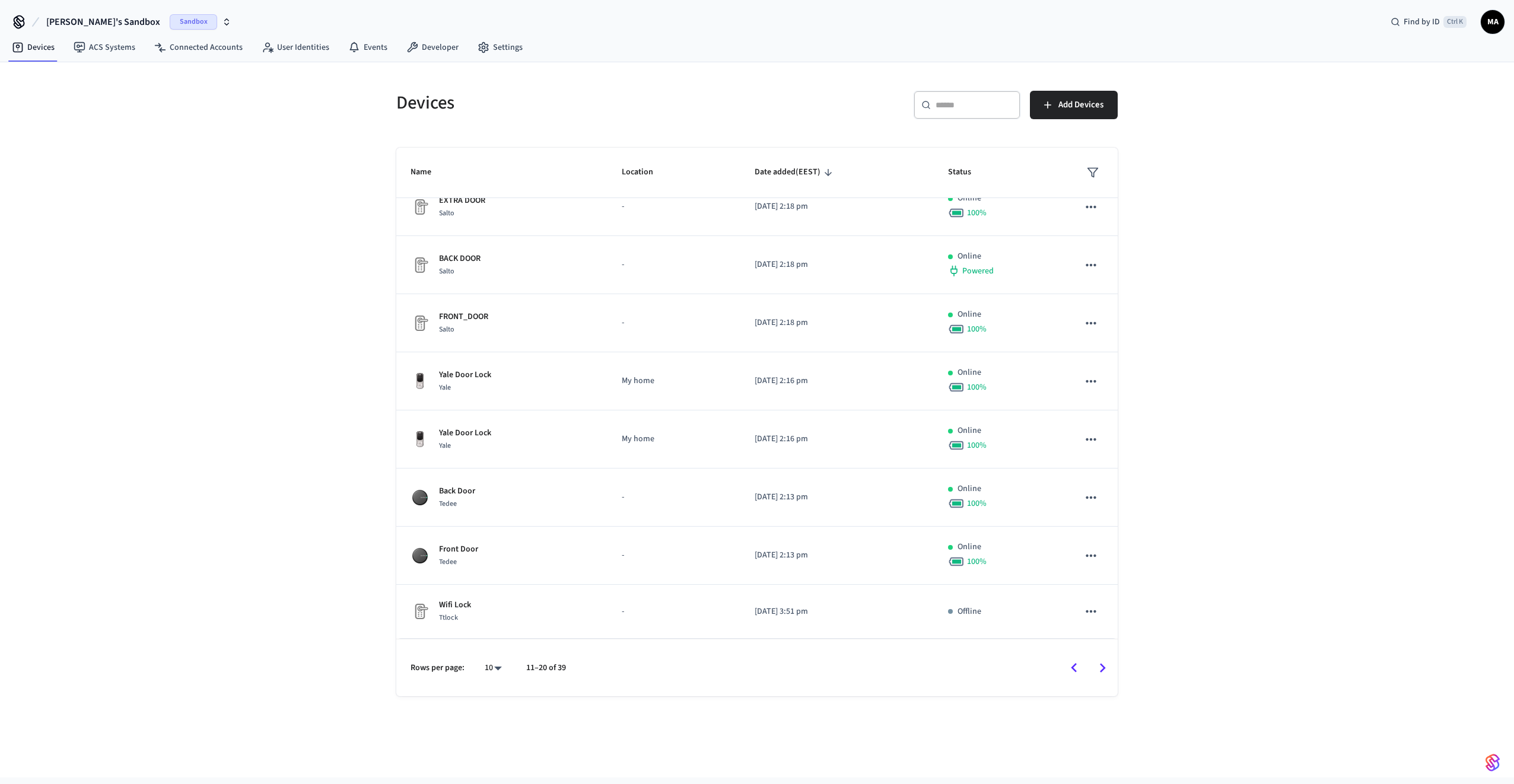
click at [1102, 570] on icon "Go to next page" at bounding box center [1103, 667] width 6 height 9
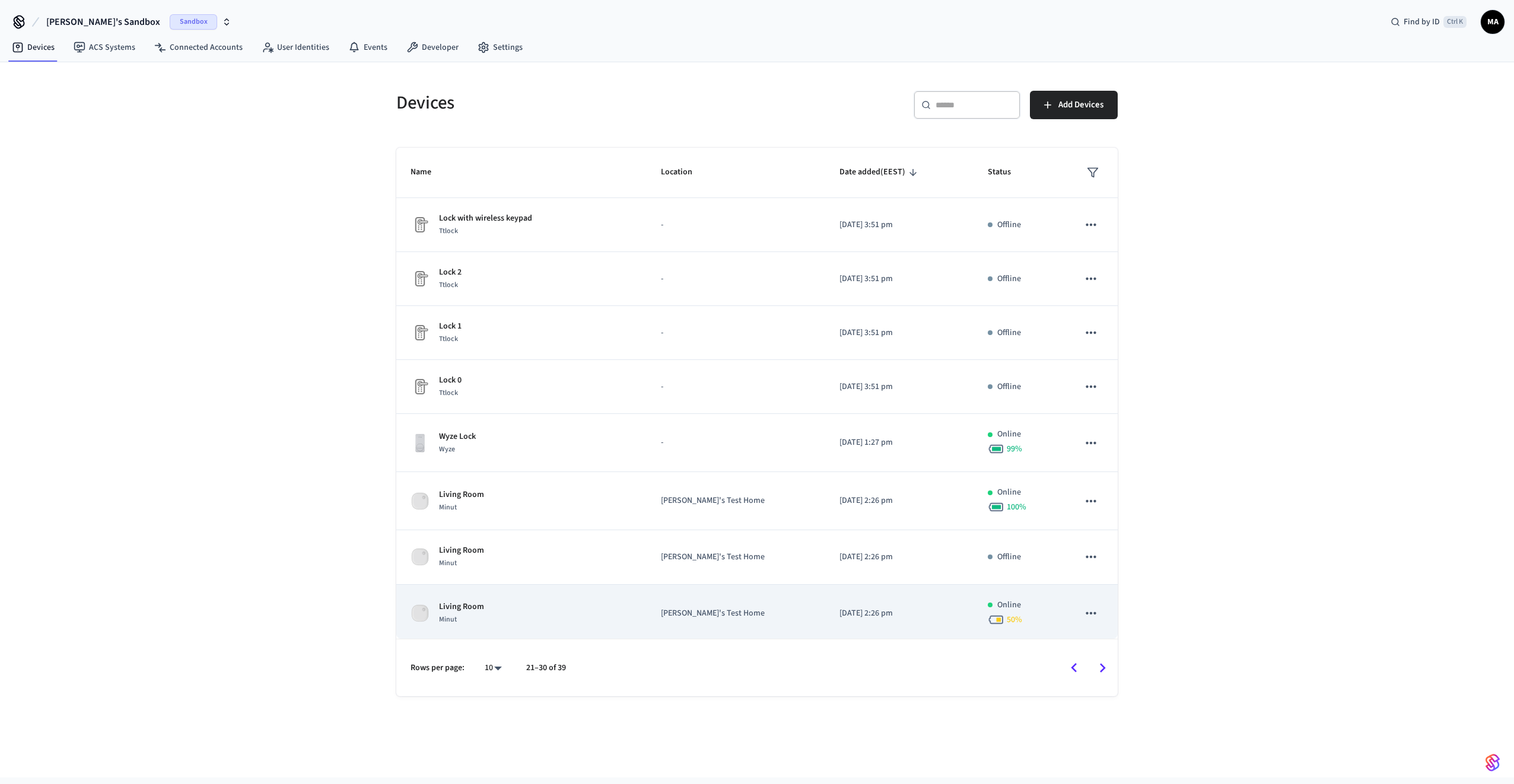
scroll to position [120, 0]
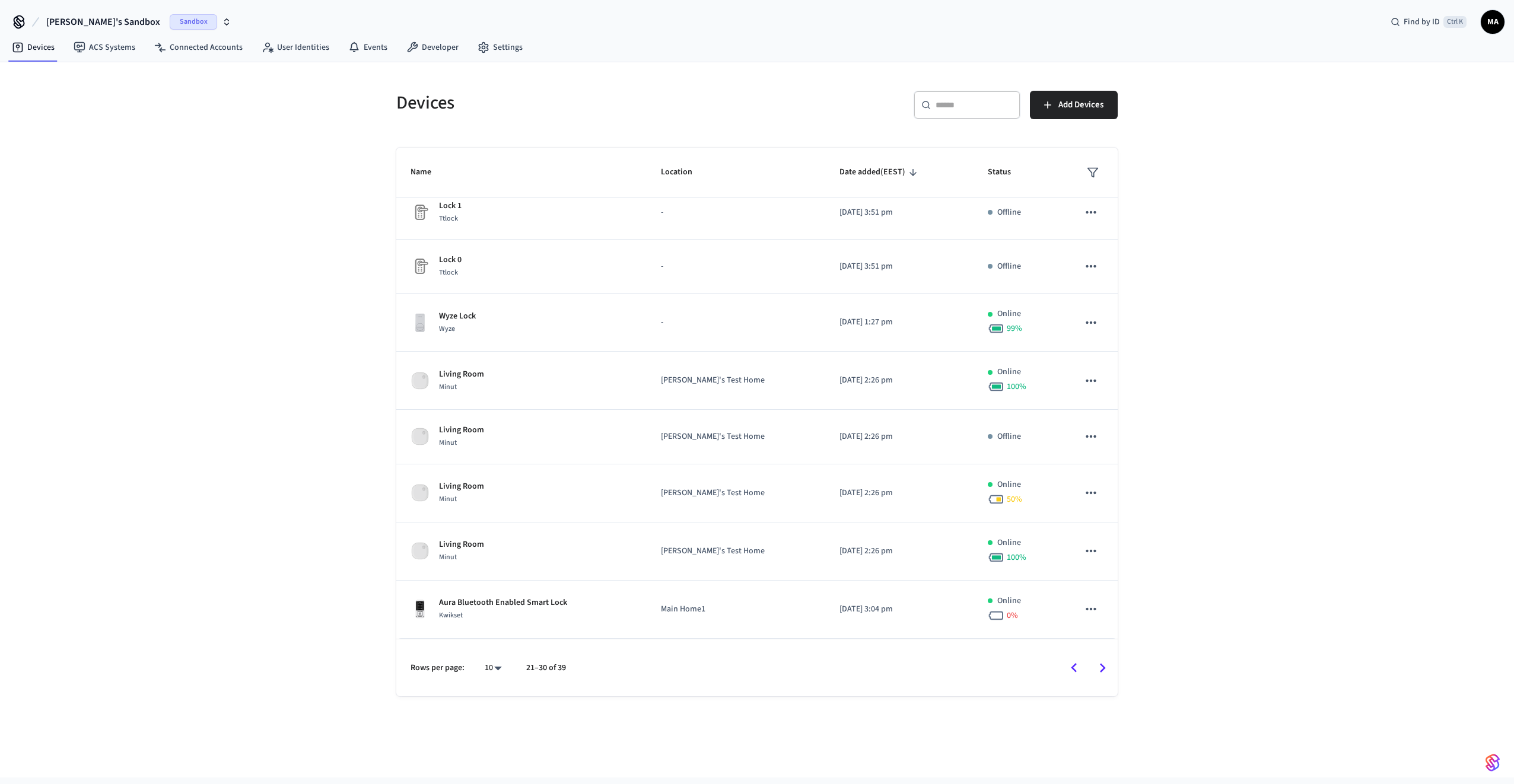
click at [1105, 570] on icon "Go to next page" at bounding box center [1103, 668] width 18 height 18
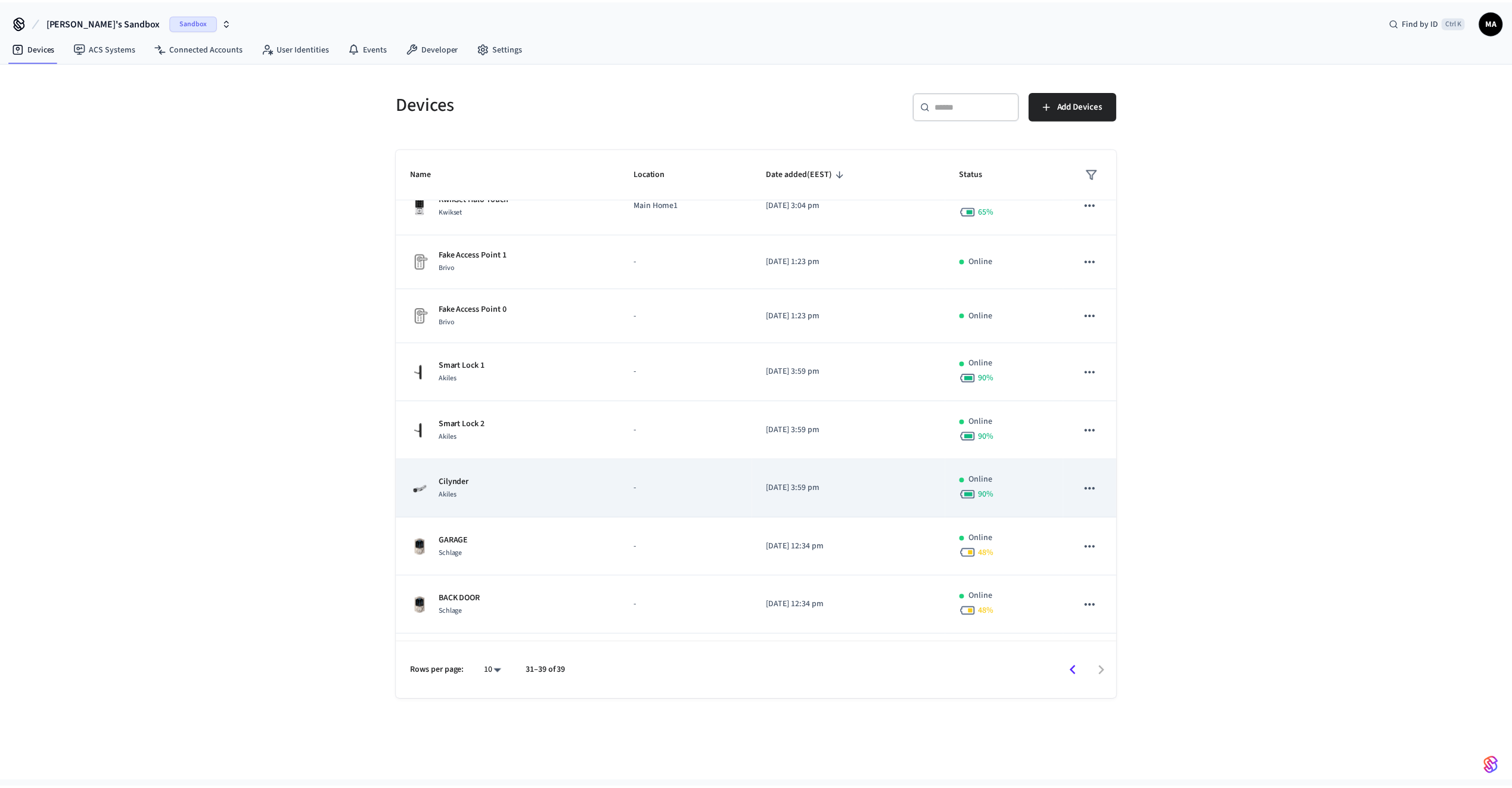
scroll to position [43, 0]
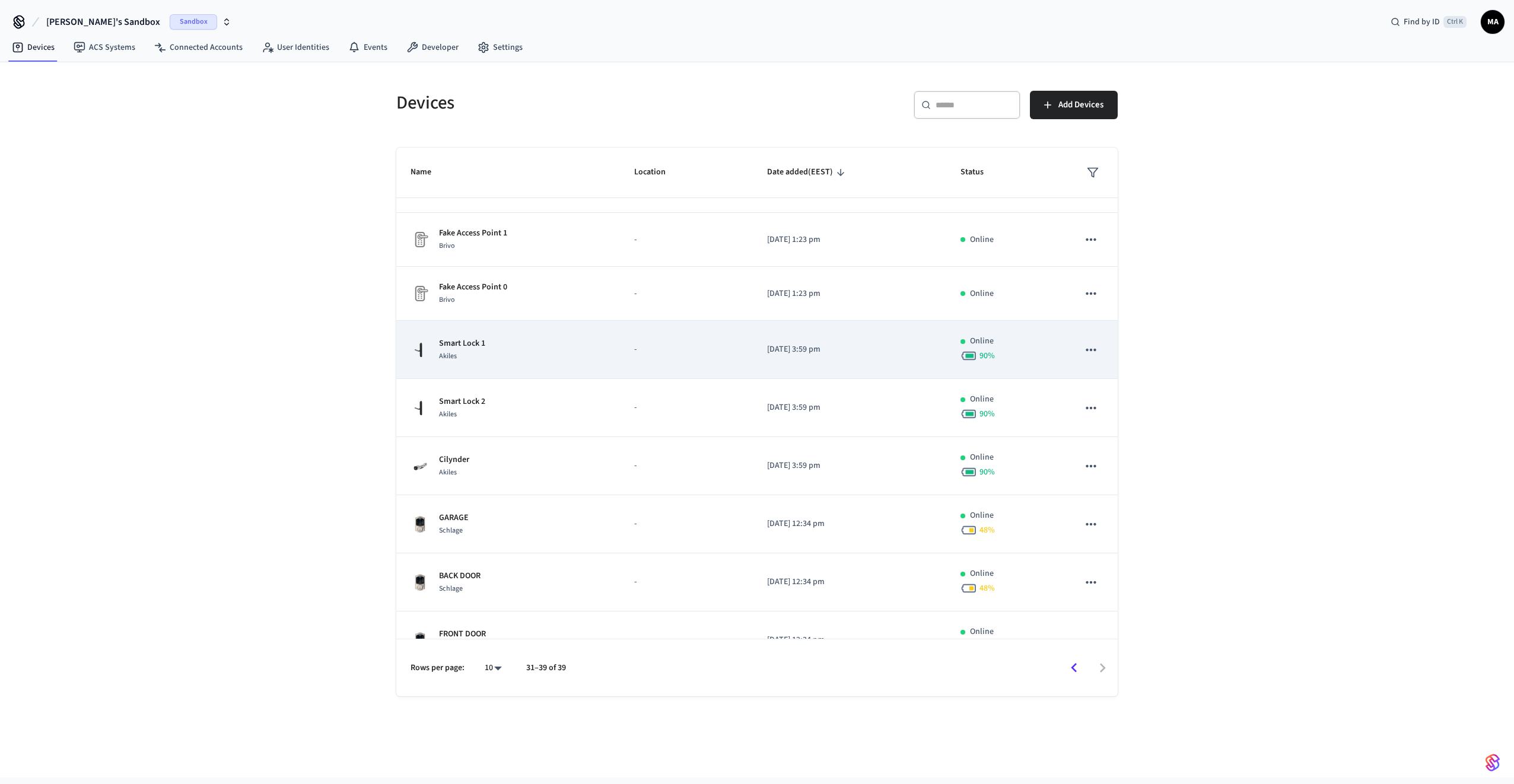
click at [570, 356] on div "Smart Lock 1 Akiles" at bounding box center [508, 350] width 195 height 25
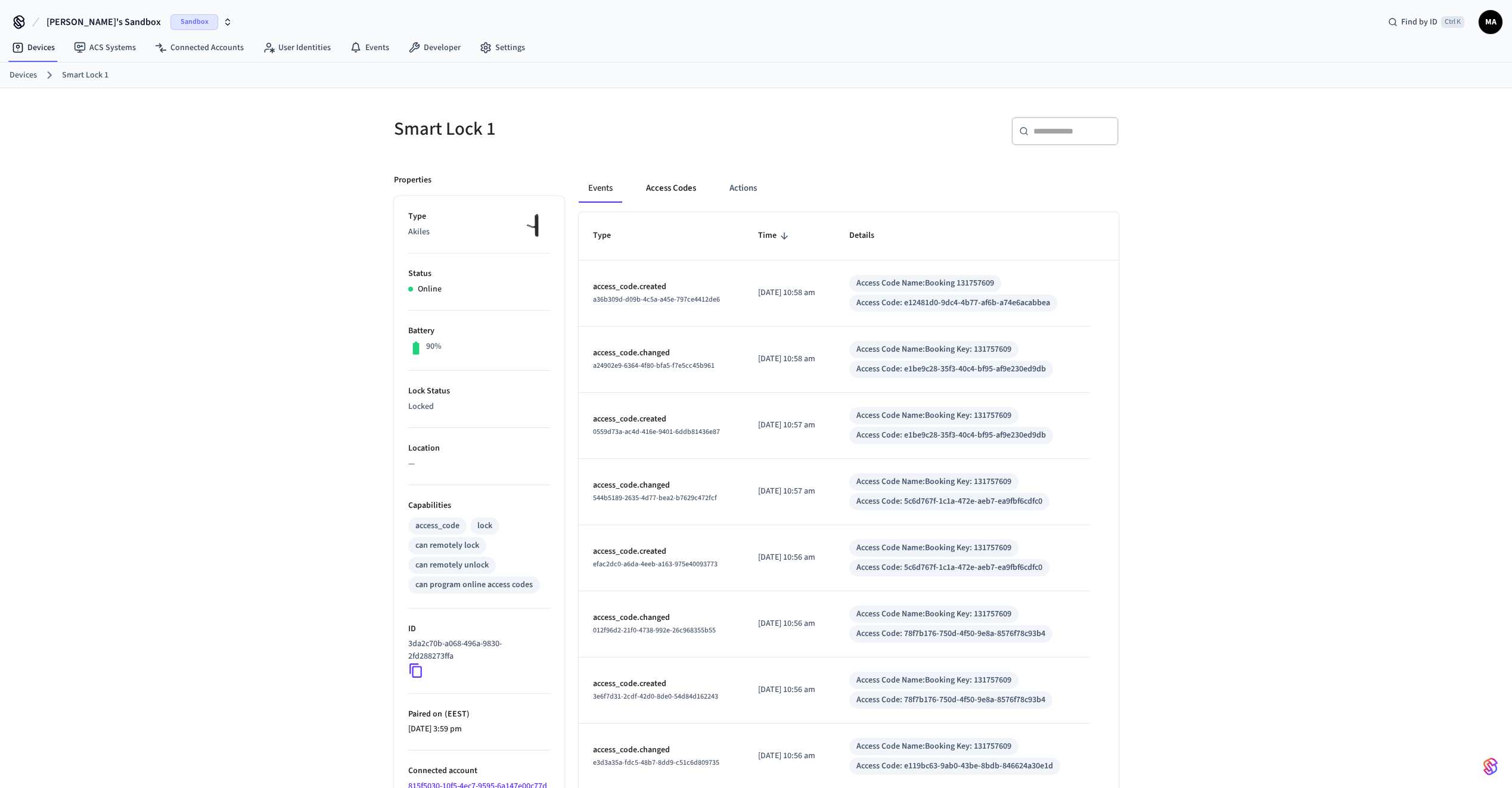
click at [681, 191] on button "Access Codes" at bounding box center [671, 188] width 69 height 28
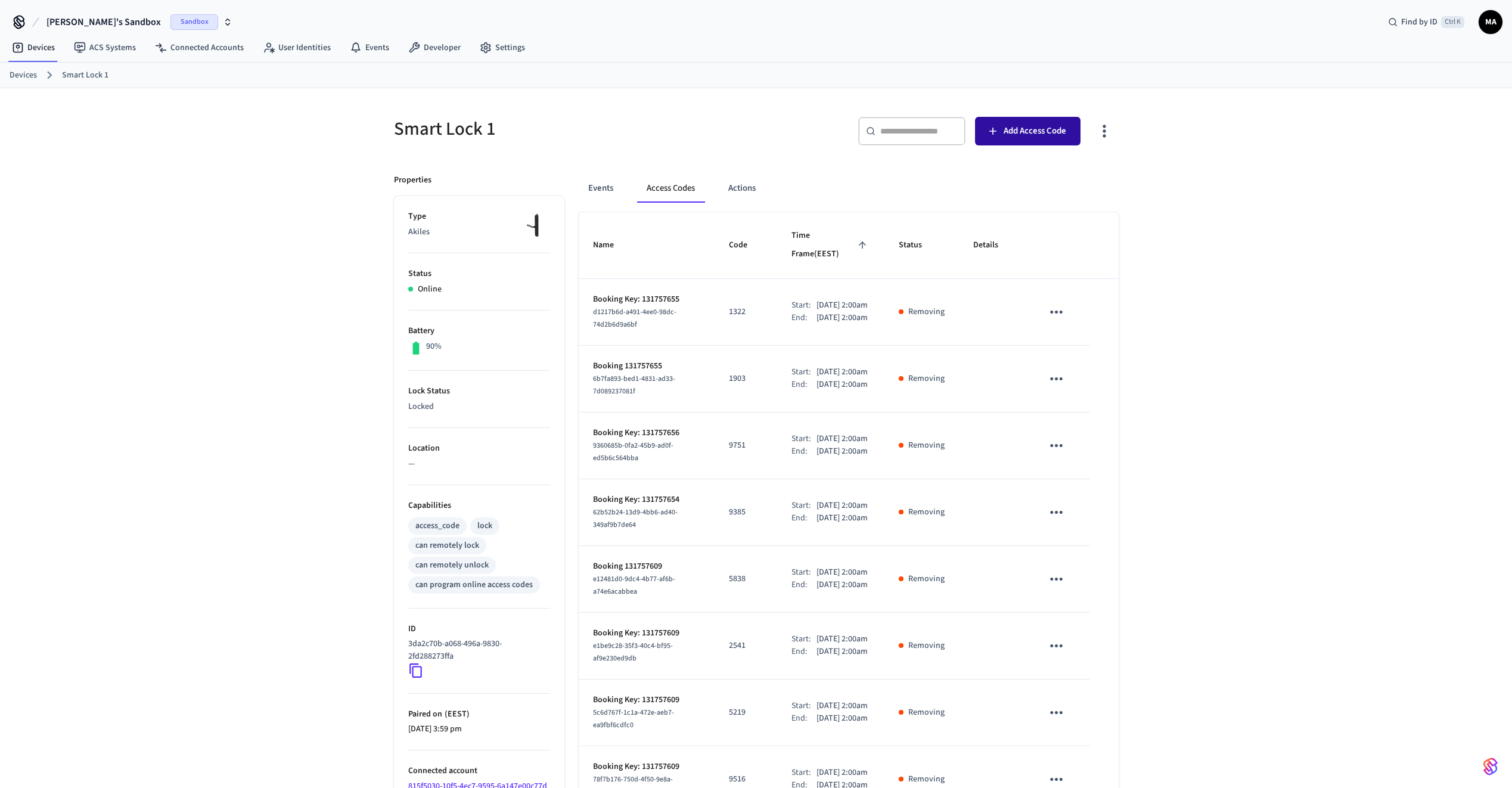
click at [1008, 133] on span "Add Access Code" at bounding box center [1035, 131] width 62 height 15
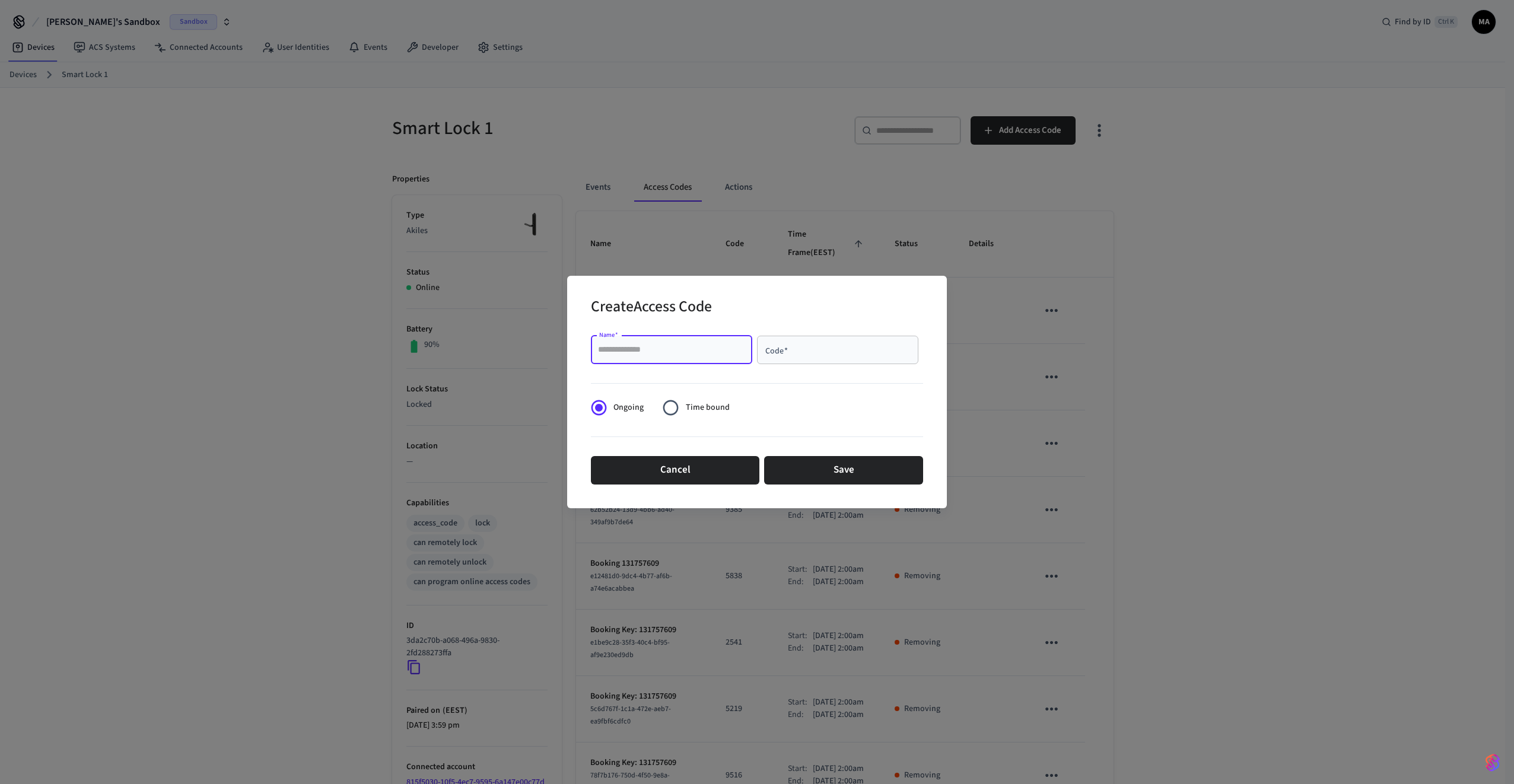
click at [708, 347] on input "Name   *" at bounding box center [671, 350] width 147 height 12
type input "****"
click at [792, 349] on input "Code   *" at bounding box center [837, 350] width 147 height 12
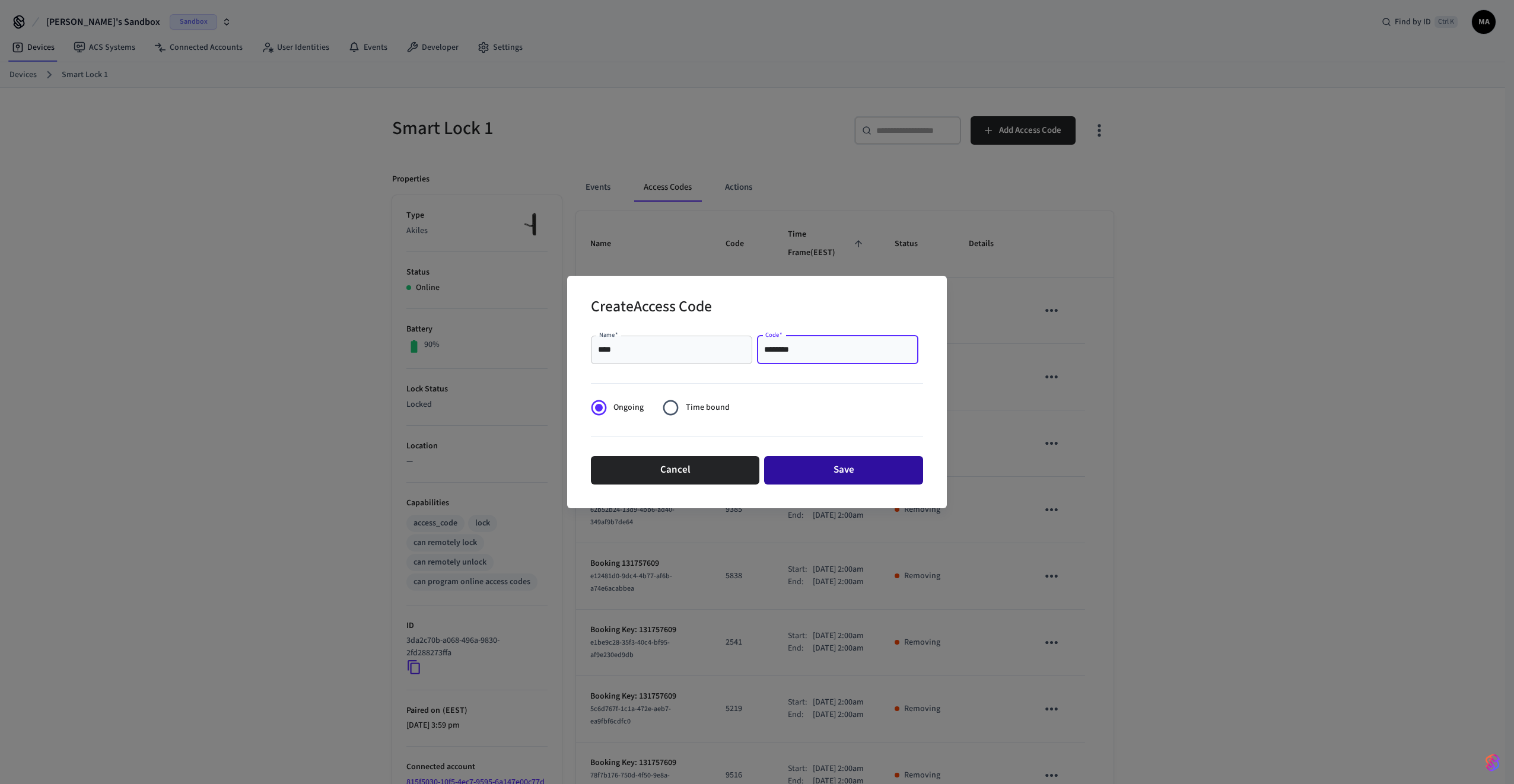
type input "********"
click at [856, 474] on button "Save" at bounding box center [843, 470] width 159 height 28
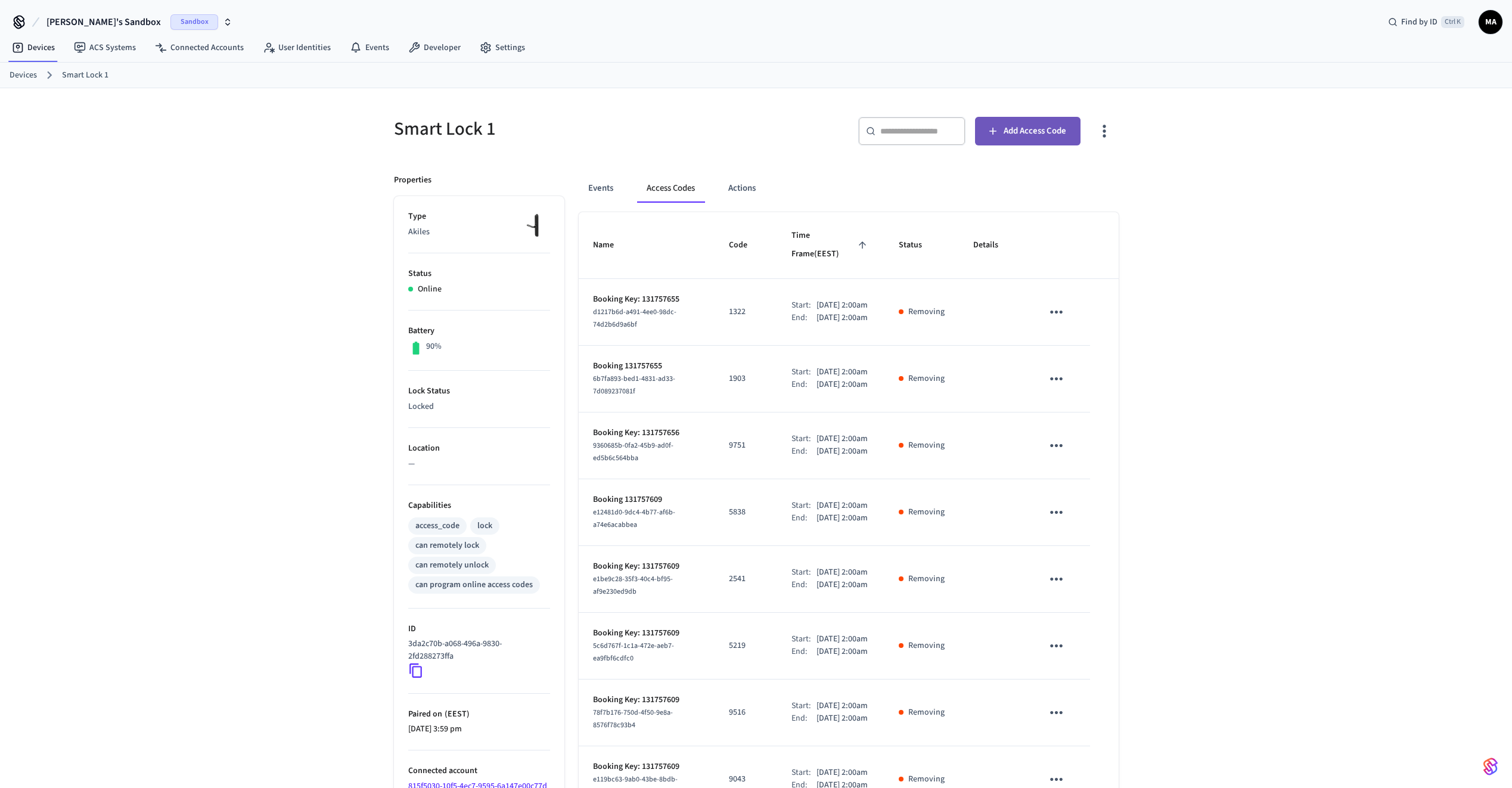
click at [1032, 134] on span "Add Access Code" at bounding box center [1035, 131] width 62 height 15
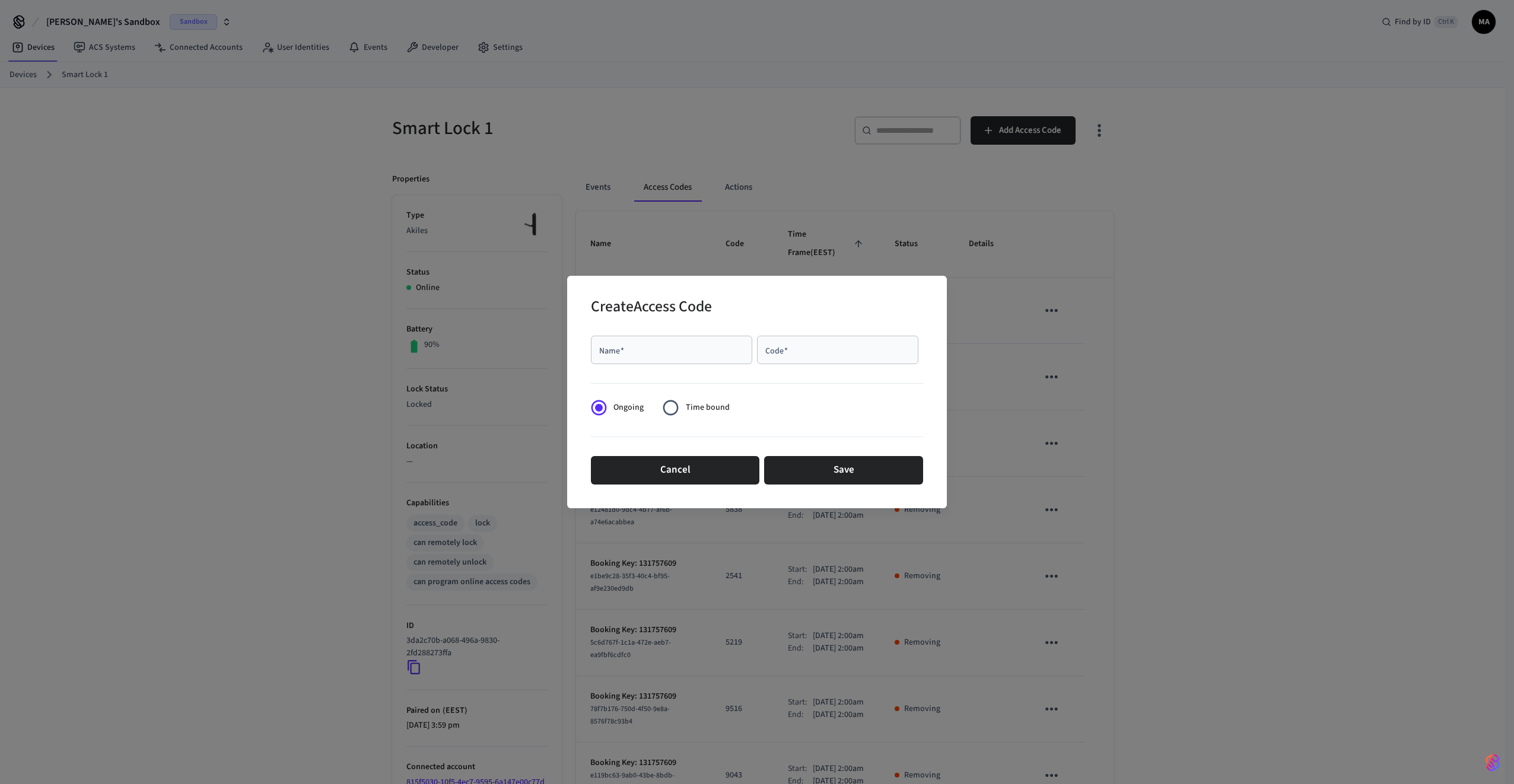
click at [679, 350] on input "Name   *" at bounding box center [671, 350] width 147 height 12
type input "****"
click at [795, 346] on input "Code   *" at bounding box center [837, 350] width 147 height 12
type input "****"
click at [865, 478] on button "Save" at bounding box center [843, 470] width 159 height 28
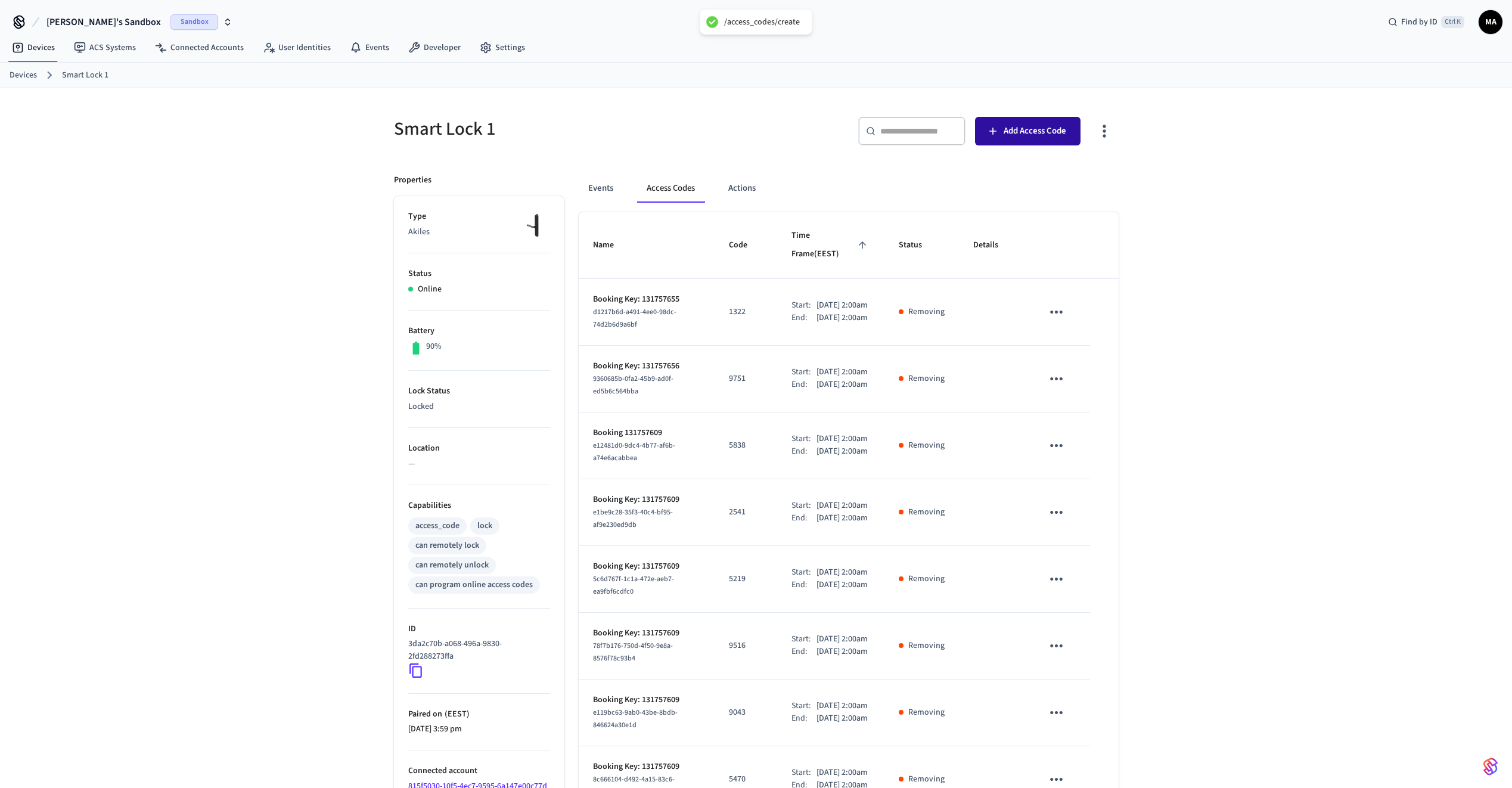
click at [1040, 133] on span "Add Access Code" at bounding box center [1035, 131] width 62 height 15
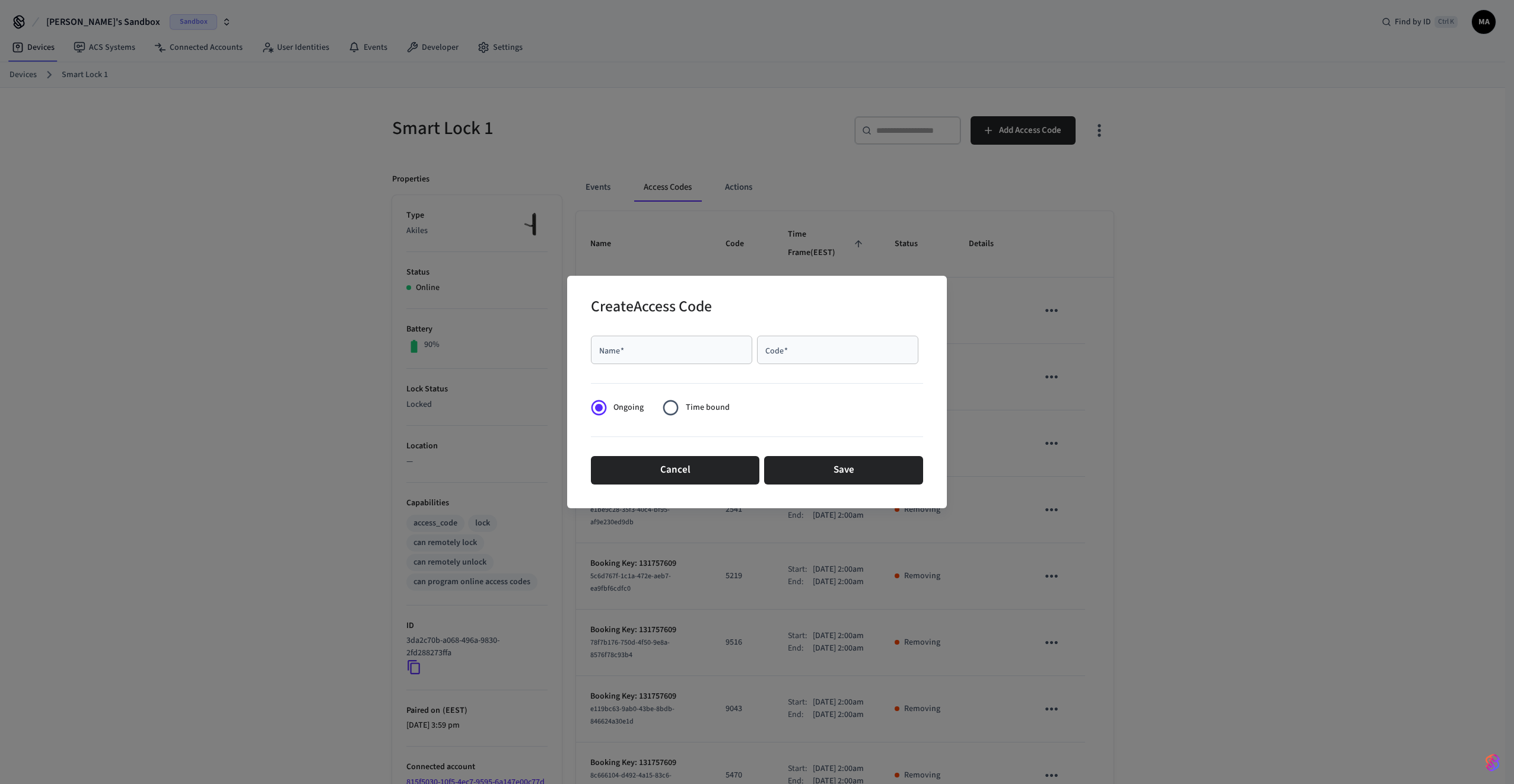
click at [720, 350] on input "Name   *" at bounding box center [671, 350] width 147 height 12
type input "****"
click at [800, 348] on input "Code   *" at bounding box center [837, 350] width 147 height 12
type input "******"
click at [840, 466] on button "Save" at bounding box center [843, 470] width 159 height 28
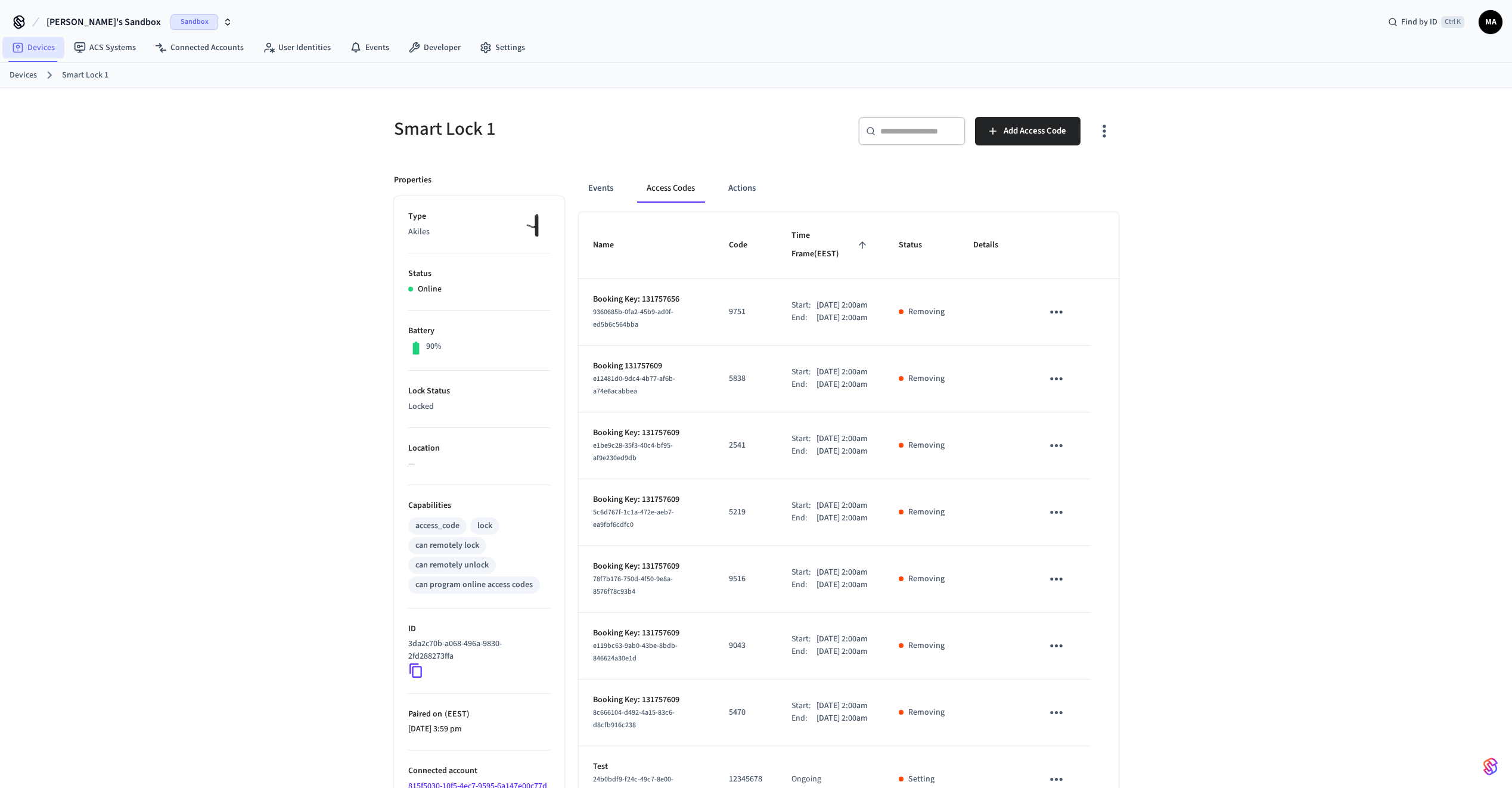
click at [46, 50] on link "Devices" at bounding box center [33, 48] width 62 height 22
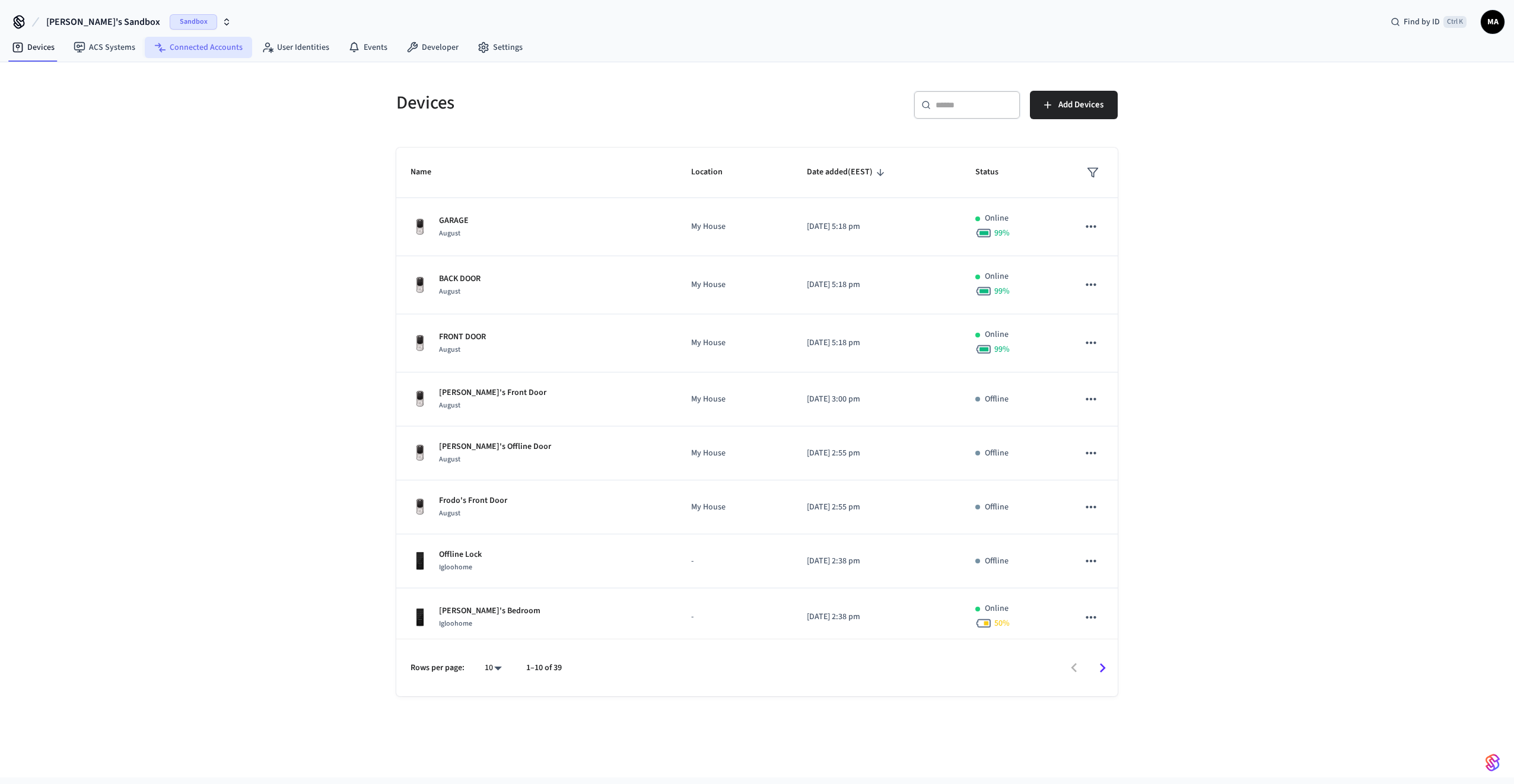
click at [192, 50] on link "Connected Accounts" at bounding box center [199, 47] width 108 height 22
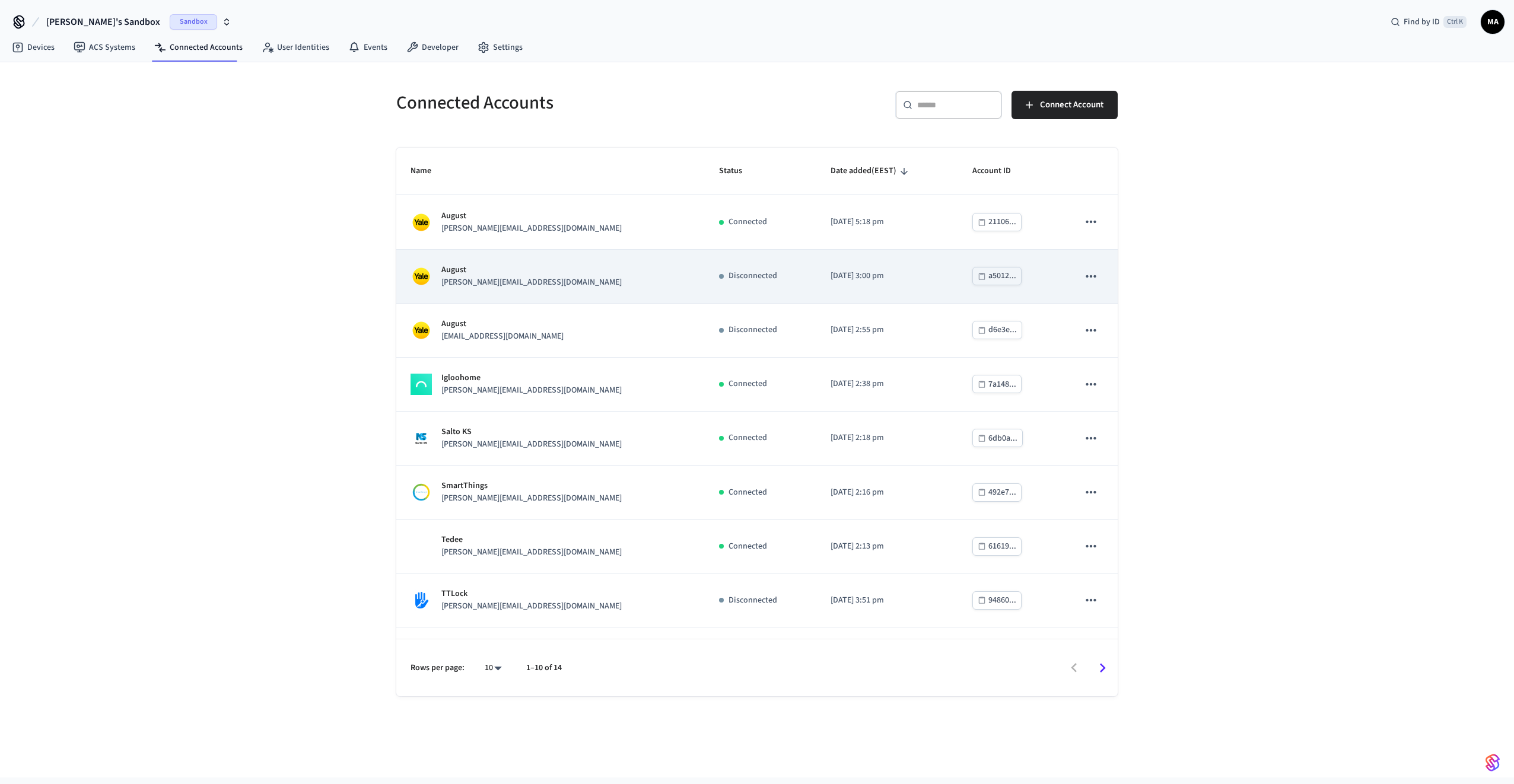
click at [527, 272] on div "August sam@example.com" at bounding box center [551, 276] width 280 height 25
click at [489, 279] on p "[PERSON_NAME][EMAIL_ADDRESS][DOMAIN_NAME]" at bounding box center [531, 283] width 180 height 12
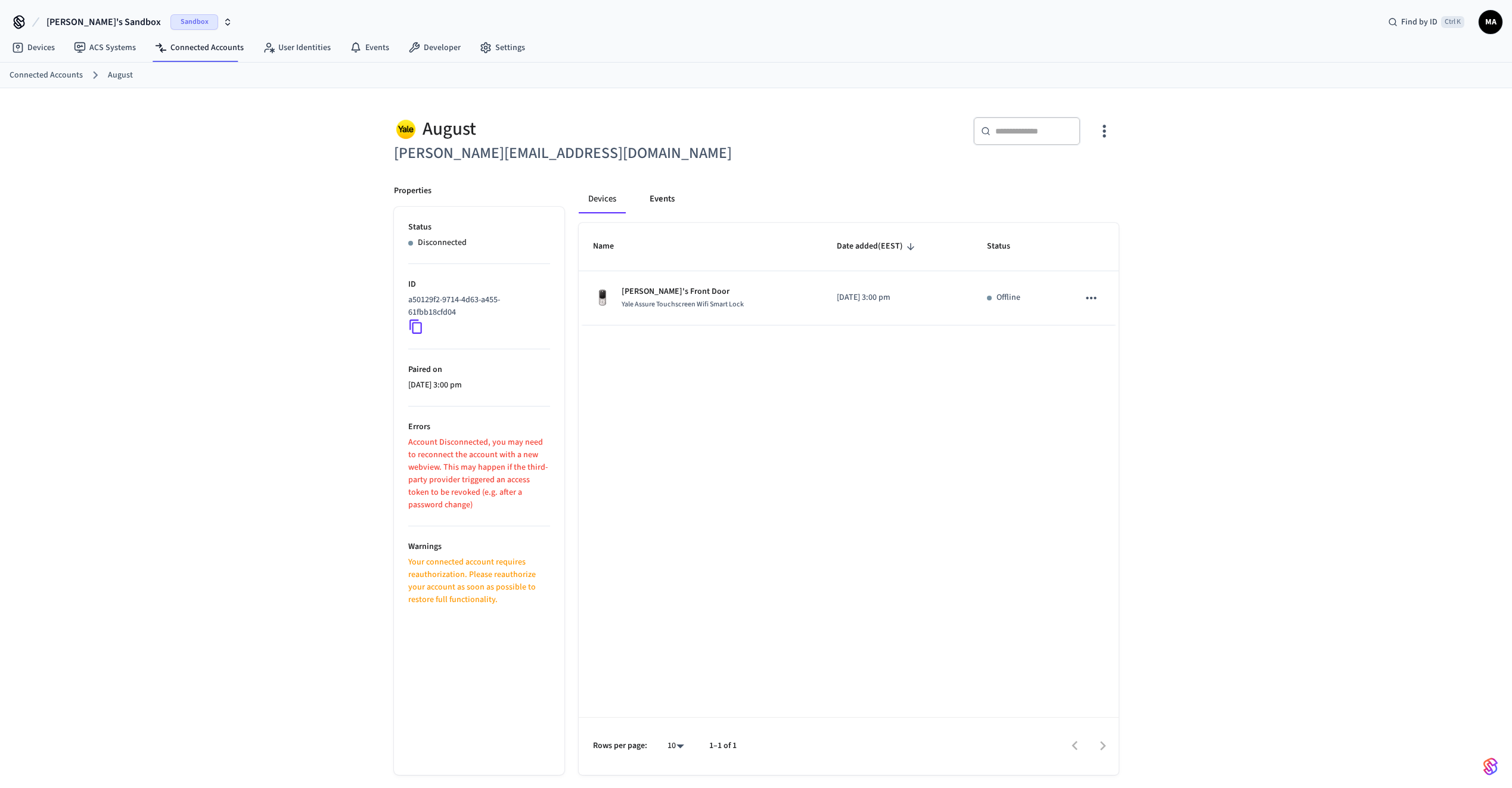
click at [653, 202] on button "Events" at bounding box center [662, 199] width 44 height 28
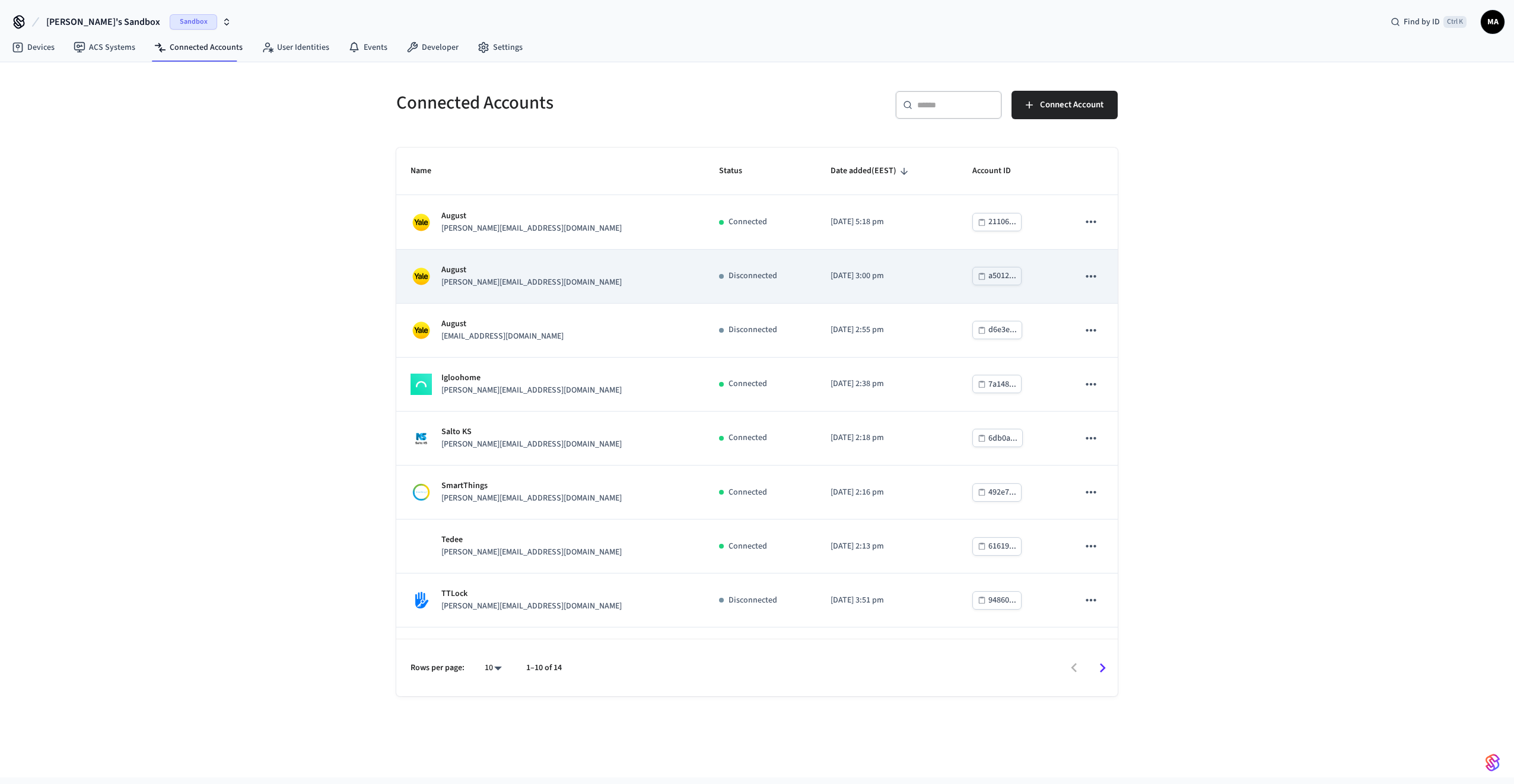
click at [484, 274] on p "August" at bounding box center [531, 270] width 180 height 12
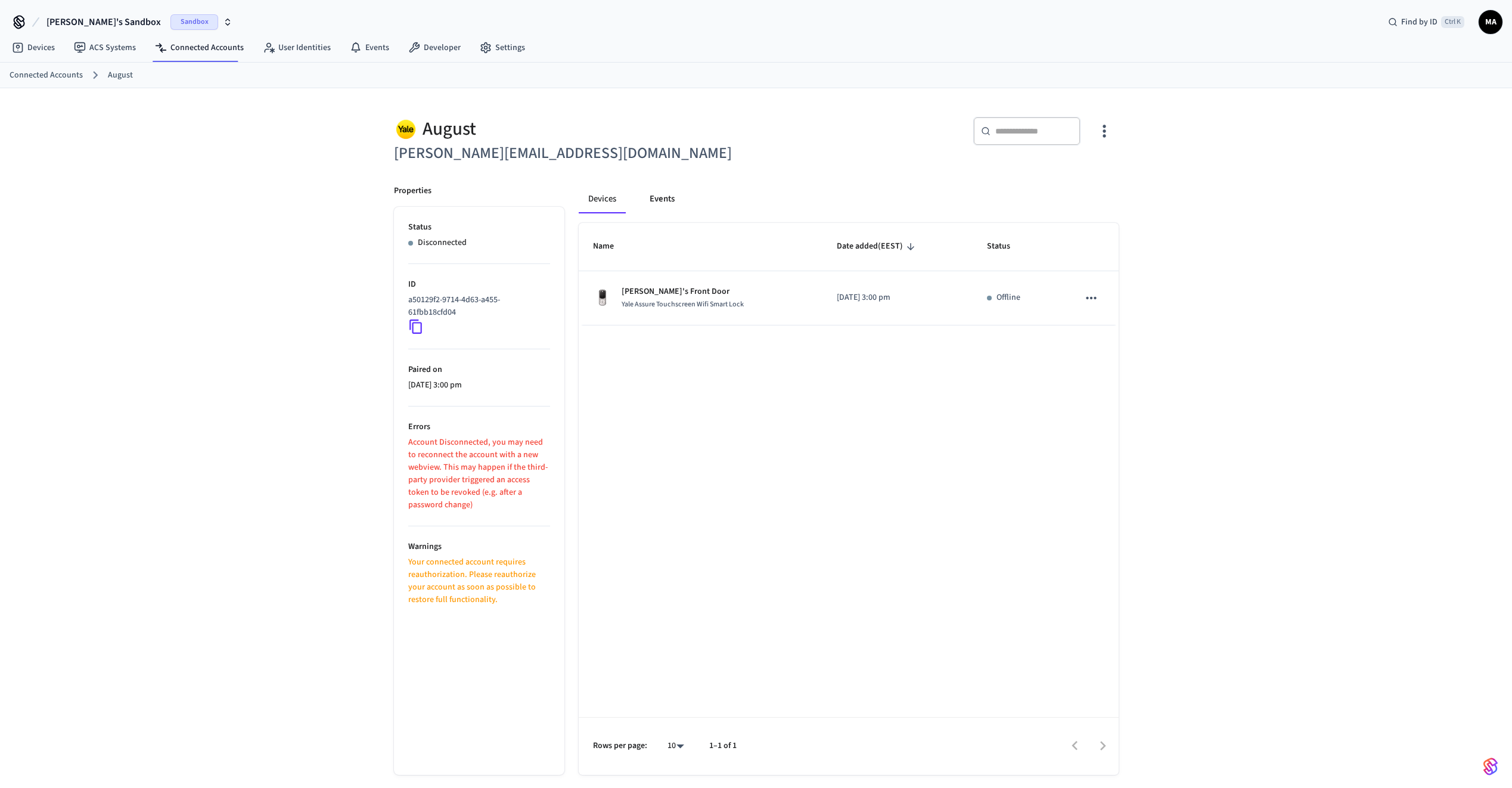
click at [664, 187] on button "Events" at bounding box center [662, 199] width 44 height 28
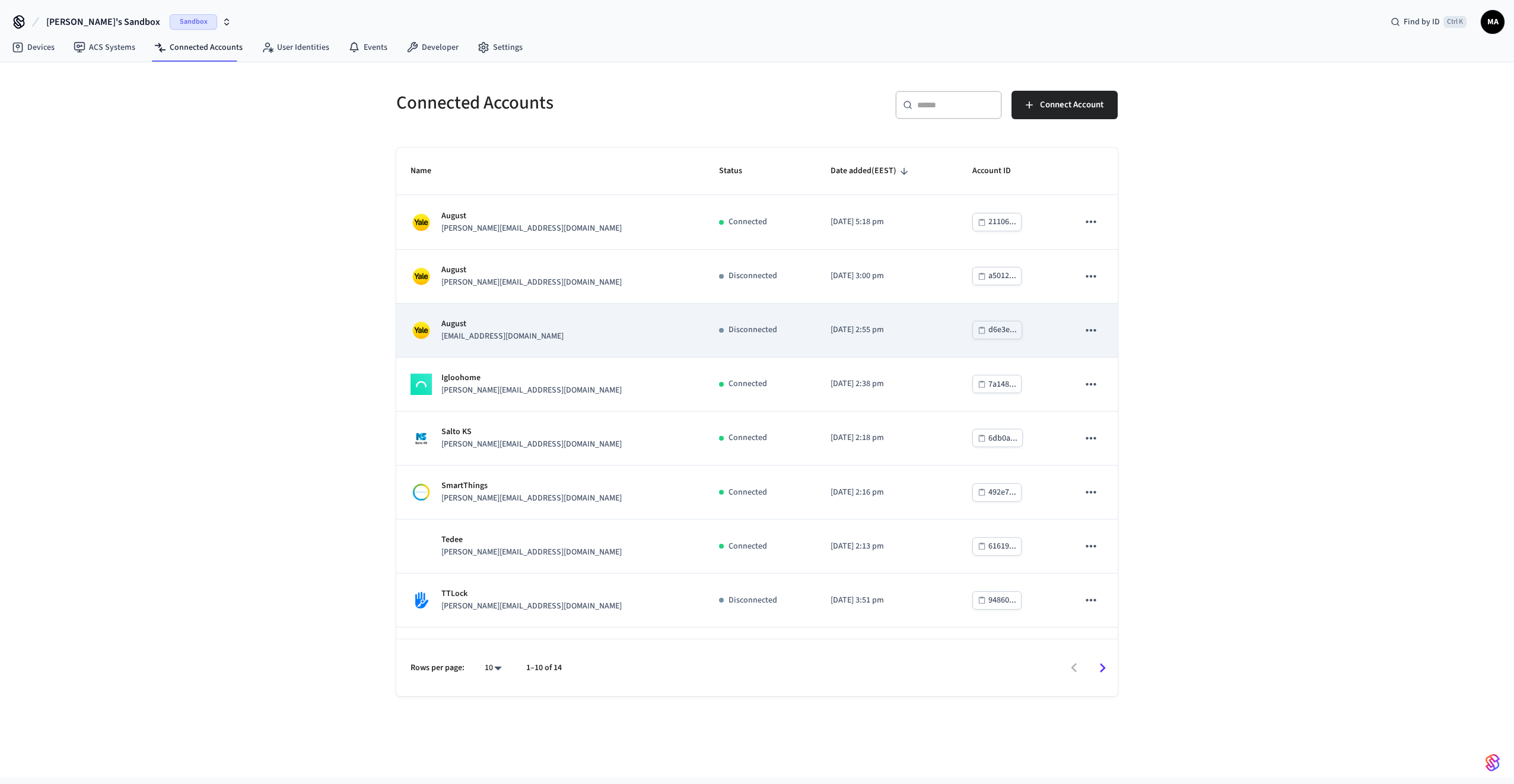
click at [454, 327] on p "August" at bounding box center [502, 324] width 122 height 12
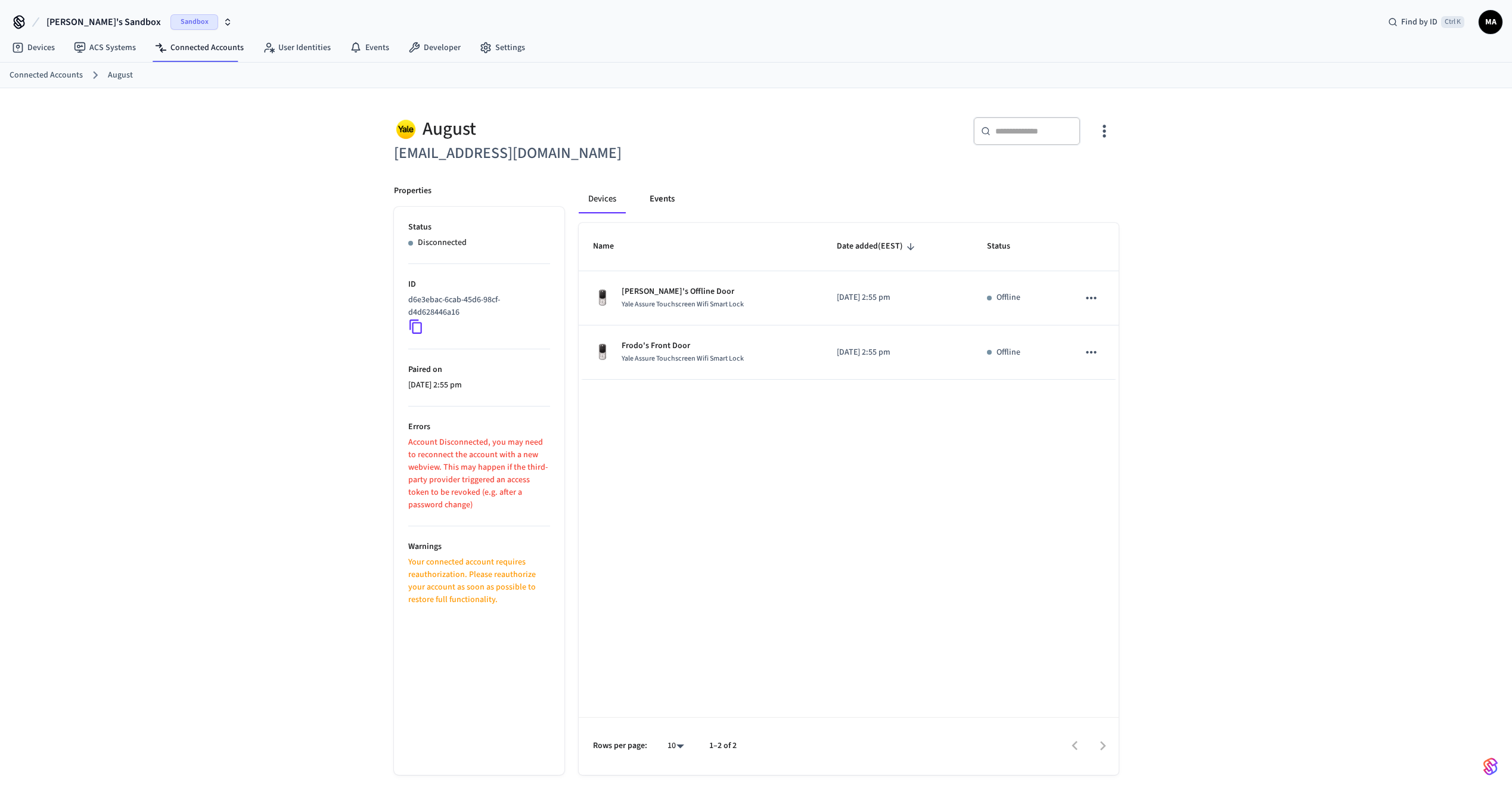
click at [675, 199] on button "Events" at bounding box center [662, 199] width 44 height 28
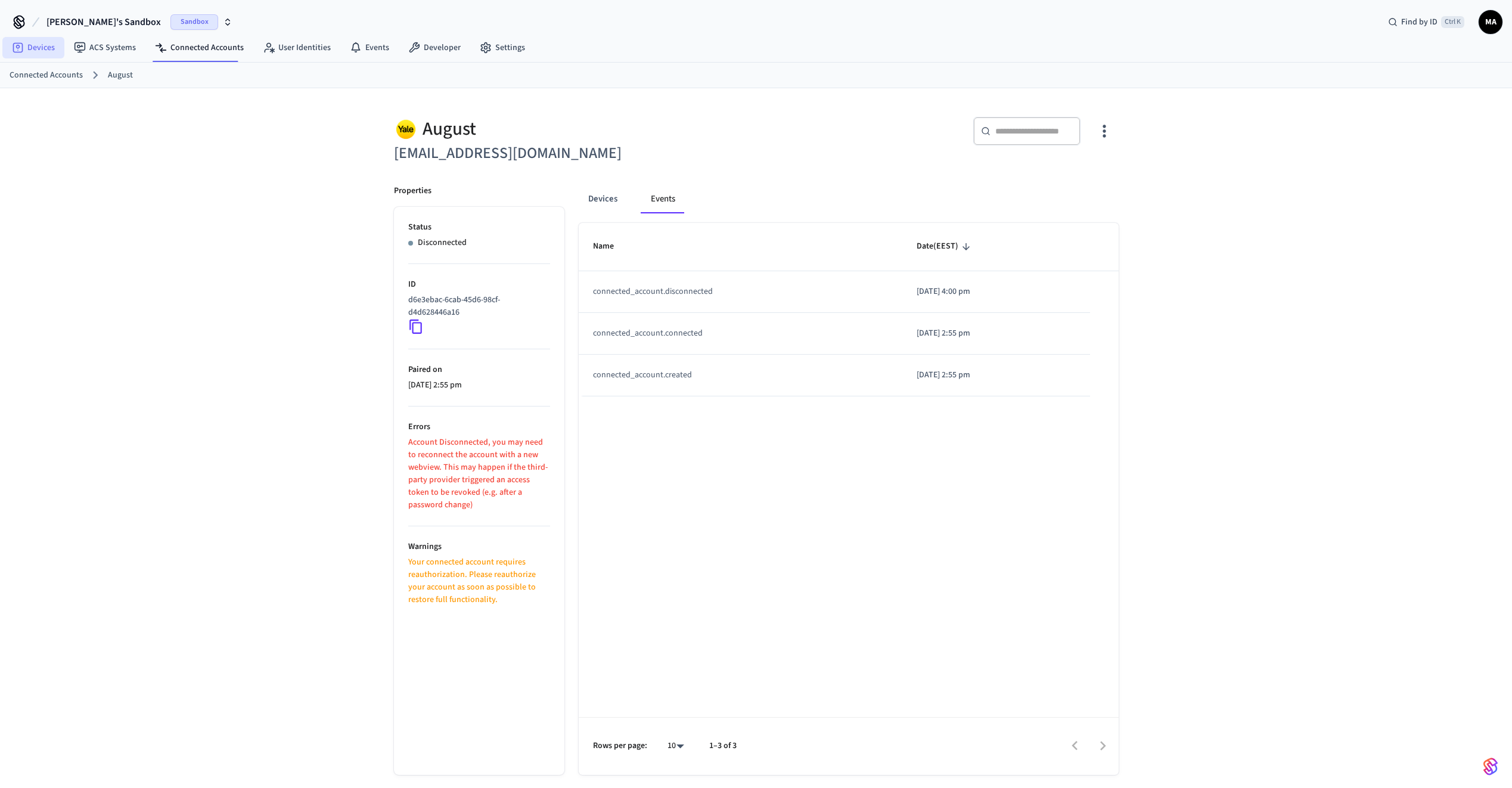
click at [37, 43] on link "Devices" at bounding box center [33, 48] width 62 height 22
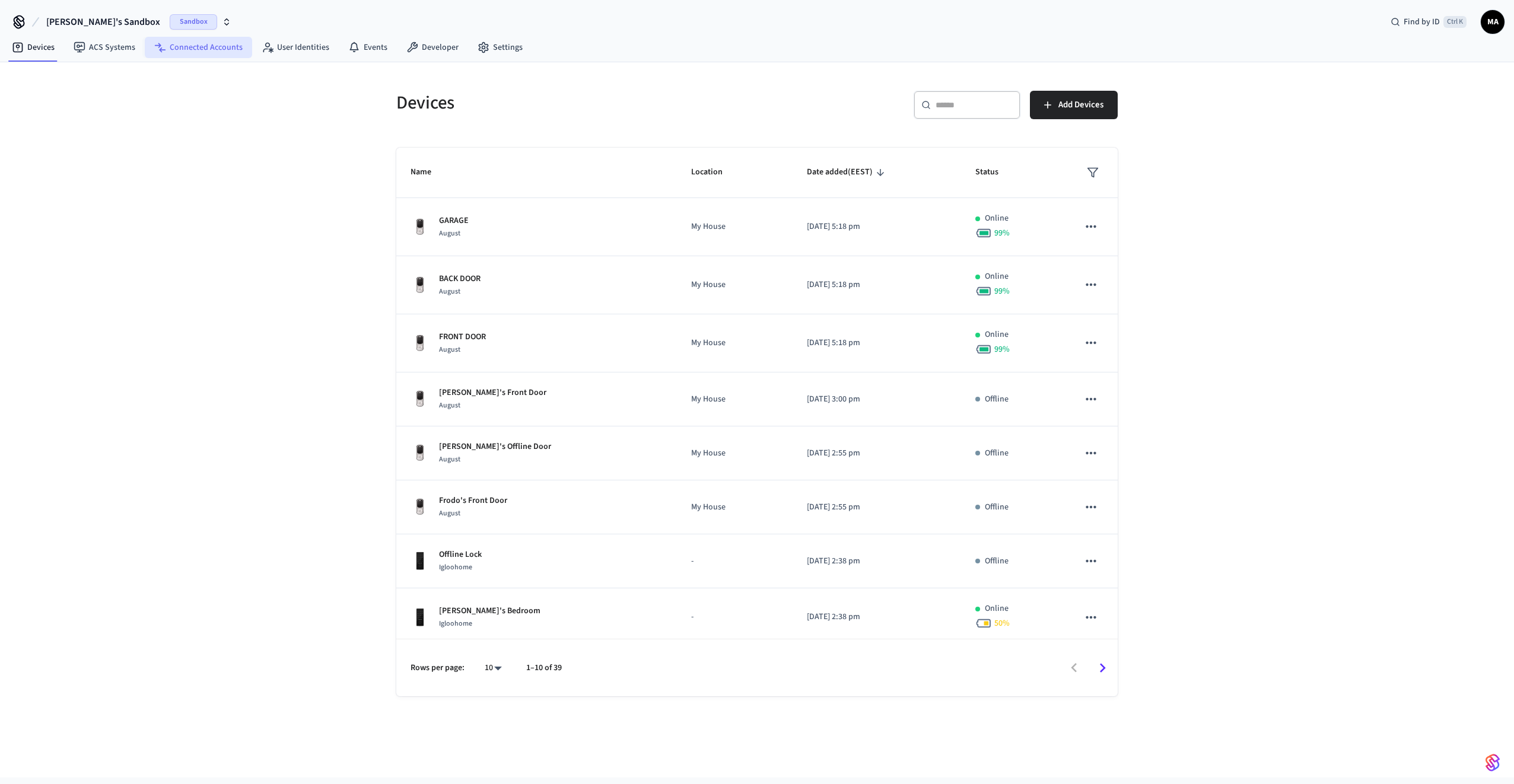
click at [197, 50] on link "Connected Accounts" at bounding box center [199, 47] width 108 height 22
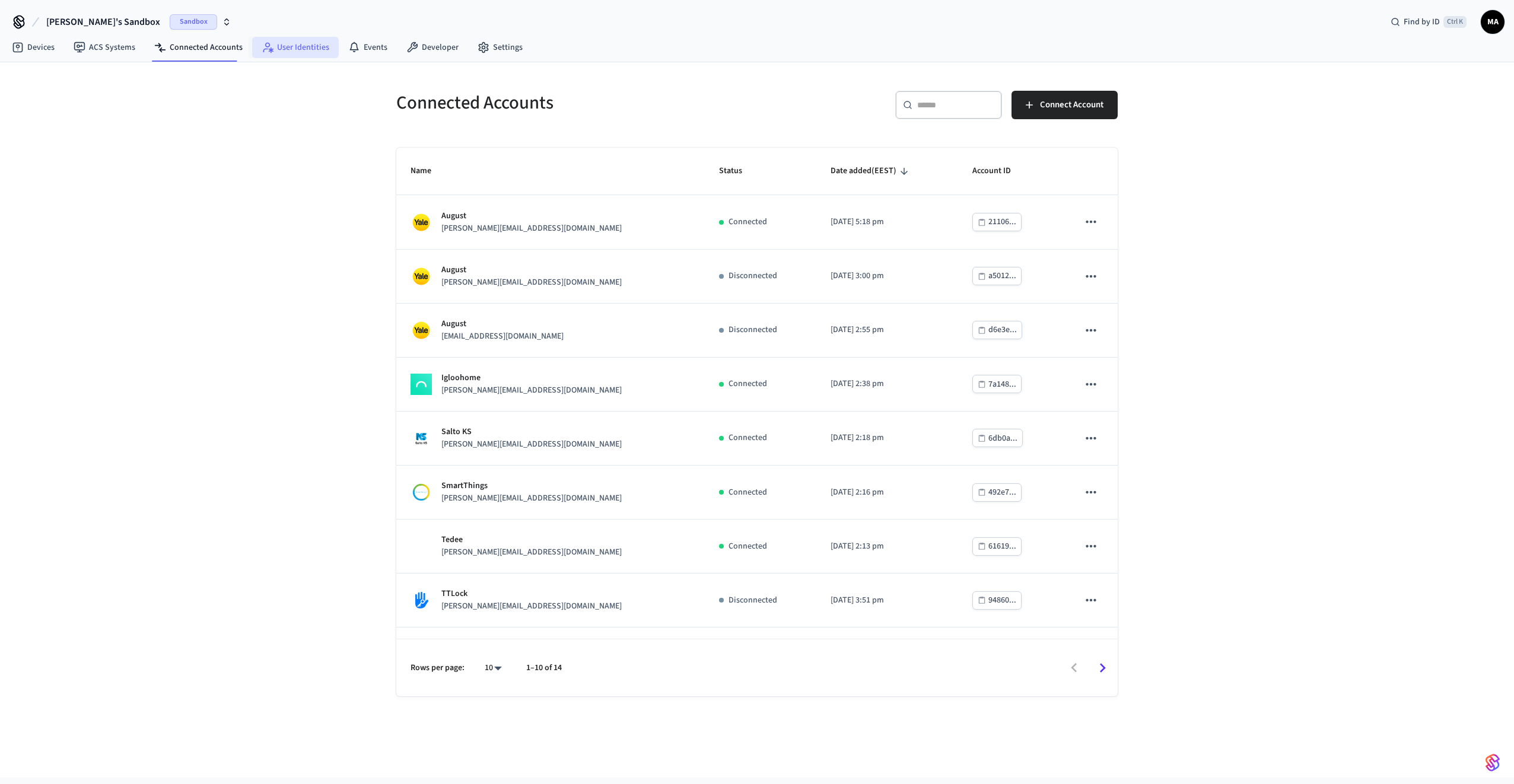
click at [287, 53] on link "User Identities" at bounding box center [295, 47] width 87 height 22
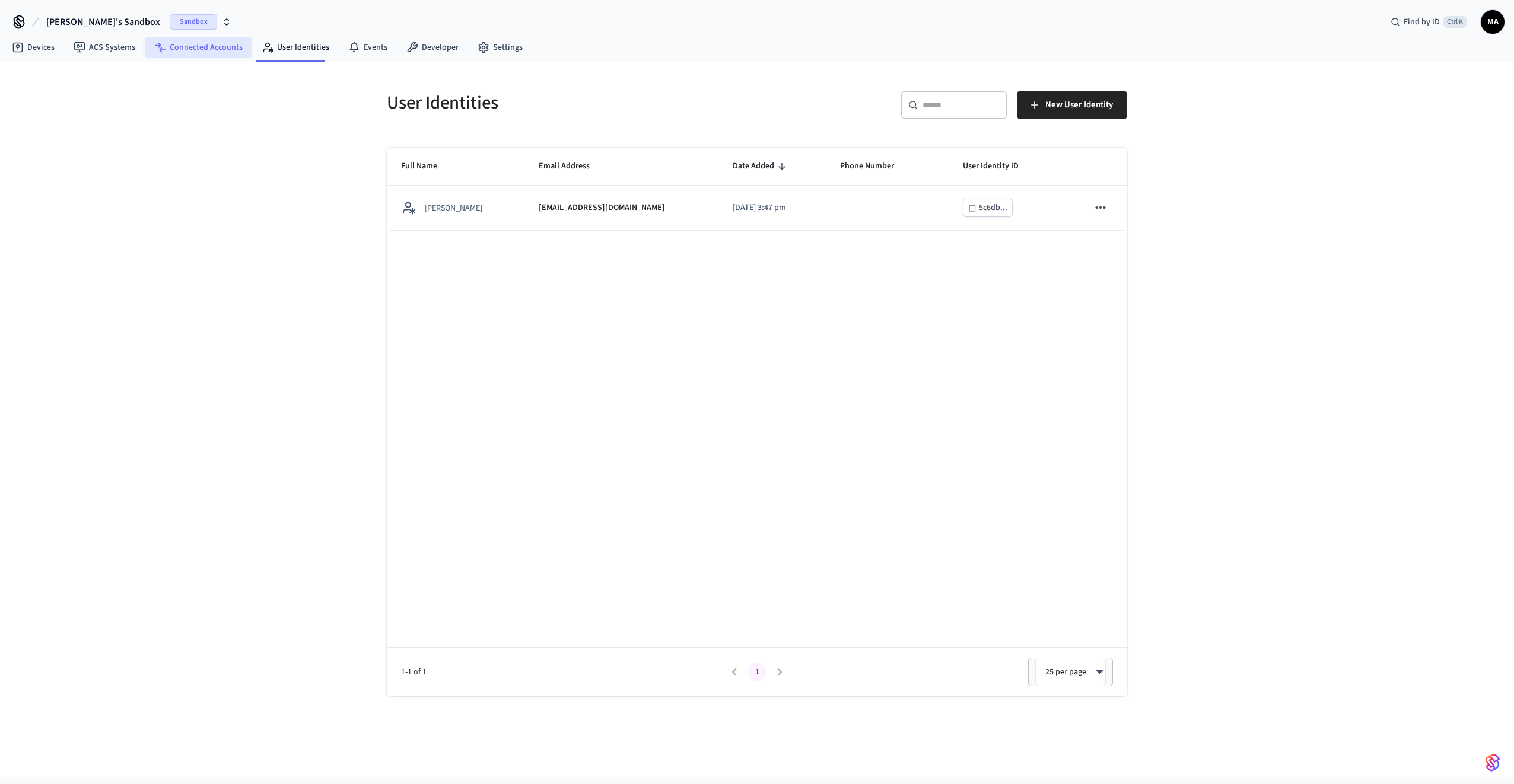
click at [151, 48] on link "Connected Accounts" at bounding box center [199, 47] width 108 height 22
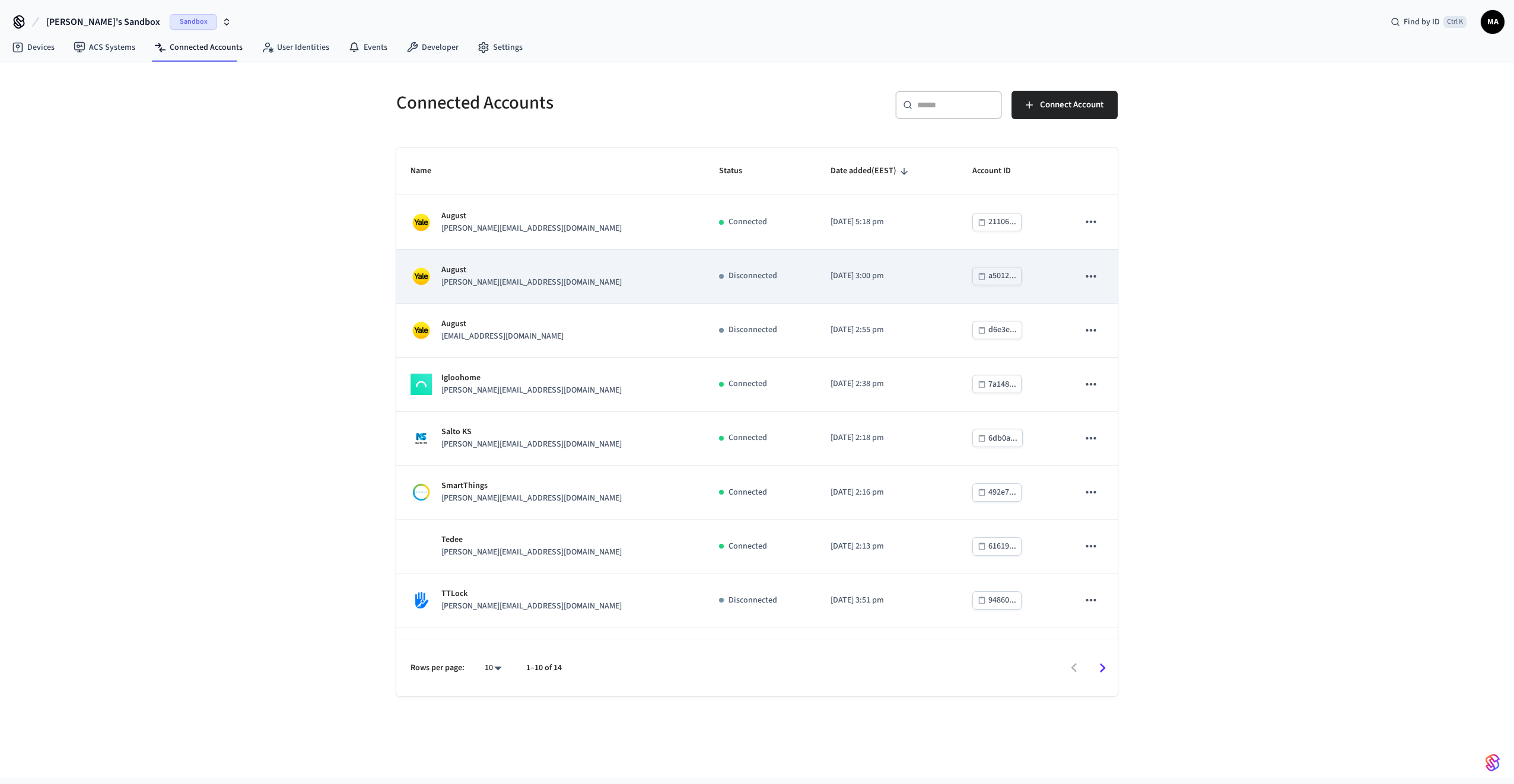
click at [486, 287] on p "[PERSON_NAME][EMAIL_ADDRESS][DOMAIN_NAME]" at bounding box center [531, 283] width 180 height 12
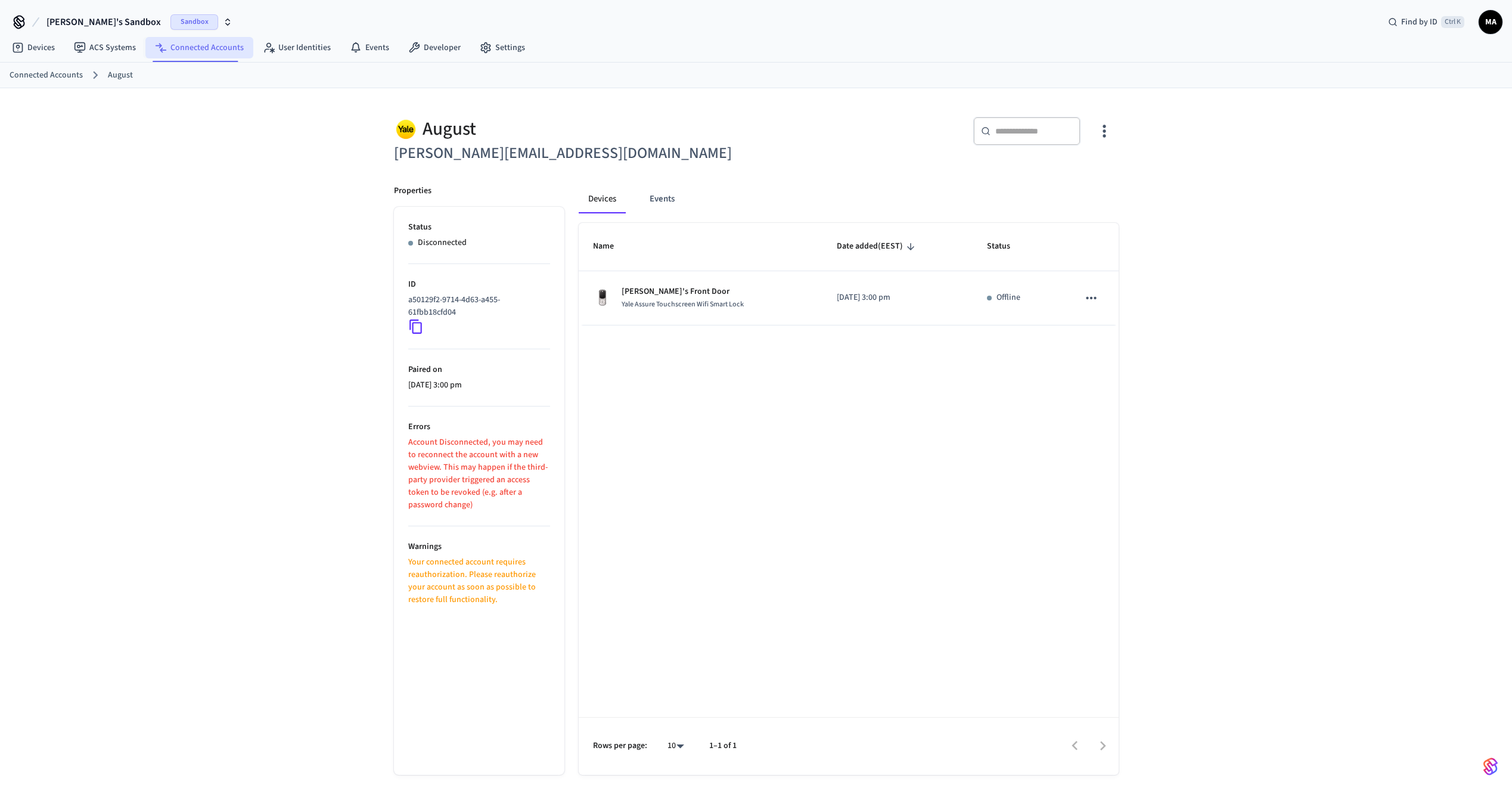
click at [196, 53] on link "Connected Accounts" at bounding box center [199, 48] width 108 height 22
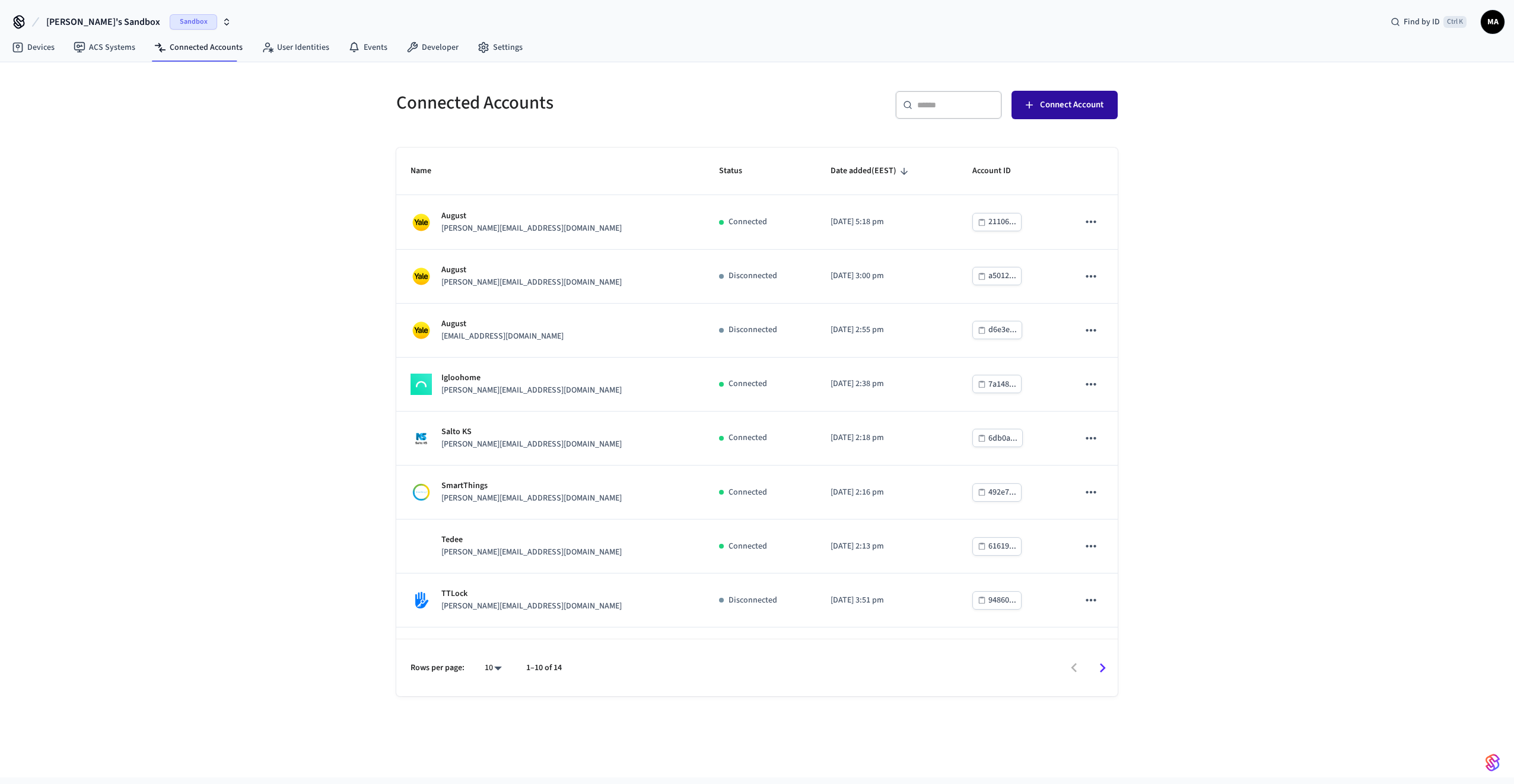
click at [1060, 106] on span "Connect Account" at bounding box center [1071, 104] width 63 height 15
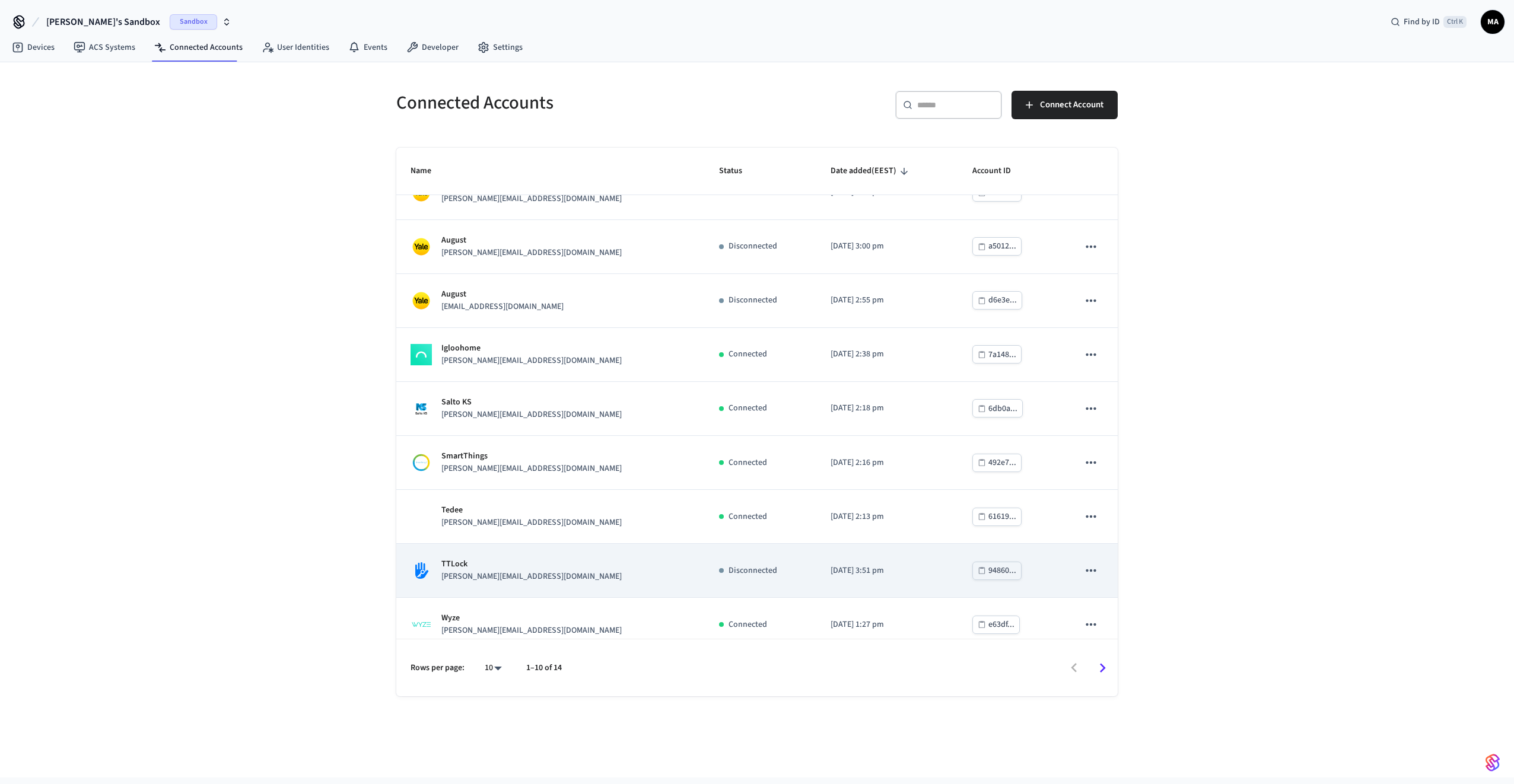
scroll to position [97, 0]
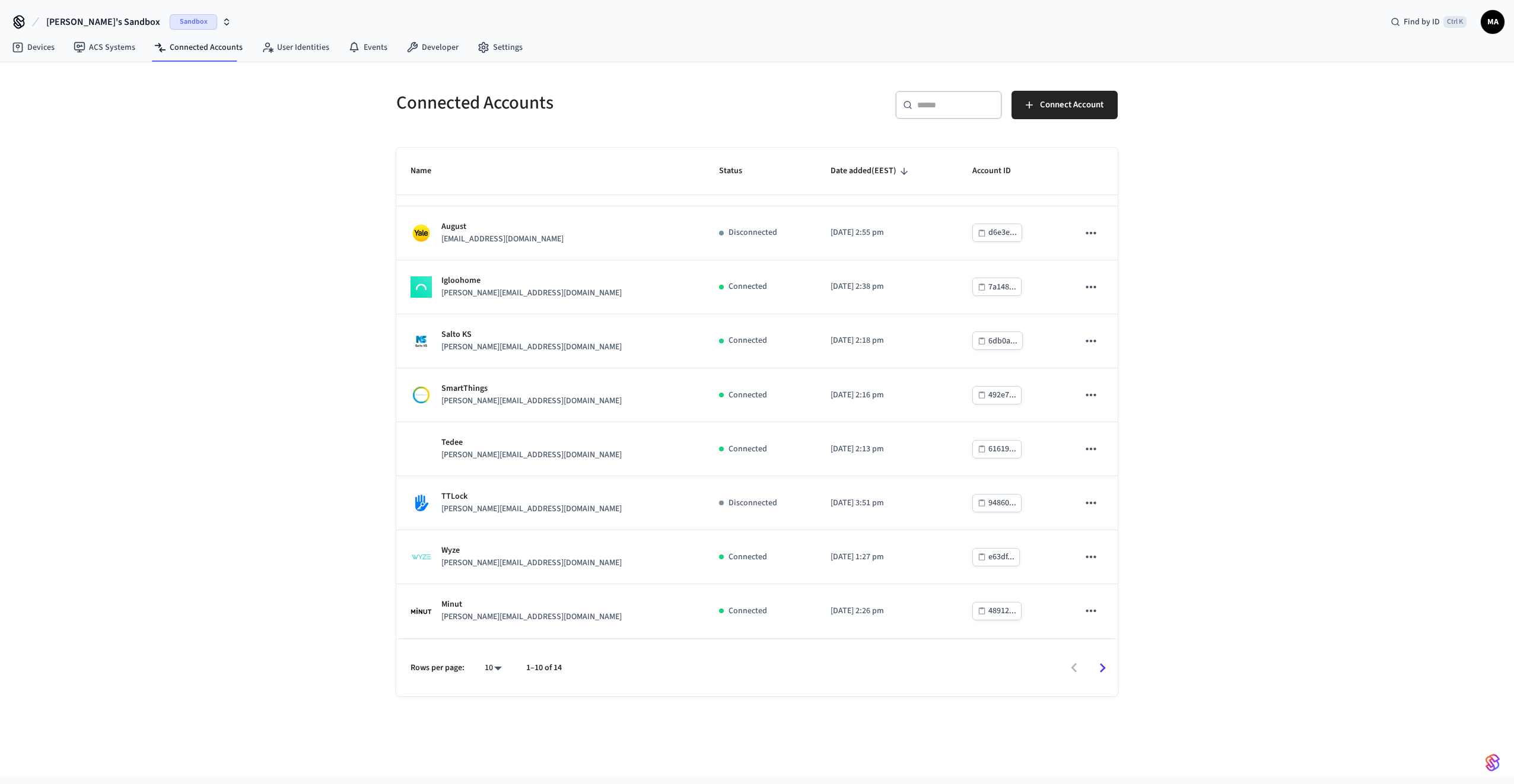
click at [1108, 671] on icon "Go to next page" at bounding box center [1103, 668] width 18 height 18
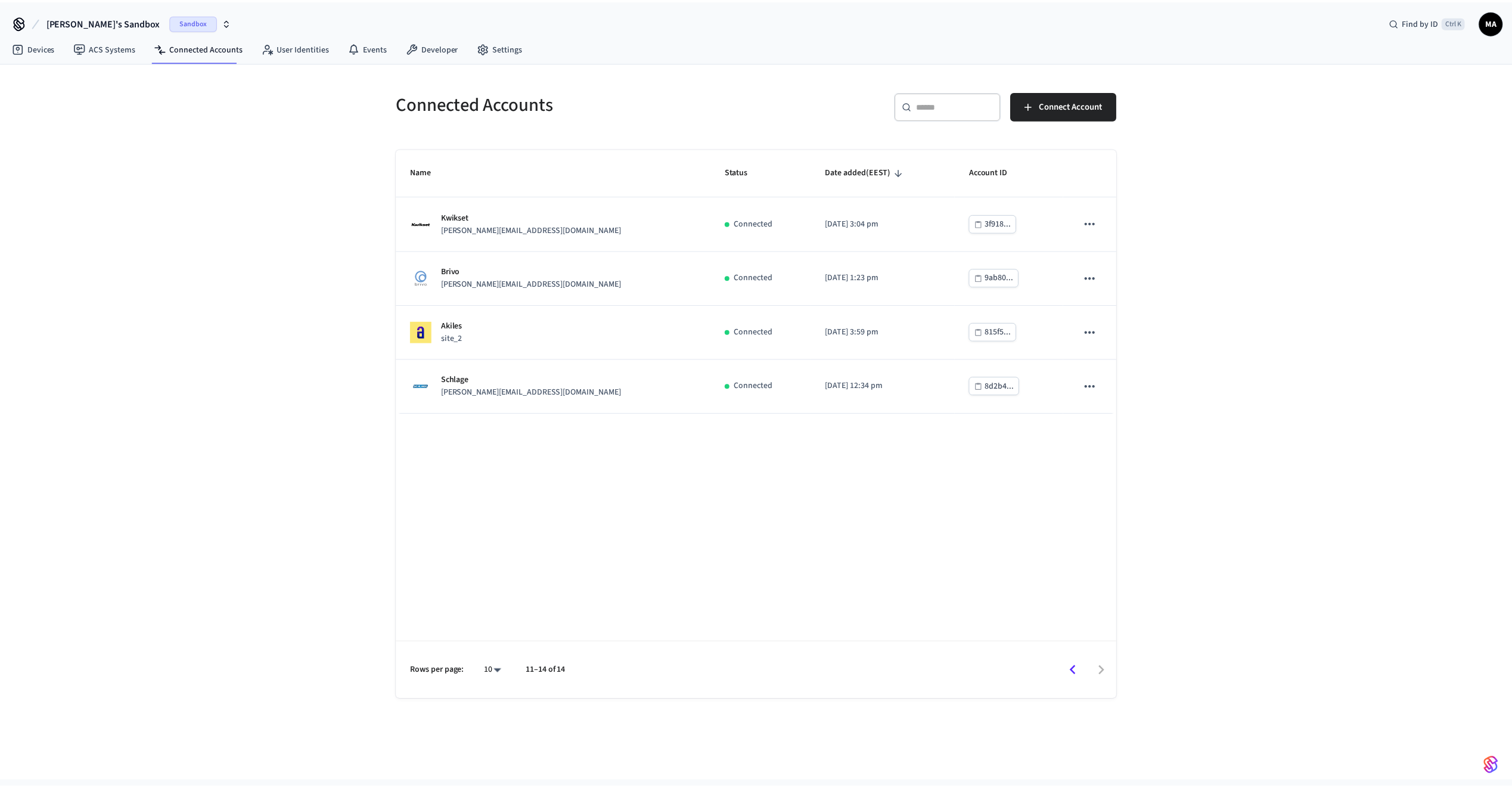
scroll to position [0, 0]
click at [1074, 672] on icon "Go to previous page" at bounding box center [1079, 671] width 19 height 19
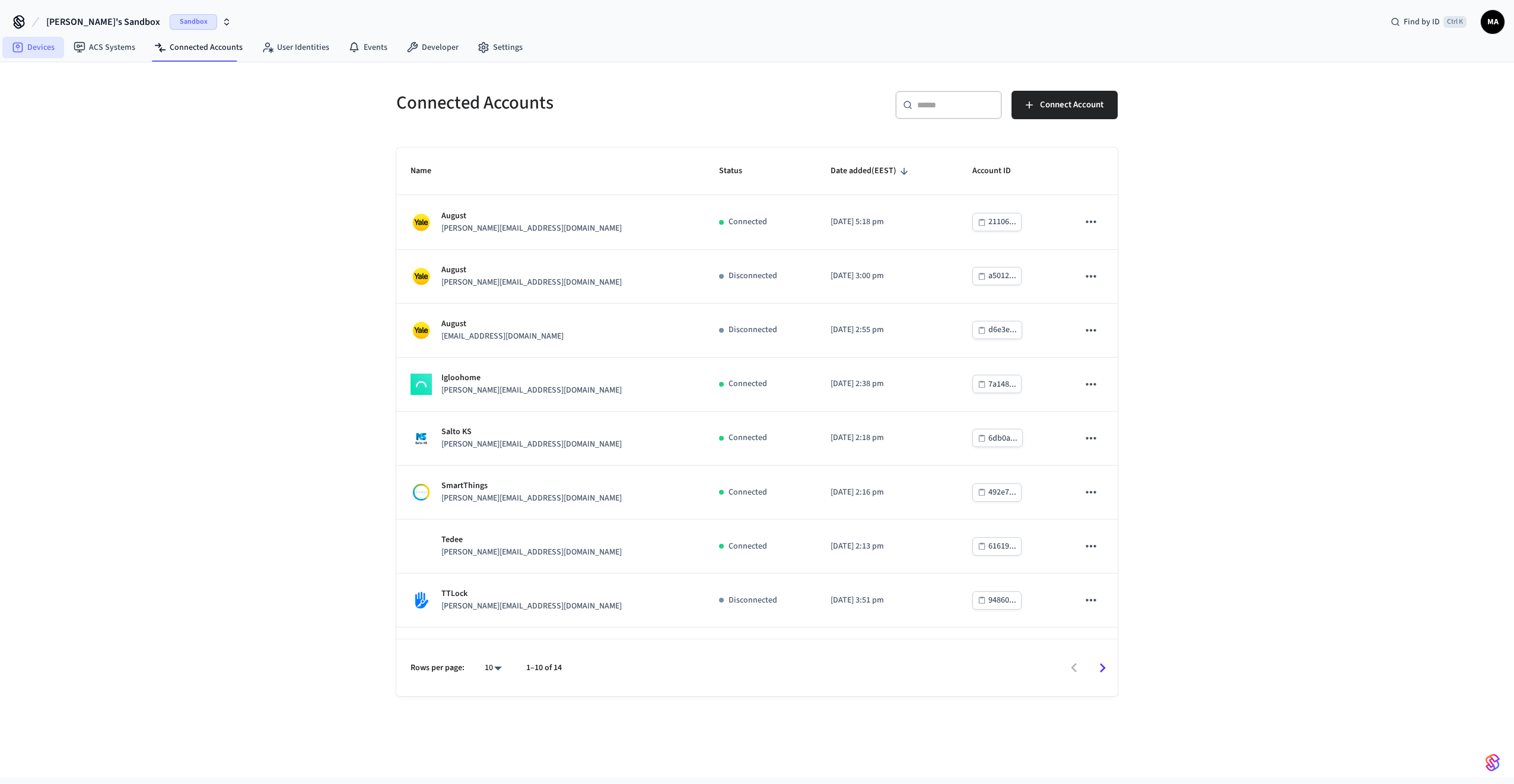
click at [25, 50] on link "Devices" at bounding box center [33, 47] width 61 height 22
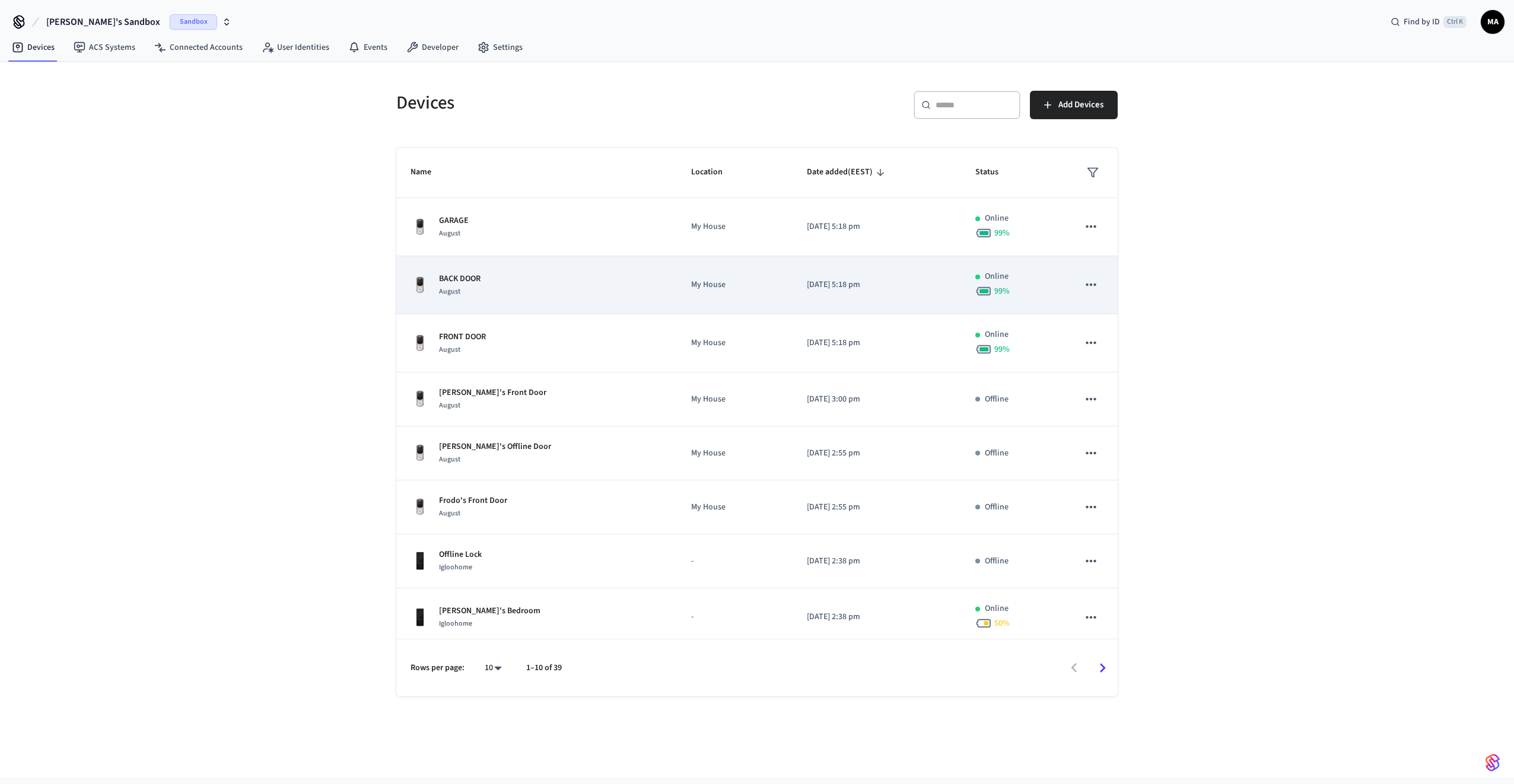
click at [457, 278] on p "BACK DOOR" at bounding box center [460, 279] width 42 height 12
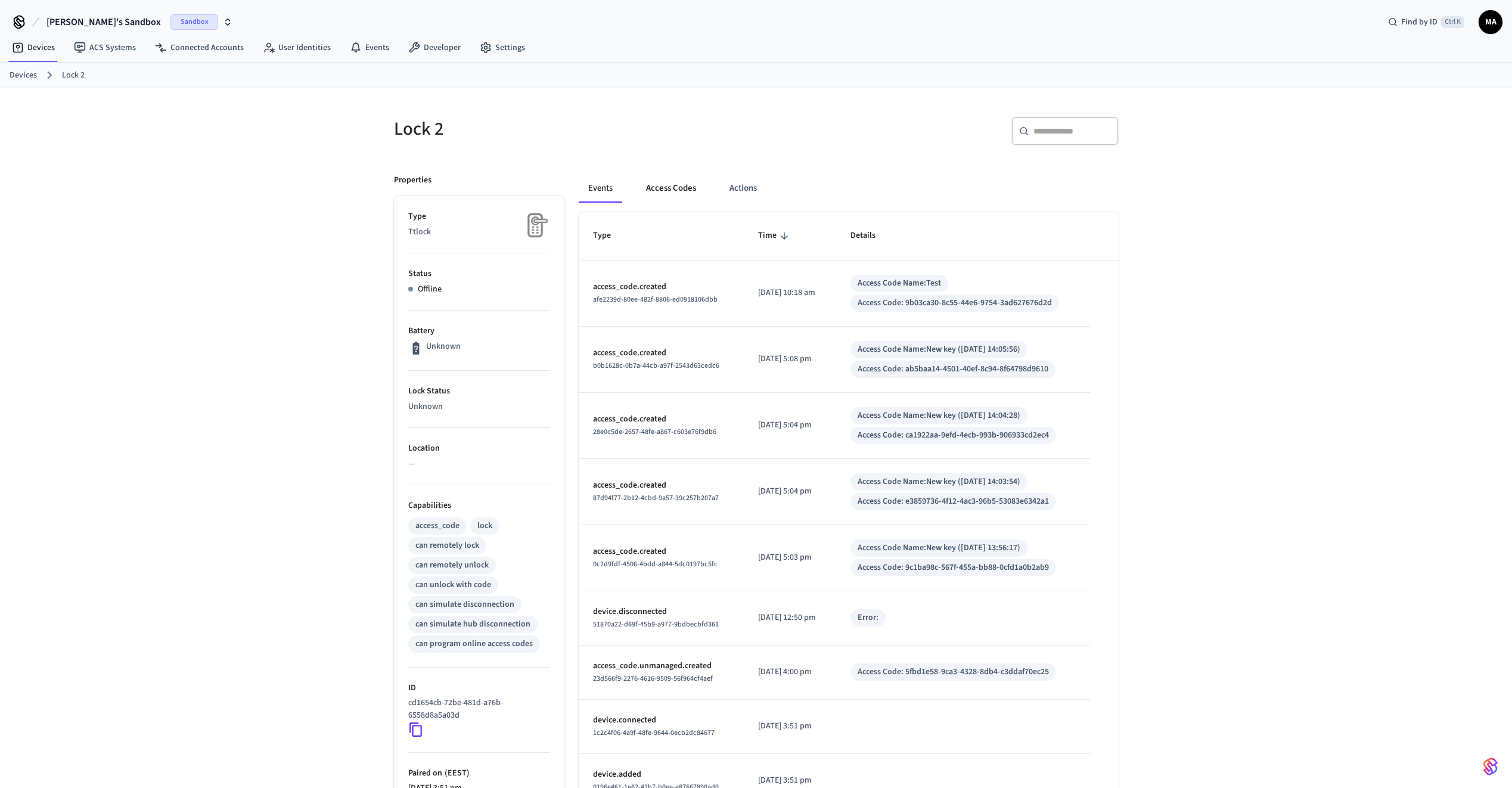
click at [664, 190] on button "Access Codes" at bounding box center [671, 188] width 69 height 28
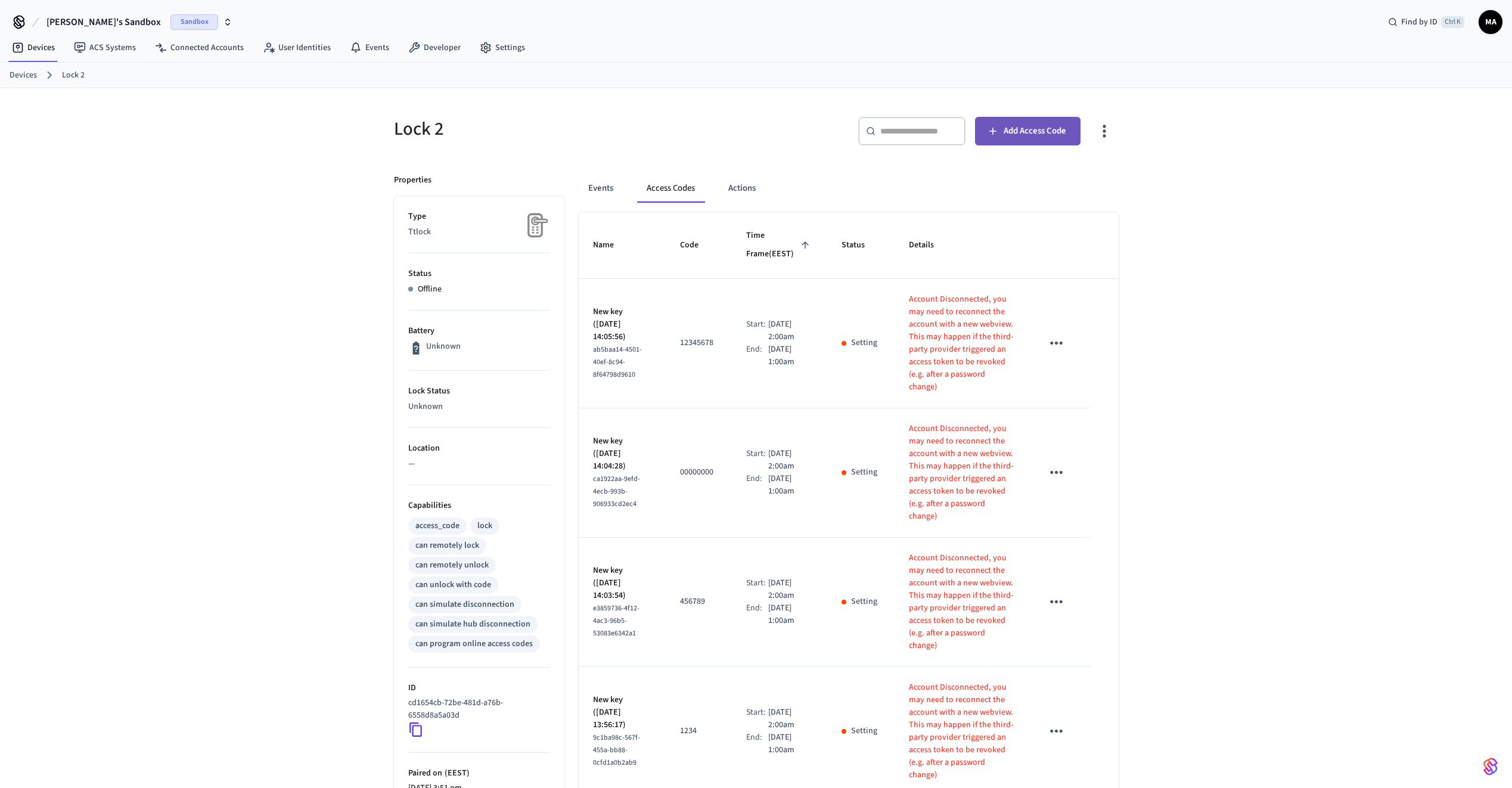
click at [1038, 126] on span "Add Access Code" at bounding box center [1035, 131] width 62 height 15
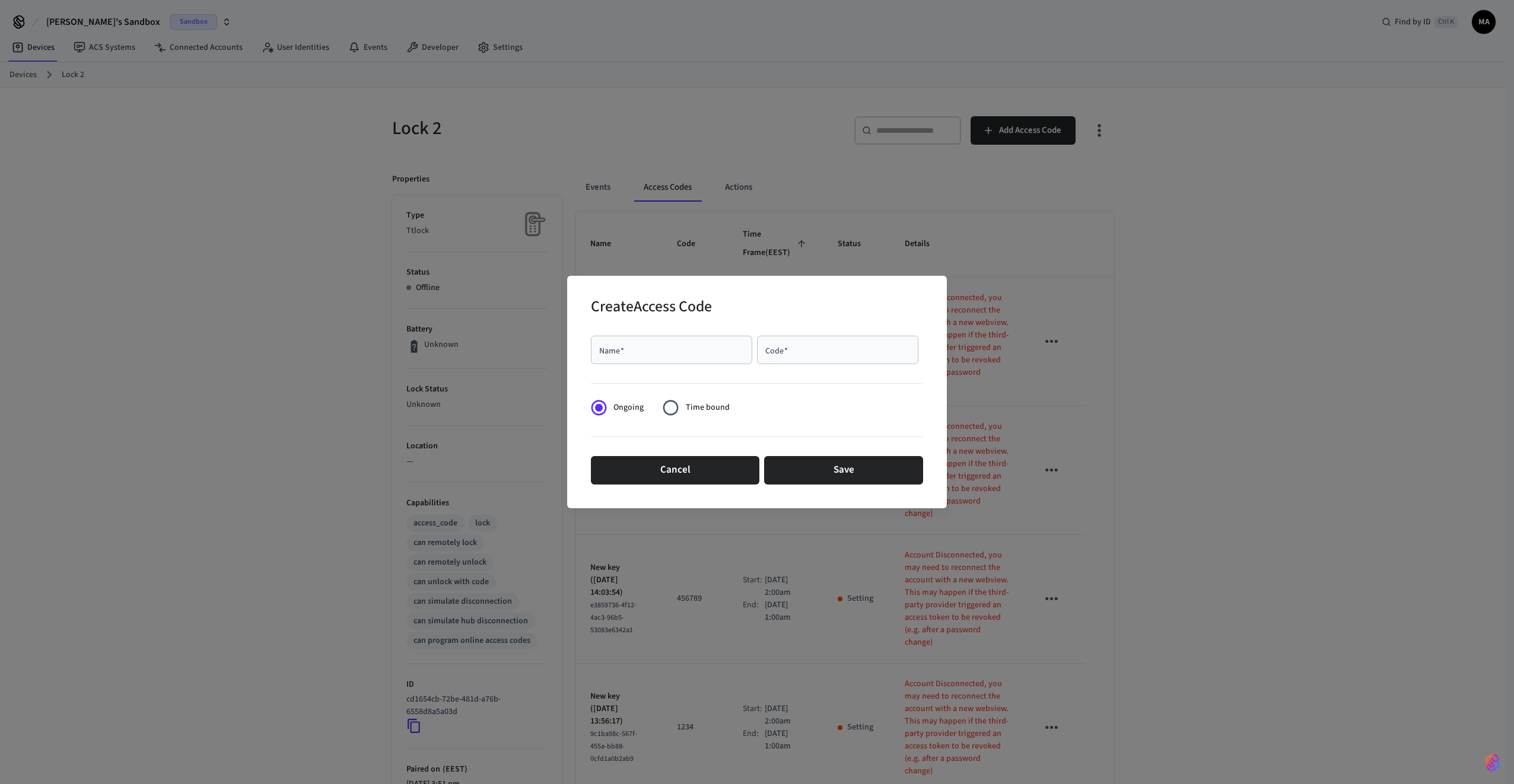
click at [701, 356] on div "Name   *" at bounding box center [671, 350] width 162 height 28
type input "****"
click at [823, 353] on input "Code   *" at bounding box center [837, 350] width 147 height 12
type input "******"
click at [837, 468] on button "Save" at bounding box center [843, 470] width 159 height 28
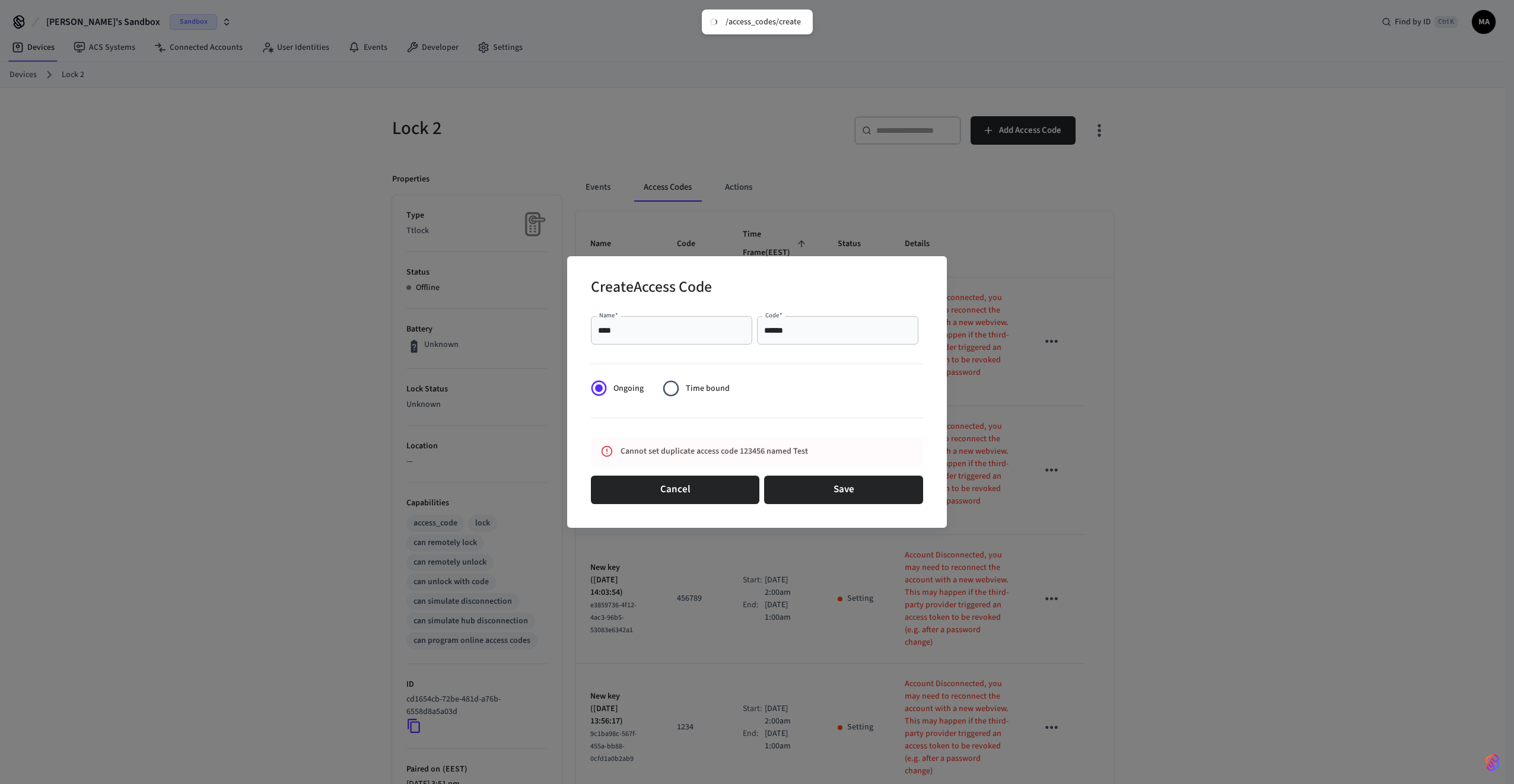
click at [1007, 125] on div "Create Access Code Name   * **** Name   * Code   * ****** Code   * Ongoing Time…" at bounding box center [757, 392] width 1514 height 784
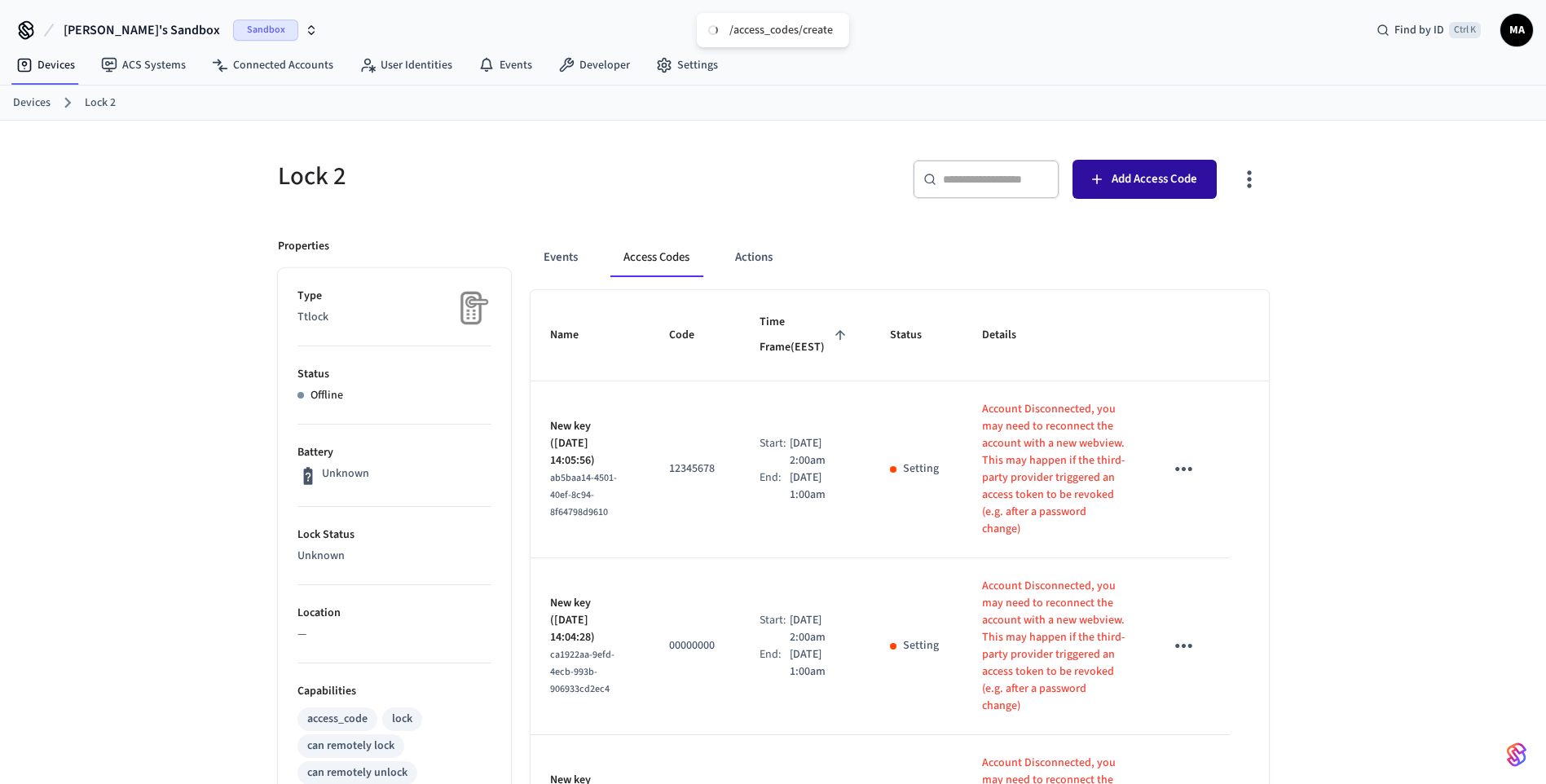
click at [1130, 176] on span "Add Access Code" at bounding box center [1154, 179] width 85 height 21
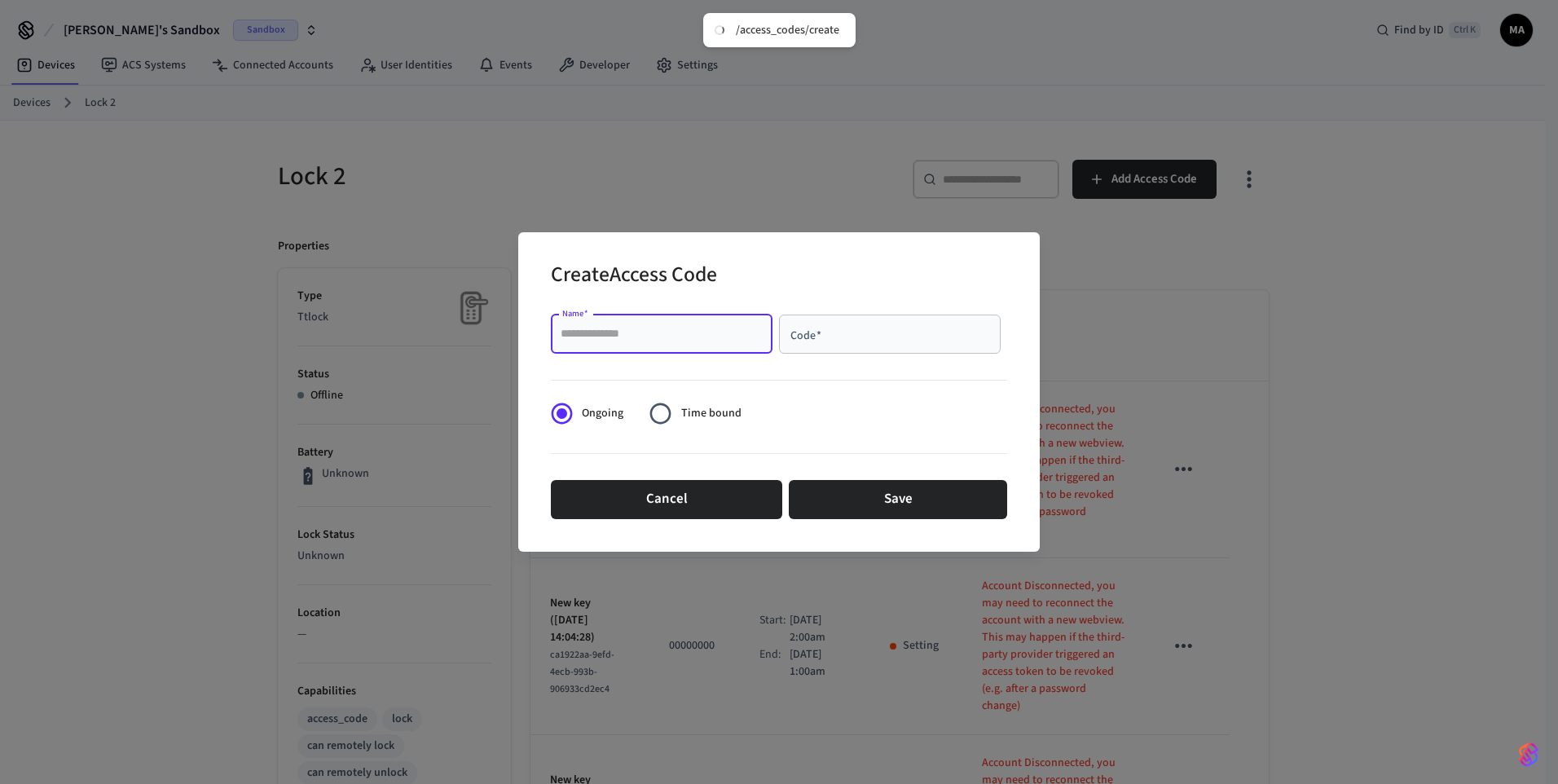
click at [689, 334] on input "Name   *" at bounding box center [661, 333] width 202 height 16
type input "****"
click at [836, 343] on div "Code   *" at bounding box center [890, 334] width 222 height 39
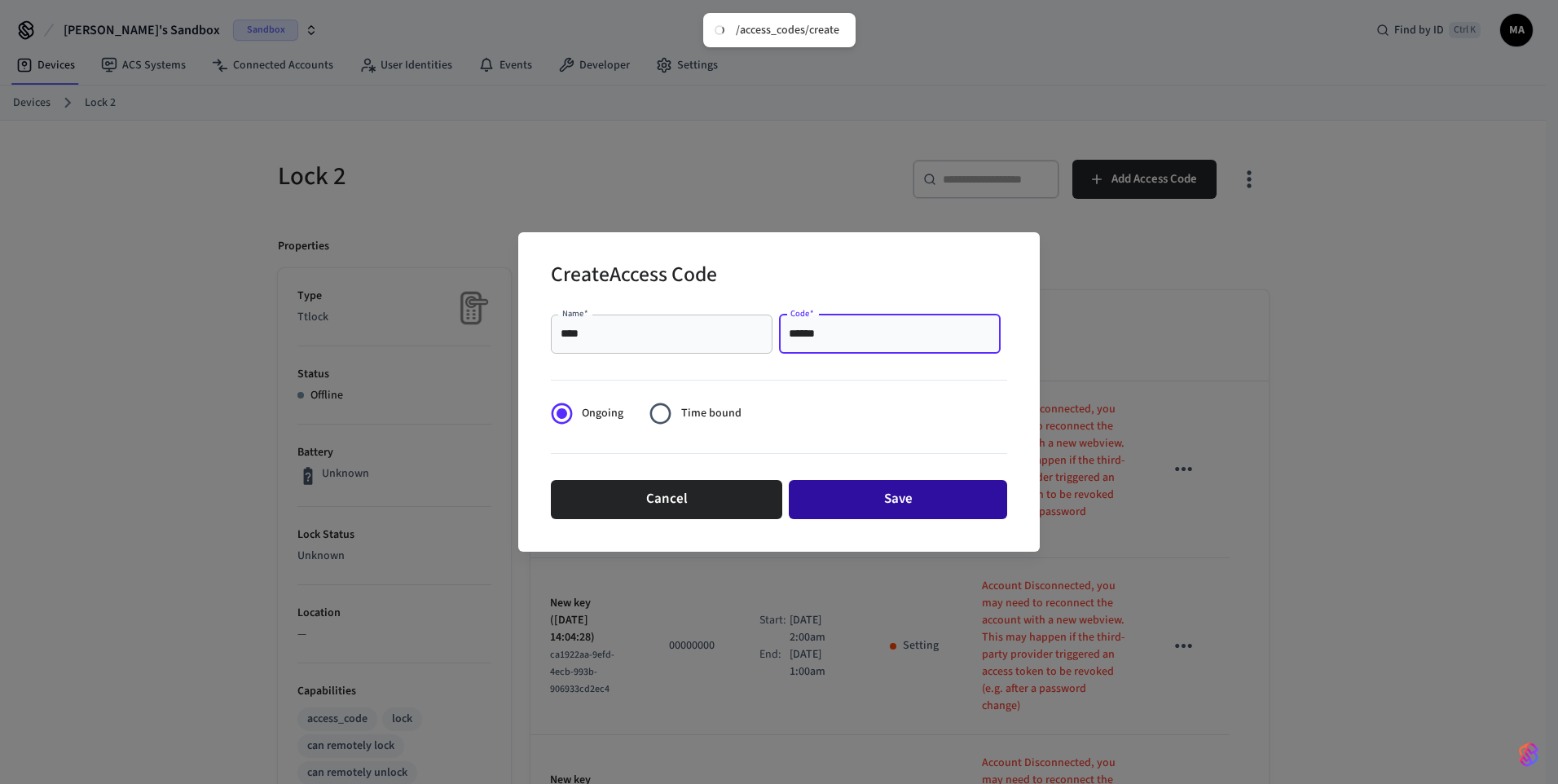
type input "******"
click at [912, 493] on button "Save" at bounding box center [897, 500] width 219 height 39
